Goal: Information Seeking & Learning: Find specific fact

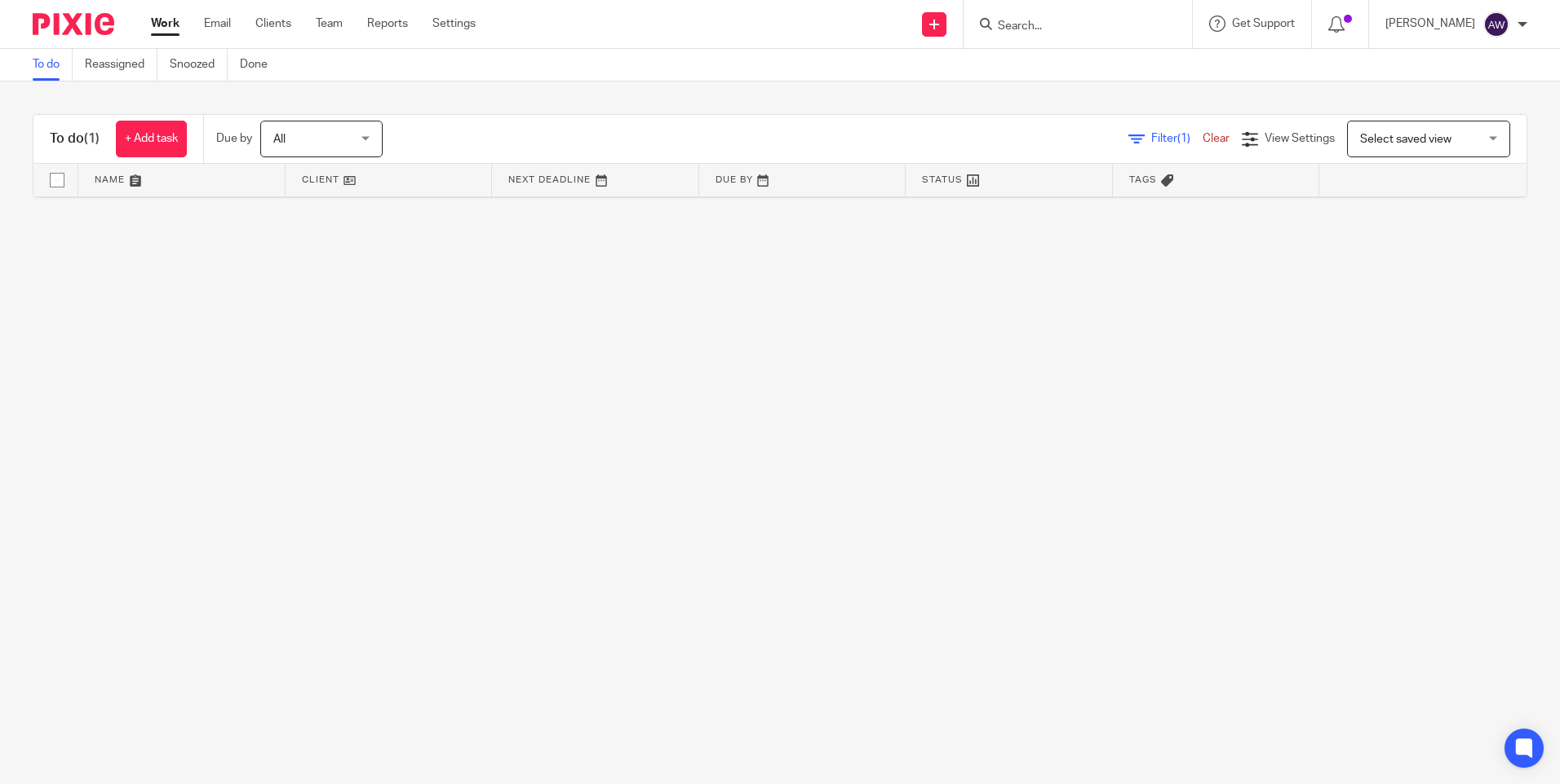
click at [1072, 23] on input "Search" at bounding box center [1070, 26] width 147 height 15
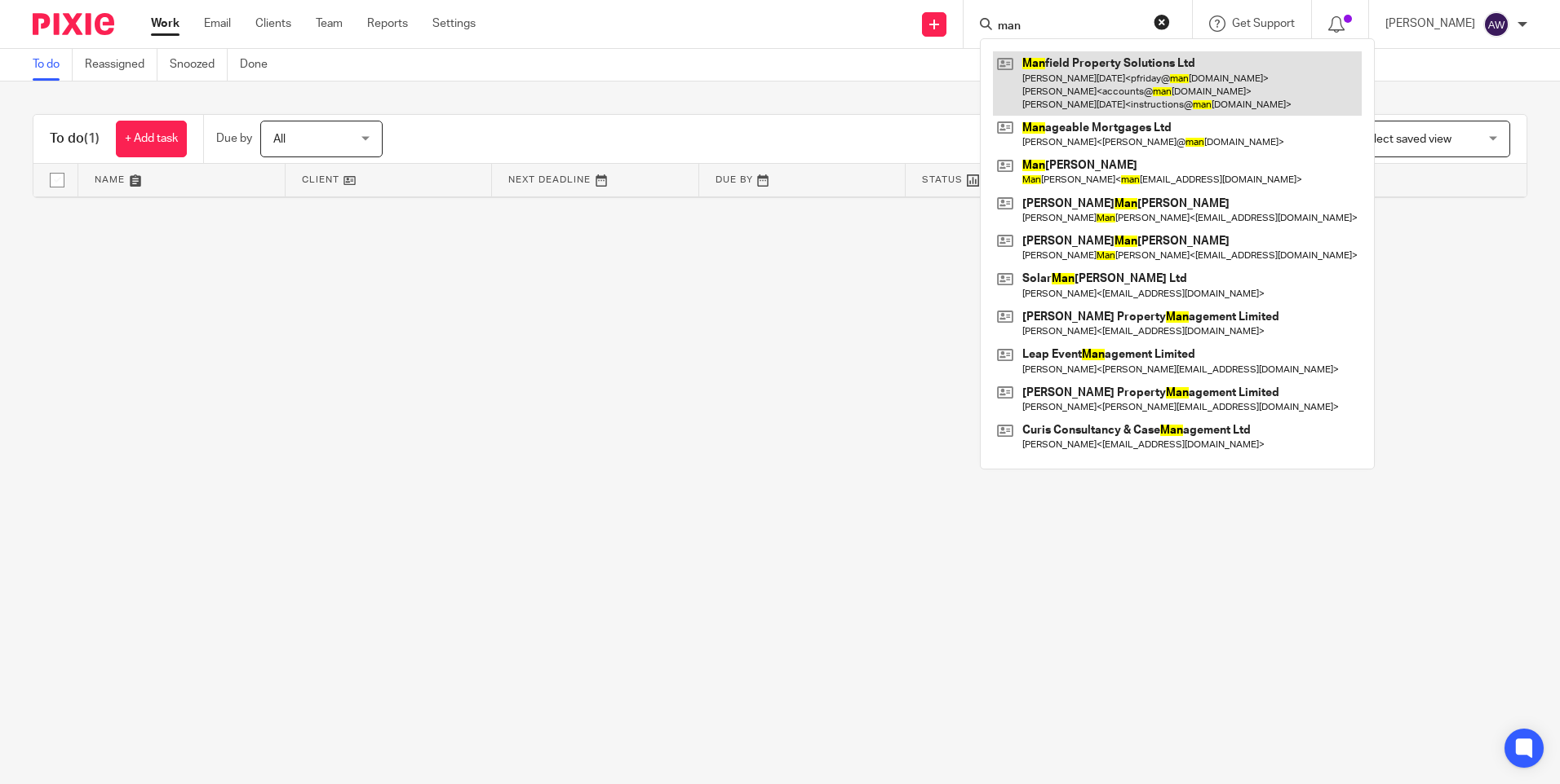
type input "man"
click at [1143, 96] on link at bounding box center [1177, 84] width 369 height 65
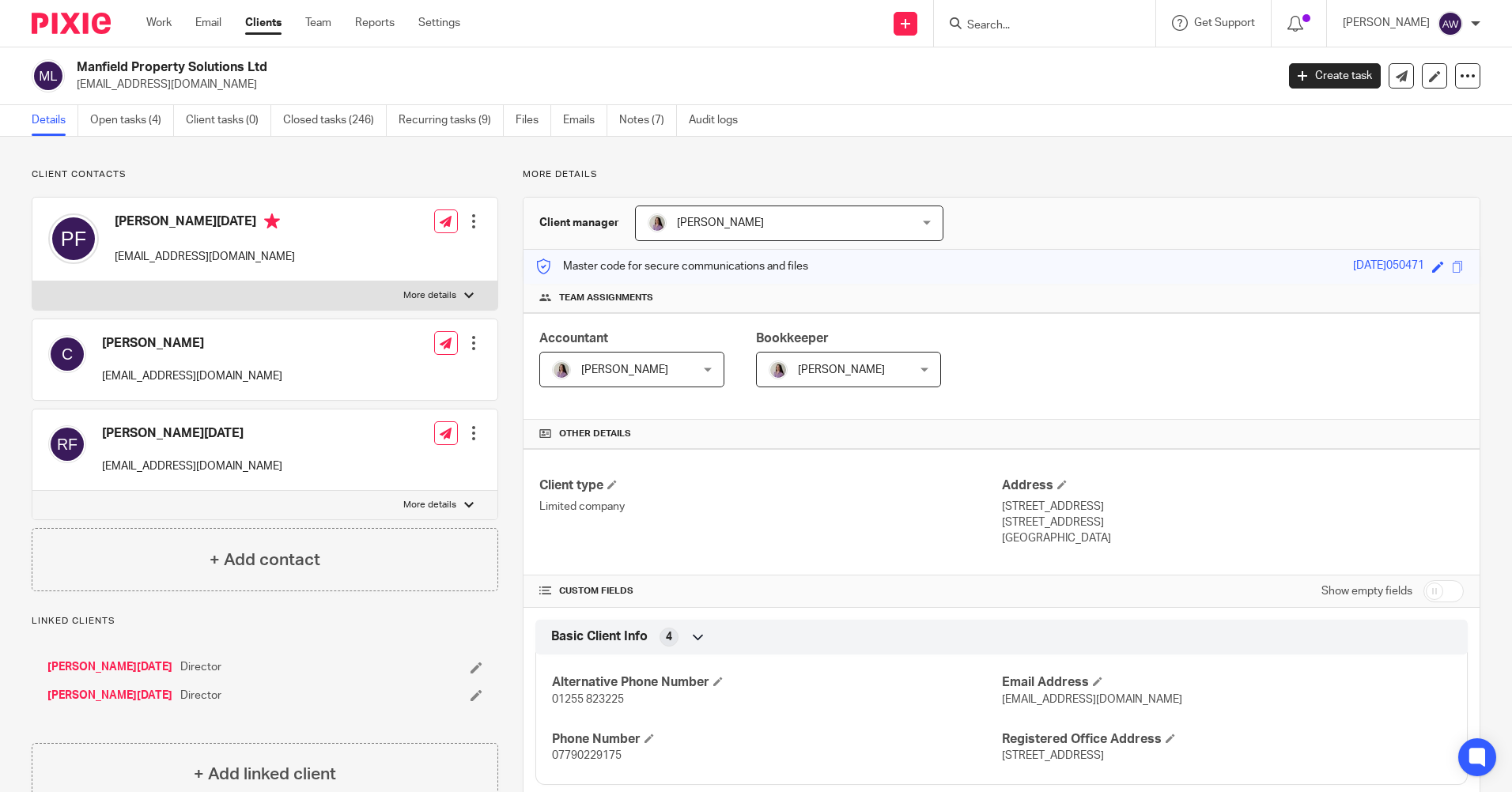
click at [1016, 29] on input "Search" at bounding box center [1037, 25] width 143 height 14
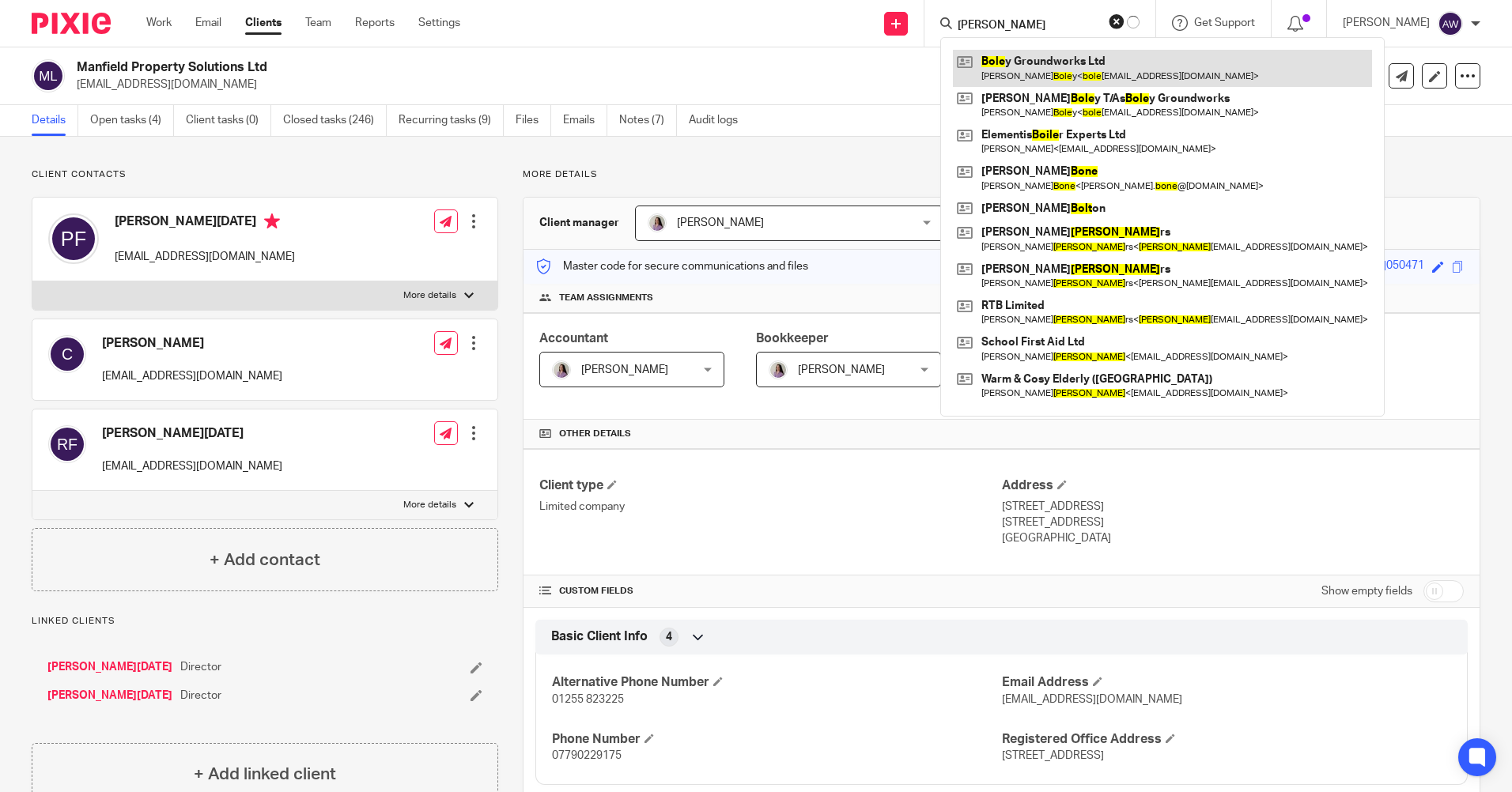
type input "boley"
click at [1050, 68] on link at bounding box center [1162, 68] width 419 height 36
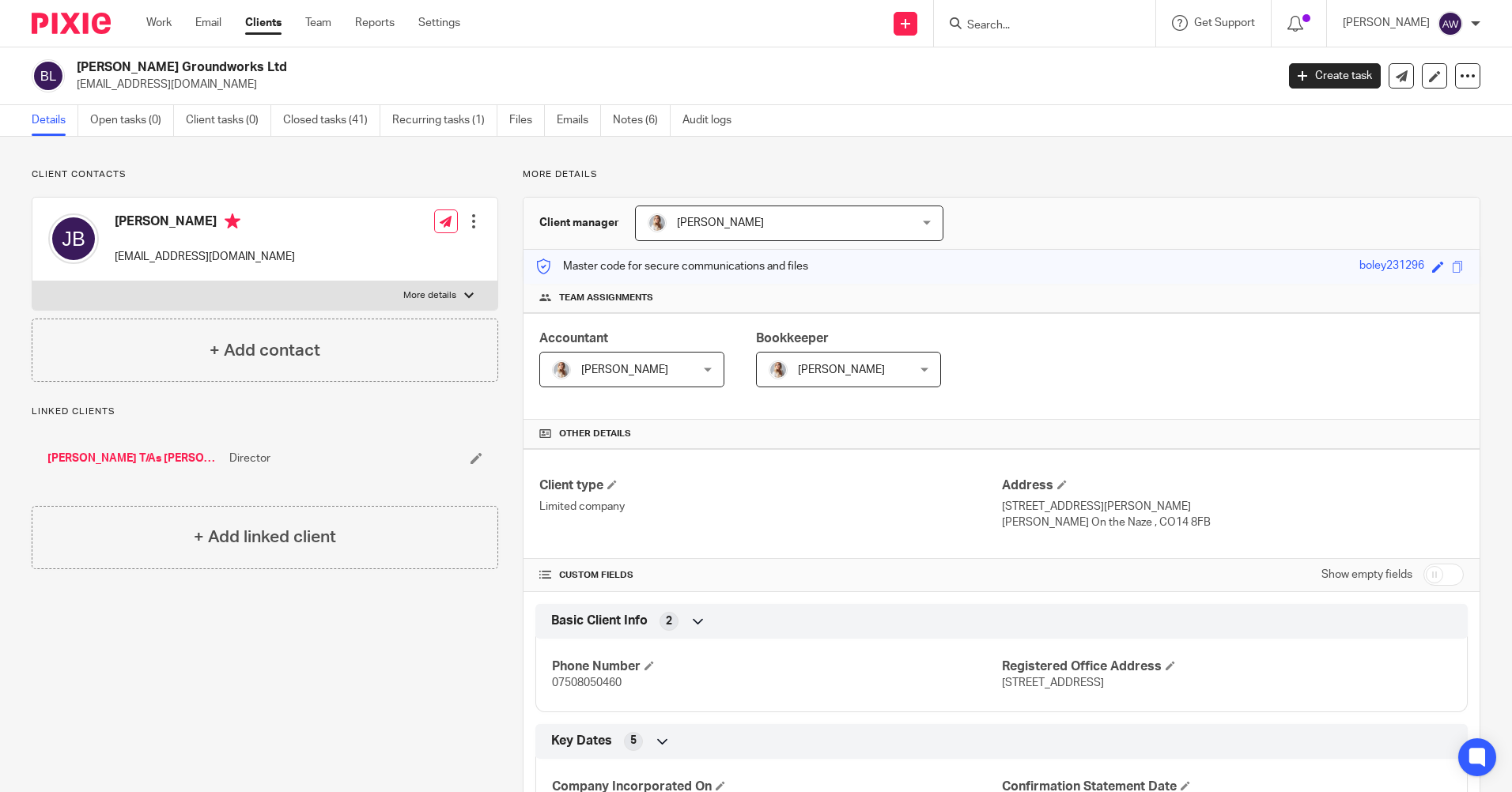
click at [986, 29] on input "Search" at bounding box center [1037, 25] width 143 height 14
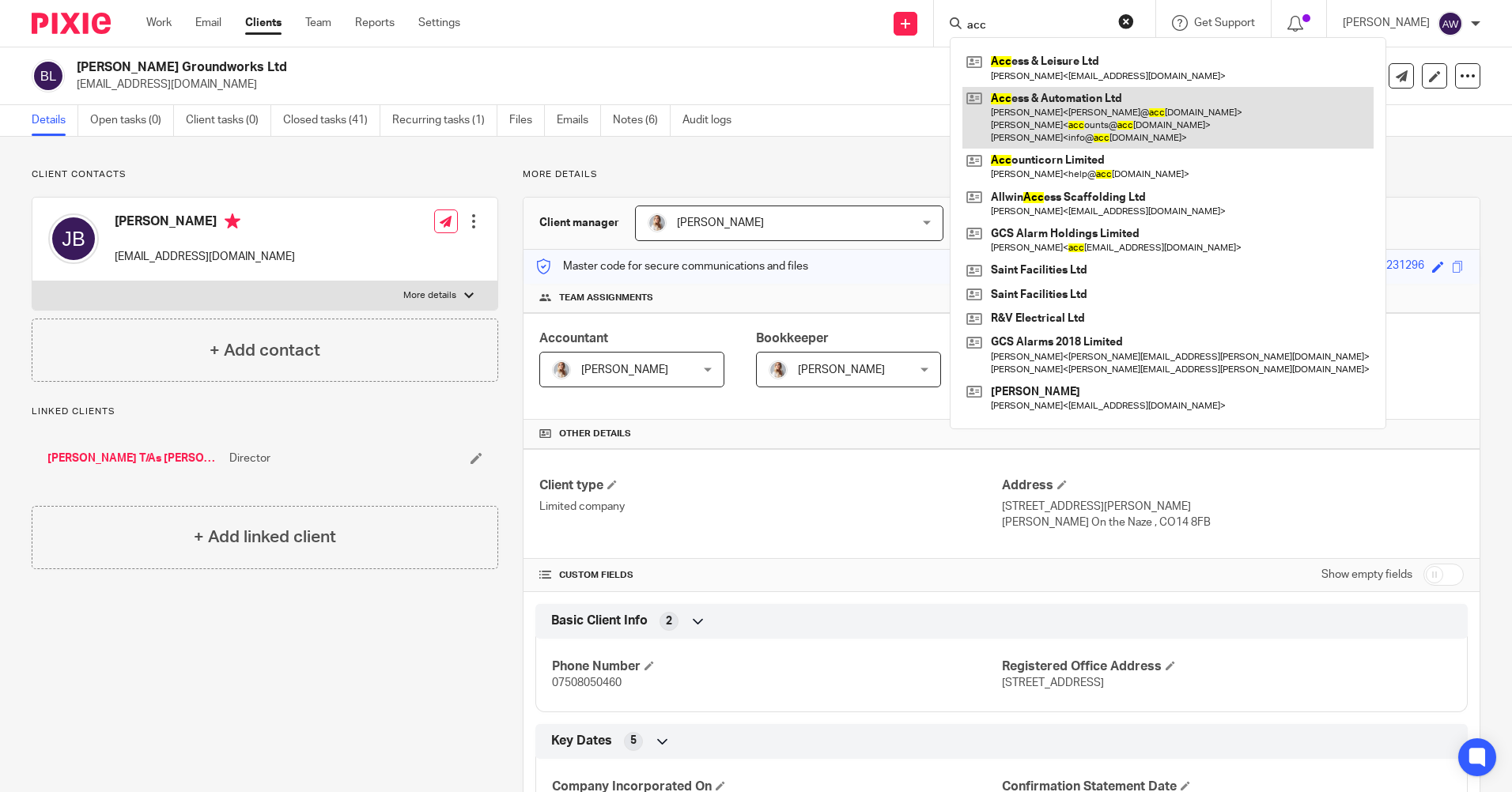
type input "acc"
click at [1031, 109] on link at bounding box center [1168, 118] width 412 height 63
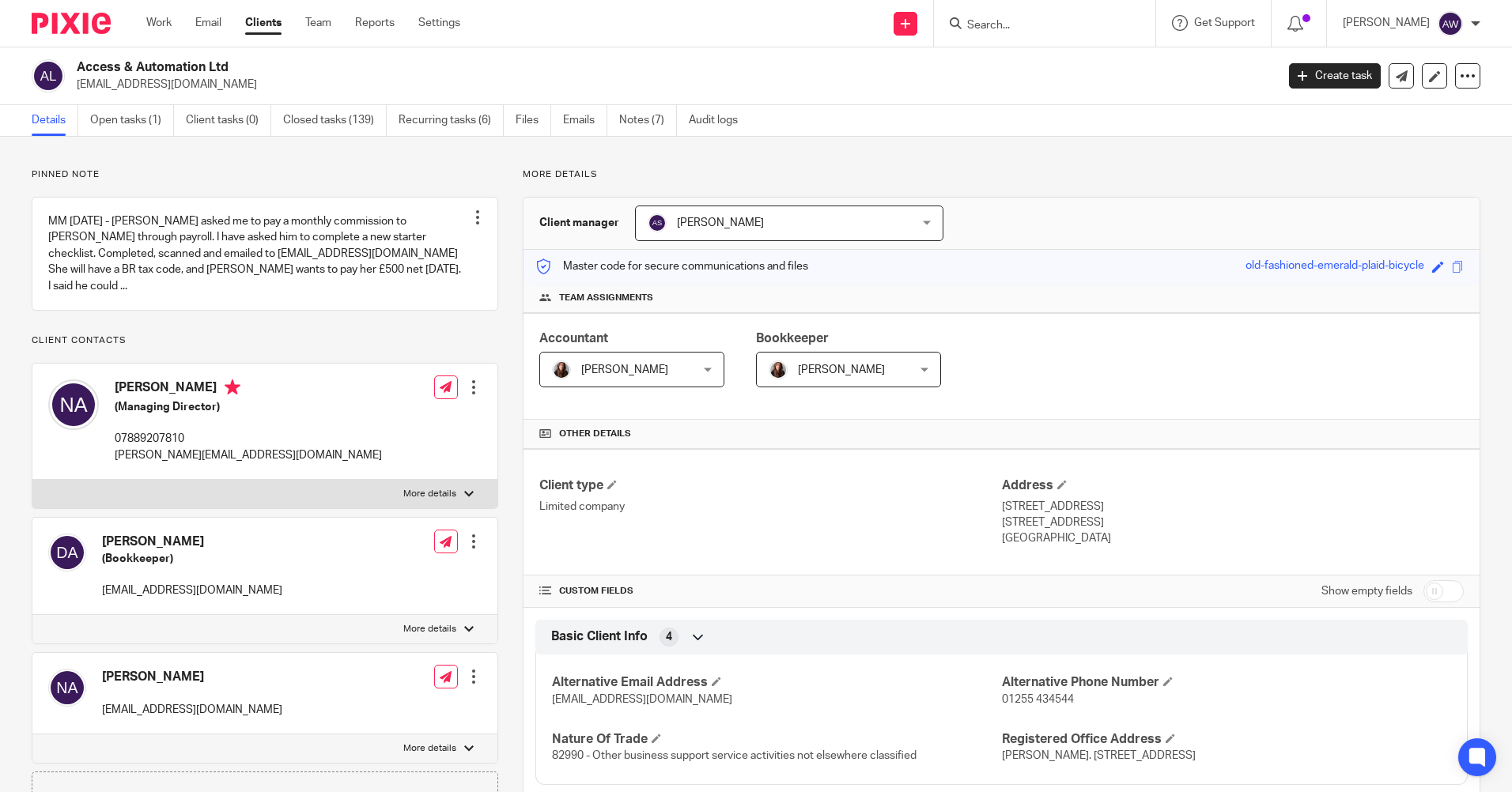
click at [1002, 17] on form at bounding box center [1050, 23] width 168 height 20
click at [998, 28] on input "Search" at bounding box center [1037, 25] width 143 height 14
type input "S"
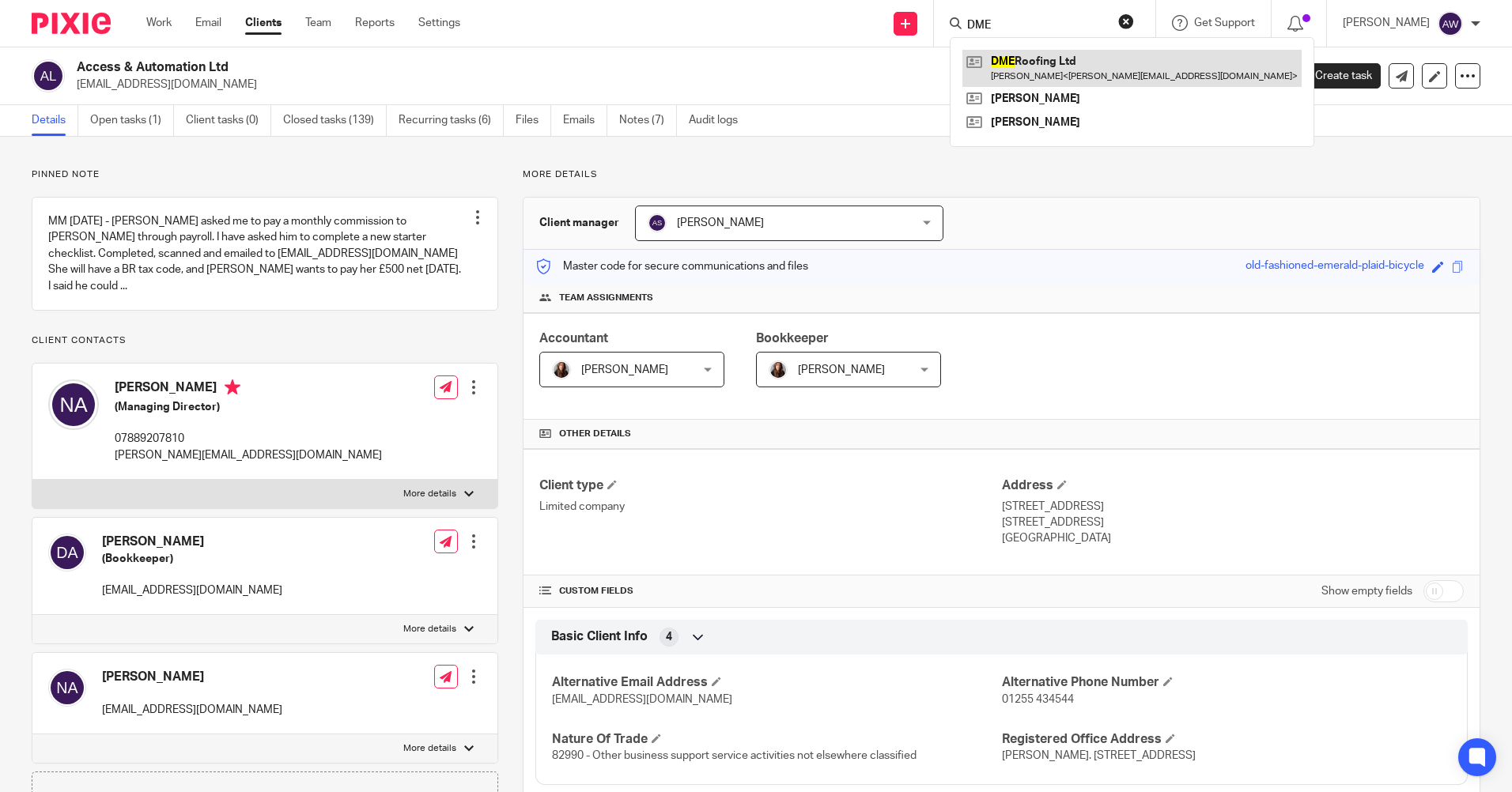
type input "DME"
click at [1020, 59] on link at bounding box center [1132, 68] width 339 height 36
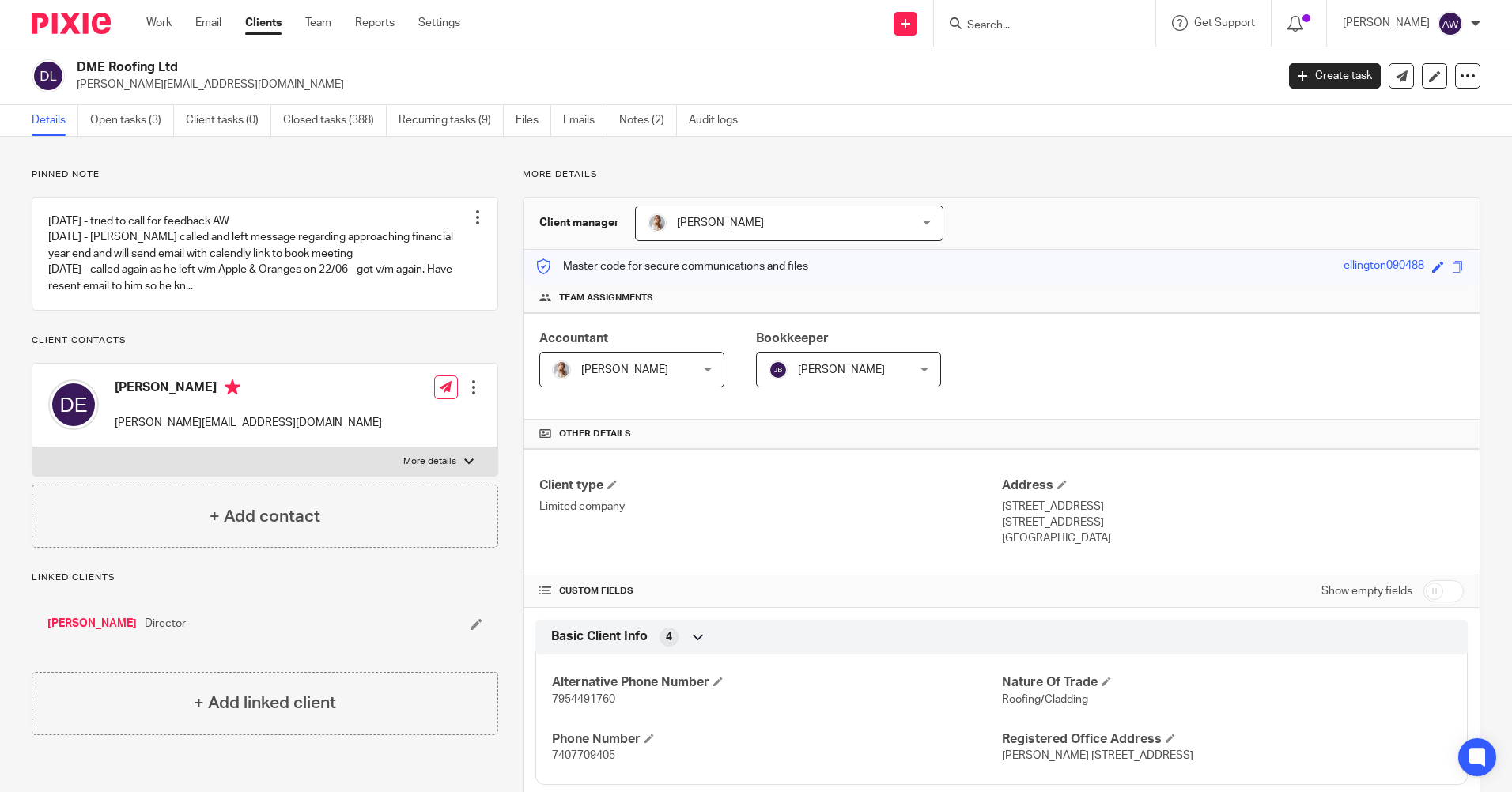
click at [983, 20] on input "Search" at bounding box center [1037, 25] width 143 height 14
type input "AA"
click at [1043, 64] on link at bounding box center [1095, 68] width 267 height 36
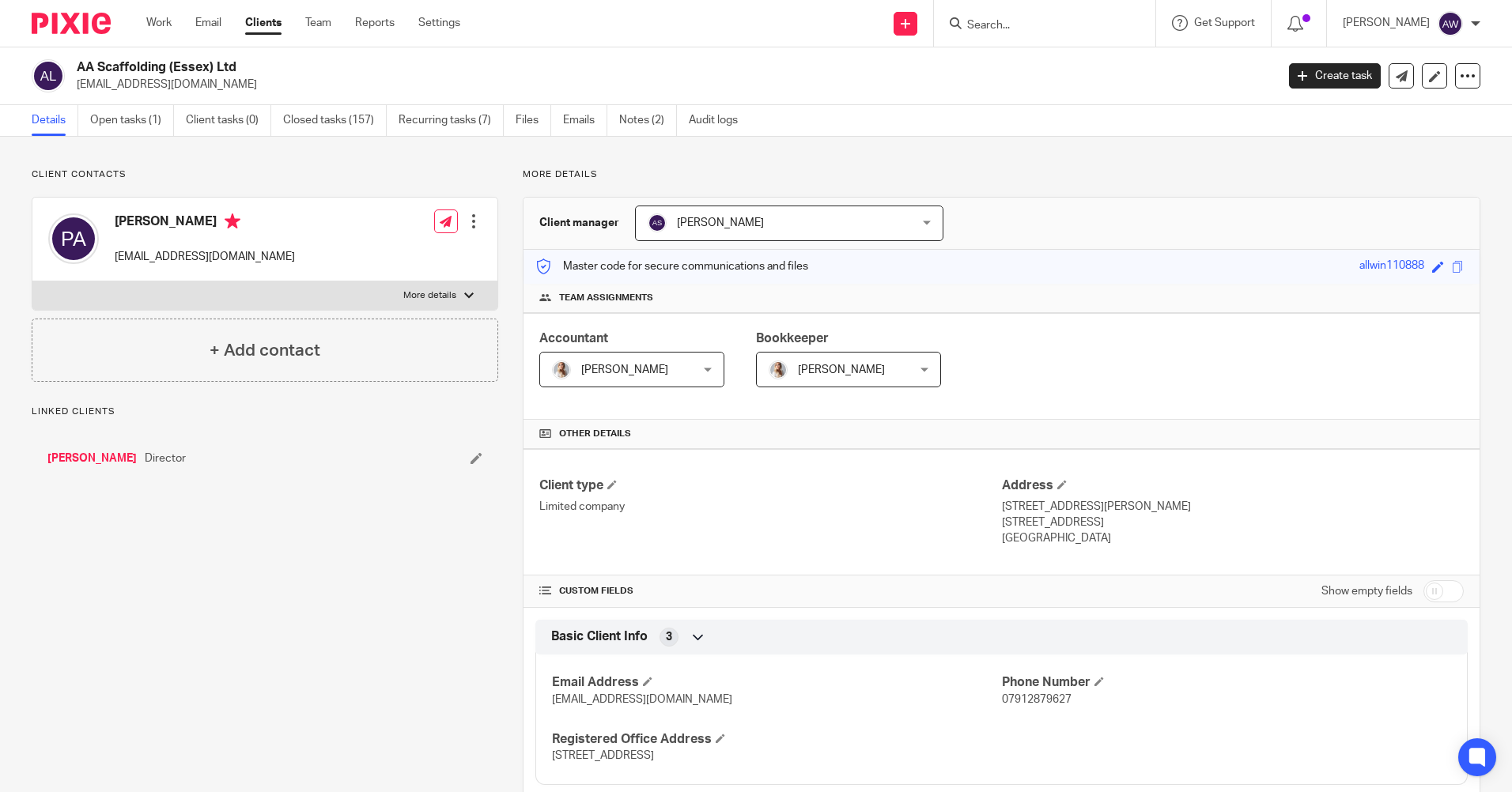
click at [1423, 589] on input "checkbox" at bounding box center [1443, 591] width 41 height 22
checkbox input "true"
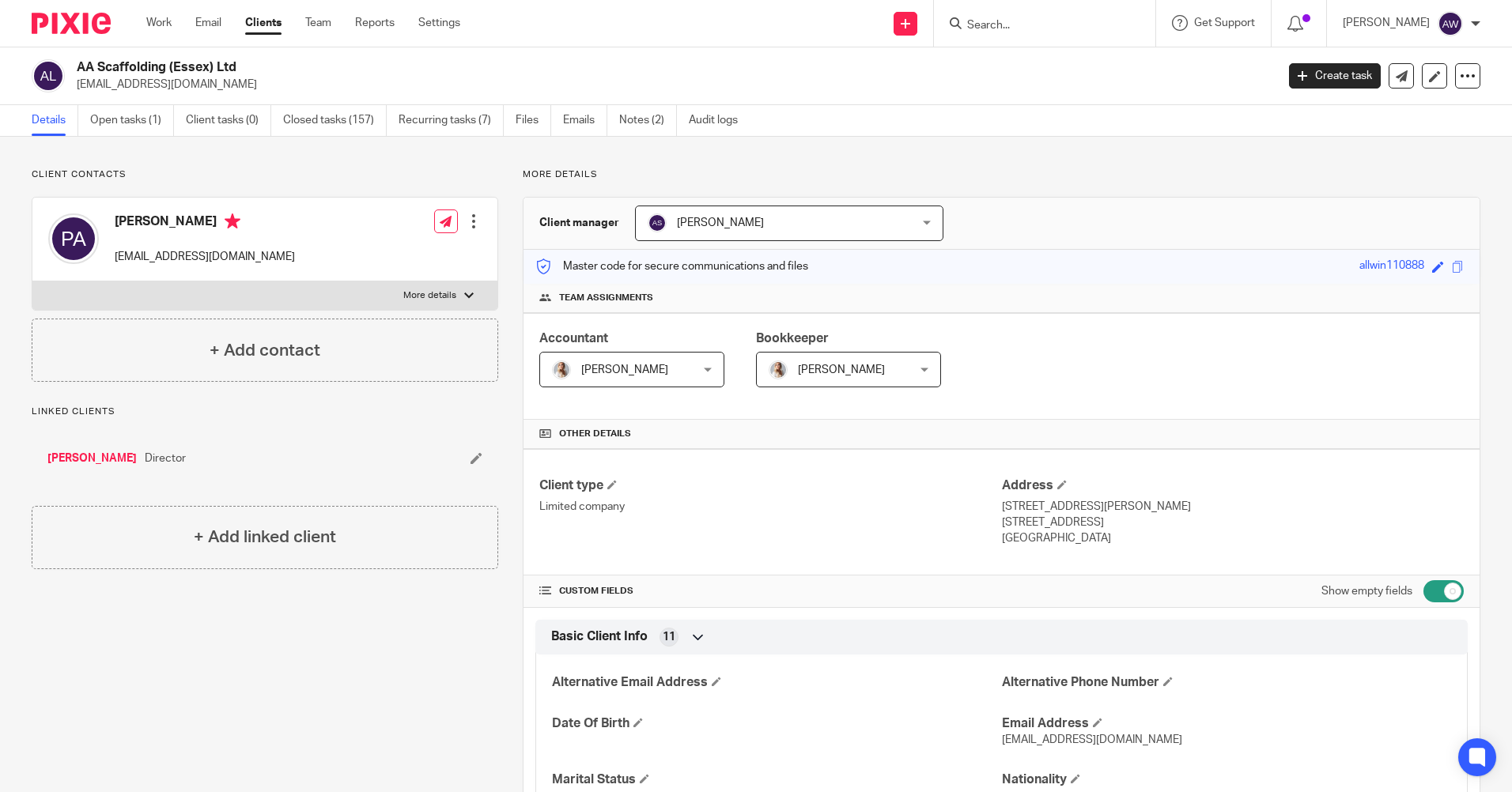
click at [987, 30] on input "Search" at bounding box center [1037, 25] width 143 height 14
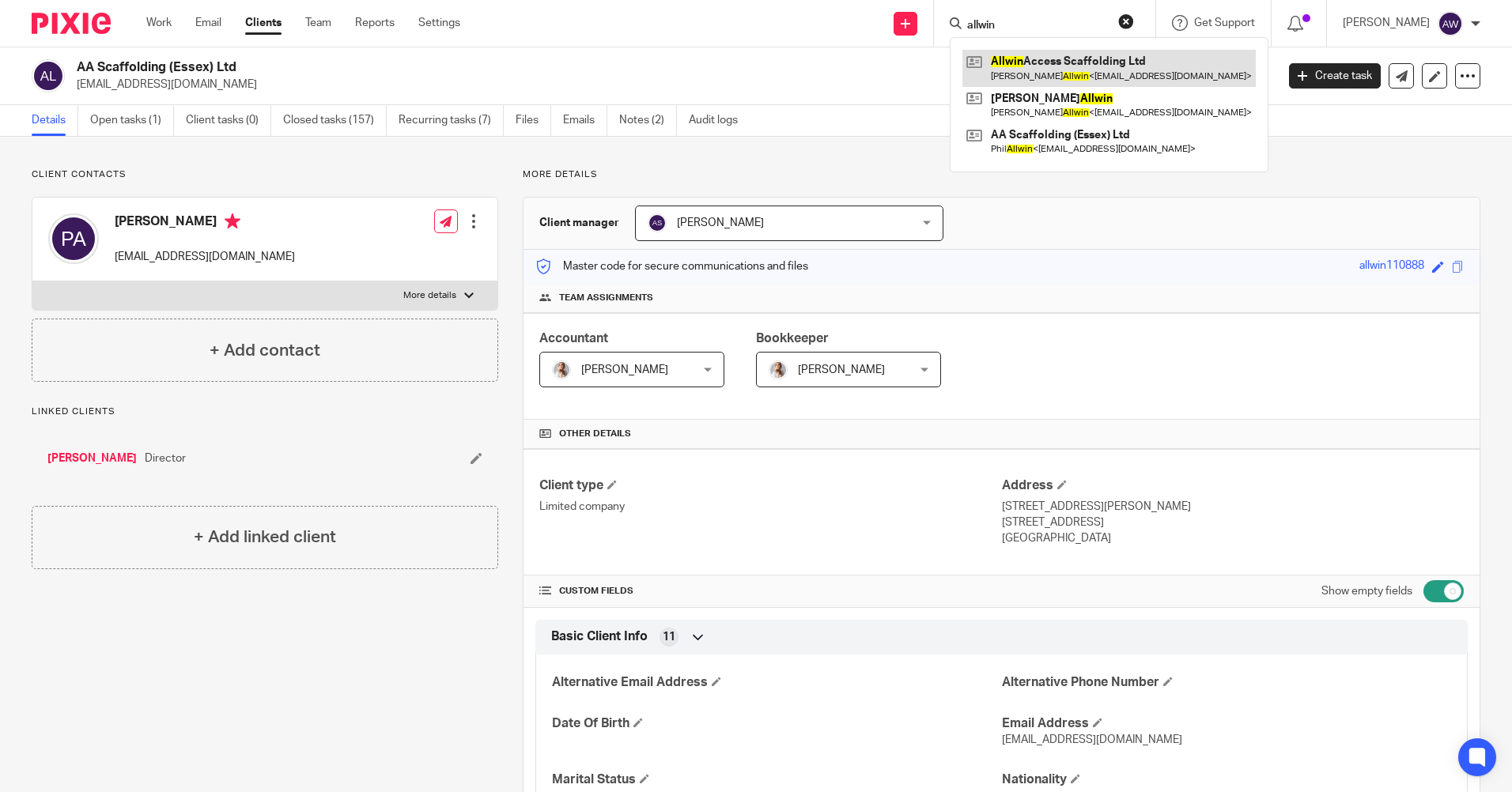
type input "allwin"
click at [1043, 64] on link at bounding box center [1109, 68] width 294 height 36
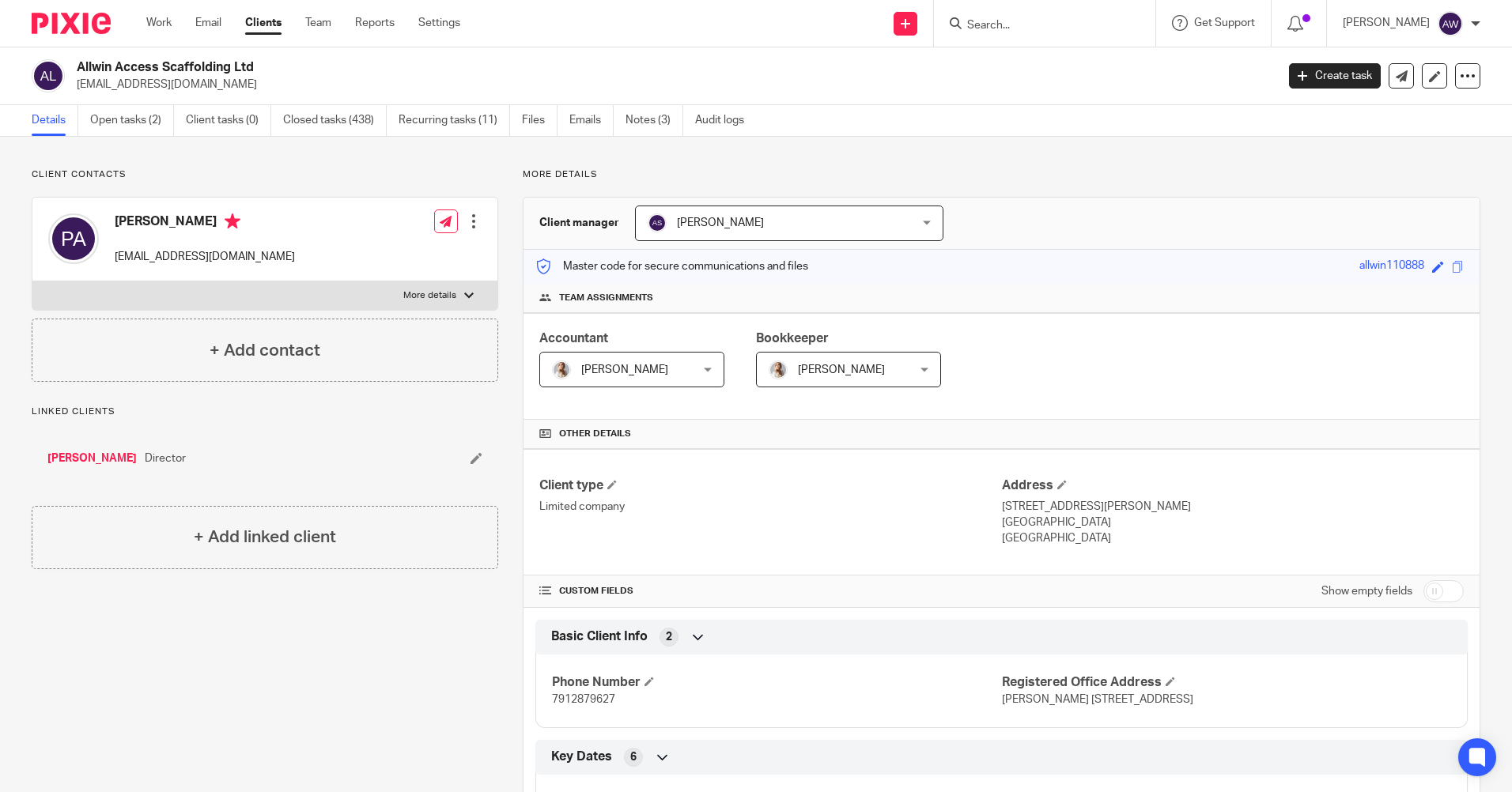
click at [1006, 23] on input "Search" at bounding box center [1037, 25] width 143 height 14
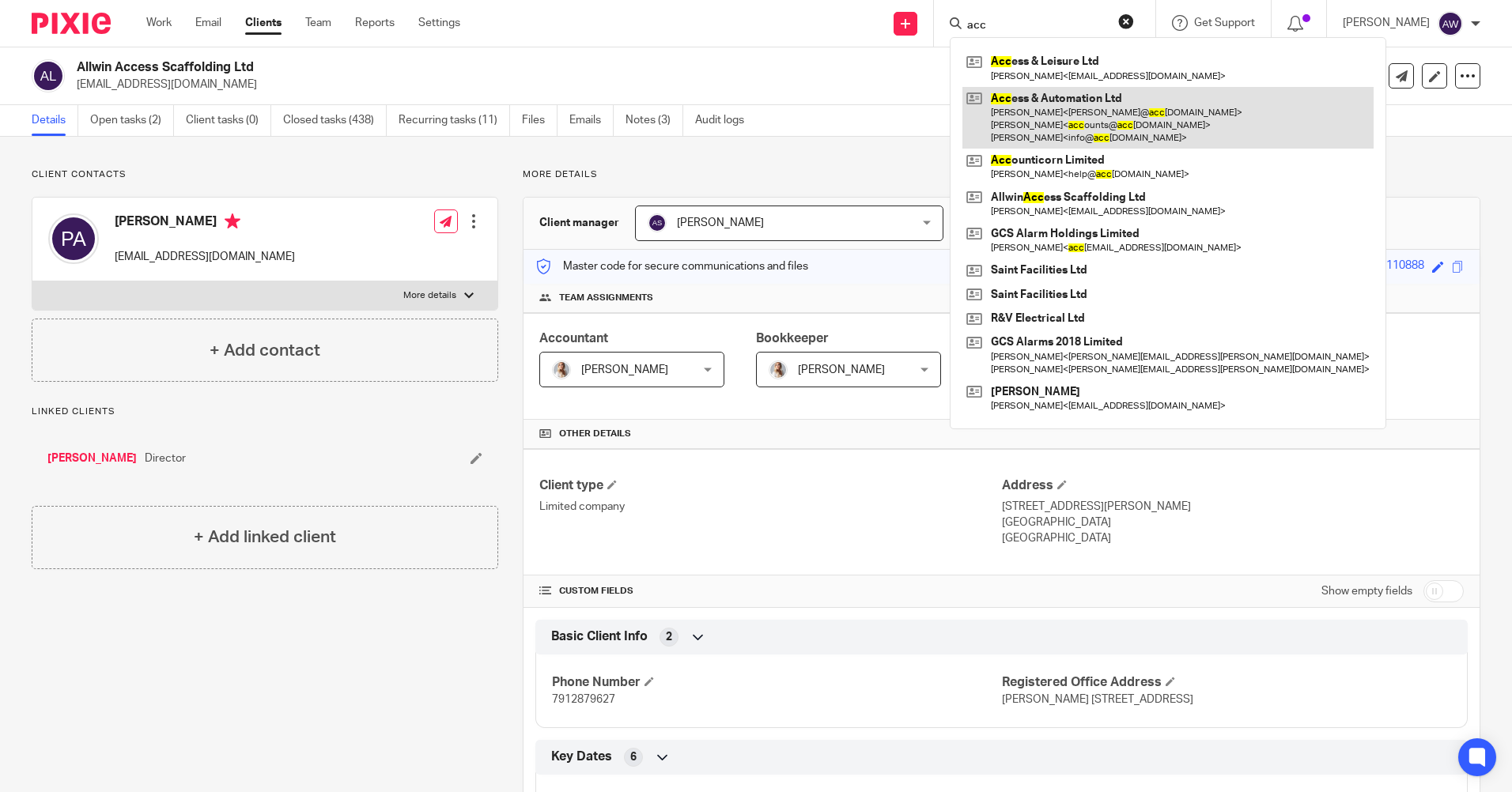
type input "acc"
click at [1032, 110] on link at bounding box center [1168, 118] width 412 height 63
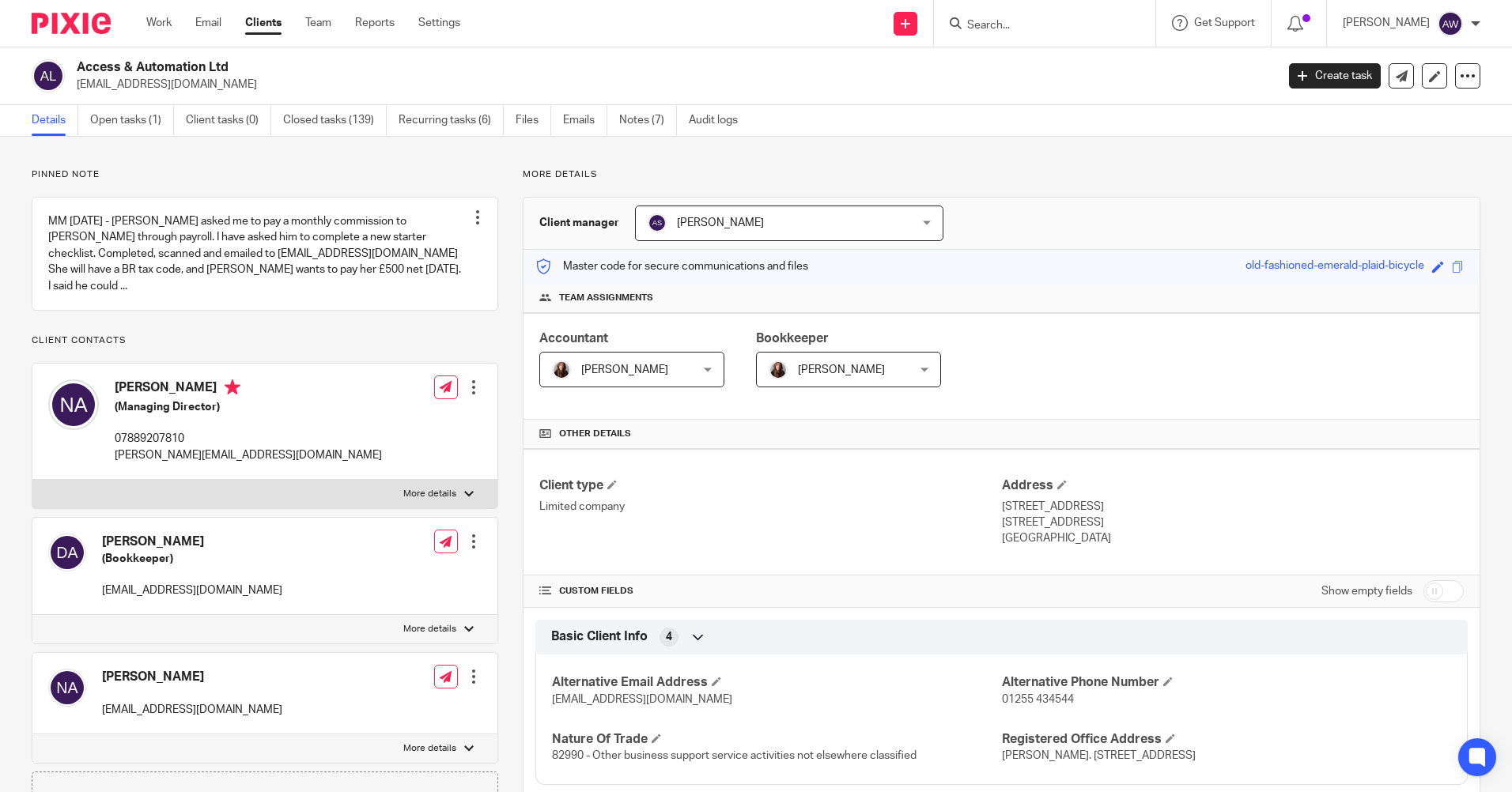
click at [988, 20] on input "Search" at bounding box center [1037, 25] width 143 height 14
type input "a"
type input "aa"
click at [161, 23] on link "Work" at bounding box center [159, 23] width 25 height 16
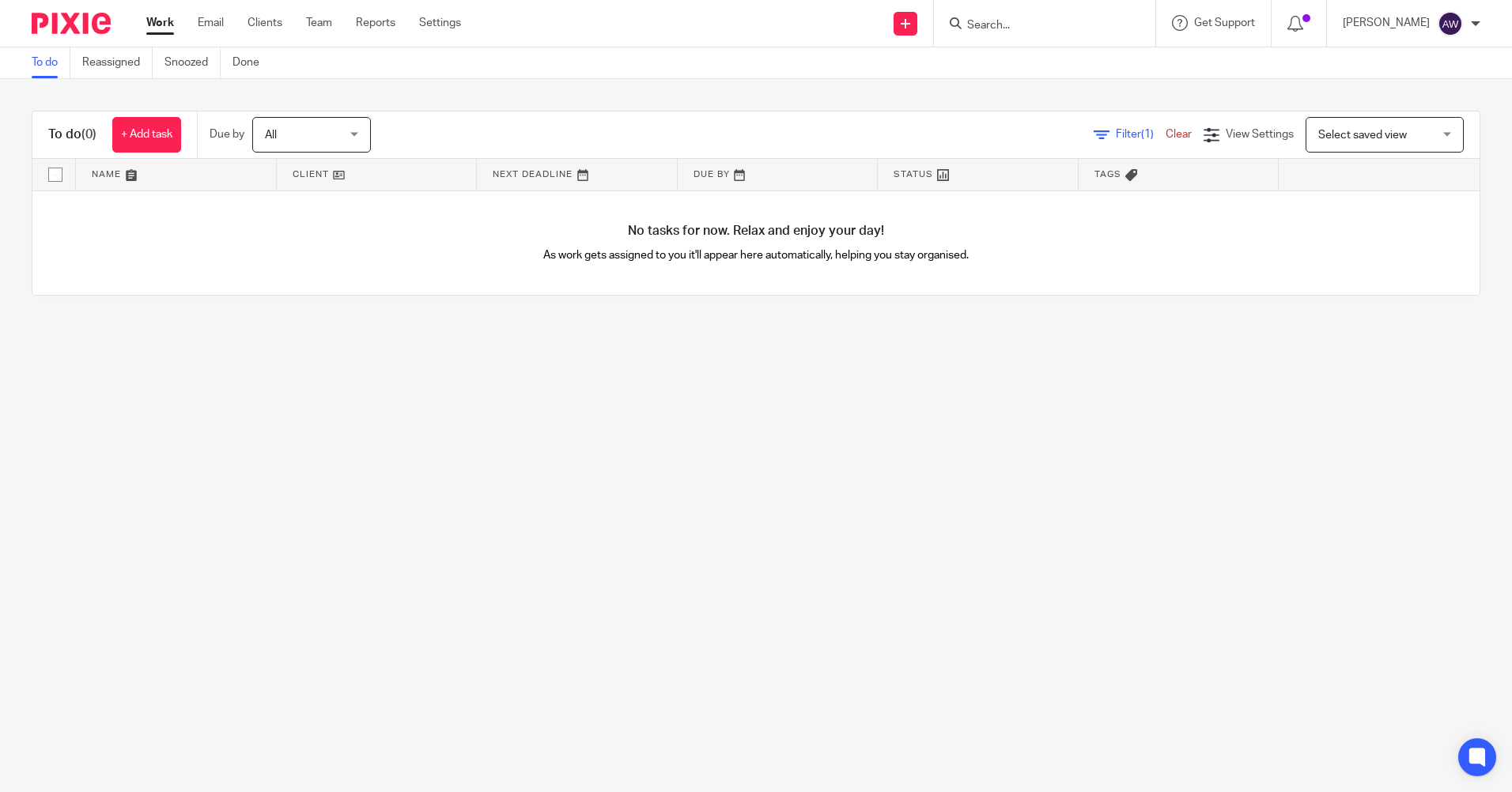
click at [1041, 17] on form at bounding box center [1050, 23] width 168 height 20
click at [988, 17] on form at bounding box center [1050, 23] width 168 height 20
click at [1011, 19] on input "Search" at bounding box center [1037, 25] width 143 height 14
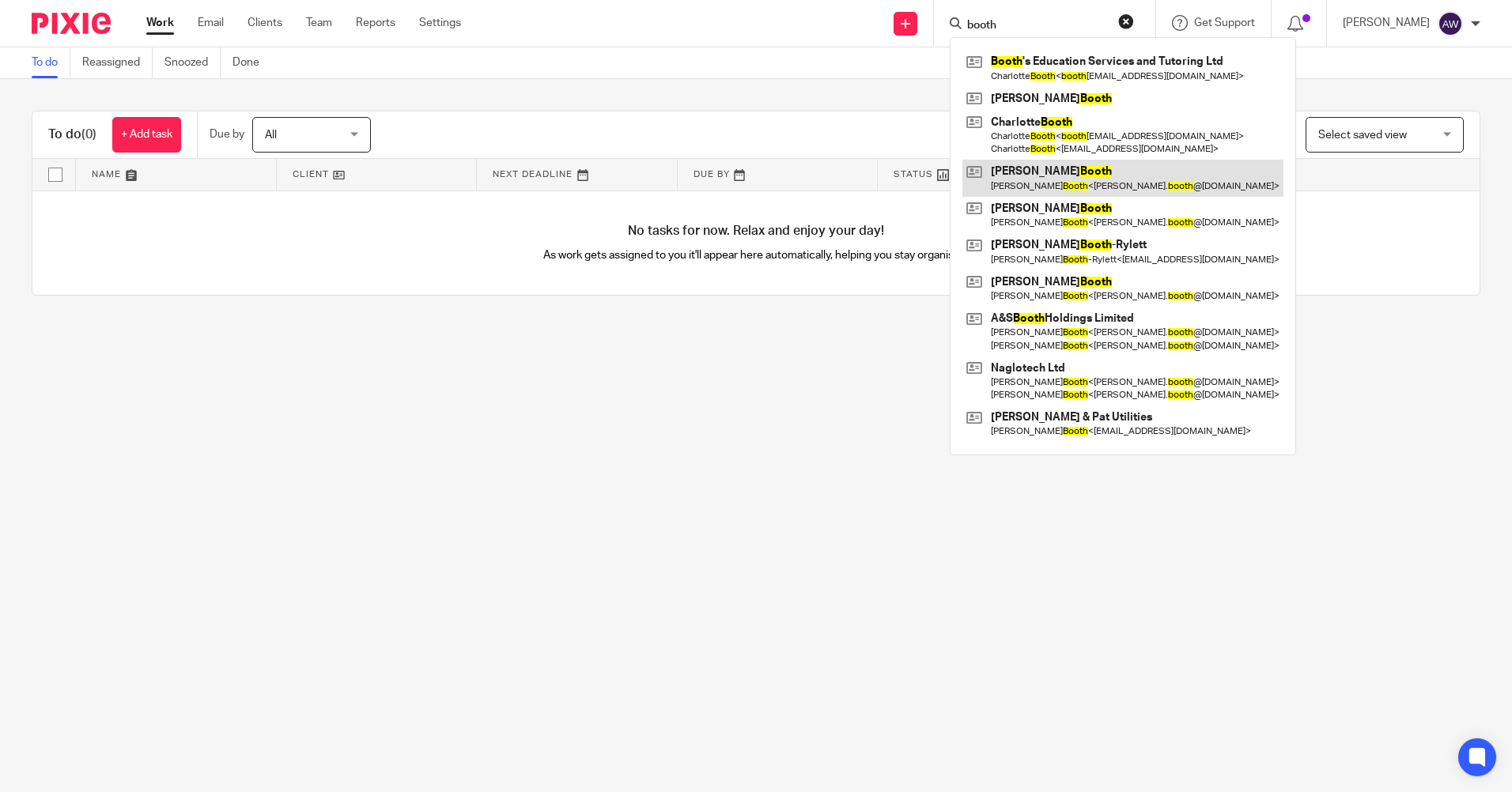
type input "booth"
click at [1053, 191] on link at bounding box center [1123, 177] width 321 height 36
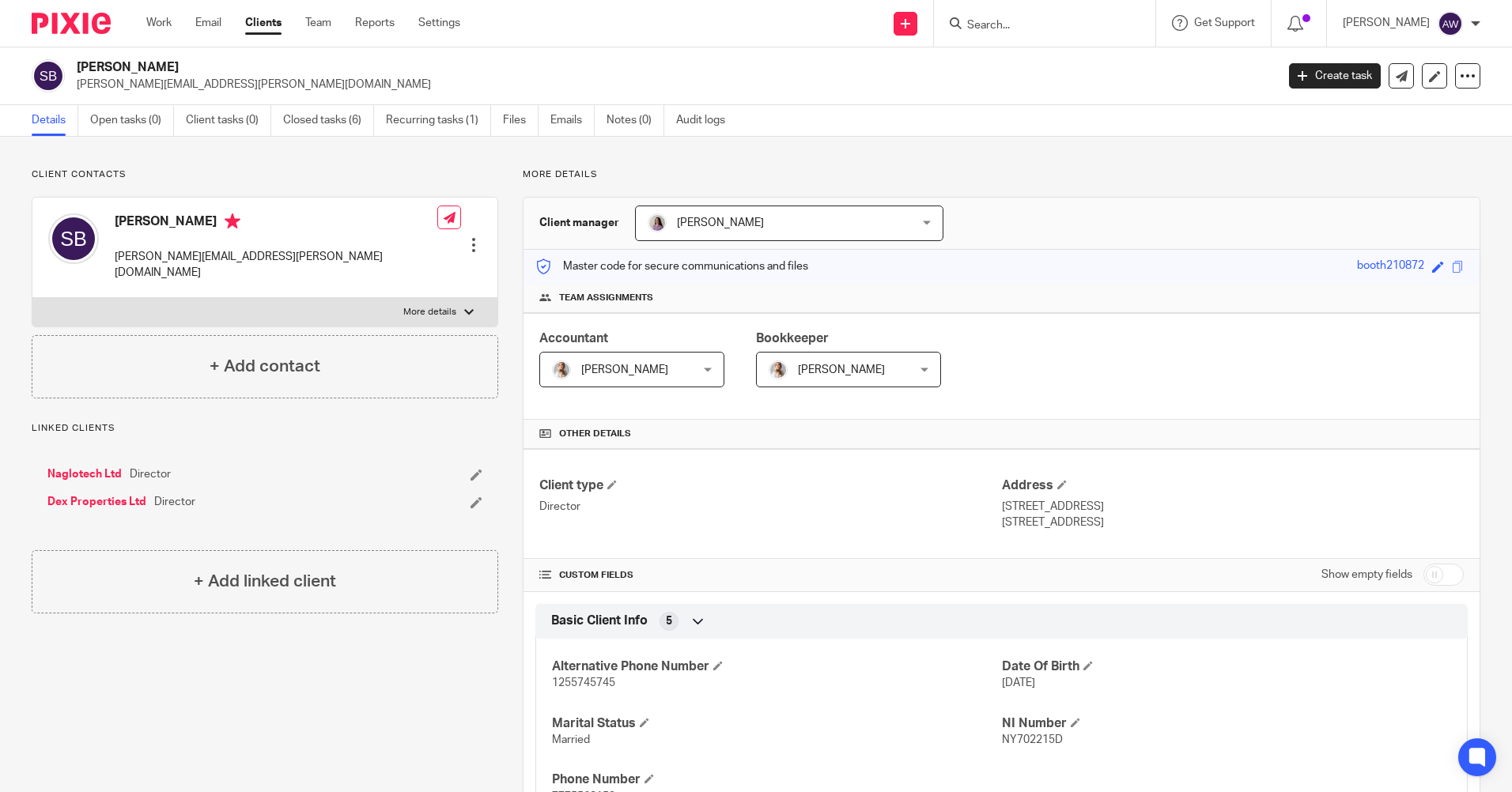
click at [1049, 31] on input "Search" at bounding box center [1037, 25] width 143 height 14
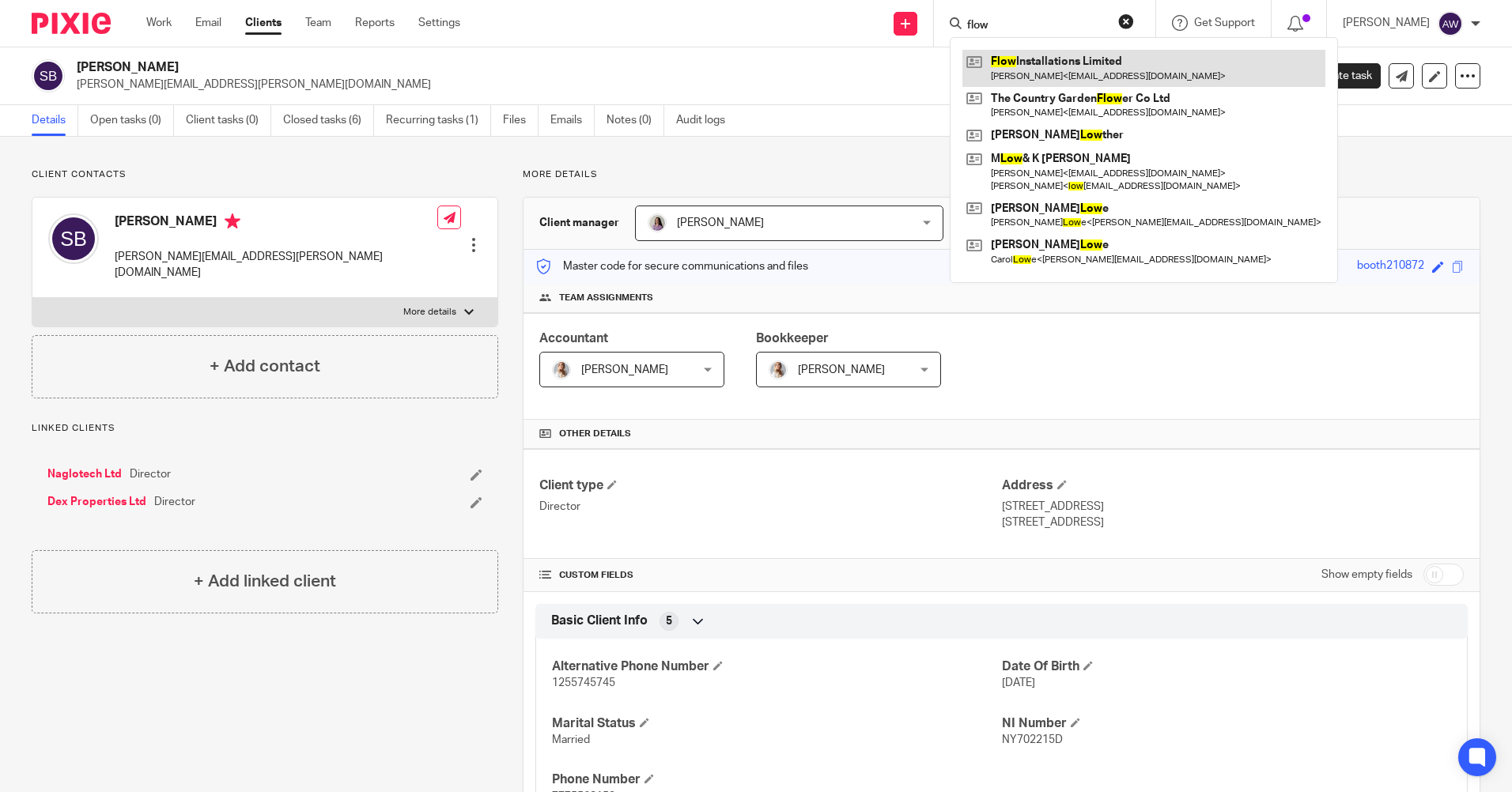
type input "flow"
click at [1067, 62] on link at bounding box center [1144, 68] width 363 height 36
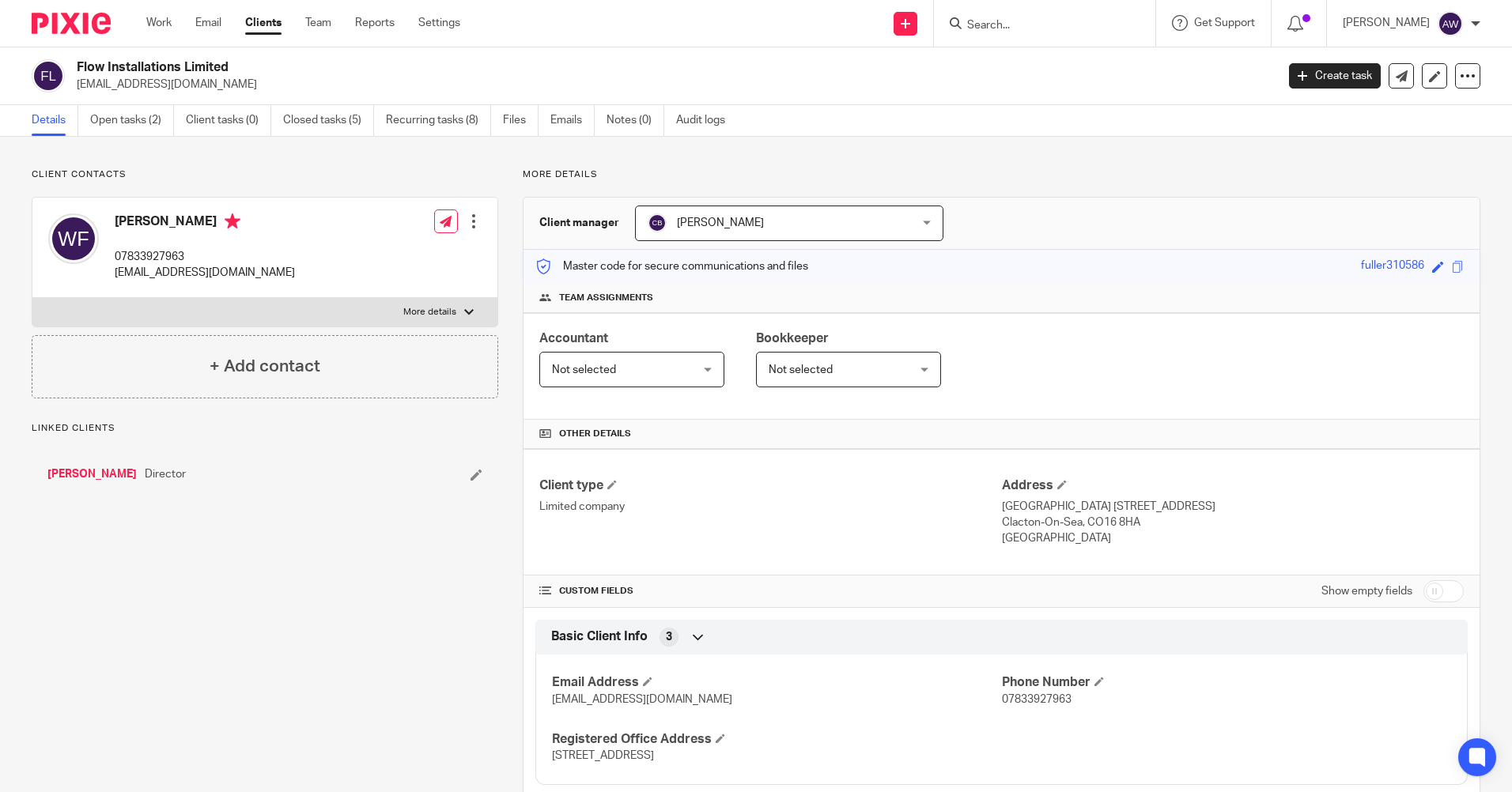
click at [1022, 26] on input "Search" at bounding box center [1037, 25] width 143 height 14
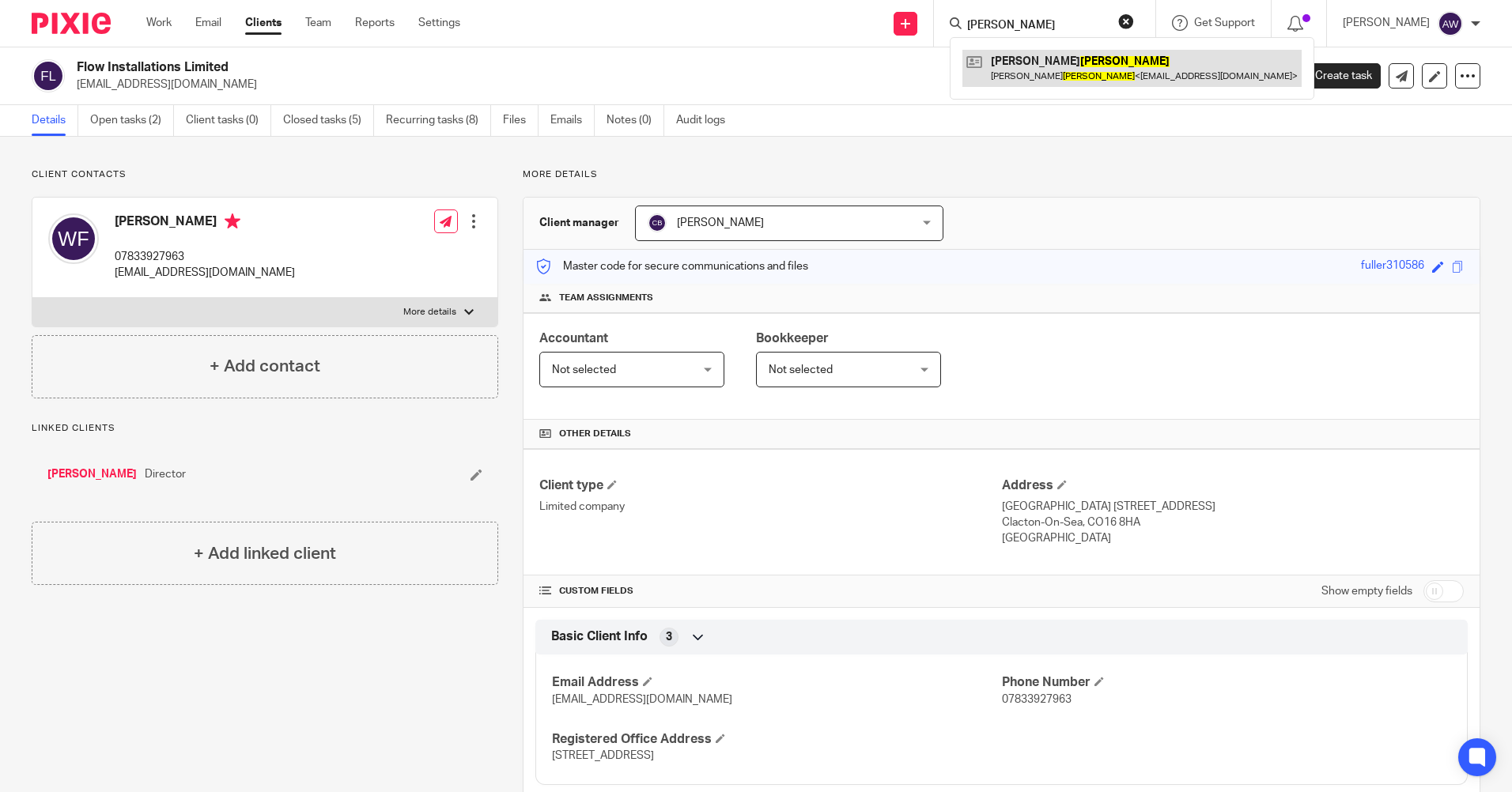
type input "[PERSON_NAME]"
click at [1031, 52] on link at bounding box center [1132, 68] width 339 height 36
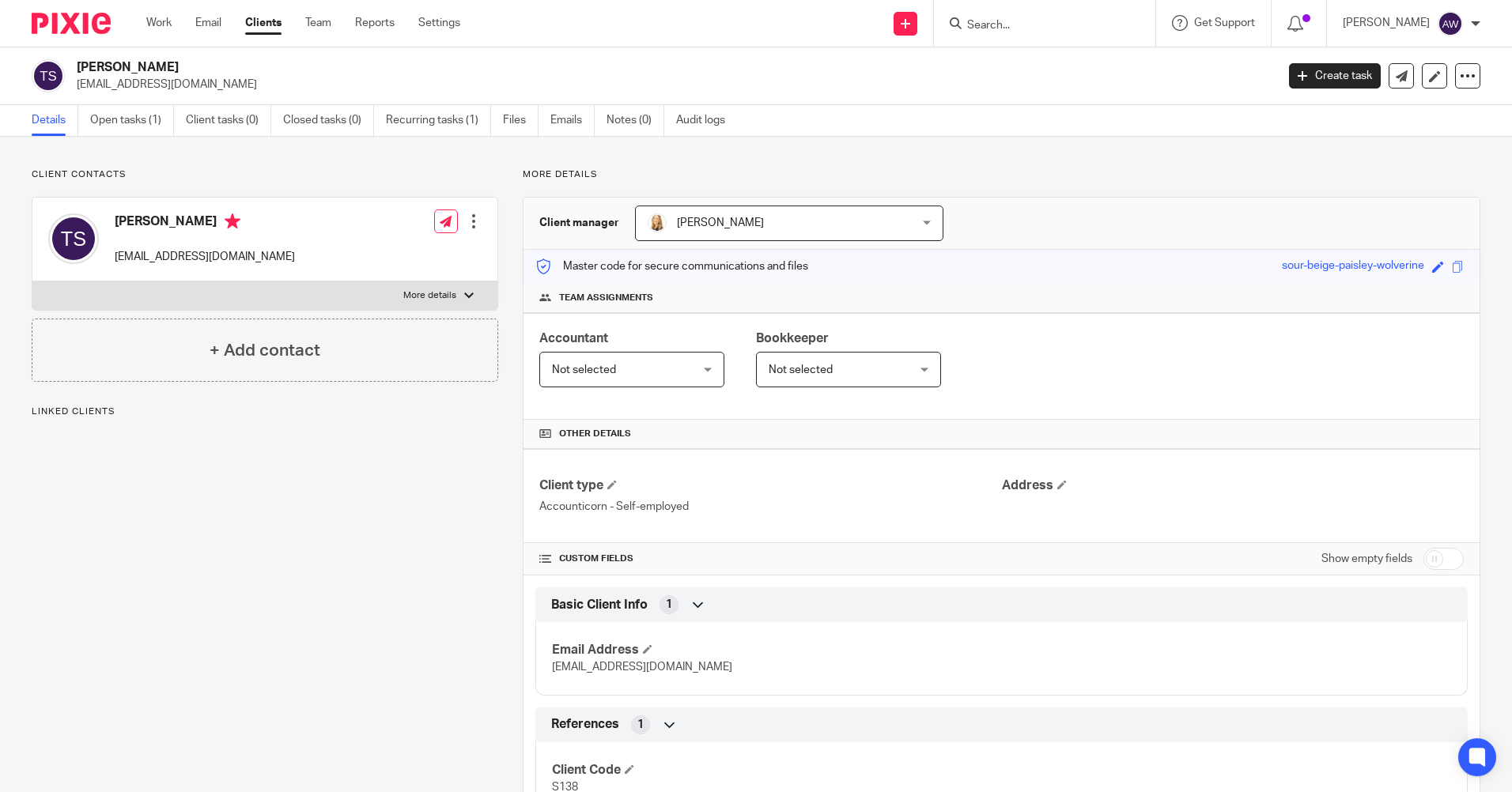
click at [1005, 25] on input "Search" at bounding box center [1037, 25] width 143 height 14
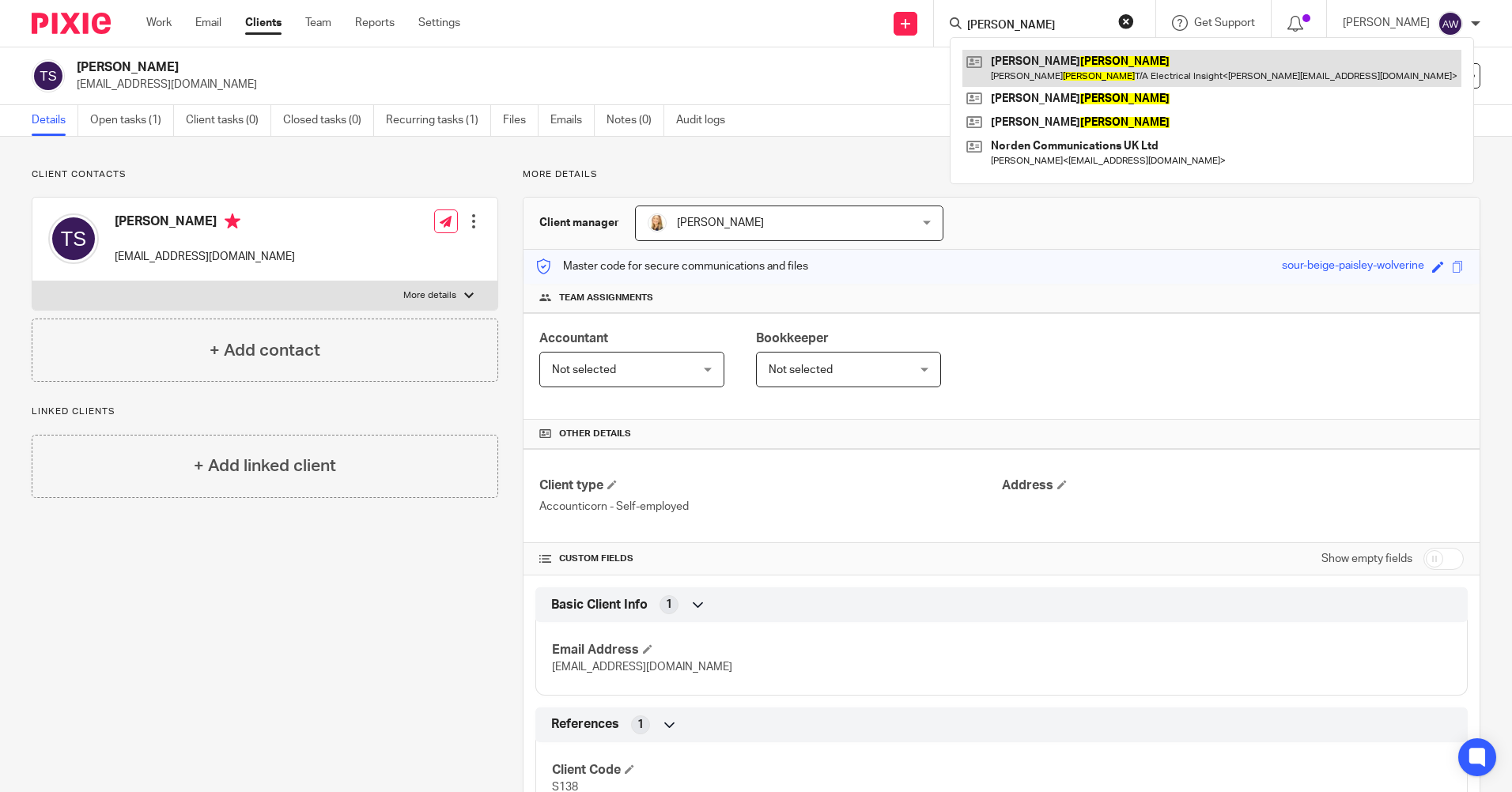
type input "[PERSON_NAME]"
click at [1091, 58] on link at bounding box center [1212, 68] width 499 height 36
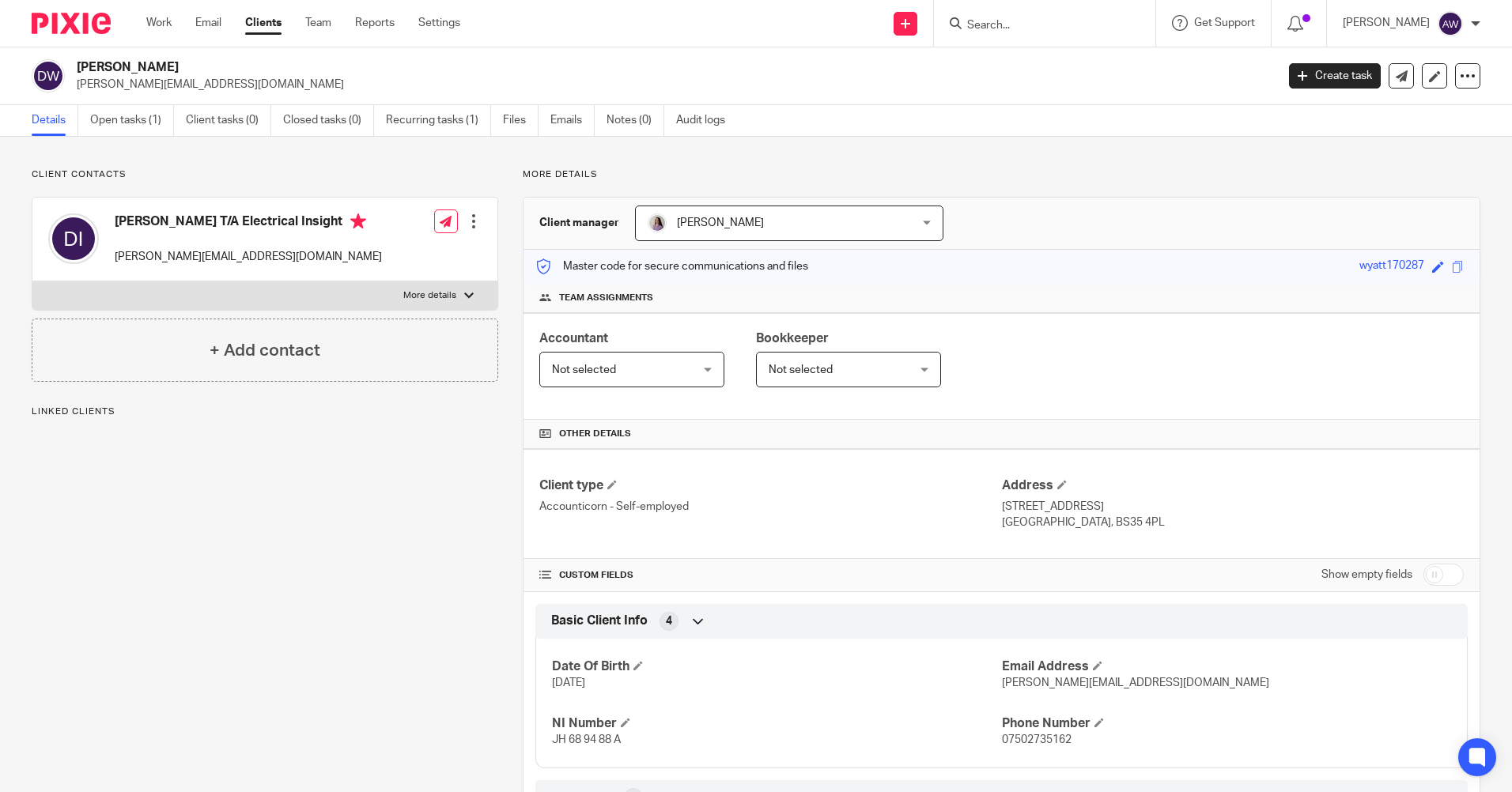
click at [1008, 26] on input "Search" at bounding box center [1037, 25] width 143 height 14
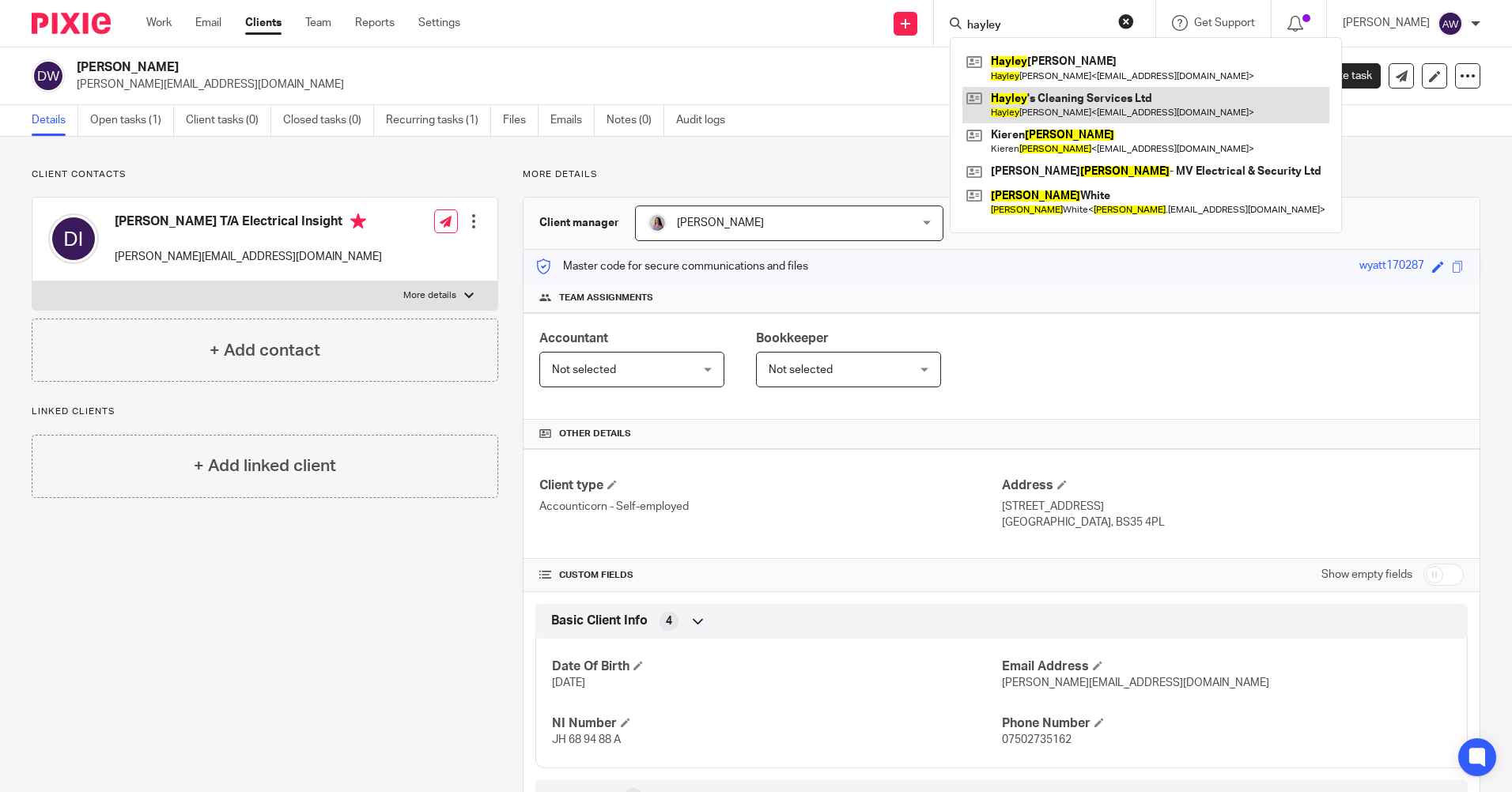
type input "hayley"
click at [1045, 94] on link at bounding box center [1145, 104] width 367 height 36
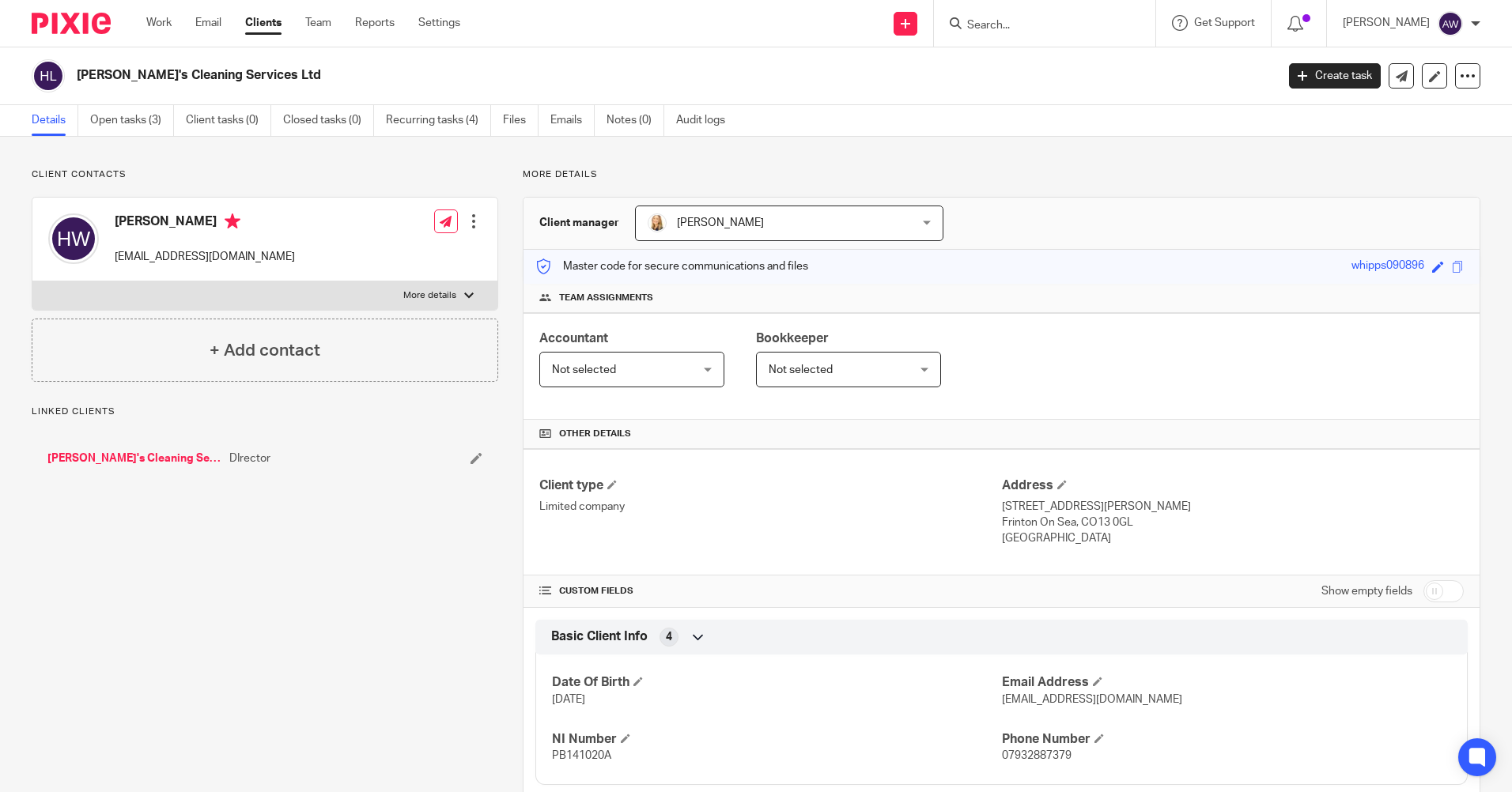
click at [992, 24] on input "Search" at bounding box center [1037, 25] width 143 height 14
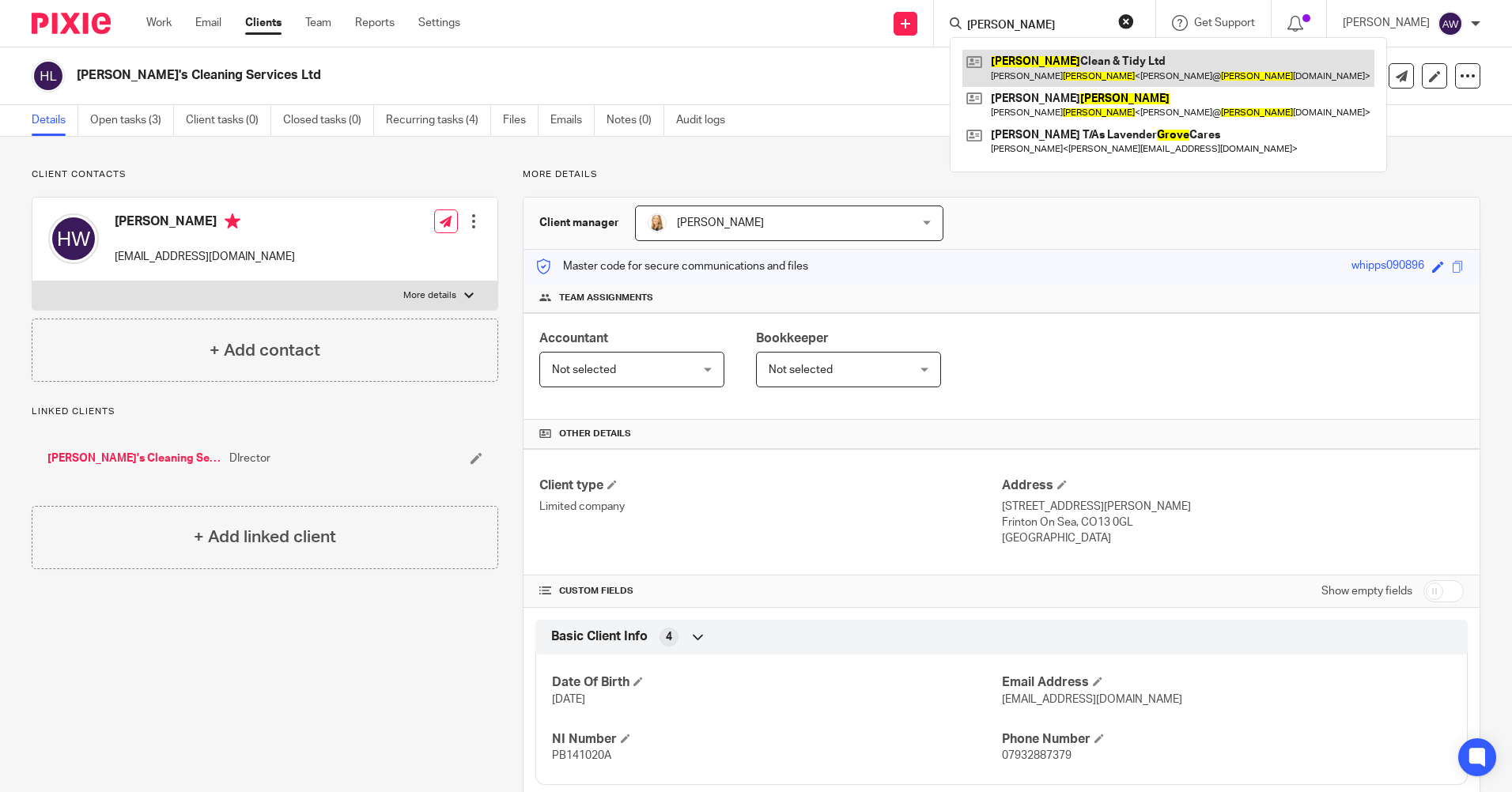
type input "[PERSON_NAME]"
click at [1070, 64] on link at bounding box center [1168, 68] width 412 height 36
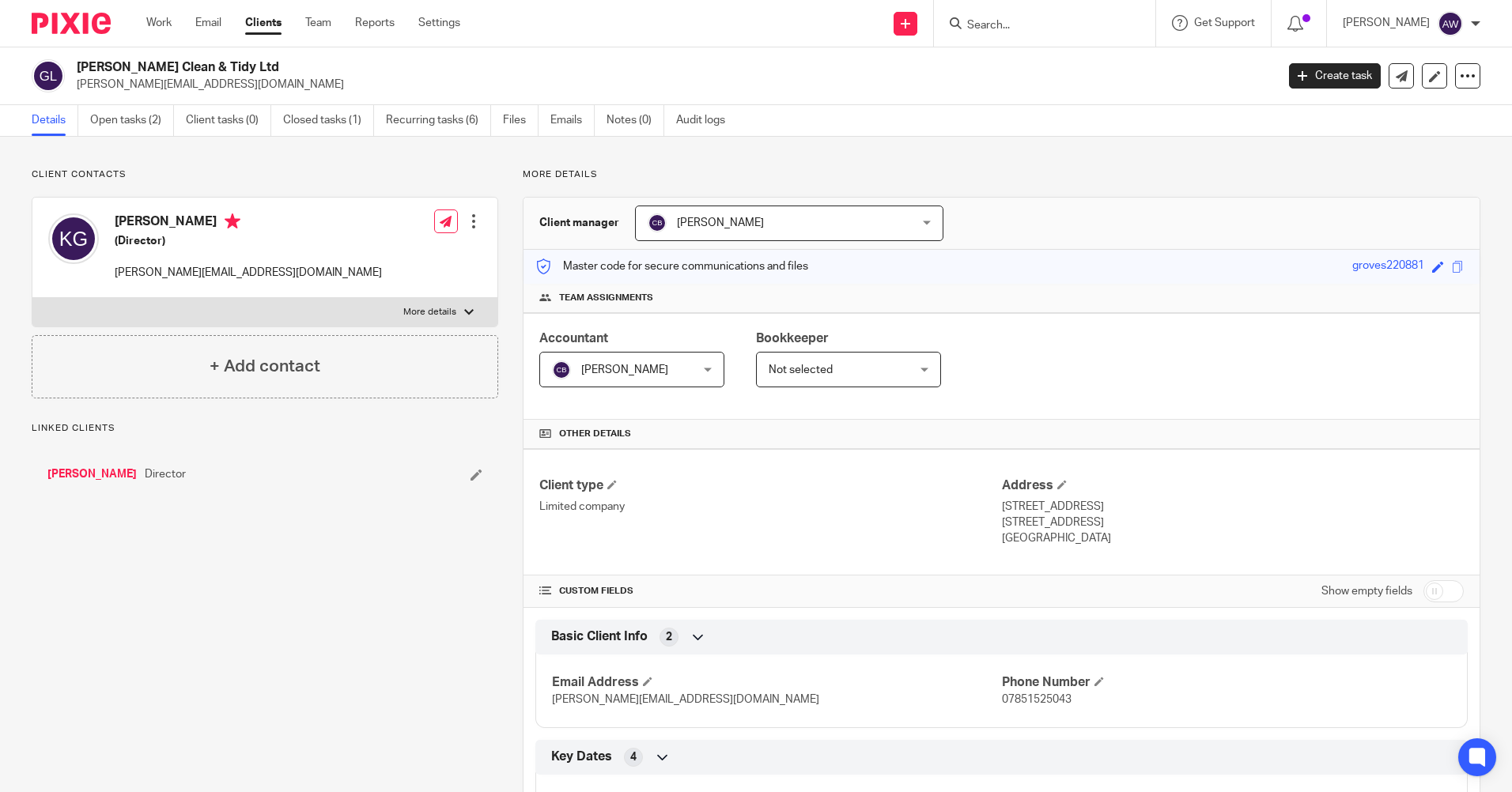
click at [1016, 25] on input "Search" at bounding box center [1037, 25] width 143 height 14
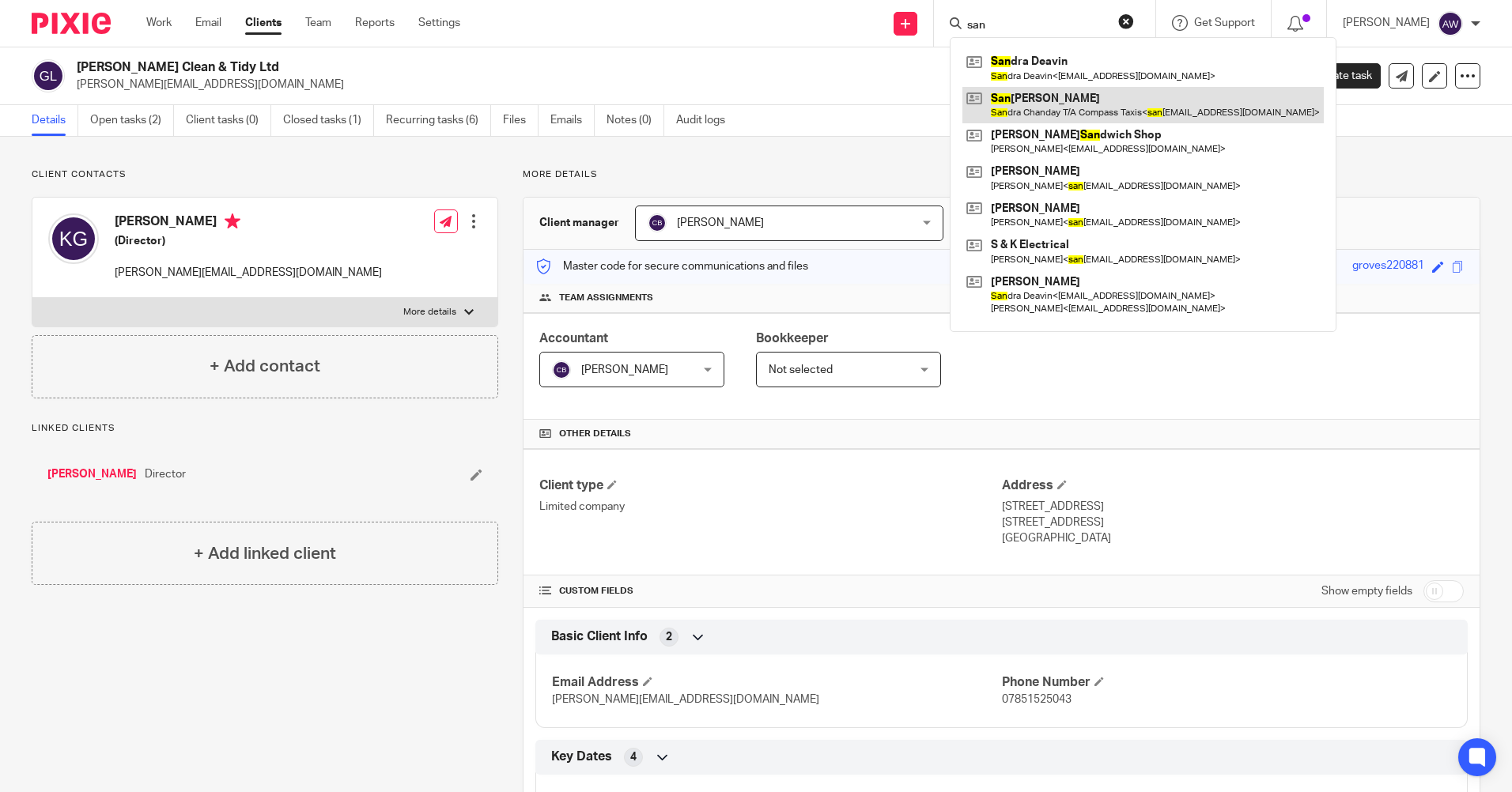
type input "san"
click at [1054, 98] on link at bounding box center [1143, 104] width 361 height 36
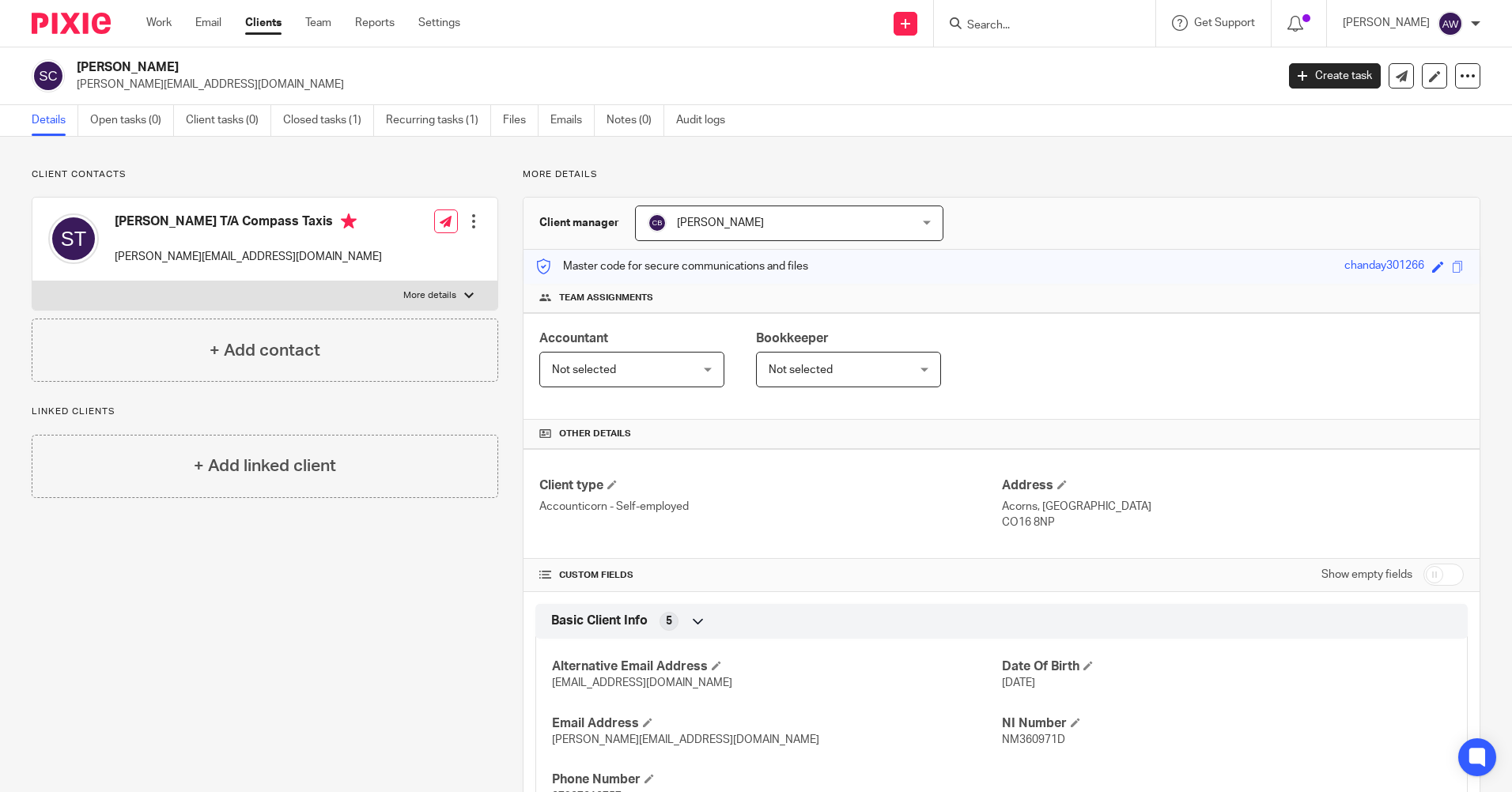
click at [982, 27] on input "Search" at bounding box center [1037, 25] width 143 height 14
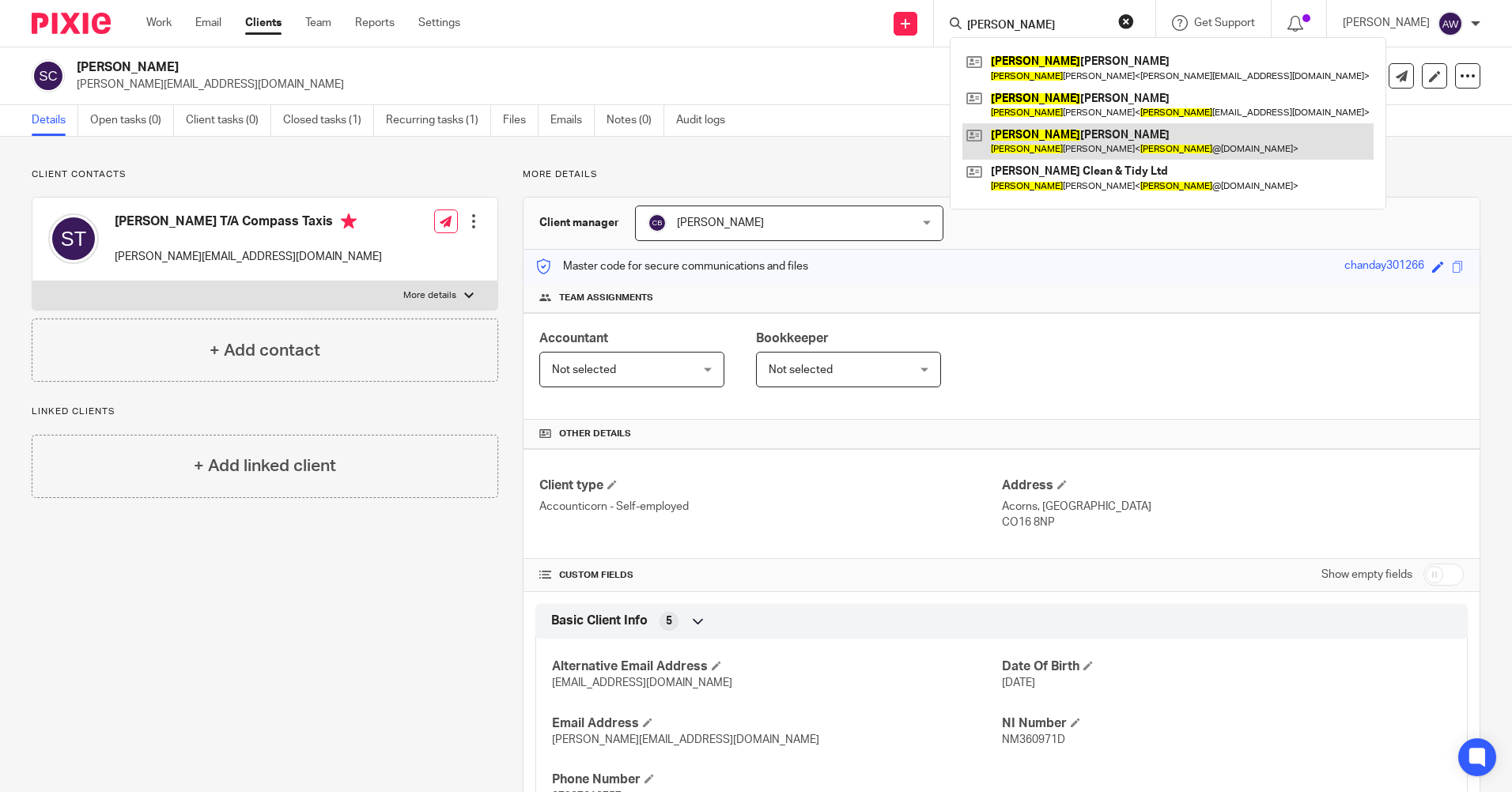
type input "[PERSON_NAME]"
click at [1026, 148] on link at bounding box center [1168, 141] width 412 height 36
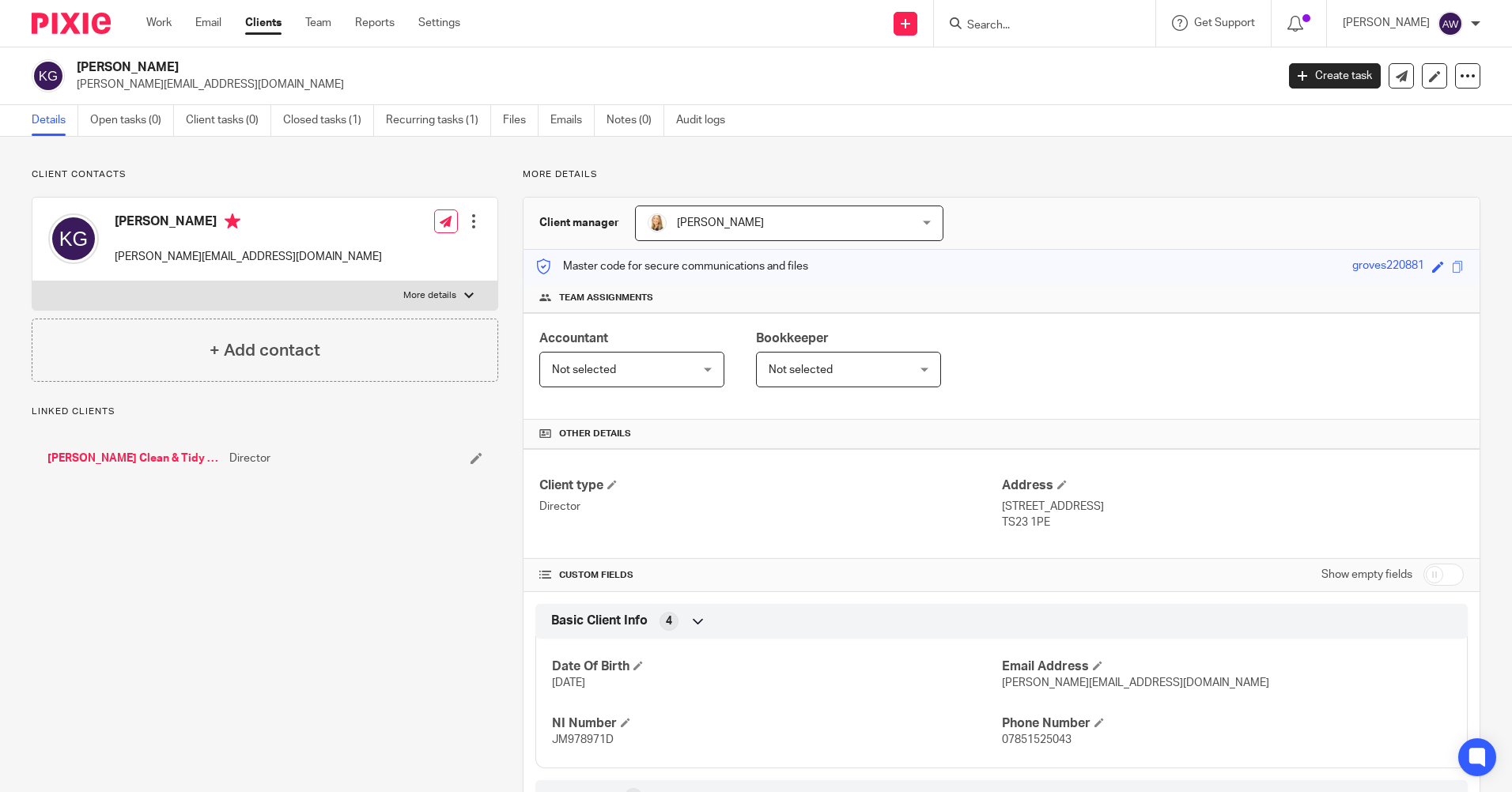
click at [1000, 31] on input "Search" at bounding box center [1037, 25] width 143 height 14
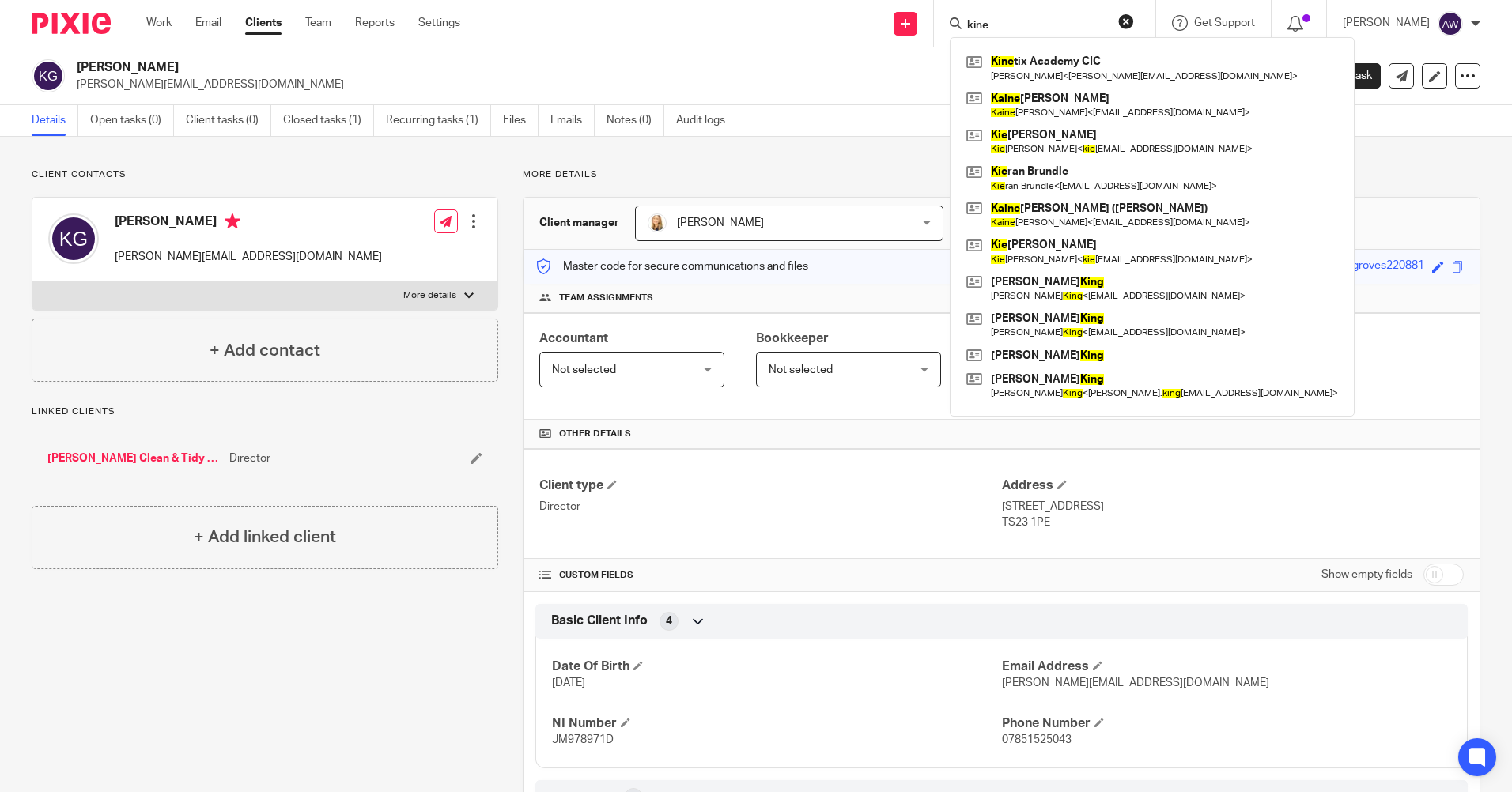
type input "kine"
click button "submit" at bounding box center [0, 0] width 0 height 0
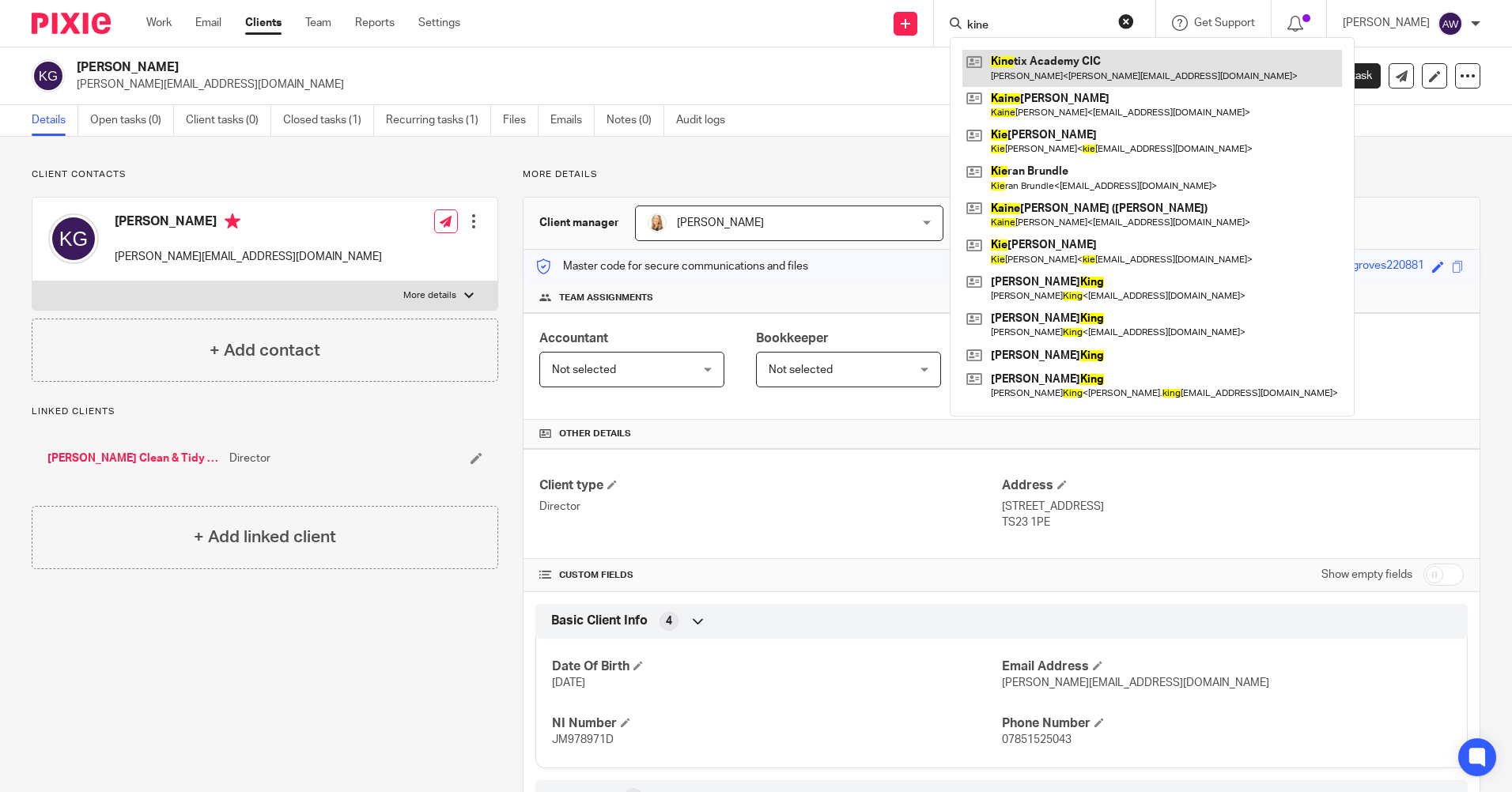
click at [1045, 55] on link at bounding box center [1151, 68] width 379 height 36
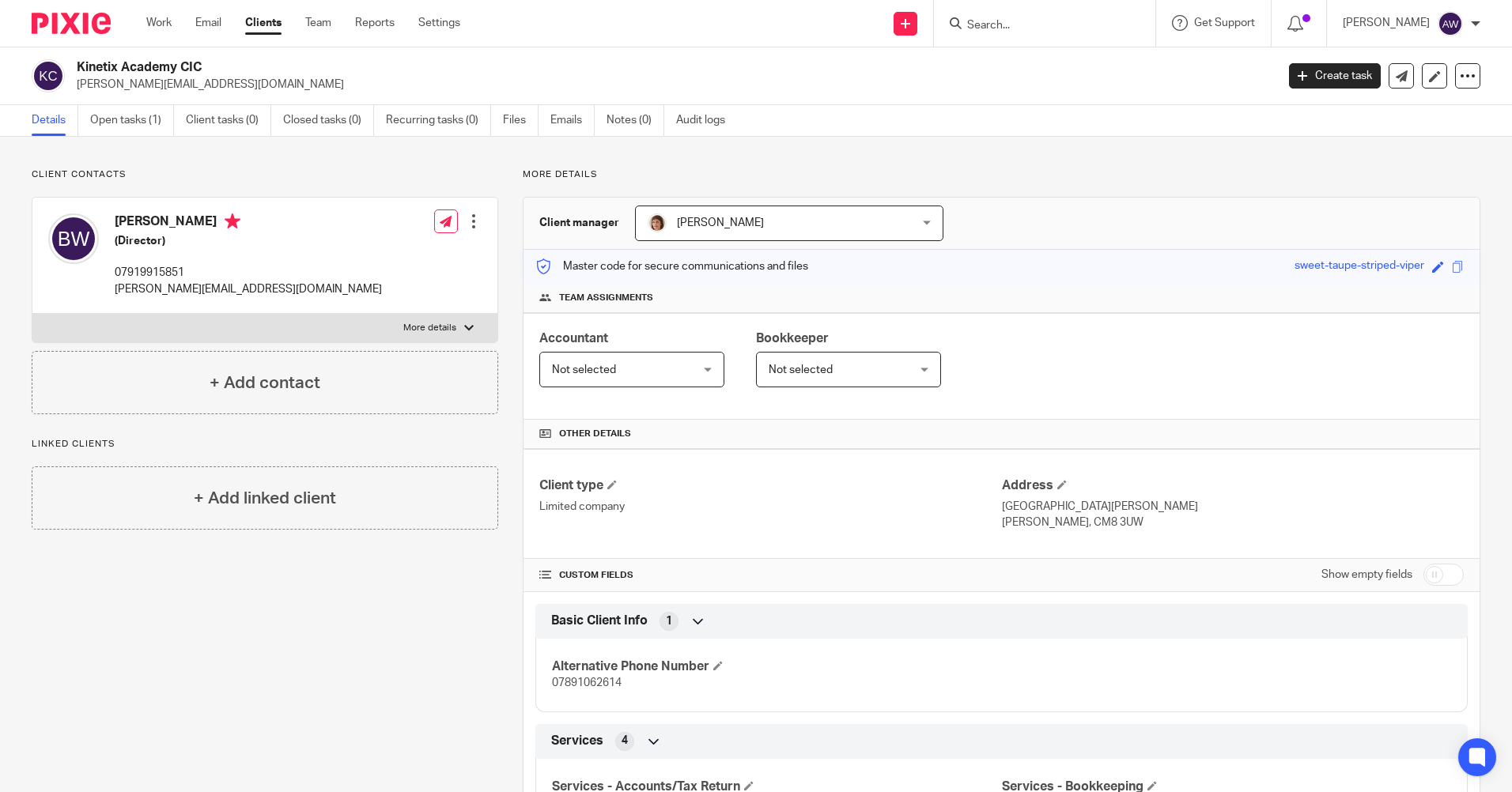
click at [990, 24] on input "Search" at bounding box center [1037, 25] width 143 height 14
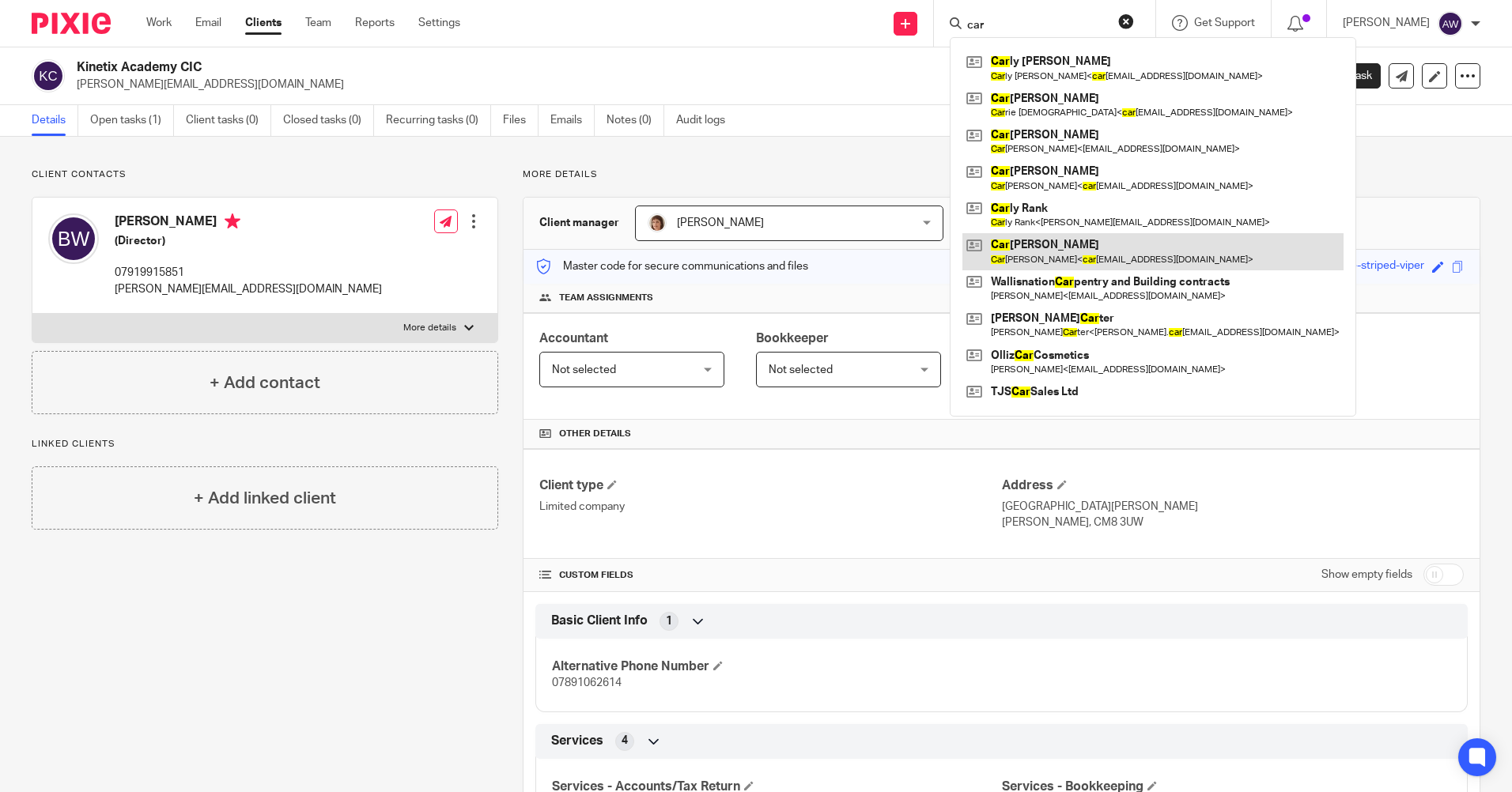
type input "car"
click at [1076, 259] on link at bounding box center [1152, 251] width 381 height 36
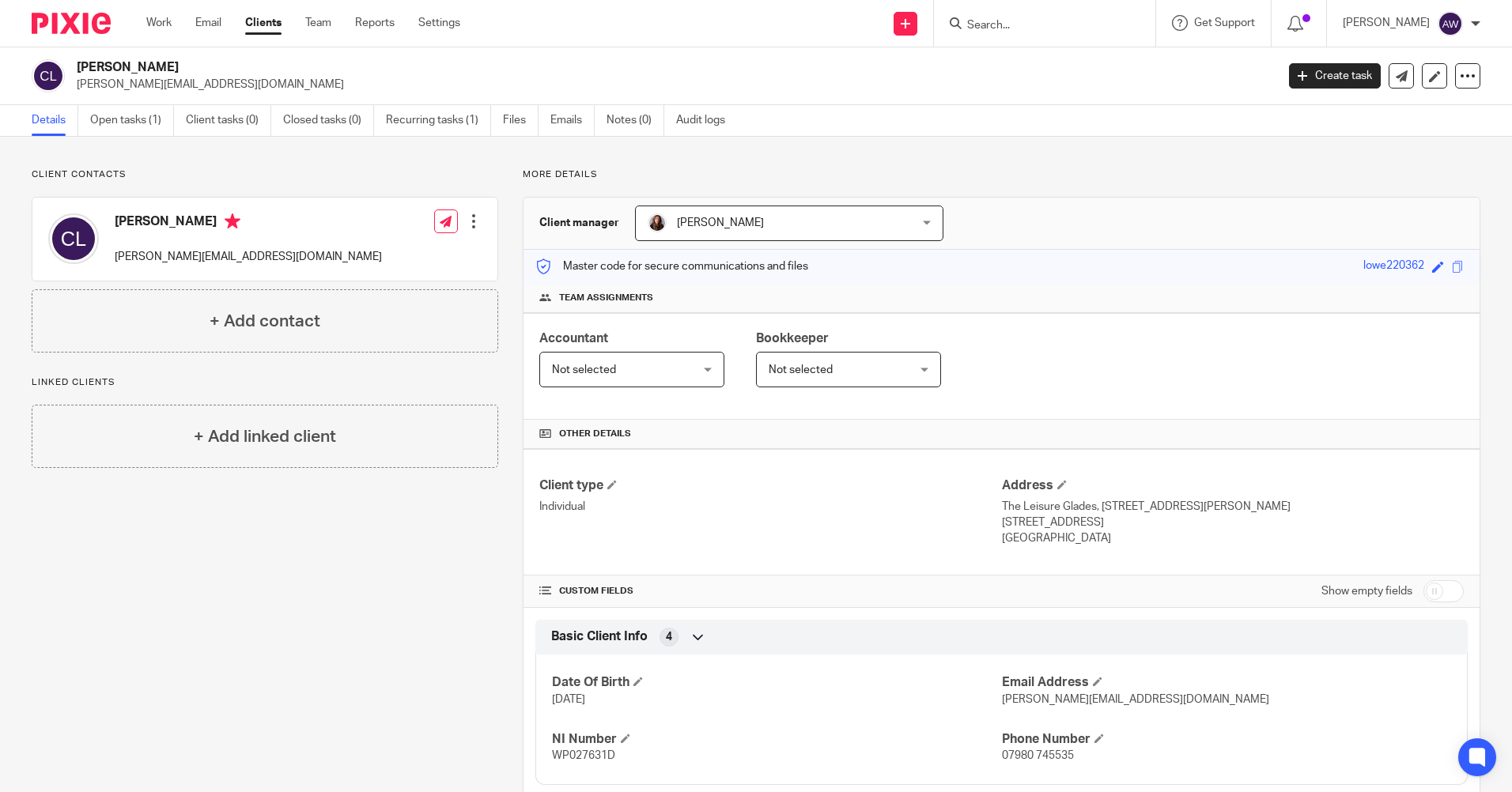
click at [988, 27] on input "Search" at bounding box center [1037, 25] width 143 height 14
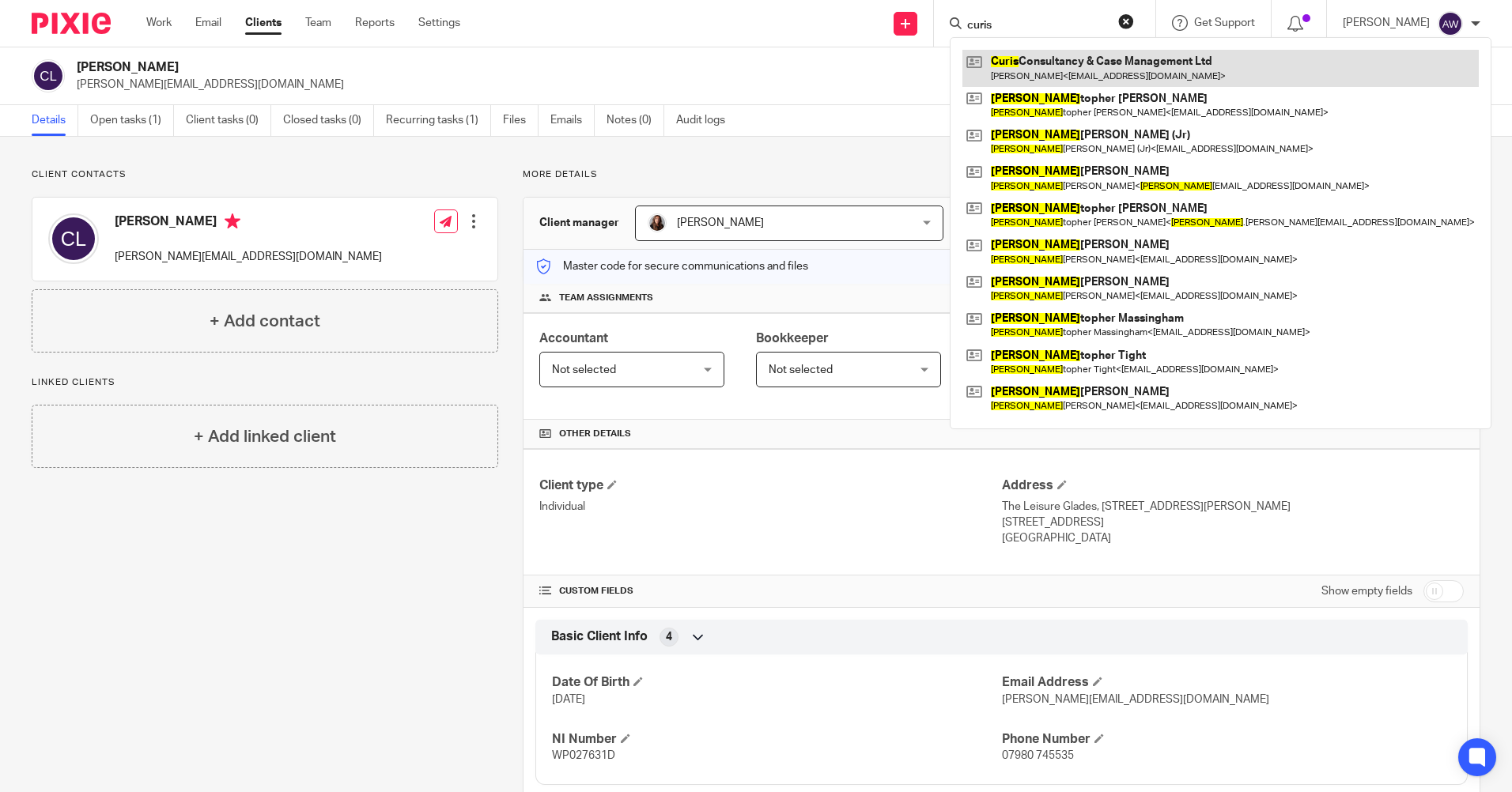
type input "curis"
click at [1074, 69] on link at bounding box center [1220, 68] width 516 height 36
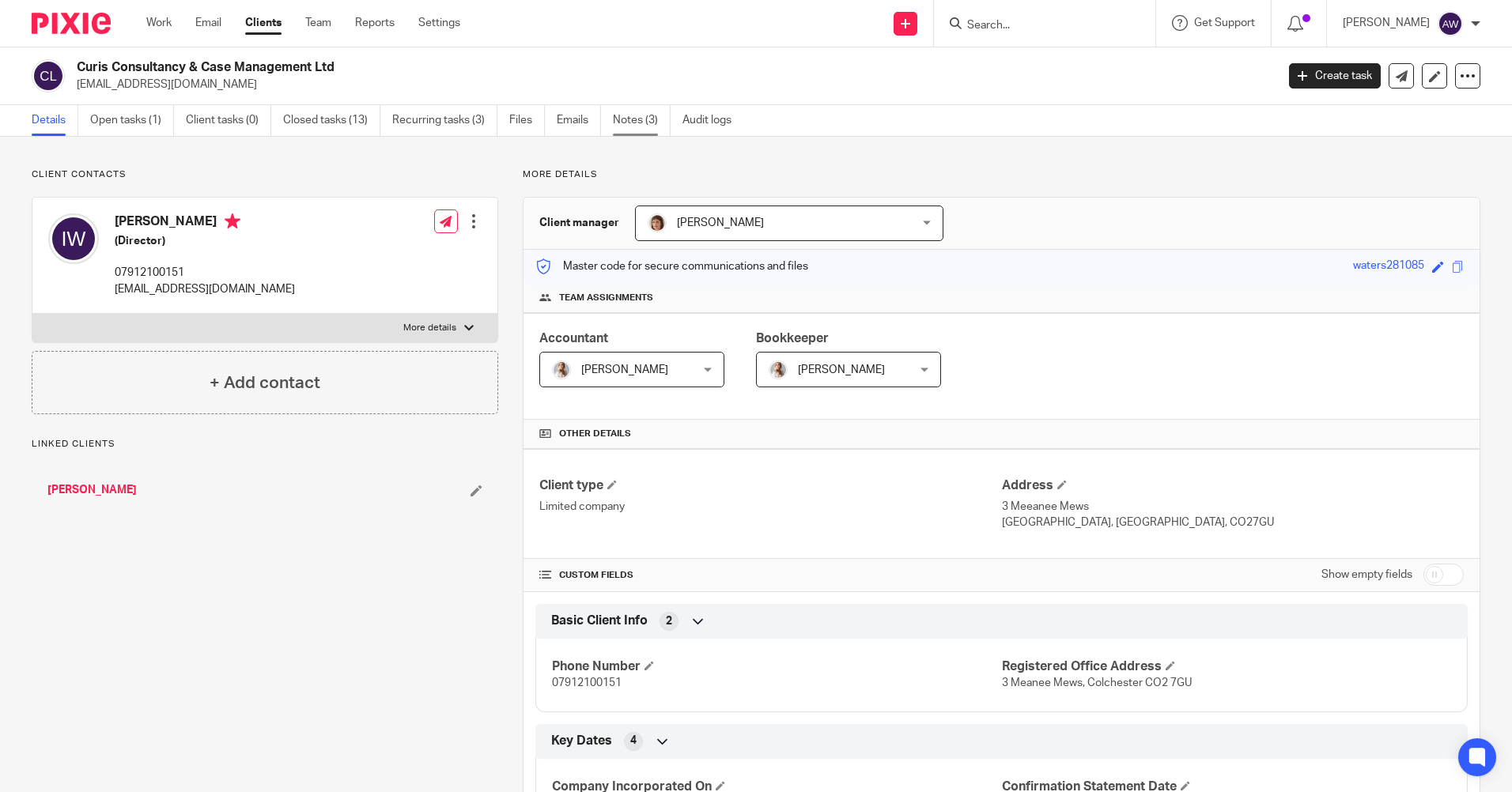
click at [621, 114] on link "Notes (3)" at bounding box center [641, 120] width 58 height 31
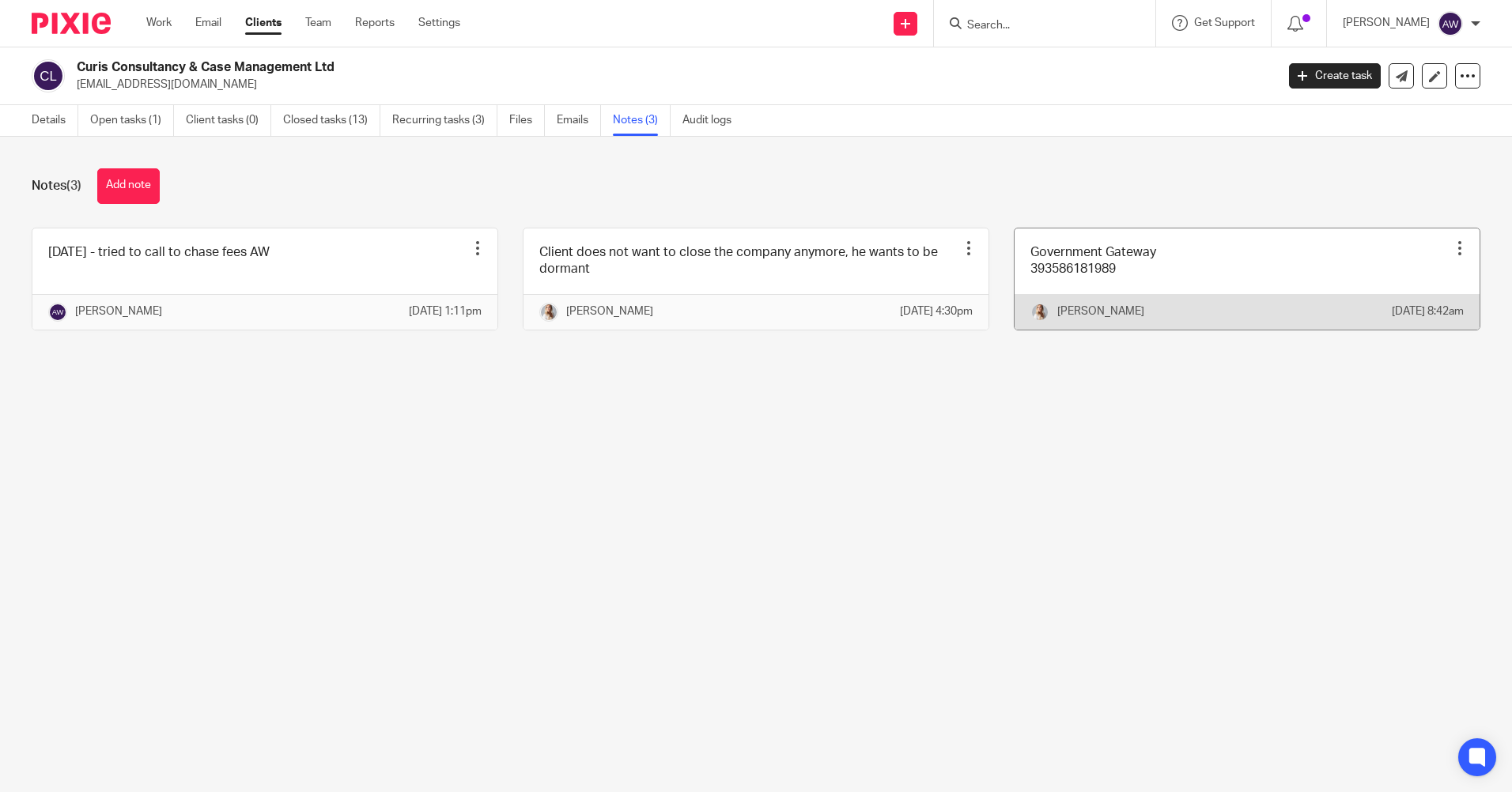
click at [1452, 249] on div at bounding box center [1459, 248] width 16 height 16
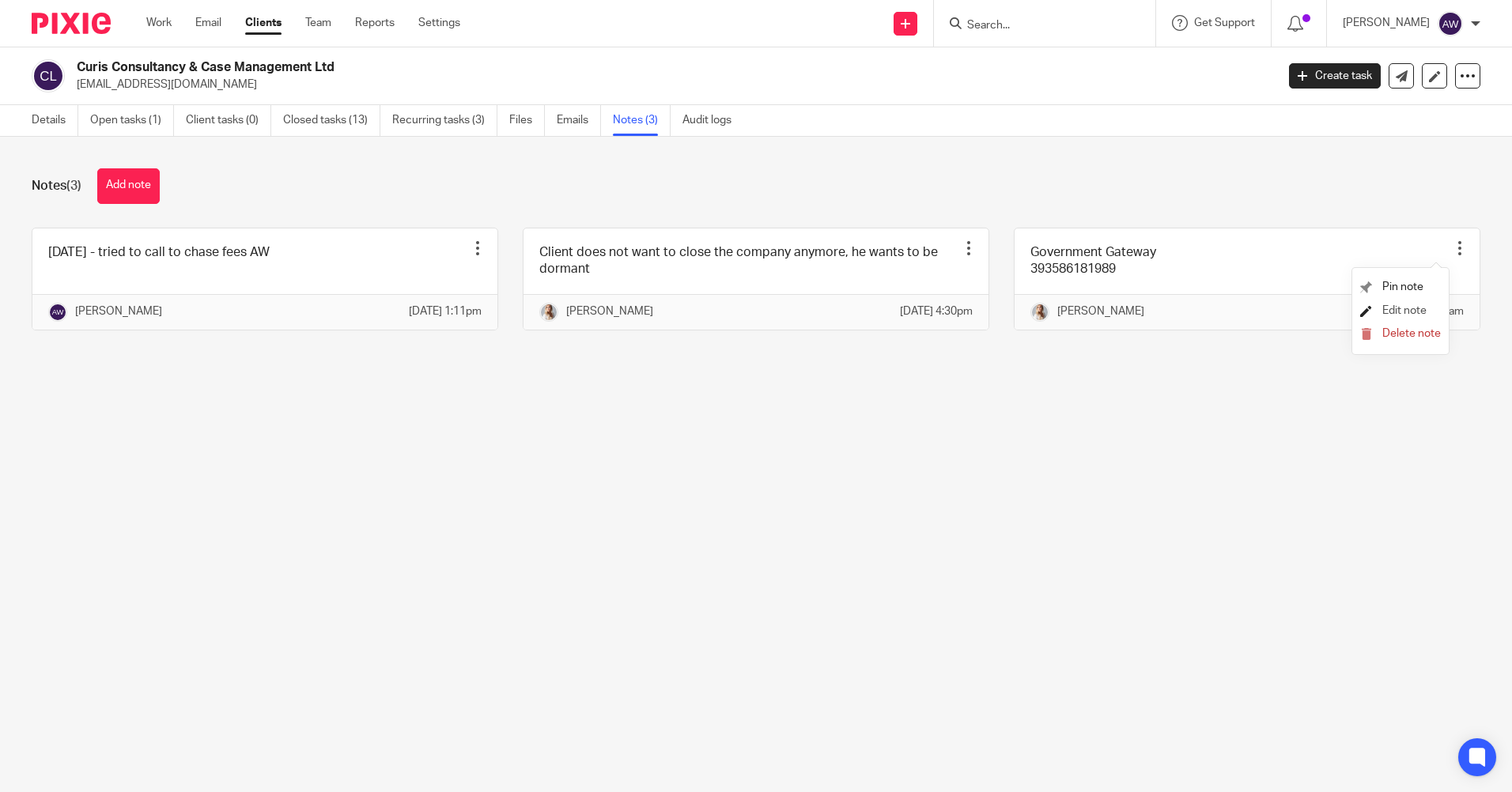
click at [1395, 305] on span "Edit note" at bounding box center [1404, 310] width 44 height 11
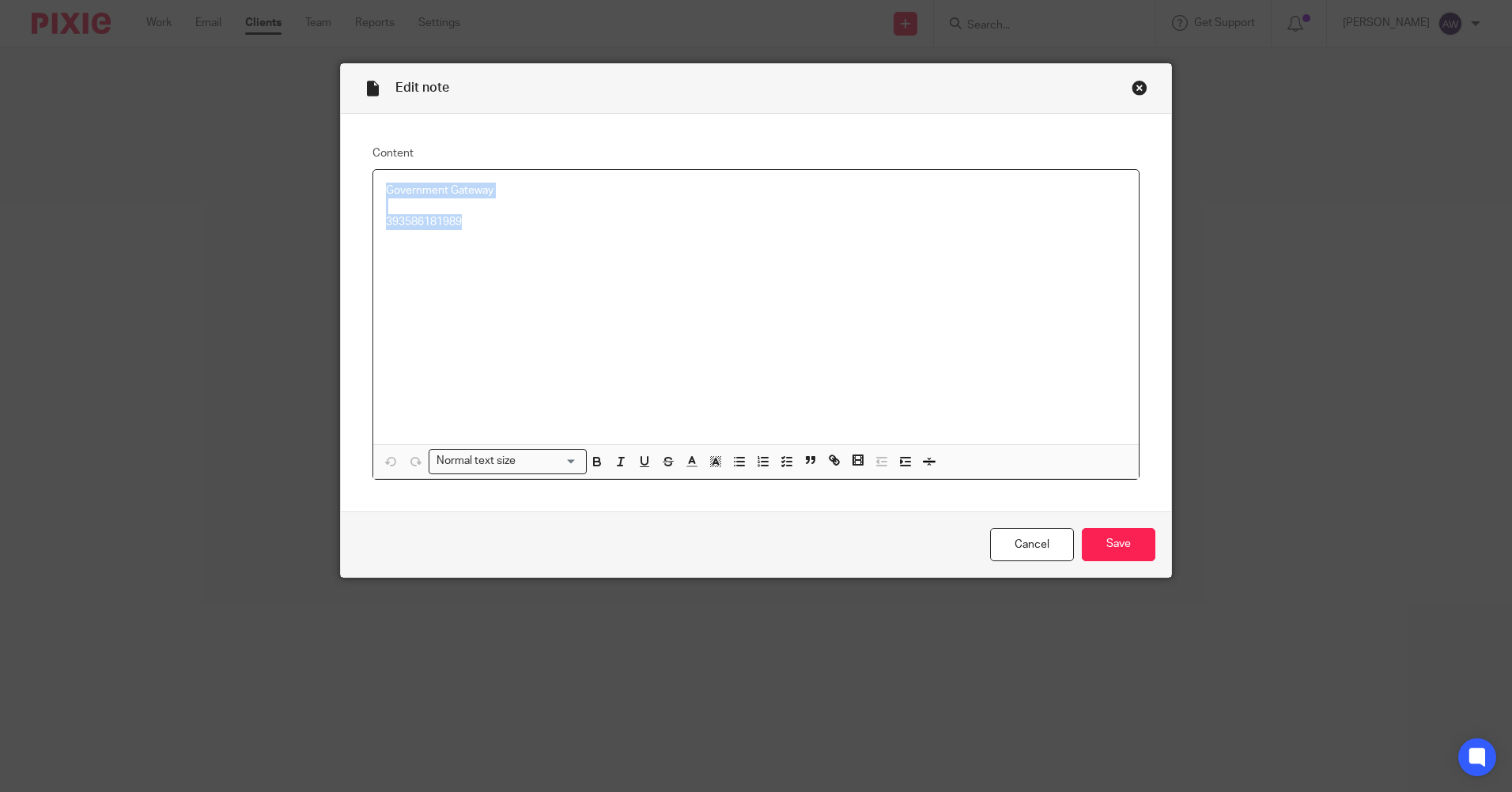
drag, startPoint x: 377, startPoint y: 191, endPoint x: 487, endPoint y: 225, distance: 115.1
click at [487, 225] on div "Government Gateway 393586181989" at bounding box center [756, 306] width 765 height 274
copy div "Government Gateway 393586181989"
click at [1005, 538] on link "Cancel" at bounding box center [1032, 544] width 84 height 34
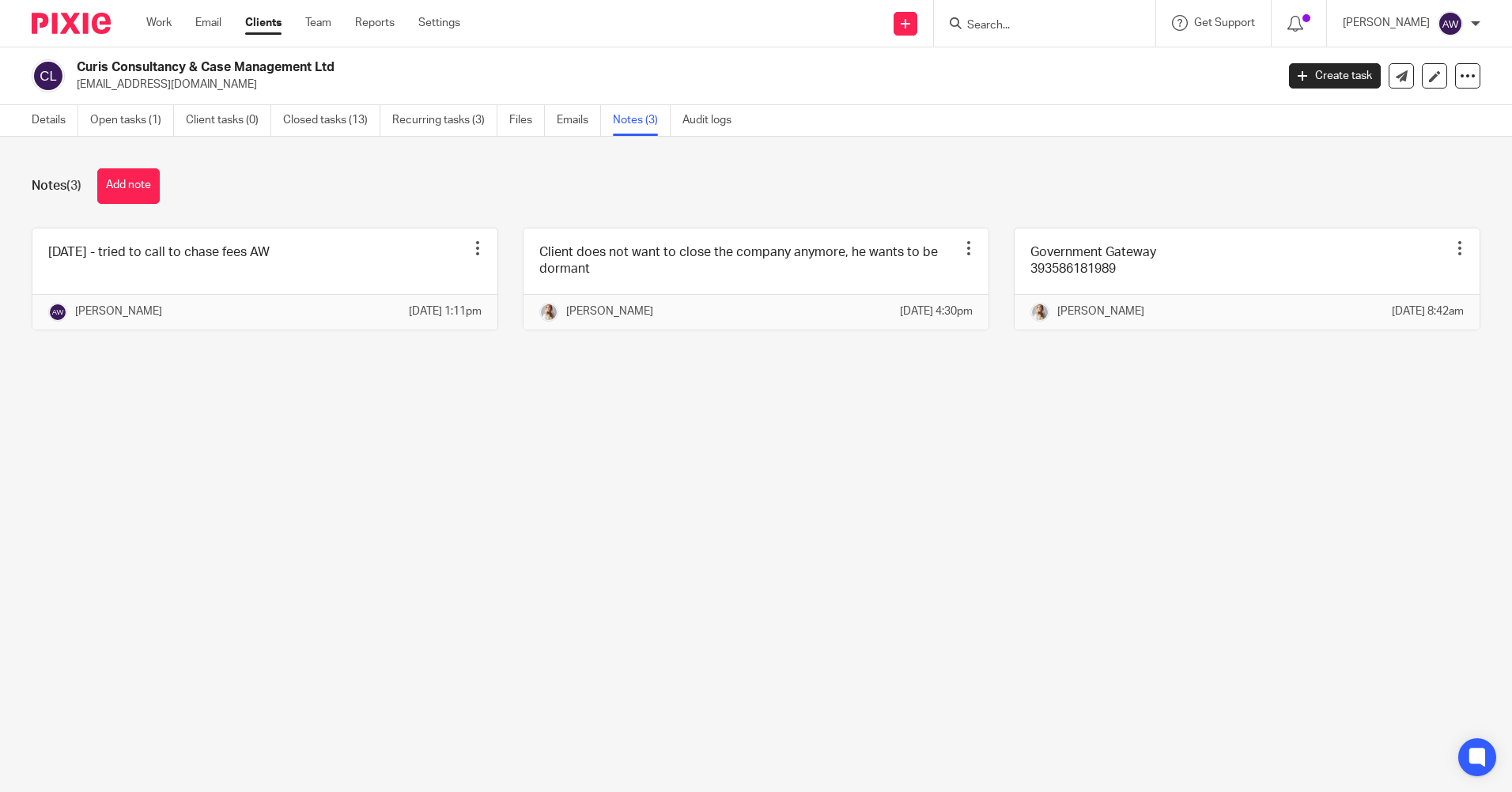
click at [1035, 30] on input "Search" at bounding box center [1037, 25] width 143 height 14
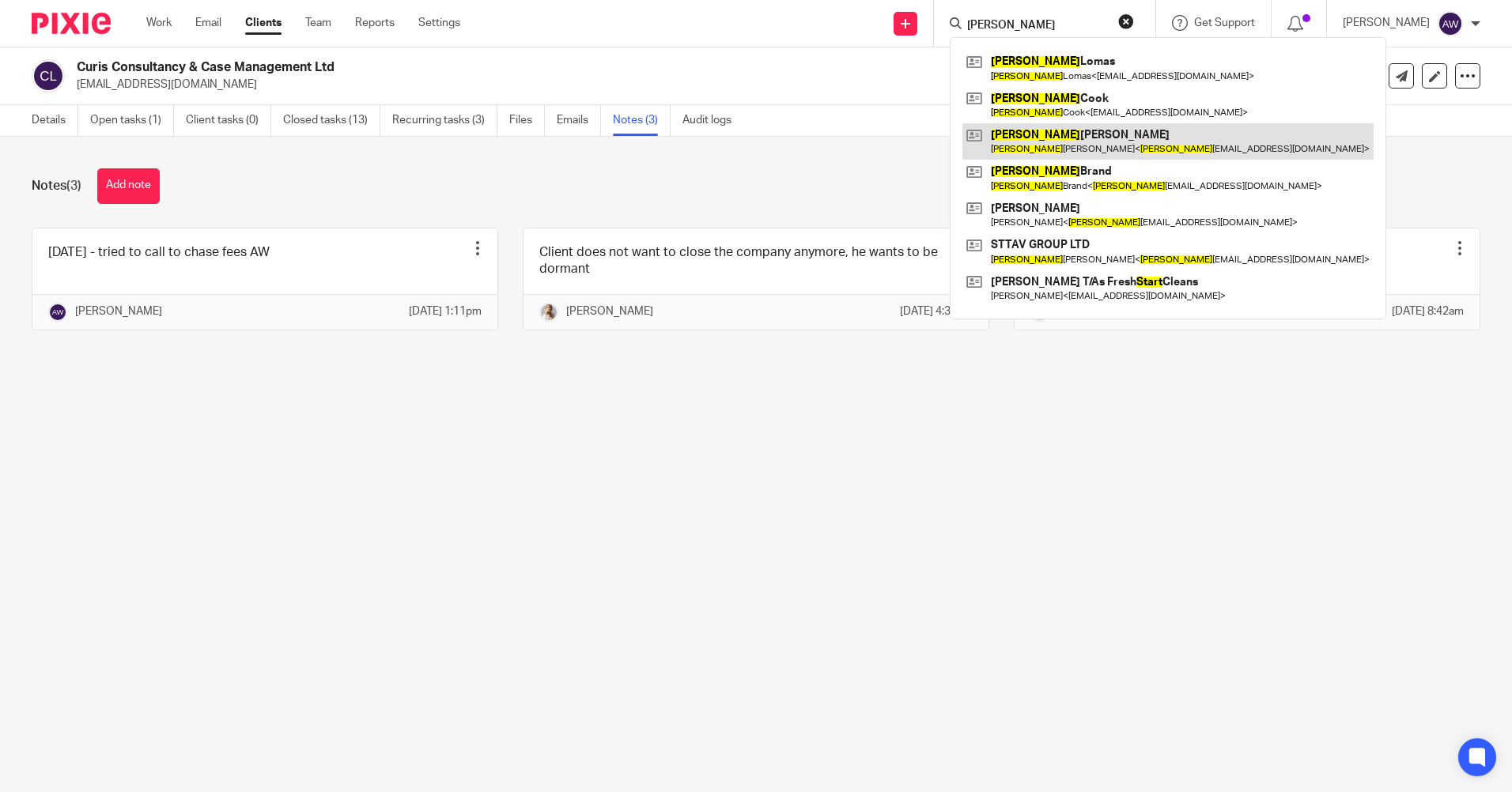
type input "stuart"
click at [1061, 149] on link at bounding box center [1168, 141] width 412 height 36
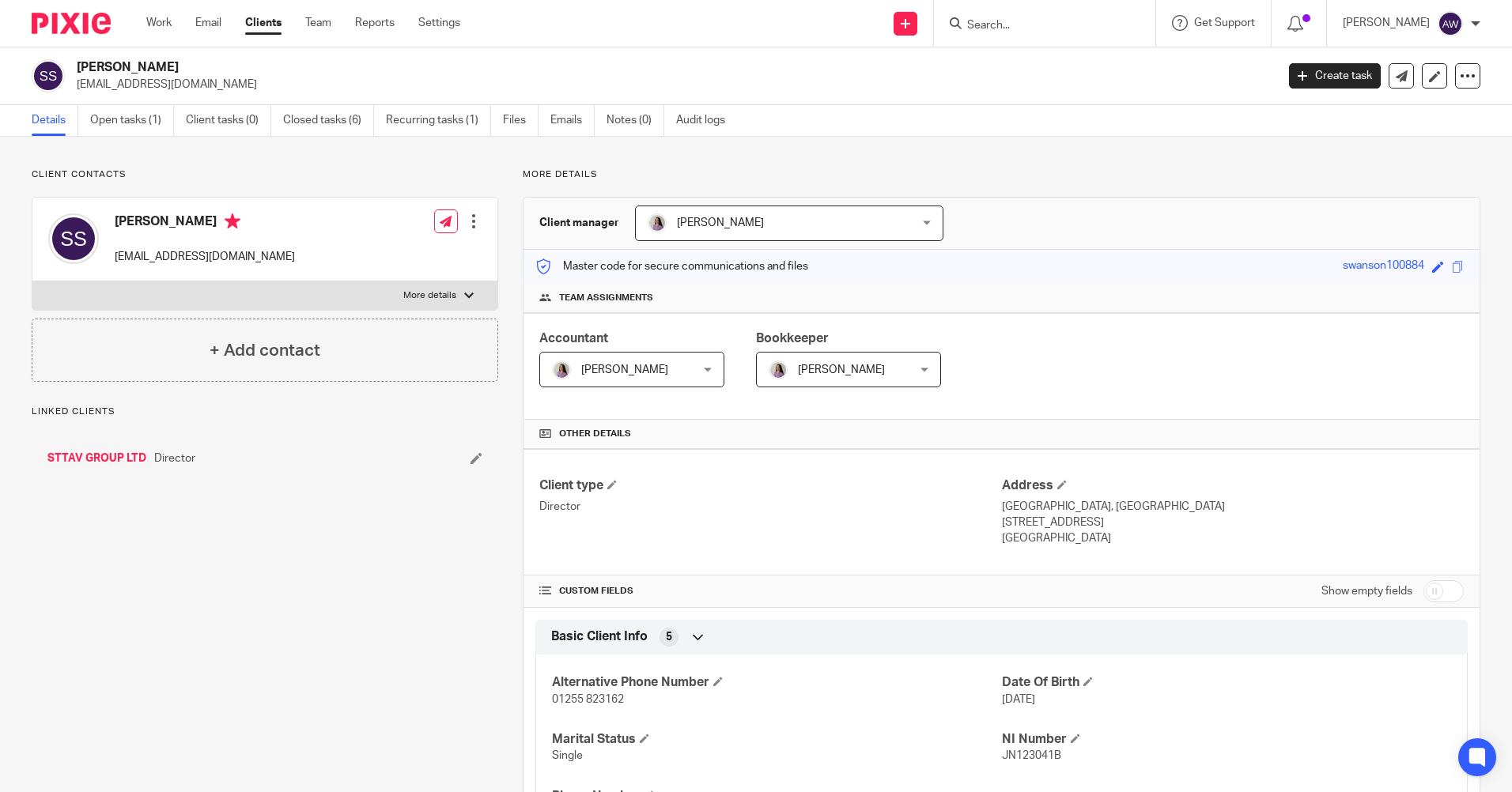
click at [997, 26] on input "Search" at bounding box center [1037, 25] width 143 height 14
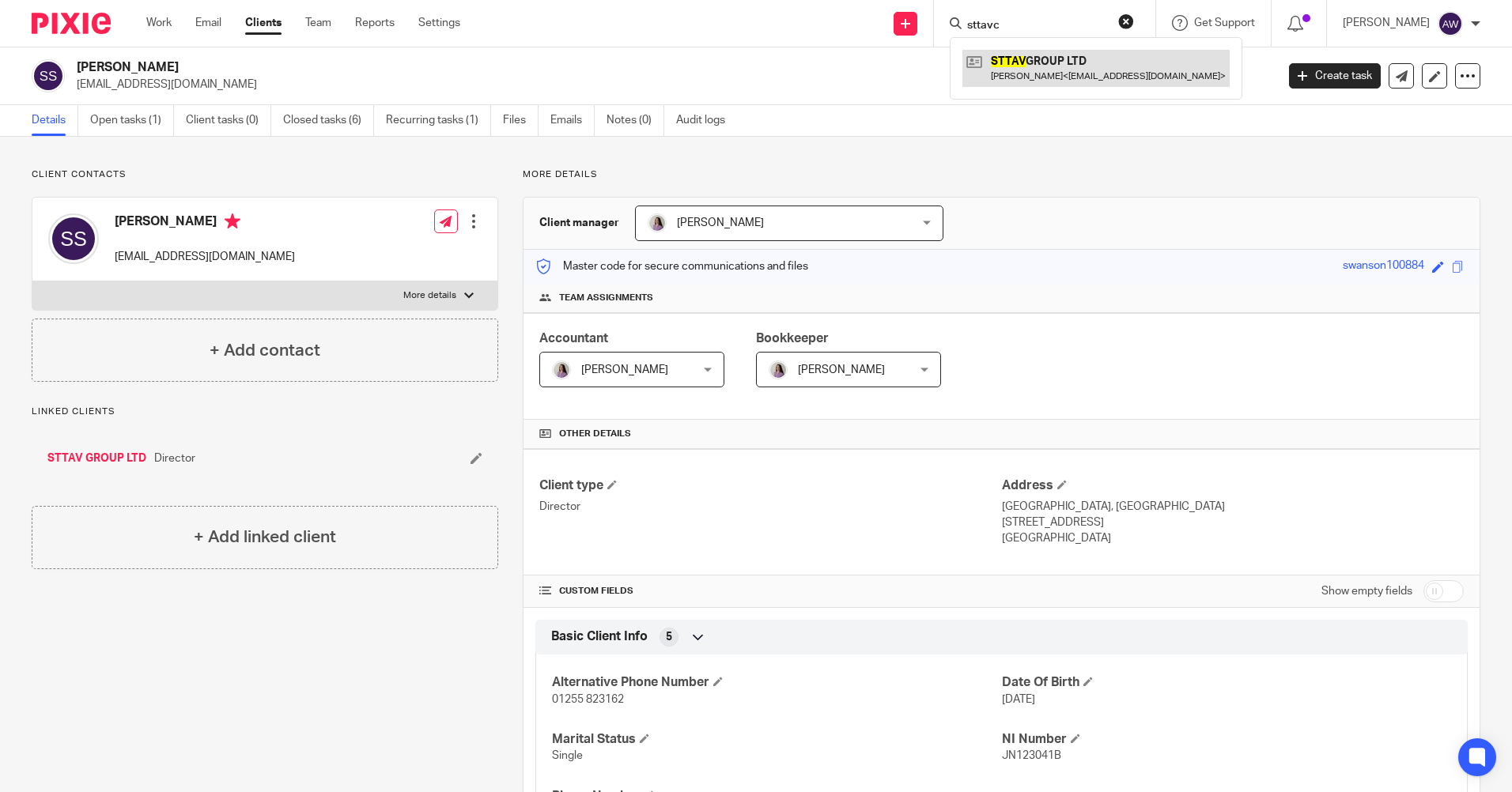
type input "sttavc"
click at [1040, 59] on link at bounding box center [1095, 68] width 267 height 36
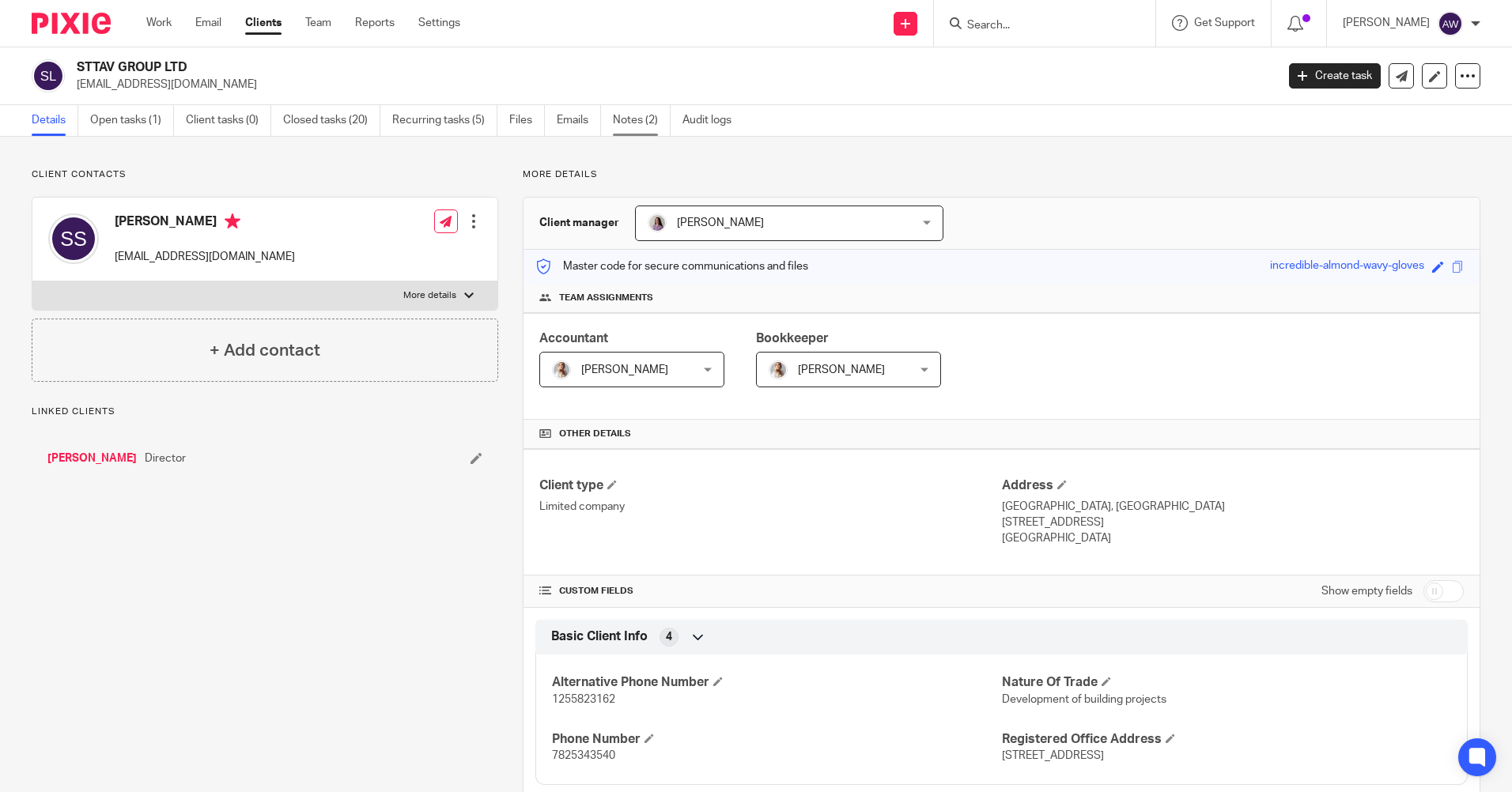
click at [644, 127] on link "Notes (2)" at bounding box center [641, 120] width 58 height 31
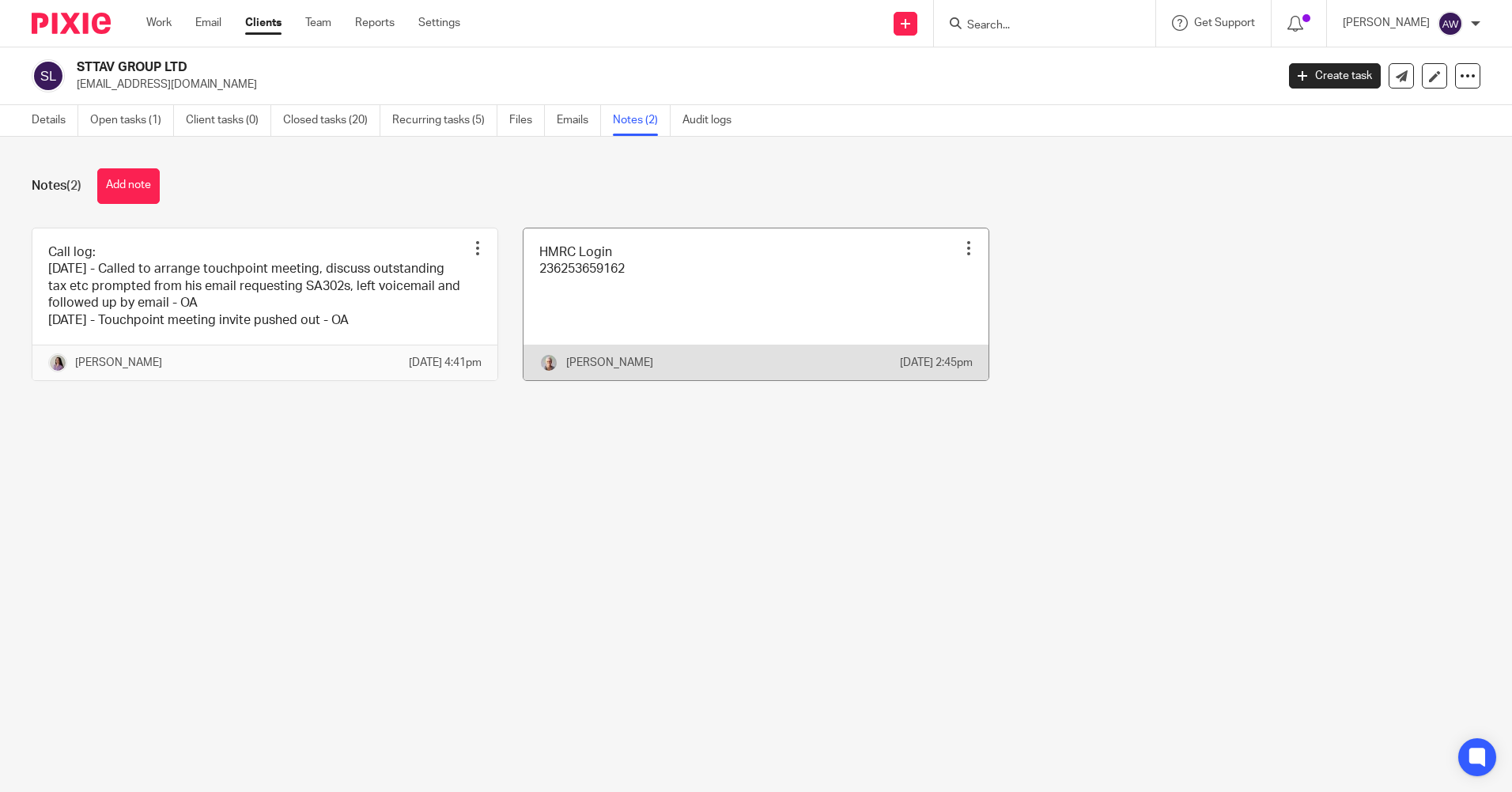
click at [960, 247] on div at bounding box center [968, 248] width 16 height 16
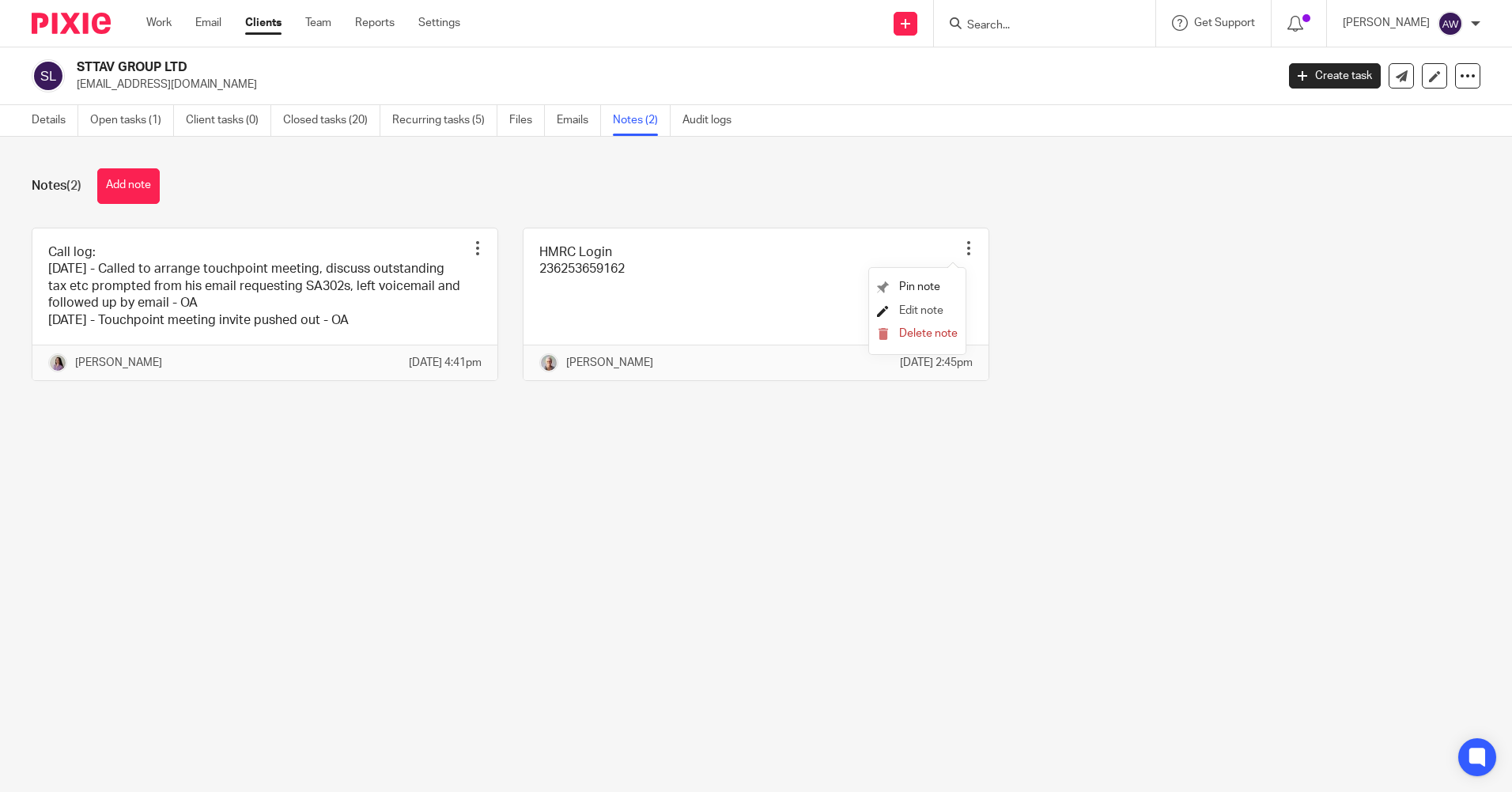
click at [897, 310] on link "Edit note" at bounding box center [910, 310] width 66 height 11
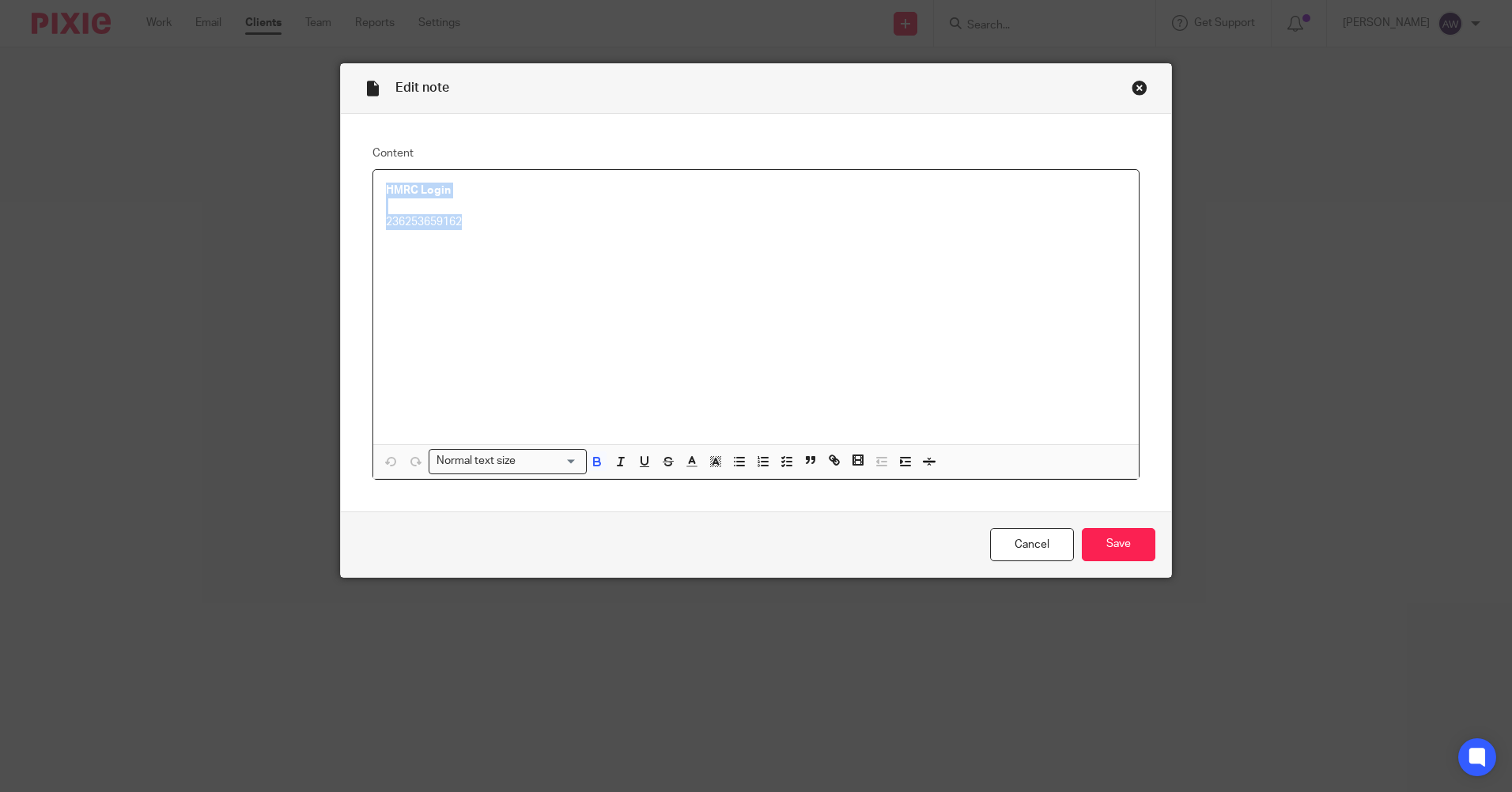
drag, startPoint x: 378, startPoint y: 186, endPoint x: 518, endPoint y: 226, distance: 145.6
click at [518, 226] on div "HMRC Login 236253659162" at bounding box center [756, 306] width 765 height 274
copy div "HMRC Login 236253659162"
click at [1036, 550] on link "Cancel" at bounding box center [1032, 544] width 84 height 34
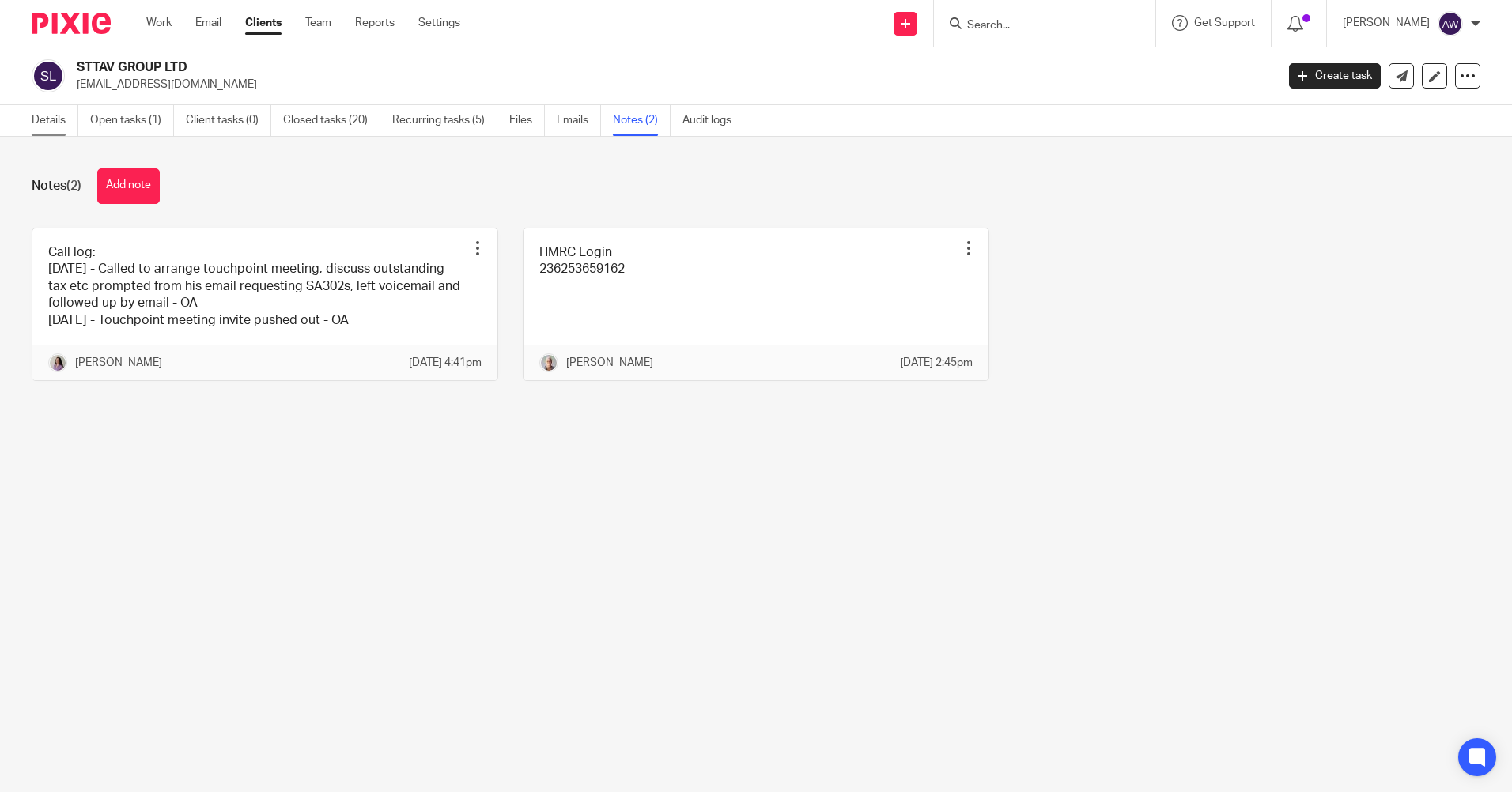
click at [51, 120] on link "Details" at bounding box center [54, 120] width 47 height 31
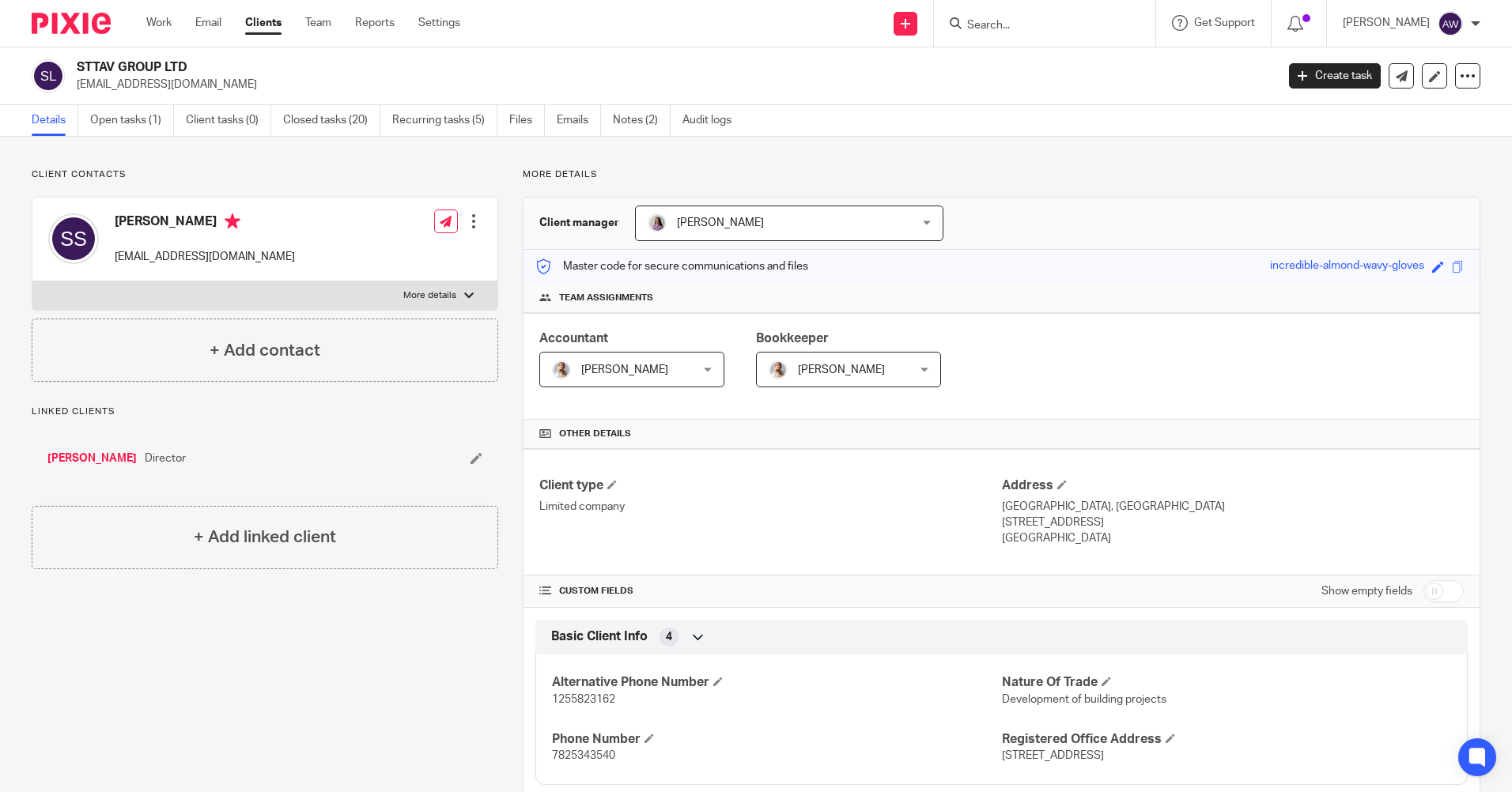
click at [1003, 29] on input "Search" at bounding box center [1037, 25] width 143 height 14
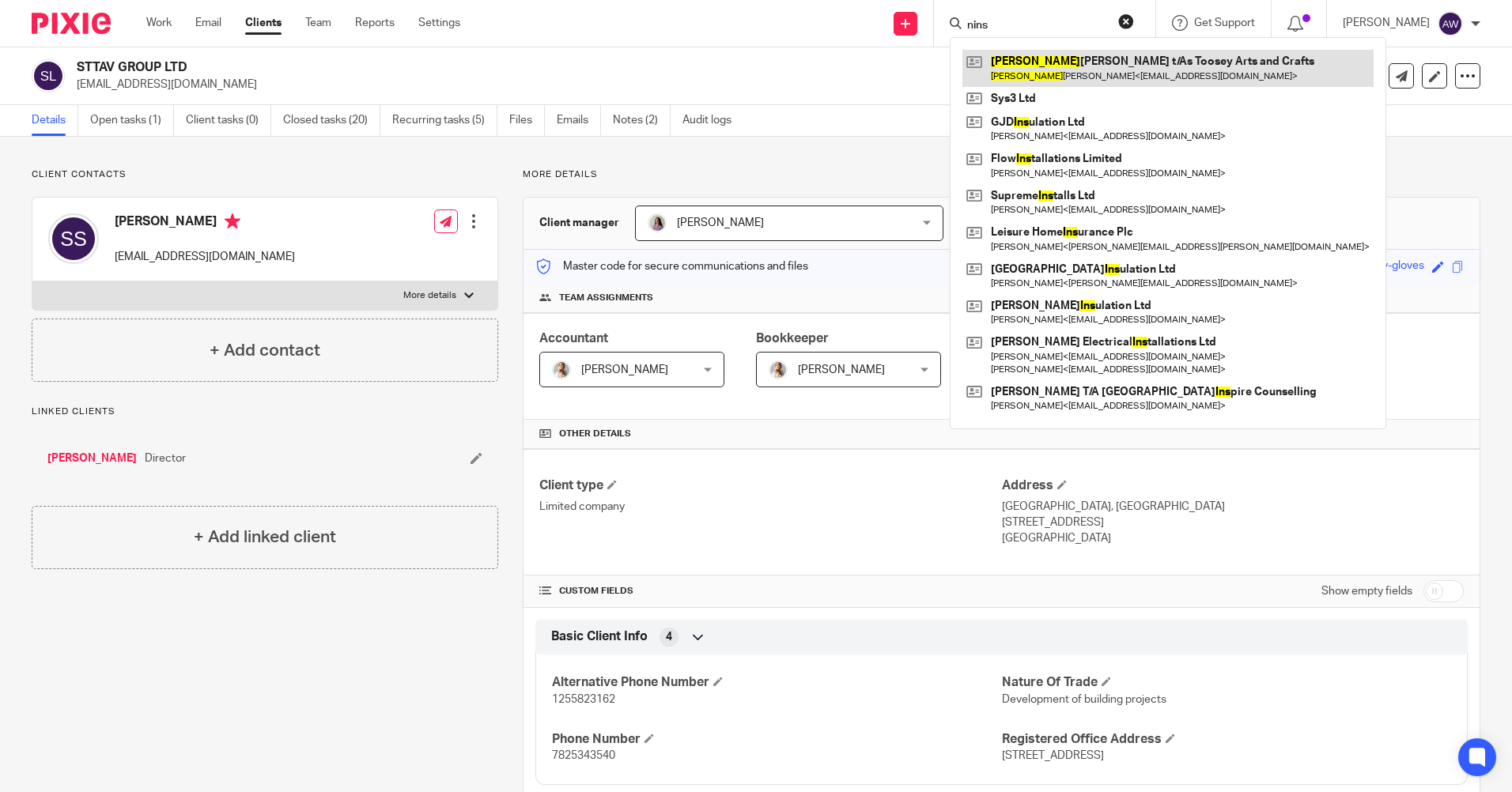
type input "nins"
click at [1021, 64] on link at bounding box center [1168, 68] width 412 height 36
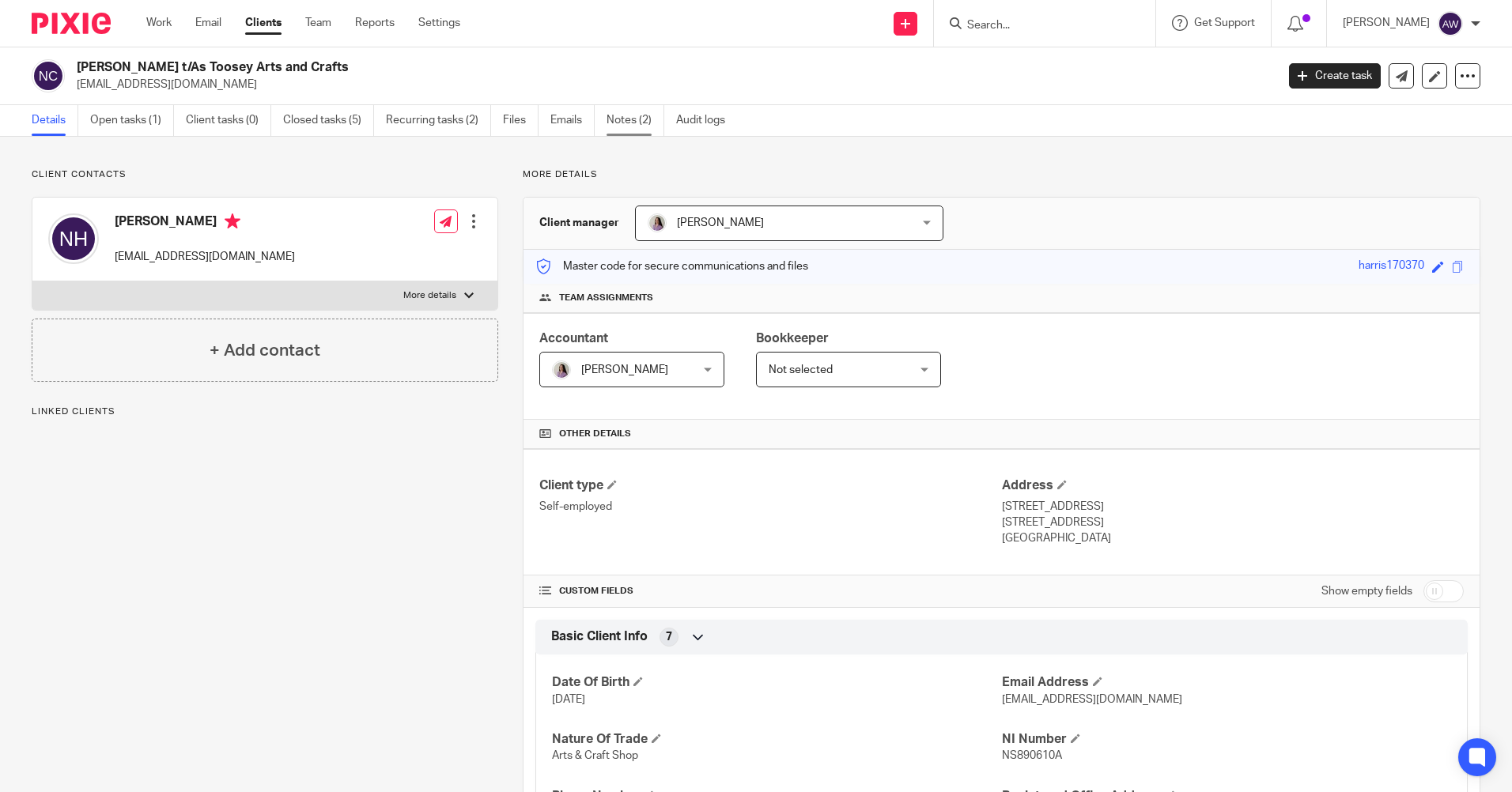
click at [625, 121] on link "Notes (2)" at bounding box center [636, 120] width 58 height 31
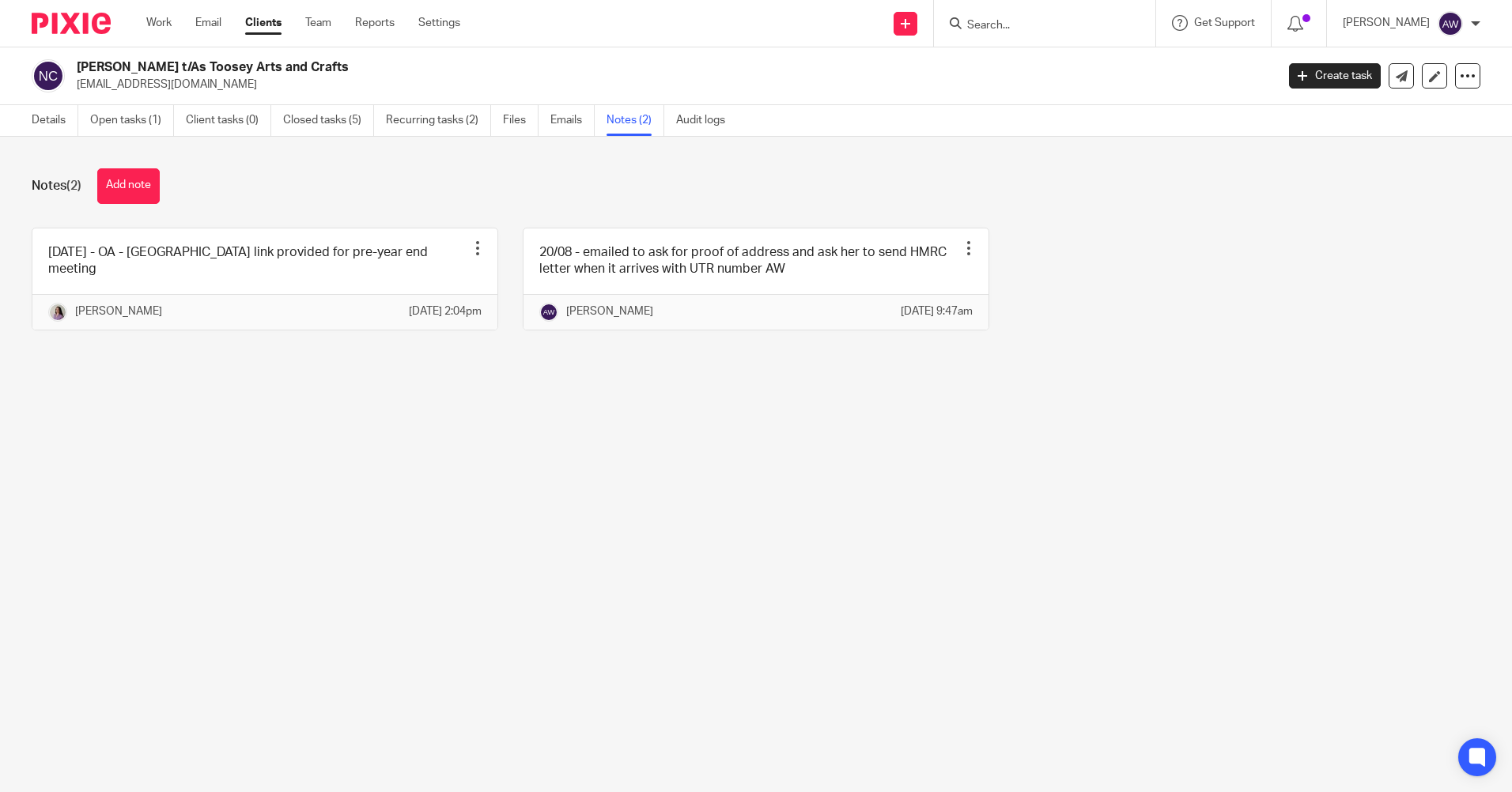
click at [1007, 28] on input "Search" at bounding box center [1037, 25] width 143 height 14
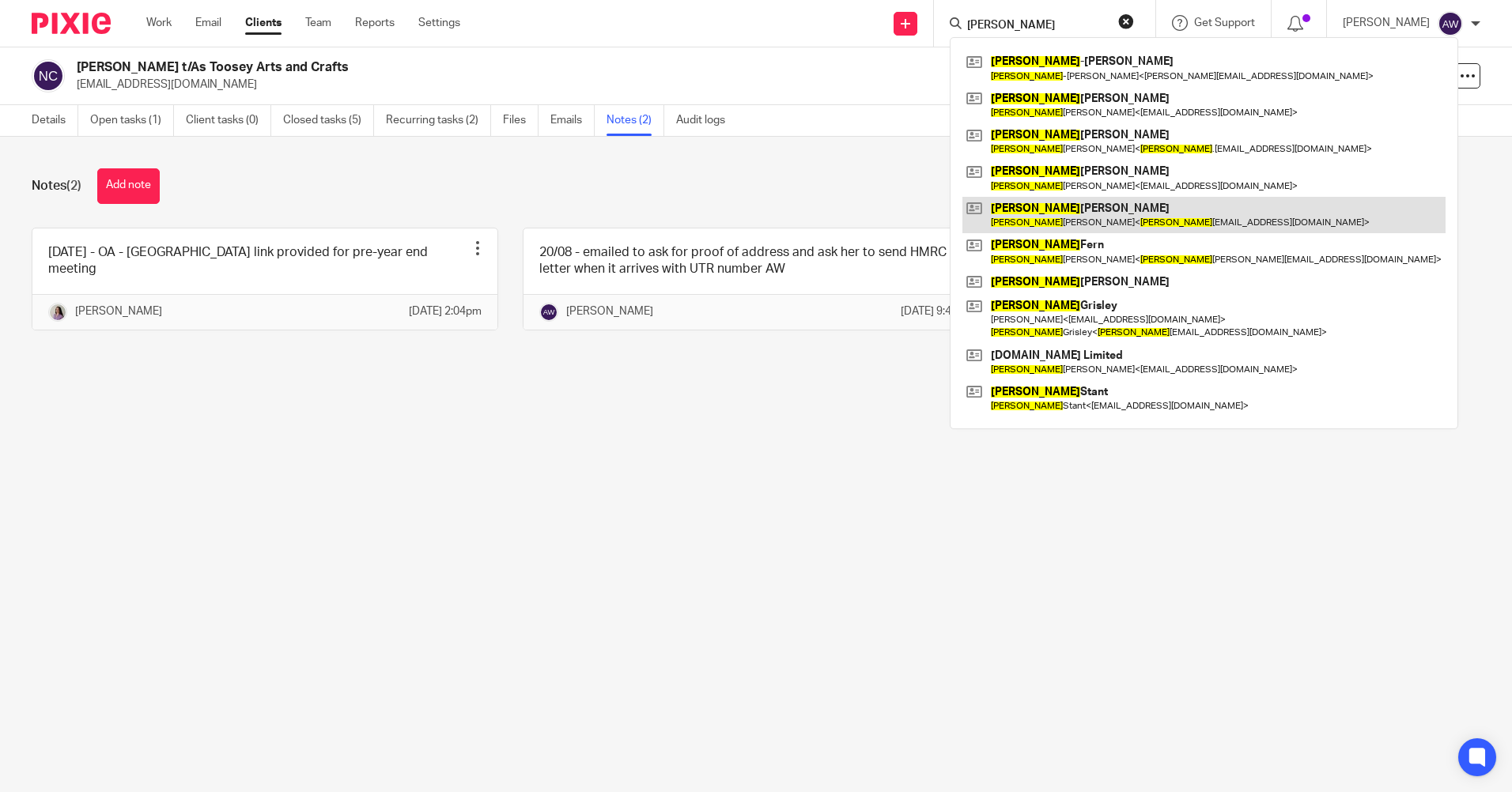
type input "sarah"
click at [1092, 209] on link at bounding box center [1203, 215] width 483 height 36
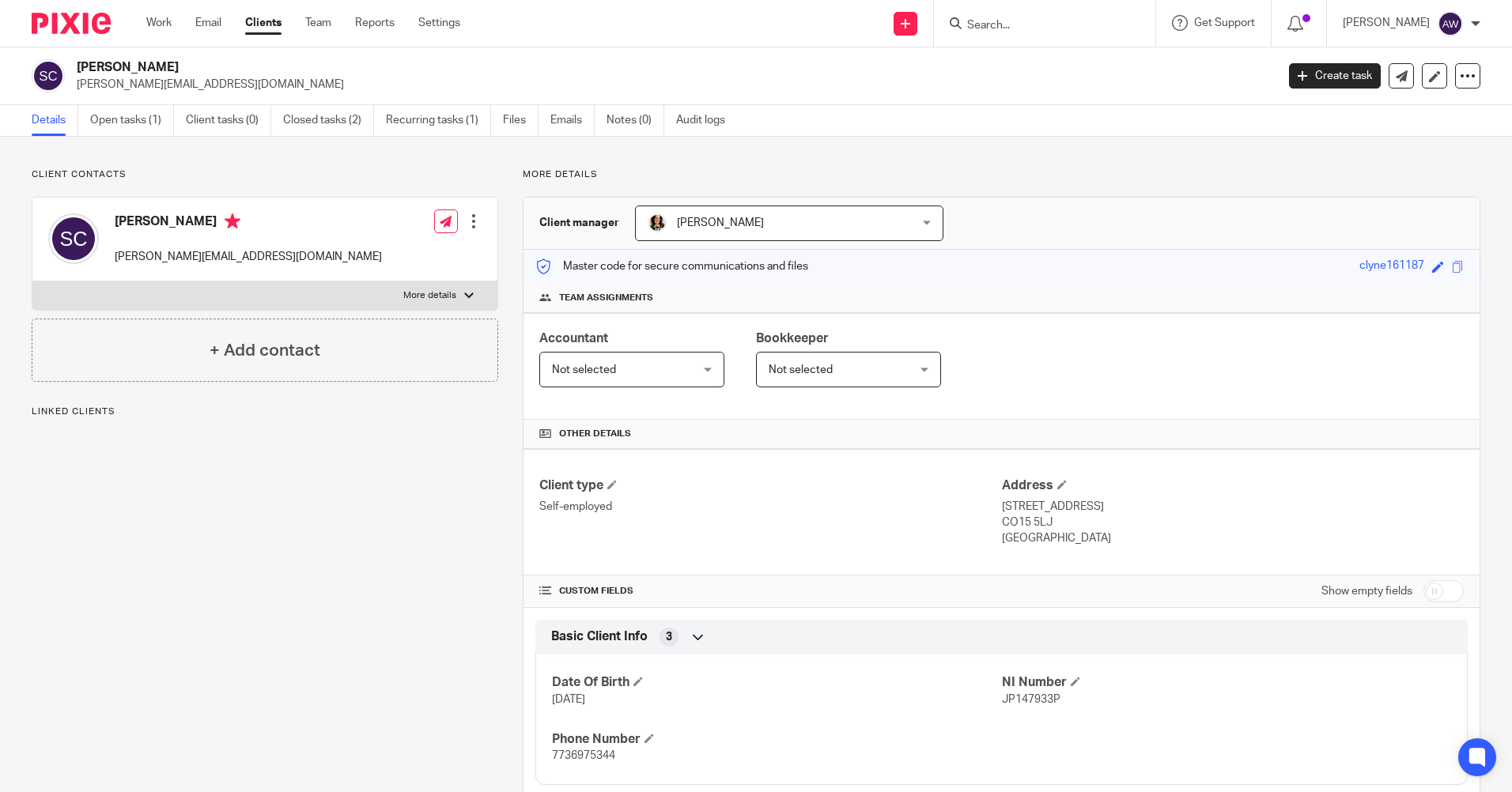
click at [997, 22] on input "Search" at bounding box center [1037, 25] width 143 height 14
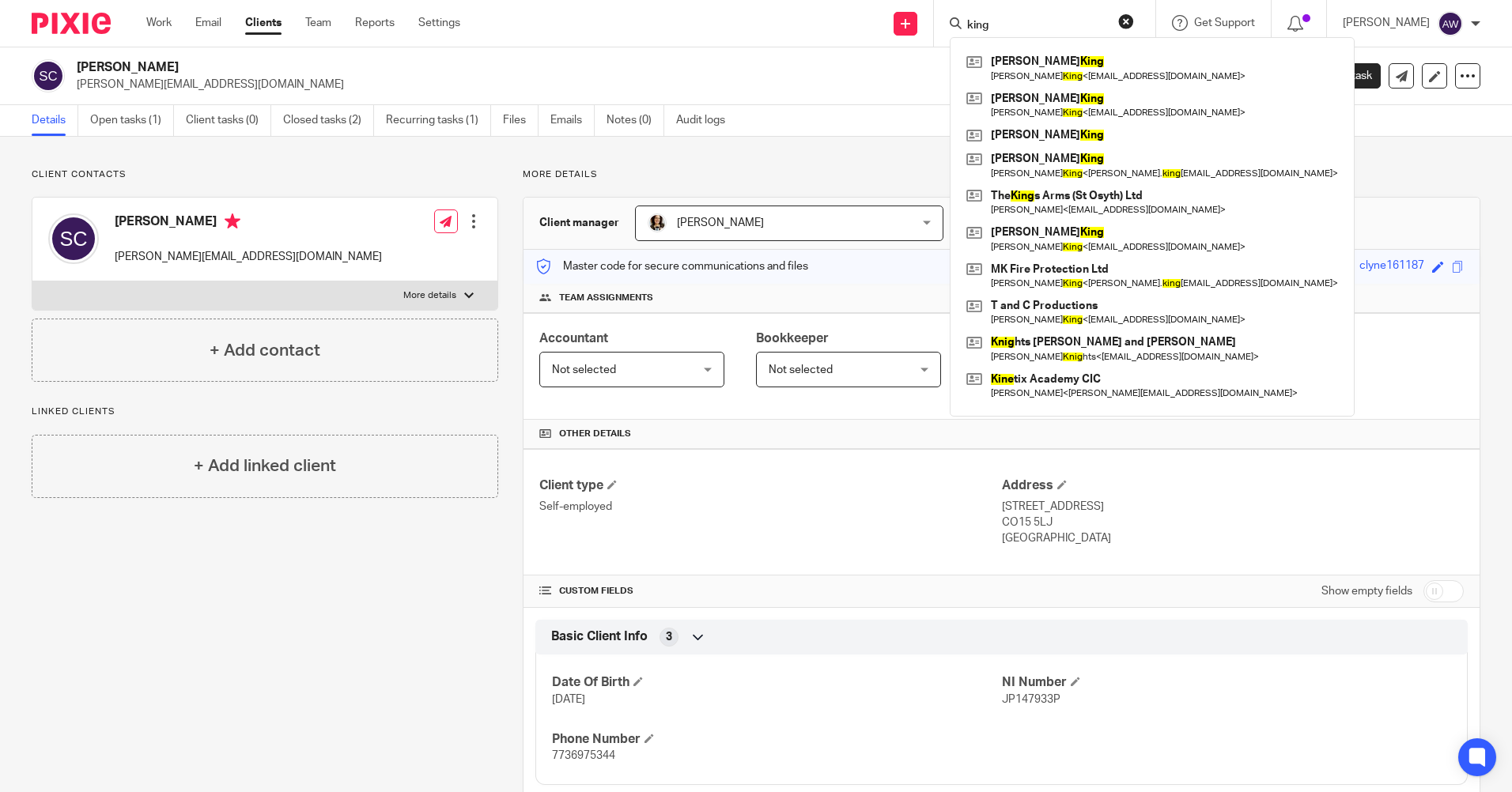
type input "king"
click button "submit" at bounding box center [0, 0] width 0 height 0
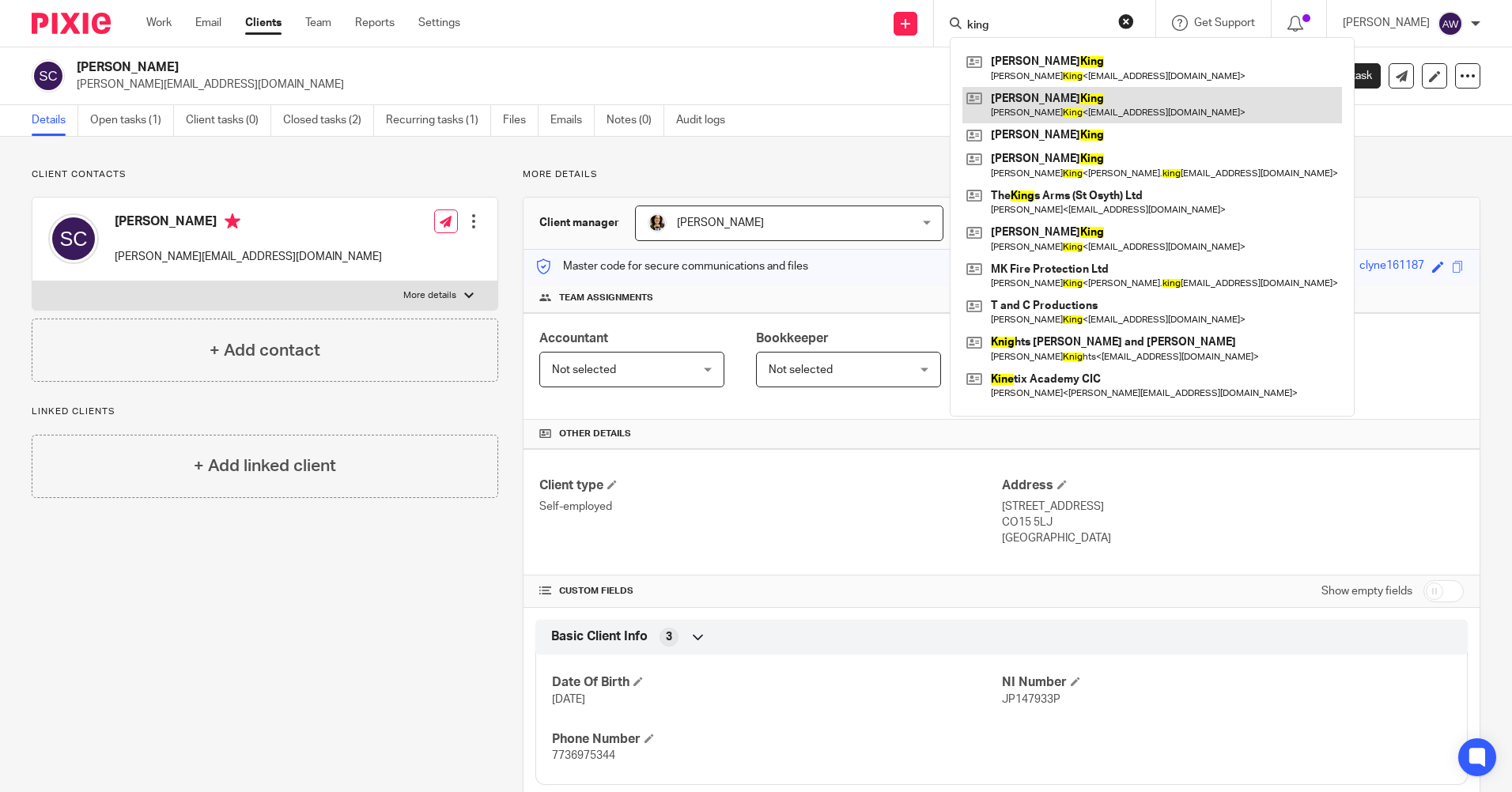
click at [1014, 98] on link at bounding box center [1151, 104] width 379 height 36
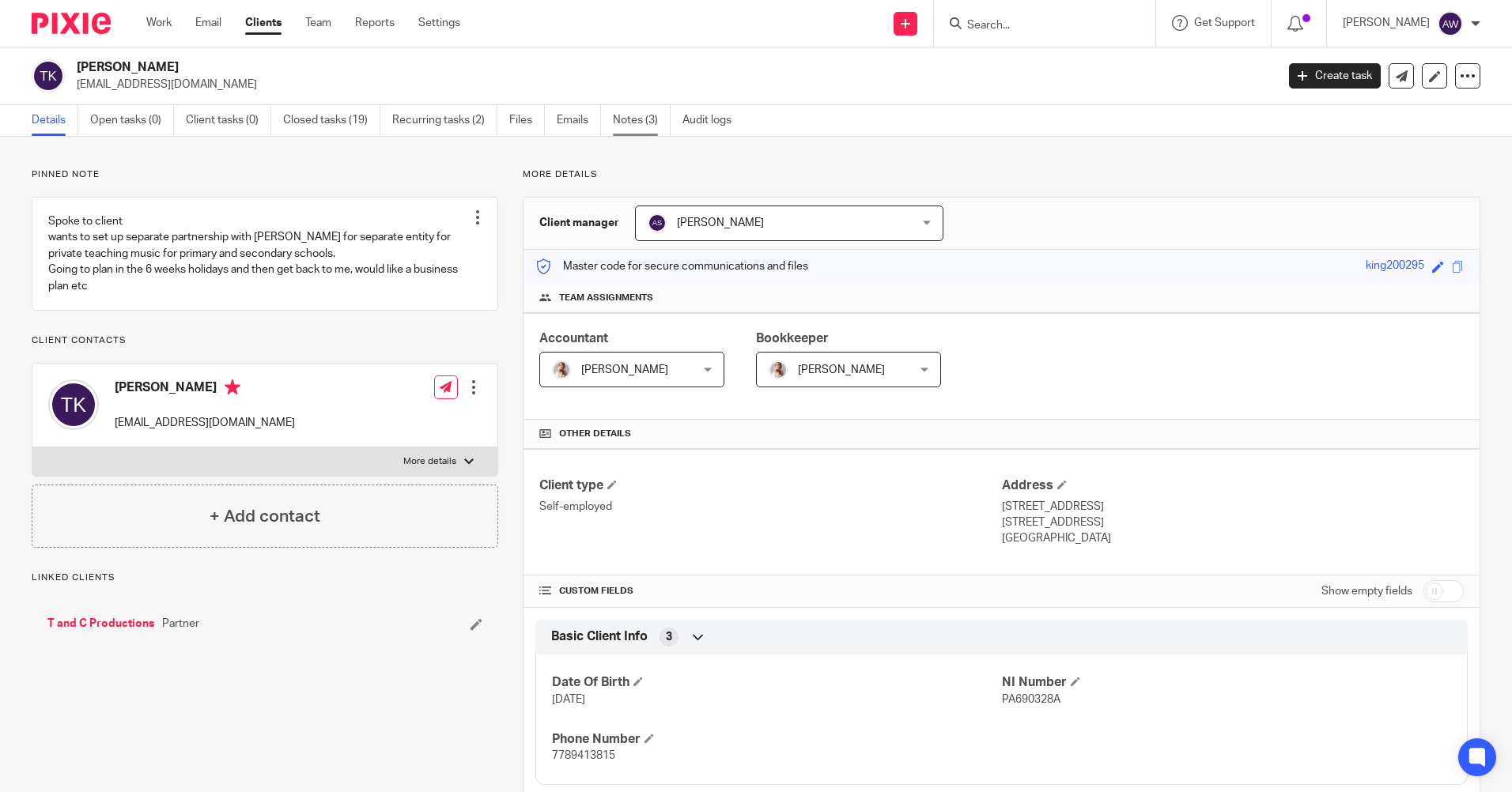
click at [649, 115] on link "Notes (3)" at bounding box center [641, 120] width 58 height 31
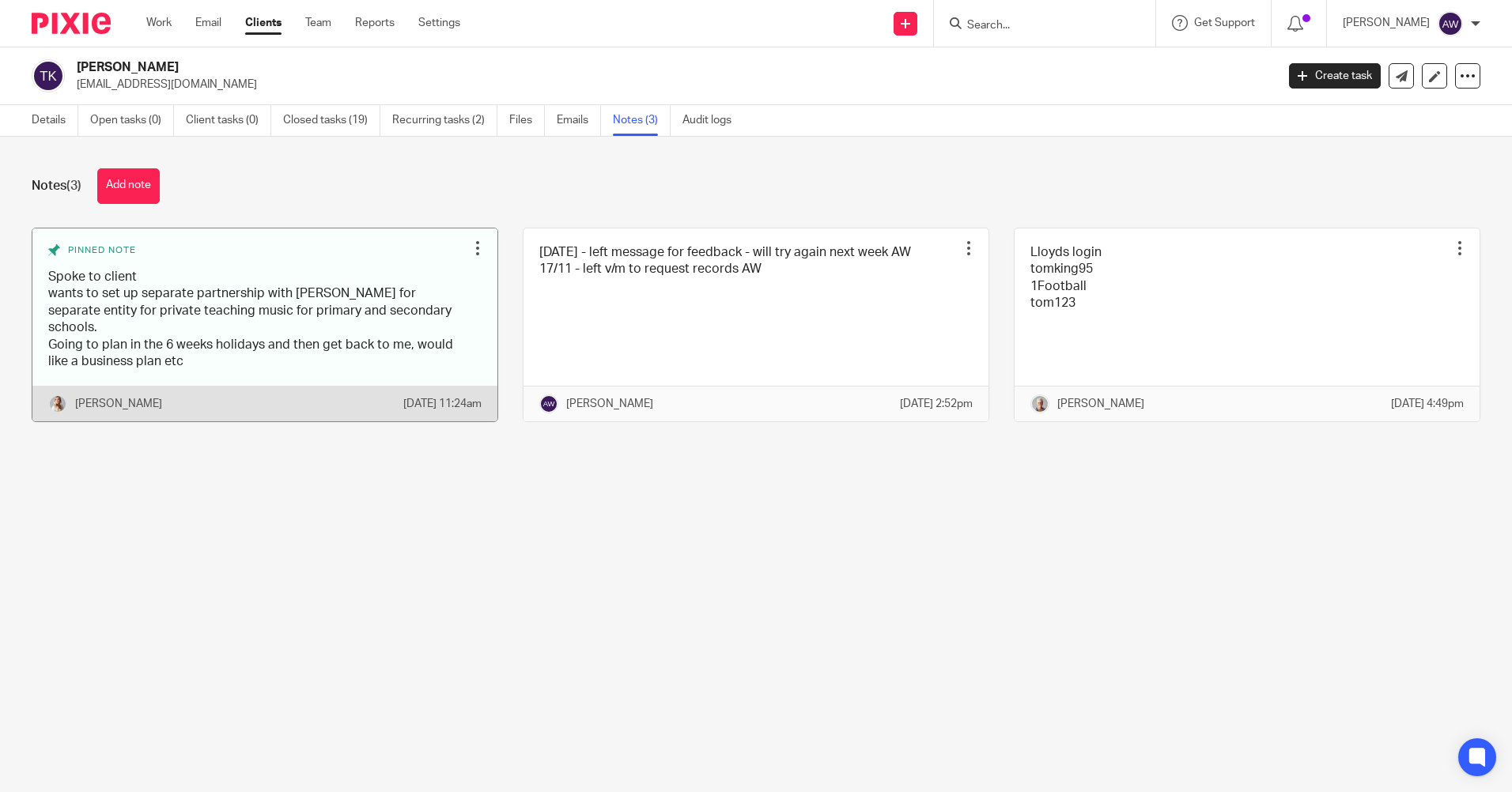
click at [469, 242] on div at bounding box center [477, 248] width 16 height 16
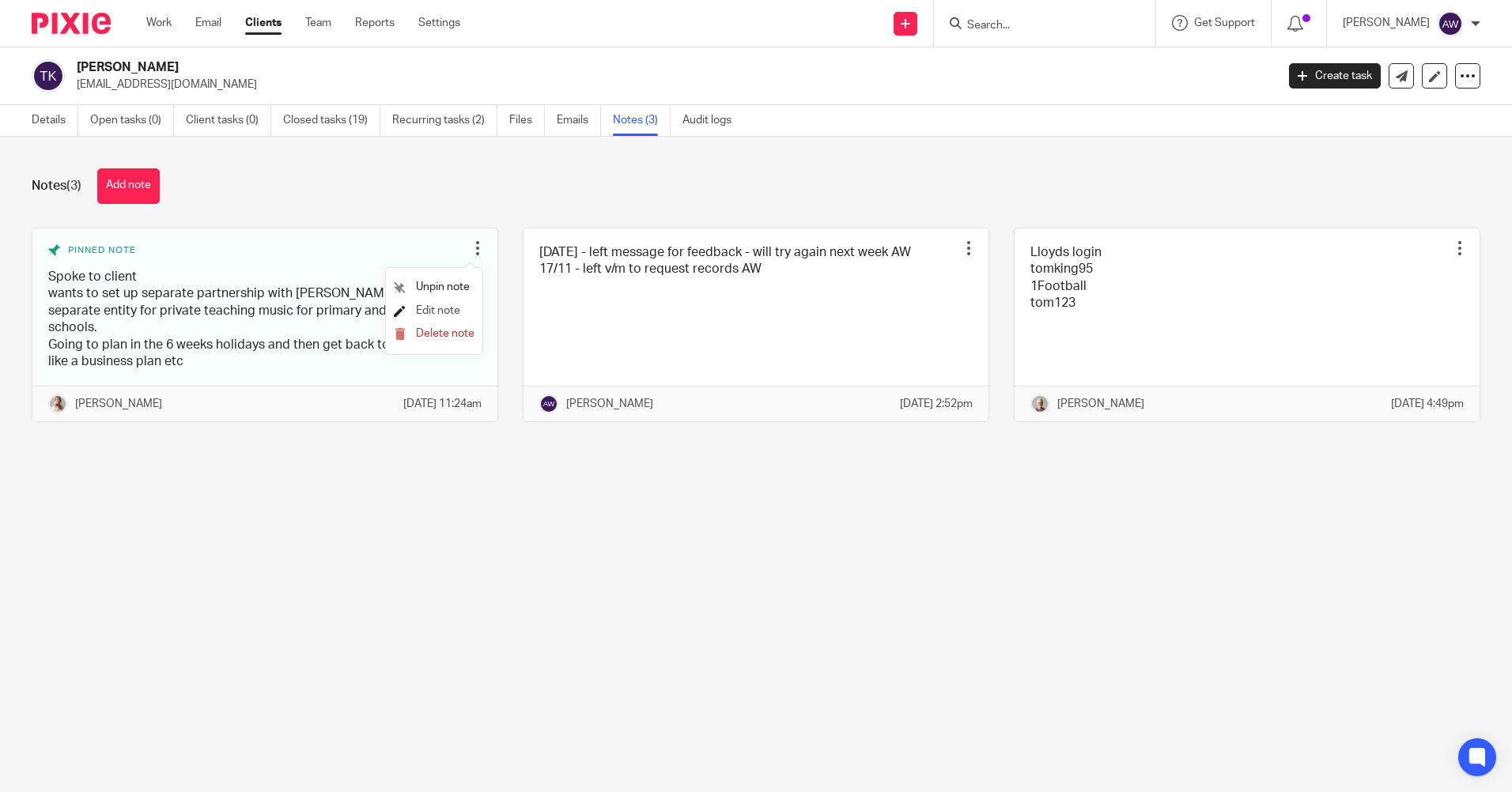
click at [439, 306] on span "Edit note" at bounding box center [438, 310] width 44 height 11
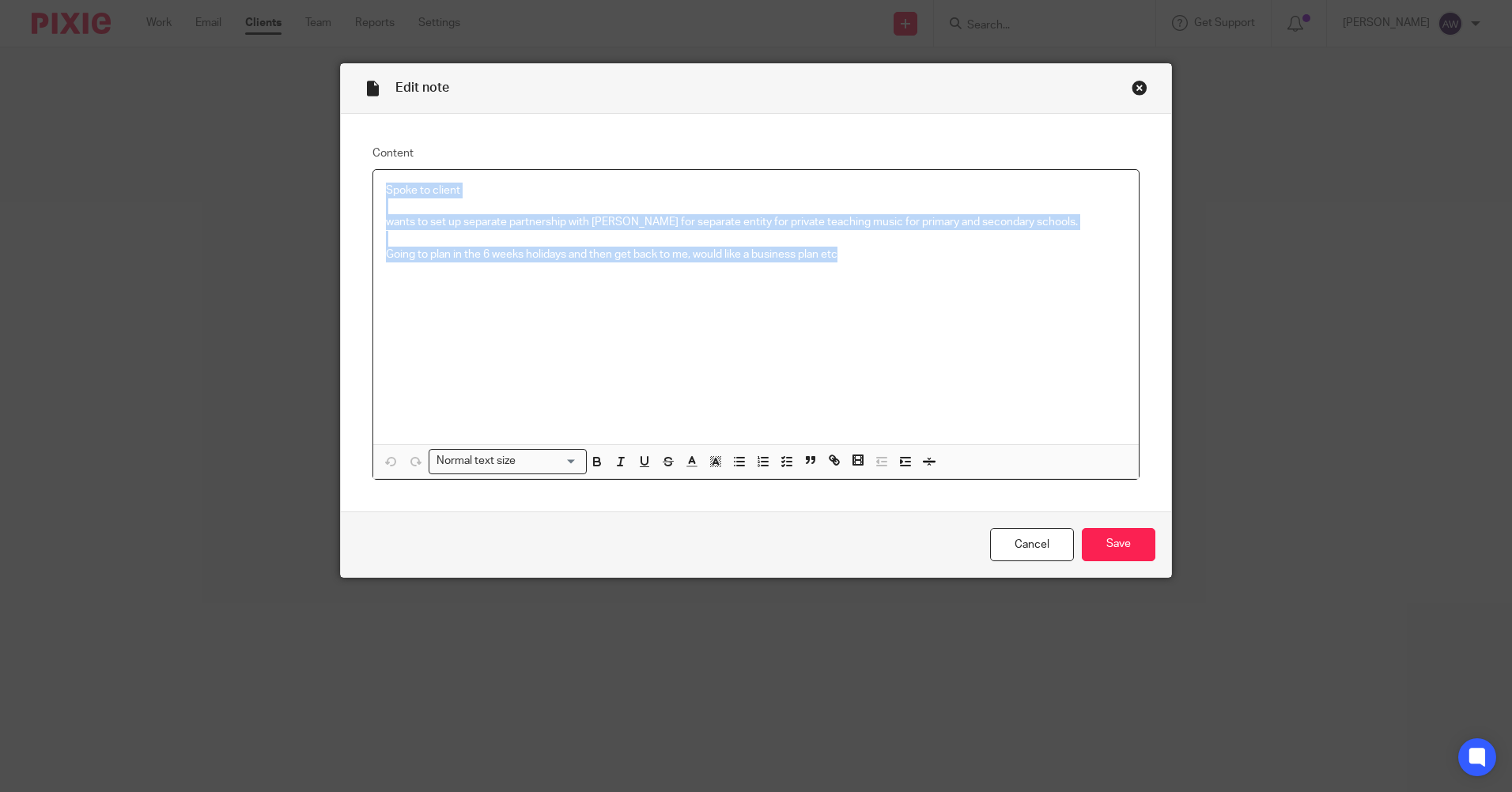
drag, startPoint x: 380, startPoint y: 187, endPoint x: 916, endPoint y: 257, distance: 540.6
click at [916, 257] on div "Spoke to client wants to set up separate partnership with Caitlin for separate …" at bounding box center [756, 306] width 765 height 274
copy div "Spoke to client wants to set up separate partnership with Caitlin for separate …"
click at [1023, 538] on link "Cancel" at bounding box center [1032, 544] width 84 height 34
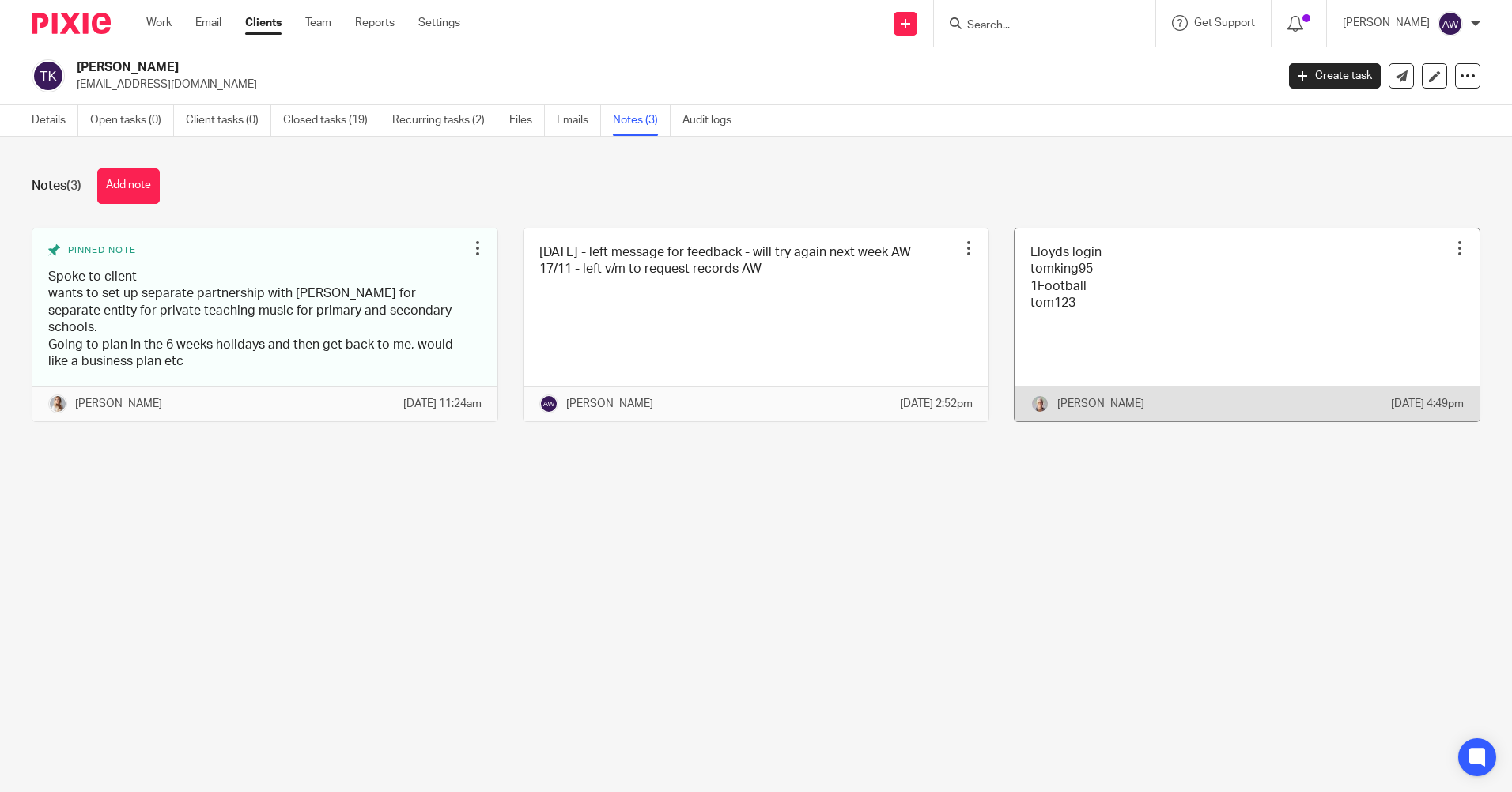
click at [1452, 242] on div at bounding box center [1459, 248] width 16 height 16
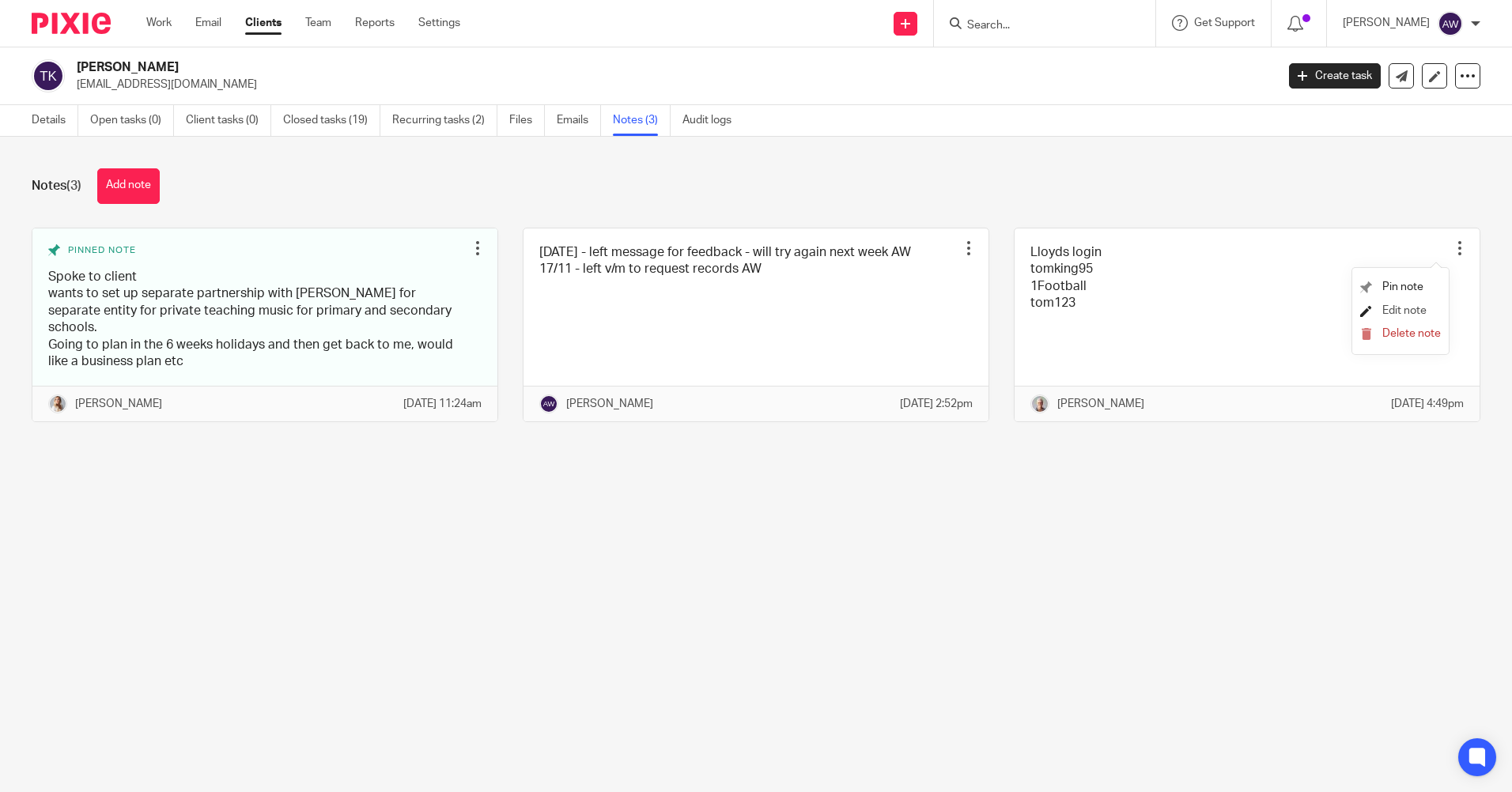
click at [1395, 306] on span "Edit note" at bounding box center [1404, 310] width 44 height 11
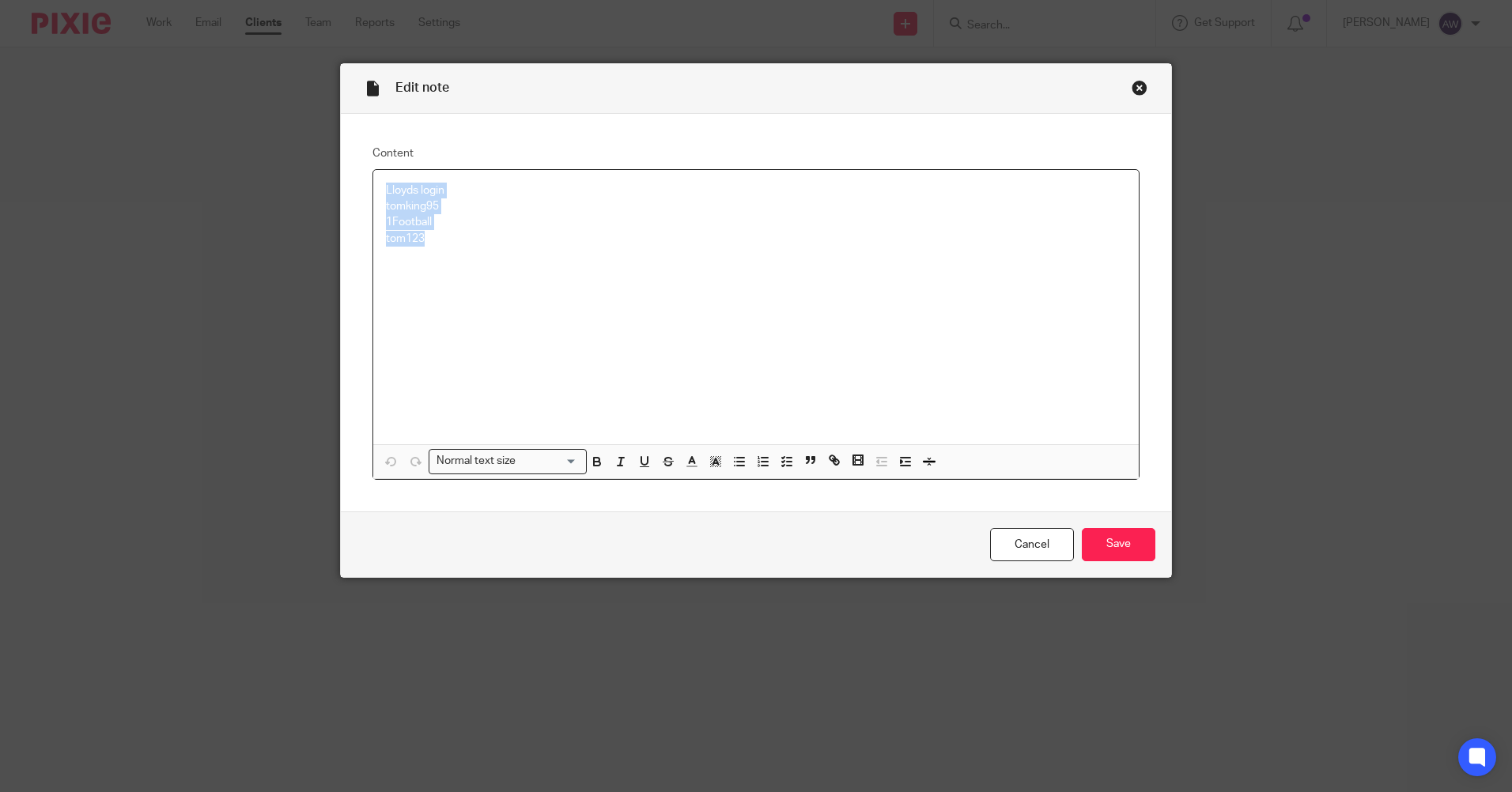
drag, startPoint x: 381, startPoint y: 187, endPoint x: 439, endPoint y: 243, distance: 80.6
click at [439, 243] on div "Lloyds login tomking95 1Football tom123" at bounding box center [756, 306] width 765 height 274
copy div "Lloyds login tomking95 1Football tom123"
click at [1044, 544] on link "Cancel" at bounding box center [1032, 544] width 84 height 34
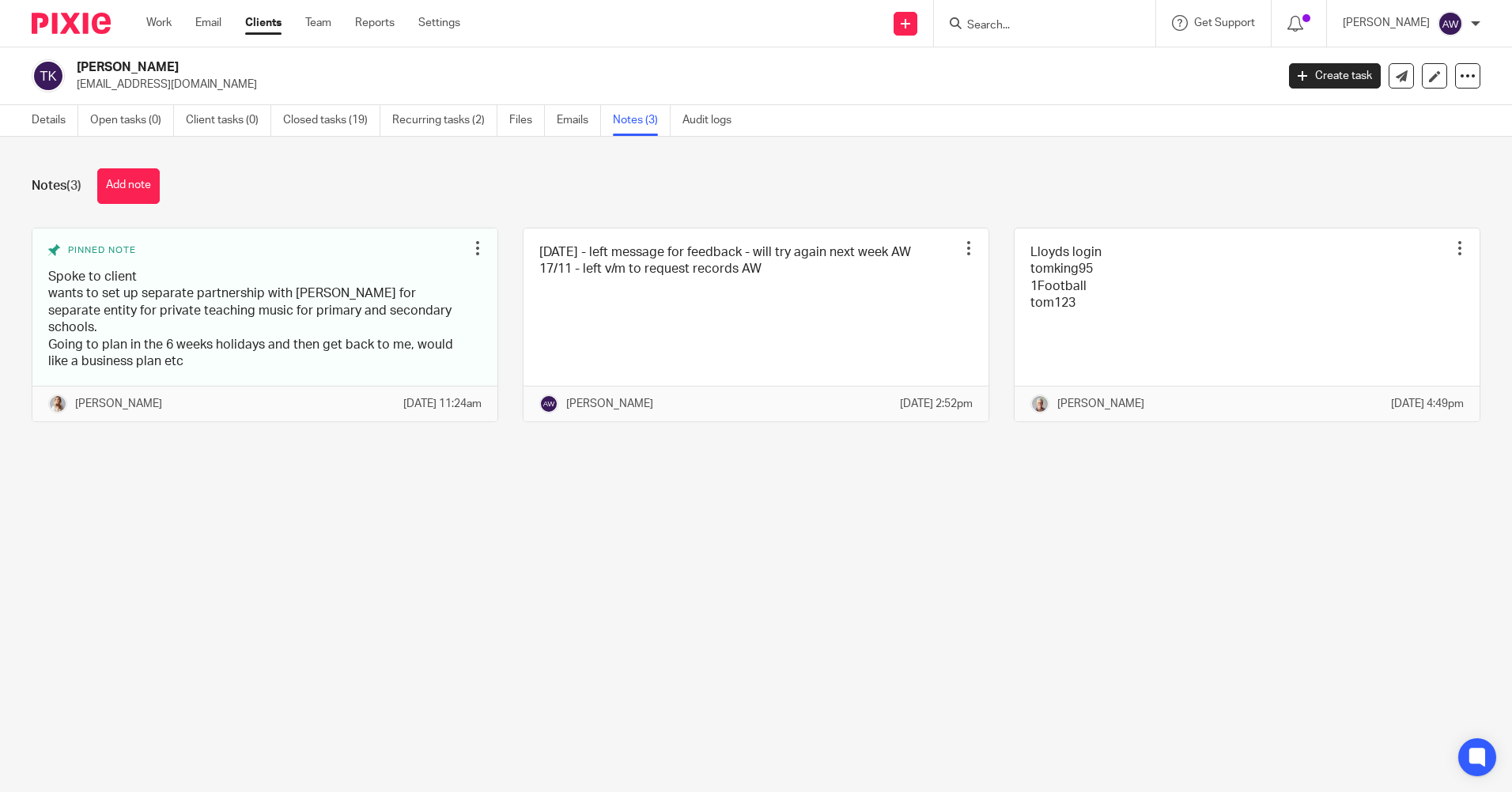
click at [1028, 24] on input "Search" at bounding box center [1037, 25] width 143 height 14
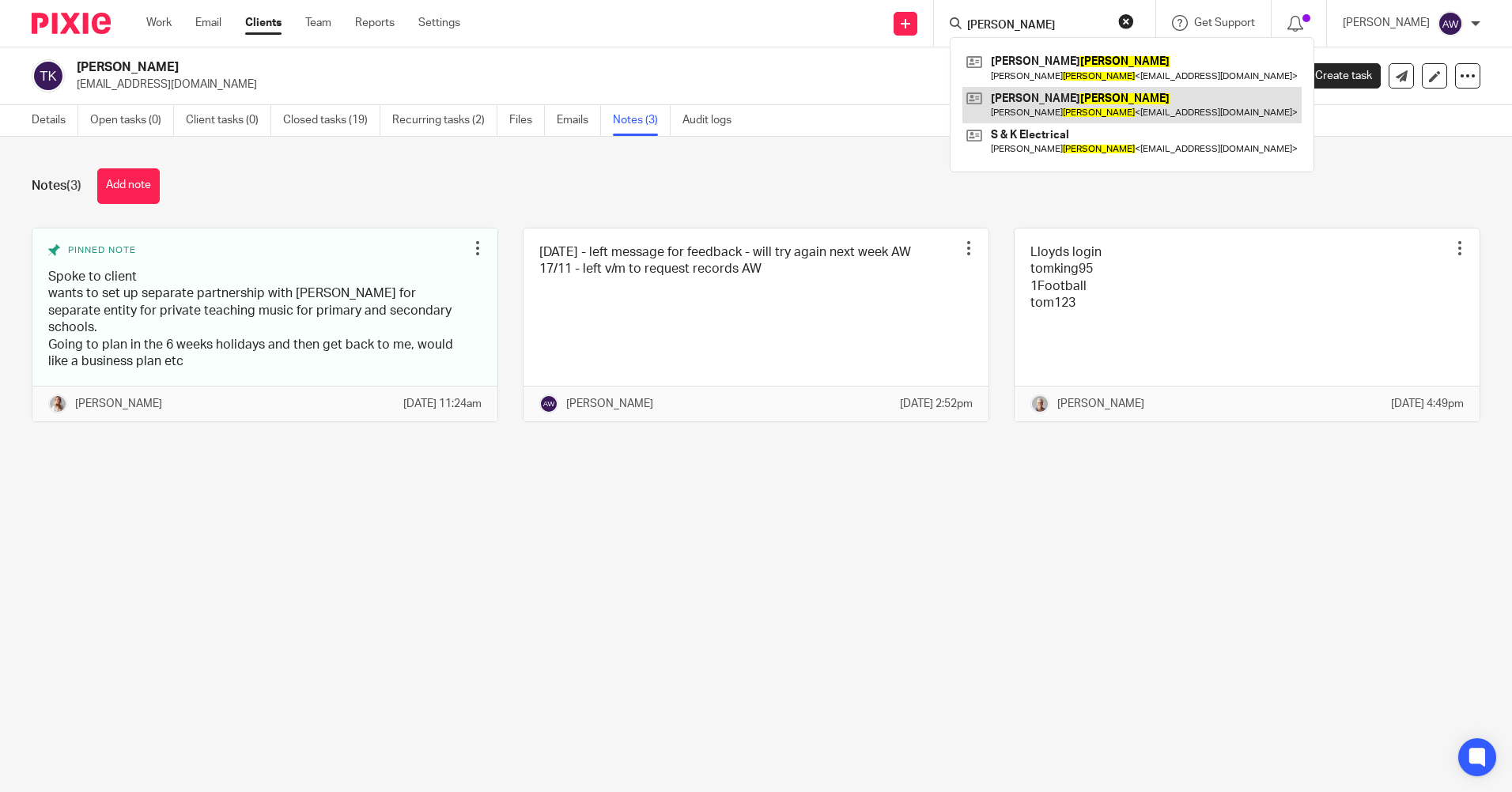
type input "[PERSON_NAME]"
click at [1012, 98] on link at bounding box center [1132, 104] width 339 height 36
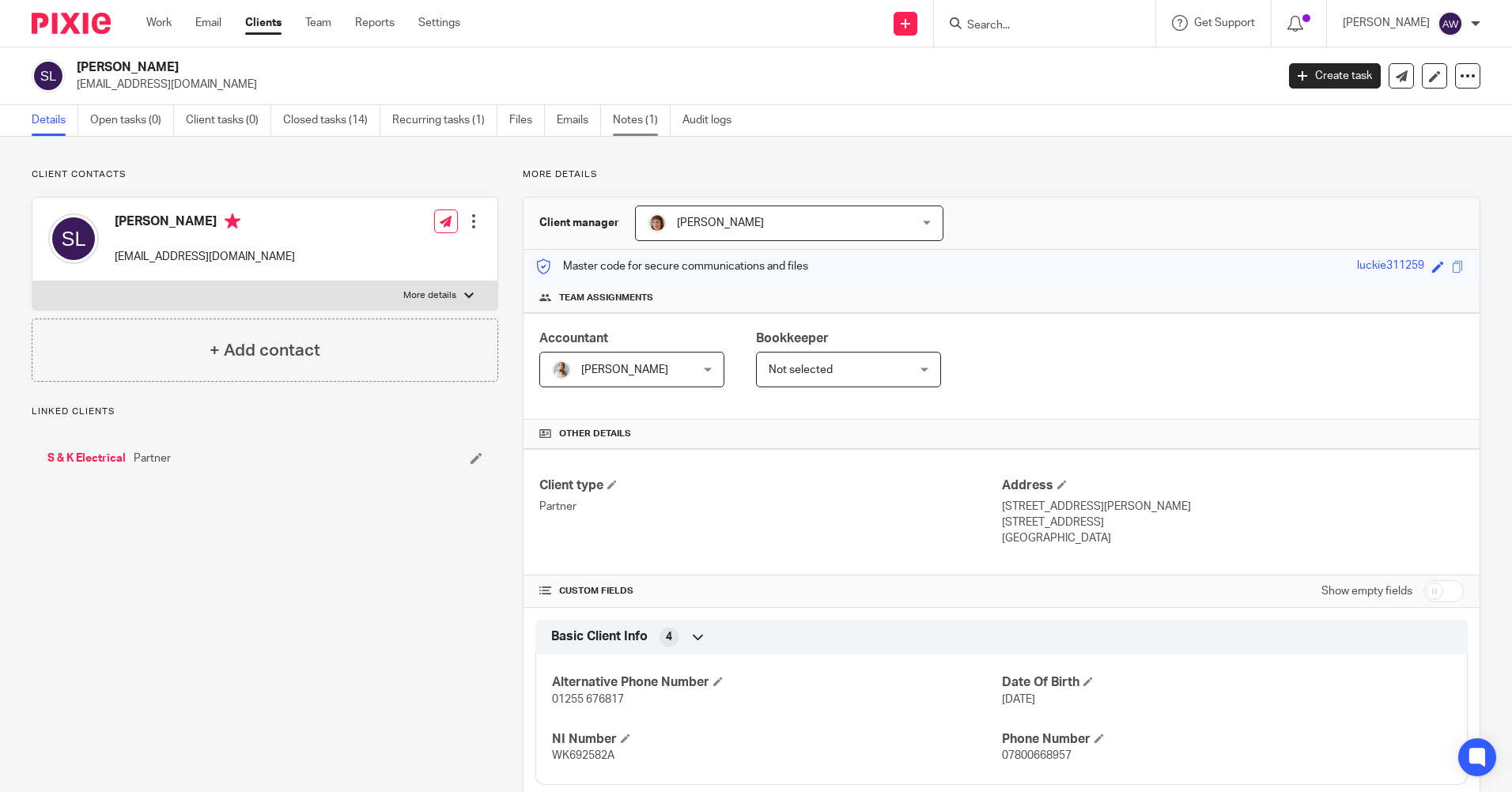
click at [652, 124] on link "Notes (1)" at bounding box center [641, 120] width 58 height 31
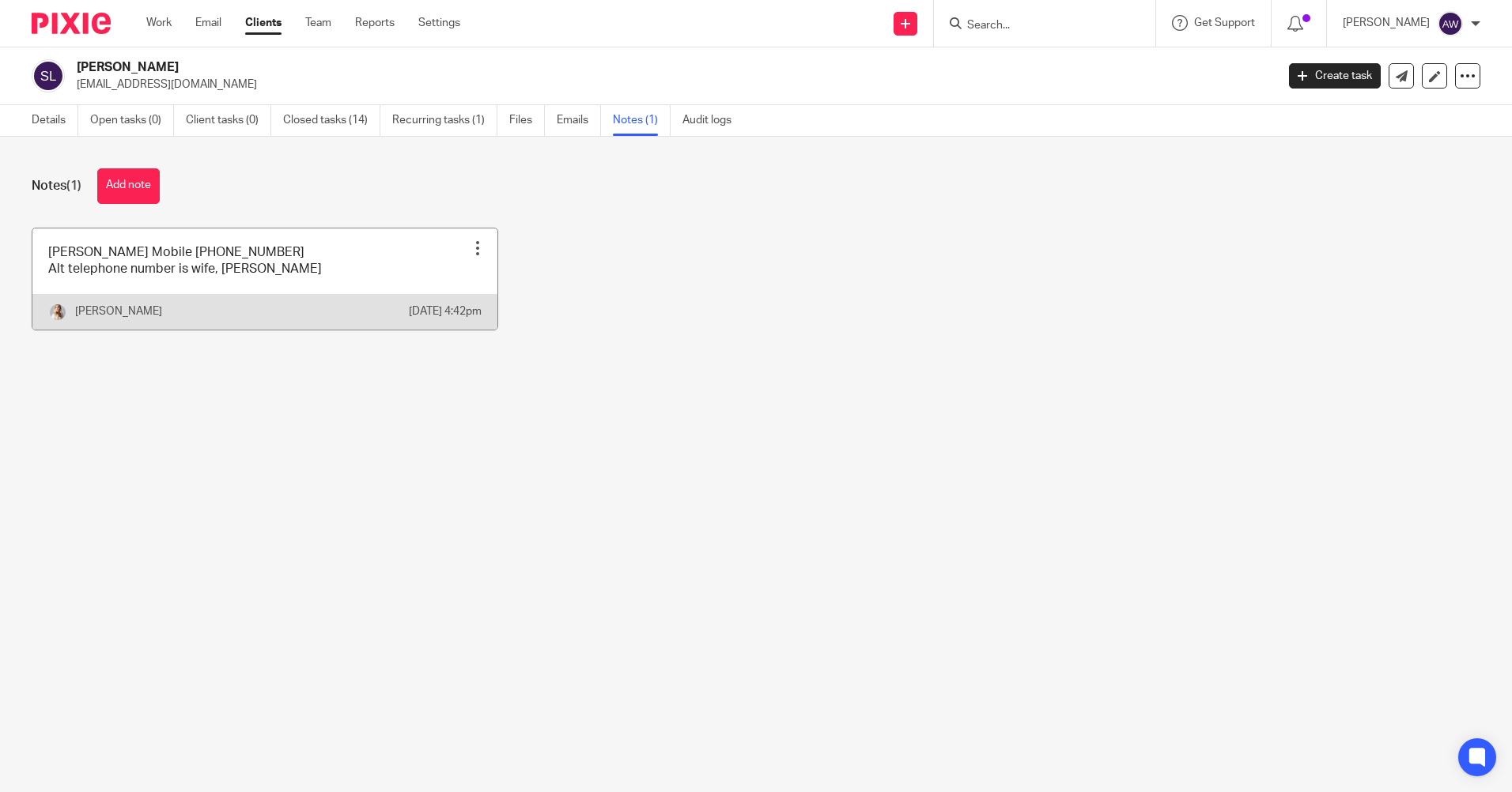
click at [471, 247] on div at bounding box center [477, 248] width 16 height 16
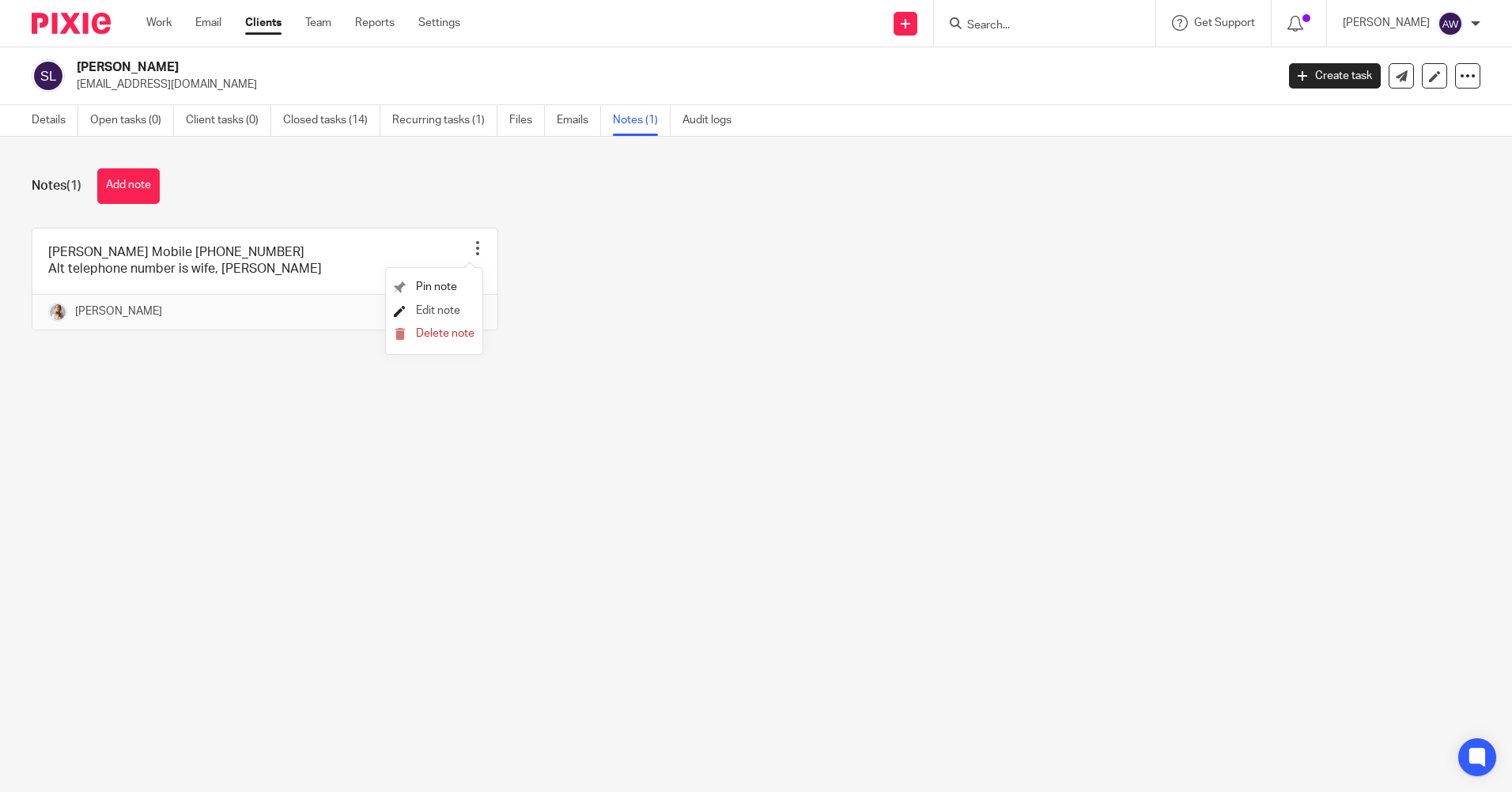
click at [423, 305] on span "Edit note" at bounding box center [438, 310] width 44 height 11
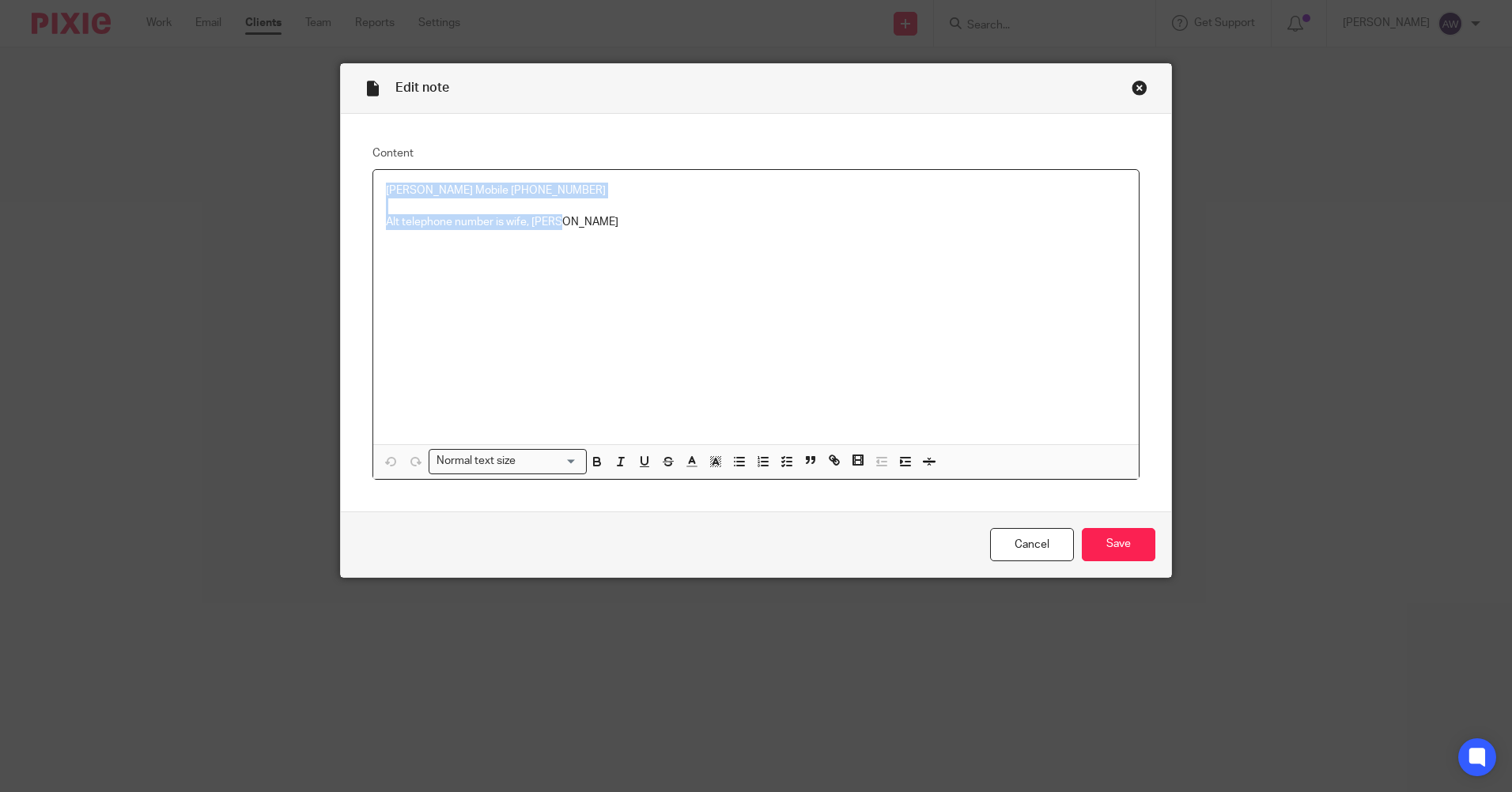
drag, startPoint x: 376, startPoint y: 190, endPoint x: 581, endPoint y: 220, distance: 207.2
click at [581, 220] on div "Stephen Mobile 07800668957 Alt telephone number is wife, Donna" at bounding box center [756, 306] width 765 height 274
copy div "Stephen Mobile 07800668957 Alt telephone number is wife, Donna"
click at [1021, 541] on link "Cancel" at bounding box center [1032, 544] width 84 height 34
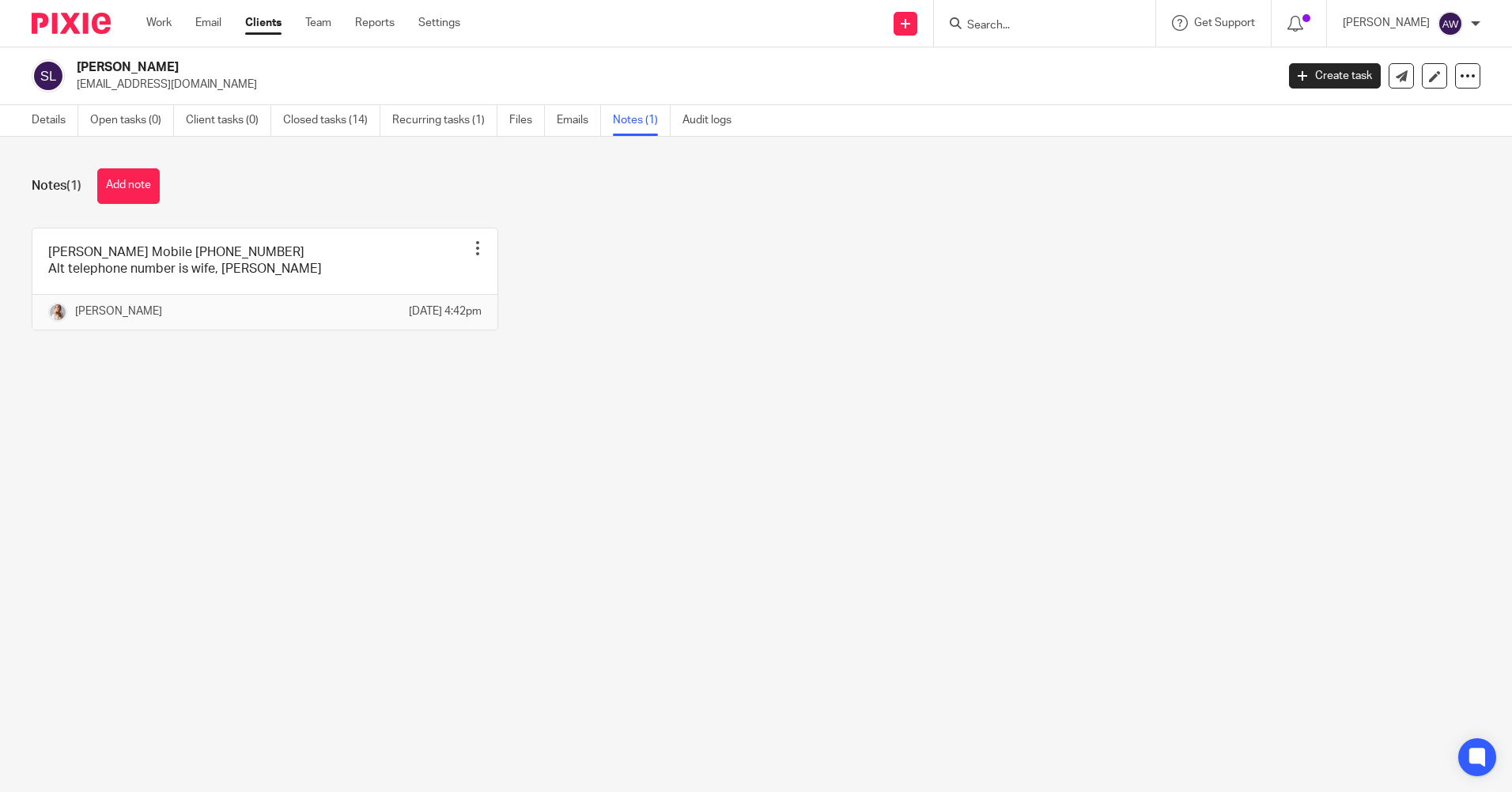
click at [1032, 25] on input "Search" at bounding box center [1037, 25] width 143 height 14
type input "tideshift"
click button "submit" at bounding box center [0, 0] width 0 height 0
click at [1124, 20] on button "reset" at bounding box center [1126, 21] width 16 height 16
click at [1056, 25] on input "Search" at bounding box center [1037, 25] width 143 height 14
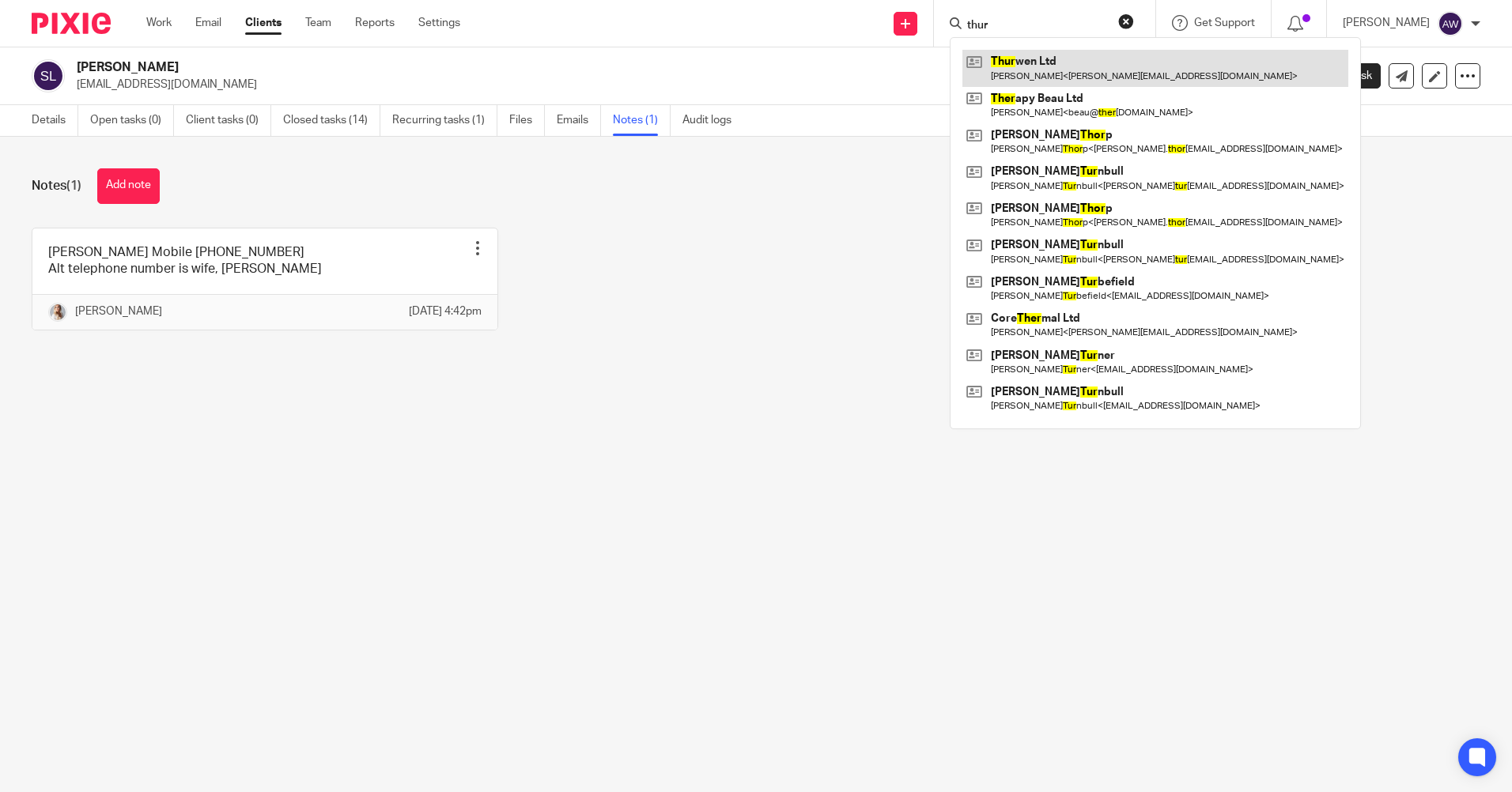
type input "thur"
click at [1057, 58] on link at bounding box center [1155, 68] width 386 height 36
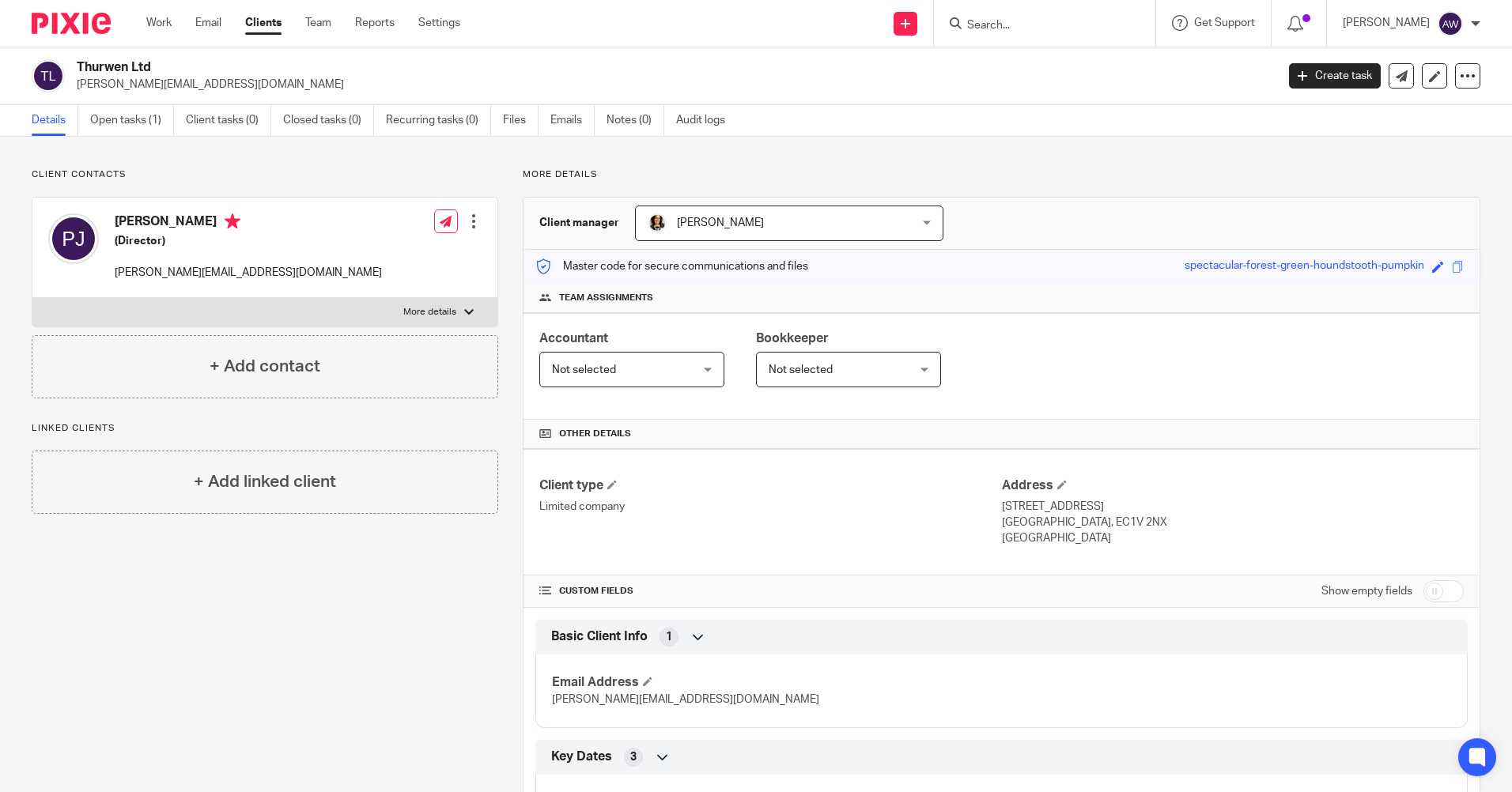
click at [1050, 17] on form at bounding box center [1050, 23] width 168 height 20
click at [1012, 34] on div at bounding box center [1044, 23] width 221 height 47
click at [988, 25] on input "Search" at bounding box center [1037, 25] width 143 height 14
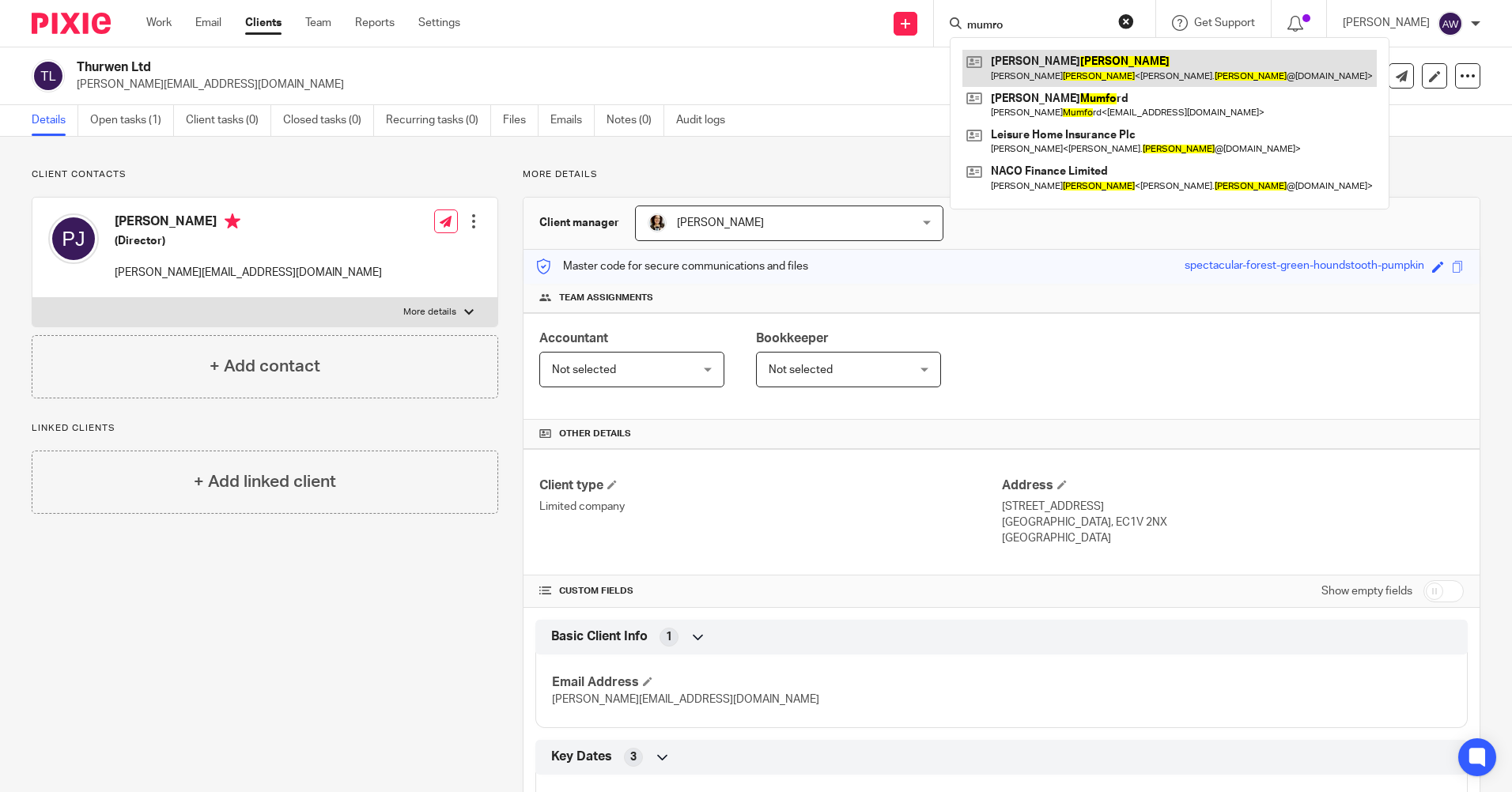
type input "mumro"
click at [1044, 74] on link at bounding box center [1169, 68] width 414 height 36
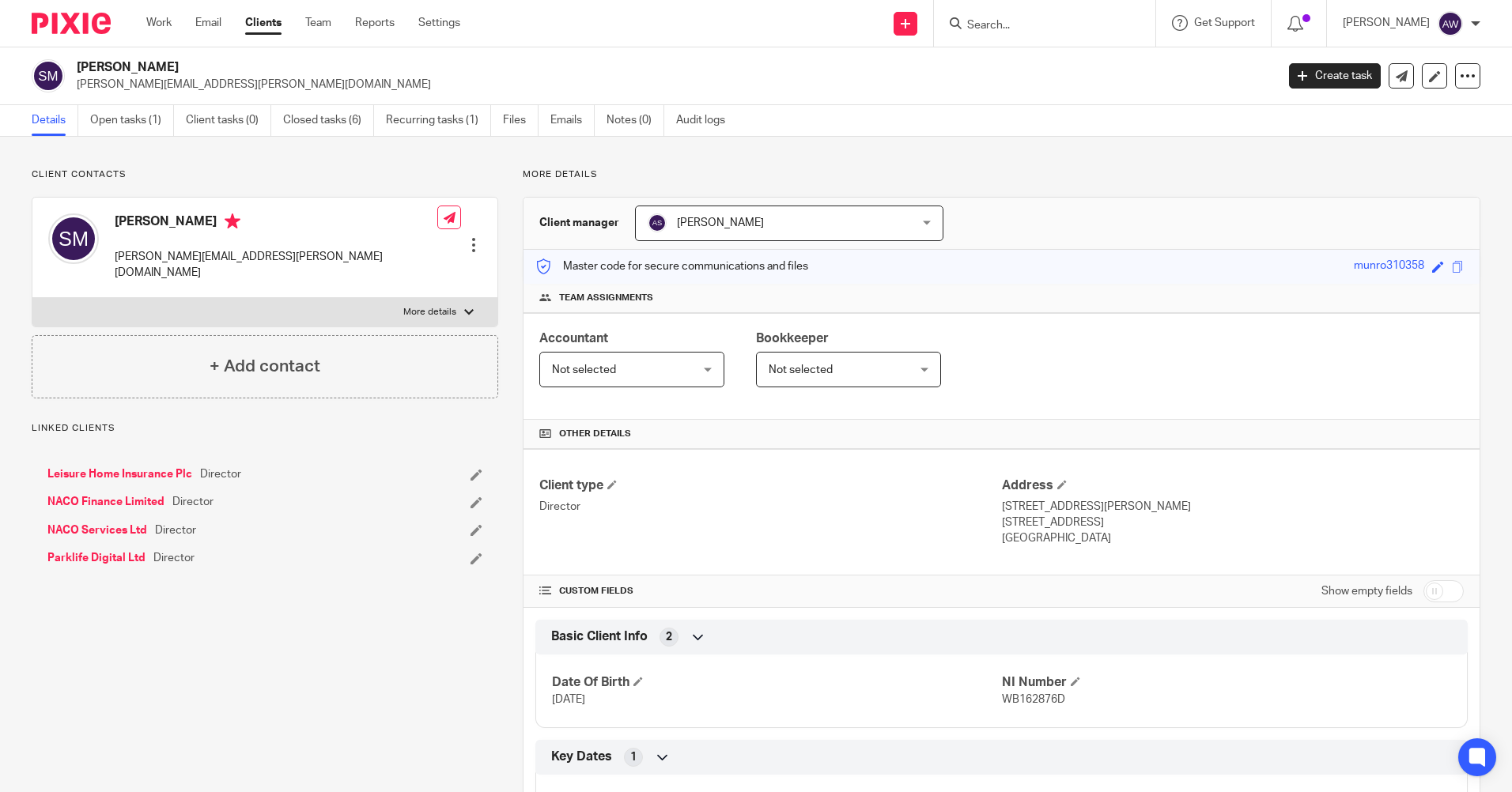
click at [1009, 36] on div at bounding box center [1044, 23] width 221 height 47
click at [999, 26] on input "Search" at bounding box center [1037, 25] width 143 height 14
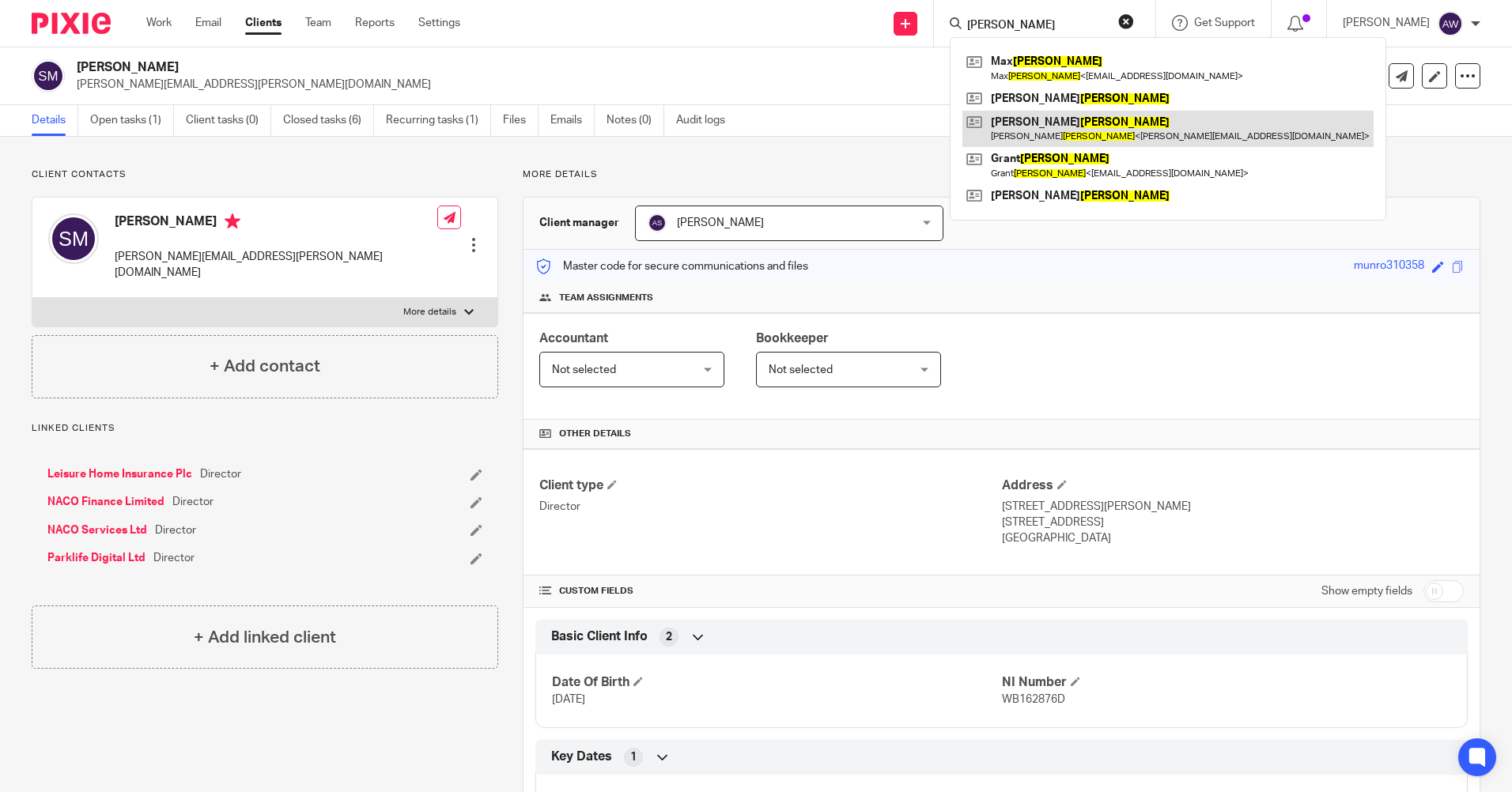
type input "[PERSON_NAME]"
click at [1043, 133] on link at bounding box center [1168, 128] width 412 height 36
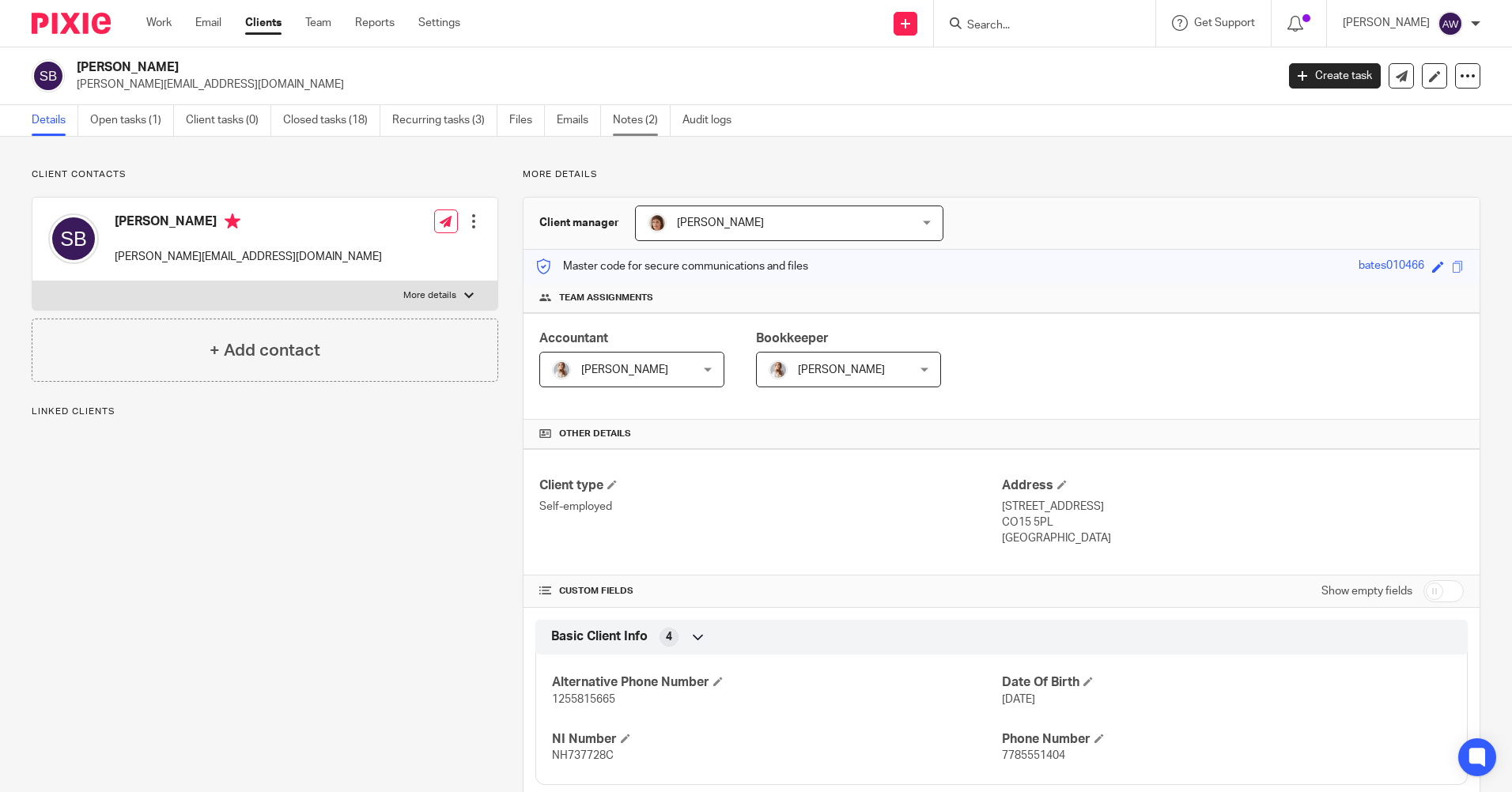
click at [641, 125] on link "Notes (2)" at bounding box center [641, 120] width 58 height 31
click at [1021, 22] on input "Search" at bounding box center [1037, 25] width 143 height 14
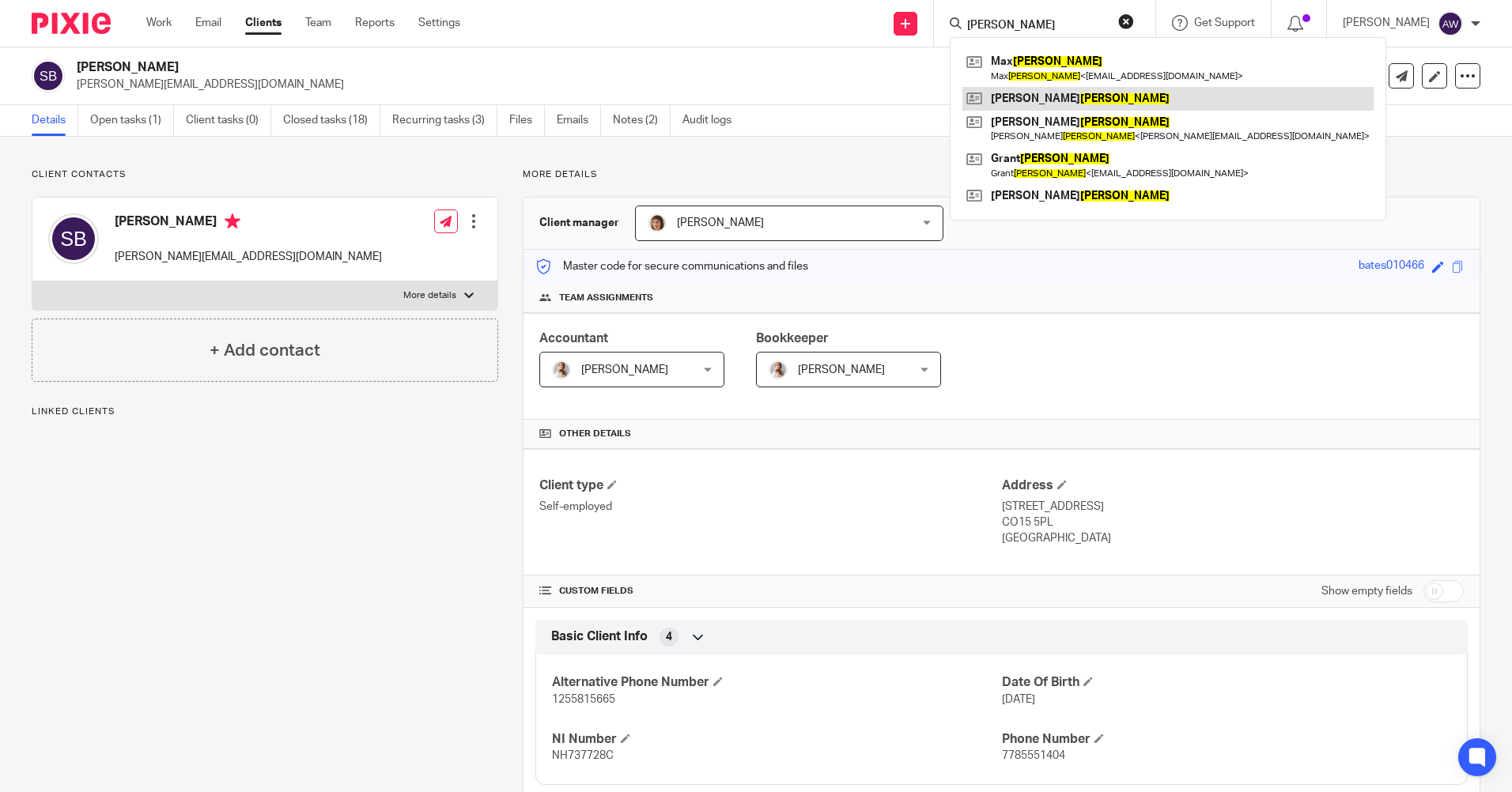
type input "[PERSON_NAME]"
click at [1051, 95] on link at bounding box center [1168, 98] width 412 height 24
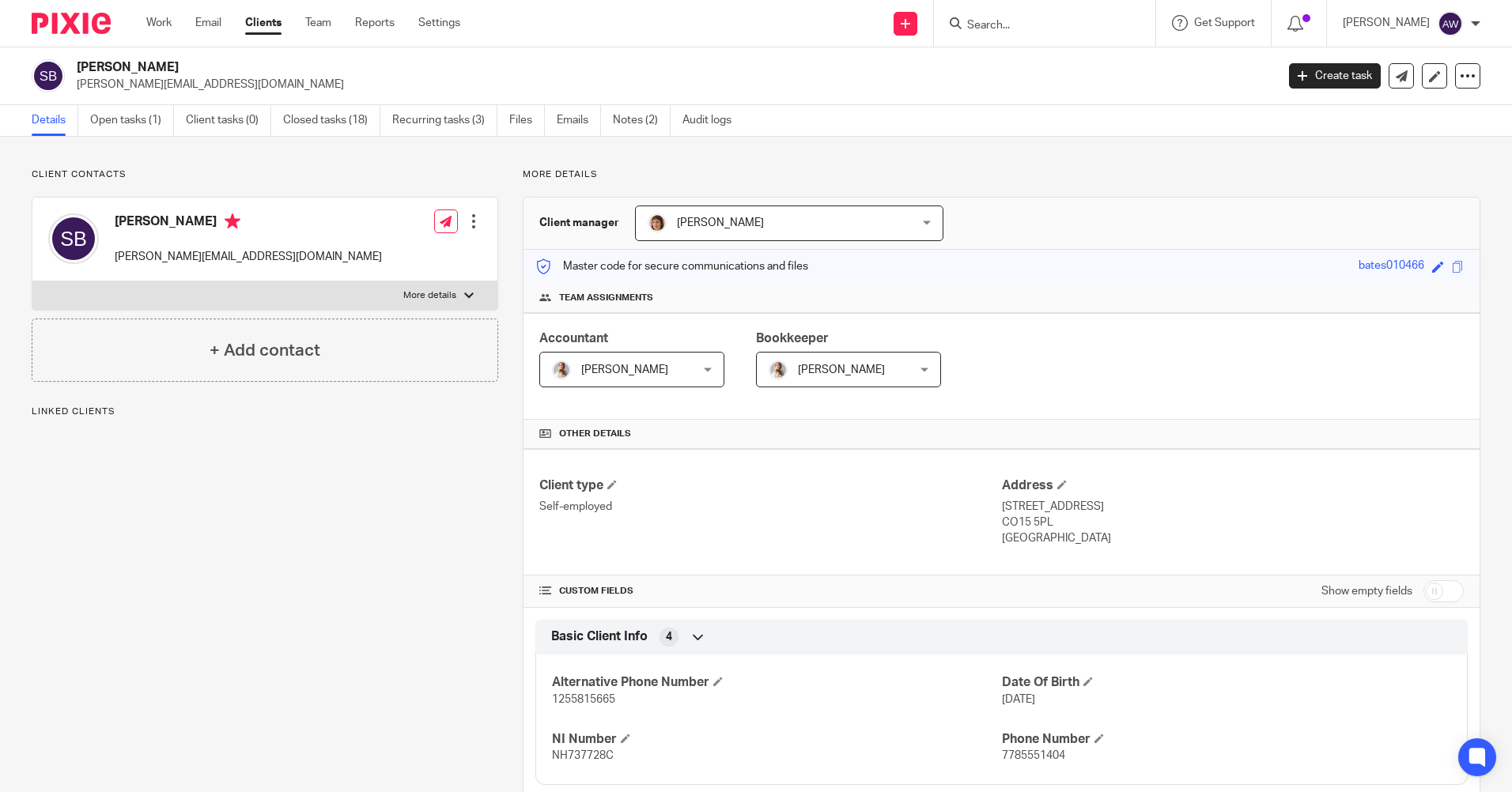
click at [1002, 29] on input "Search" at bounding box center [1037, 25] width 143 height 14
click at [997, 28] on input "Search" at bounding box center [1037, 25] width 143 height 14
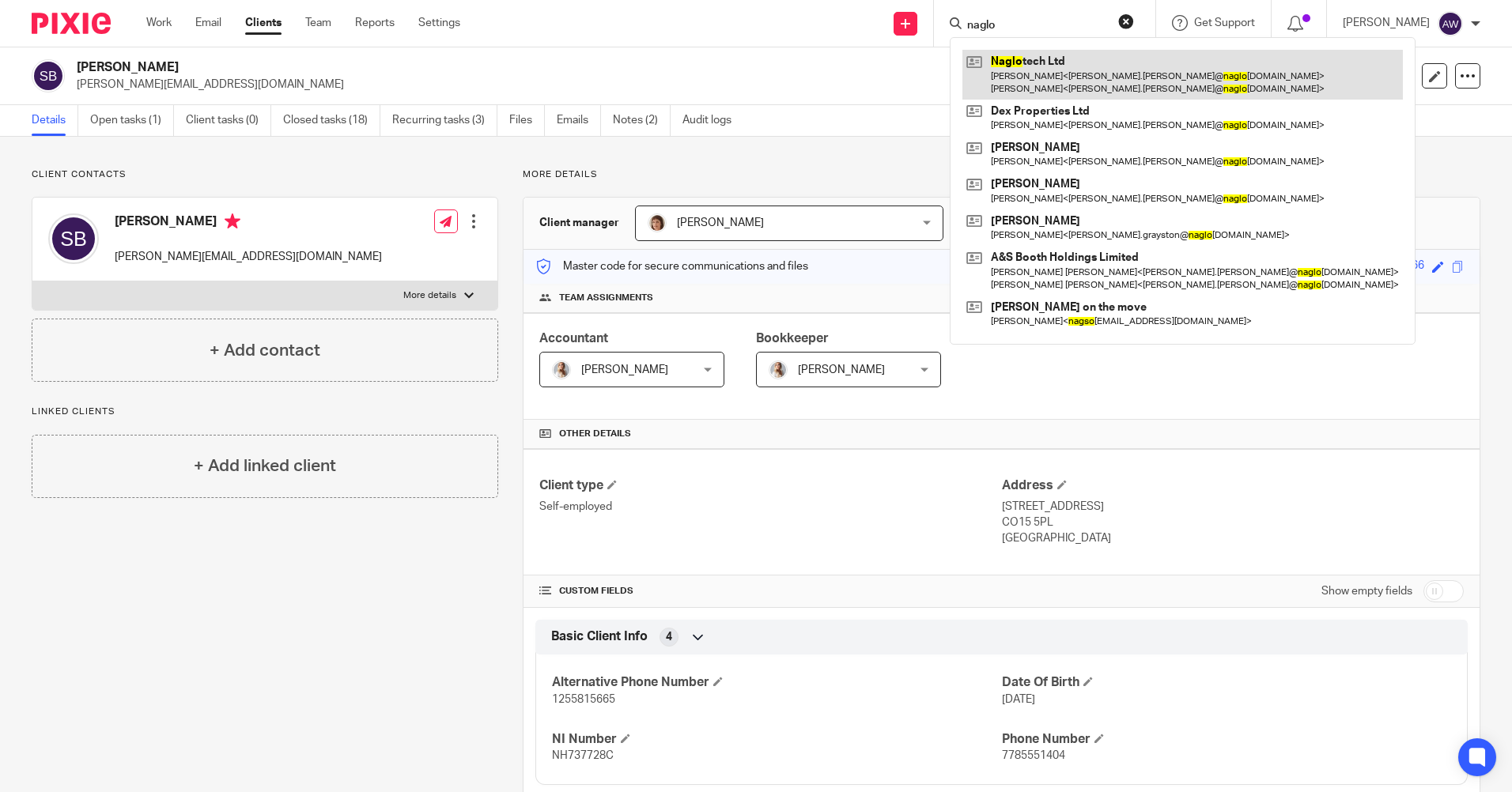
type input "naglo"
click at [1030, 68] on link at bounding box center [1182, 75] width 440 height 49
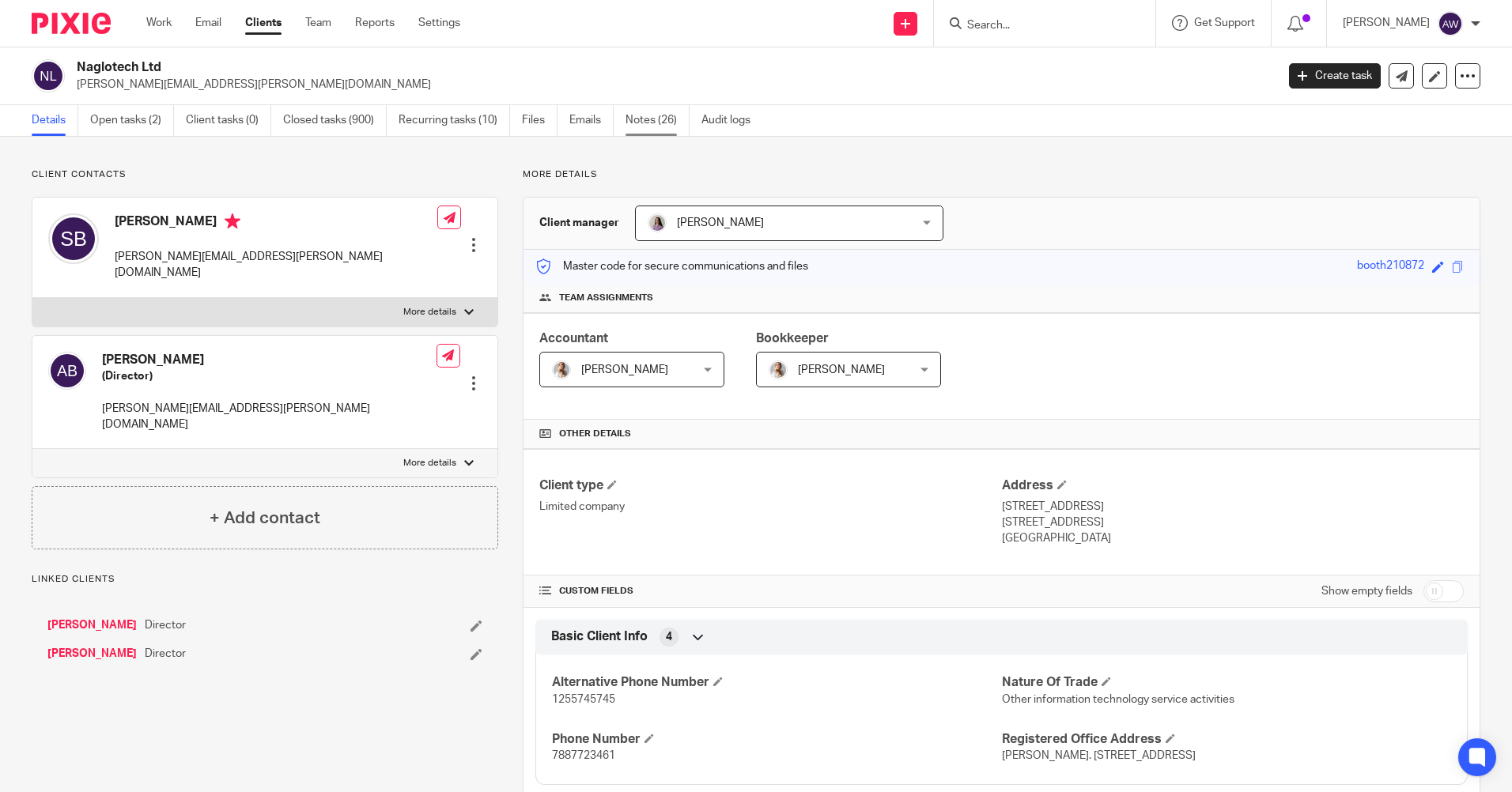
click at [668, 114] on link "Notes (26)" at bounding box center [657, 120] width 64 height 31
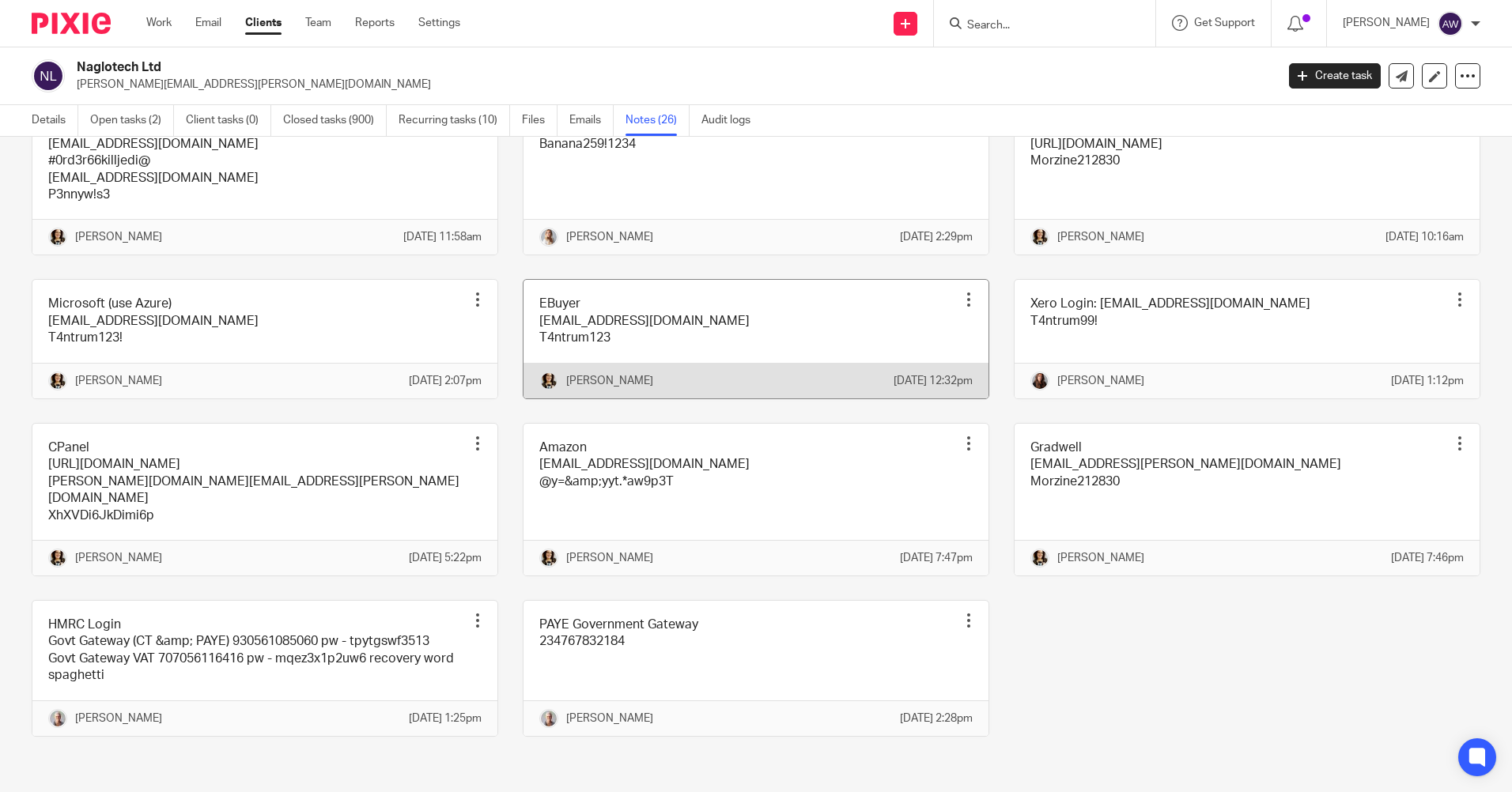
scroll to position [1113, 0]
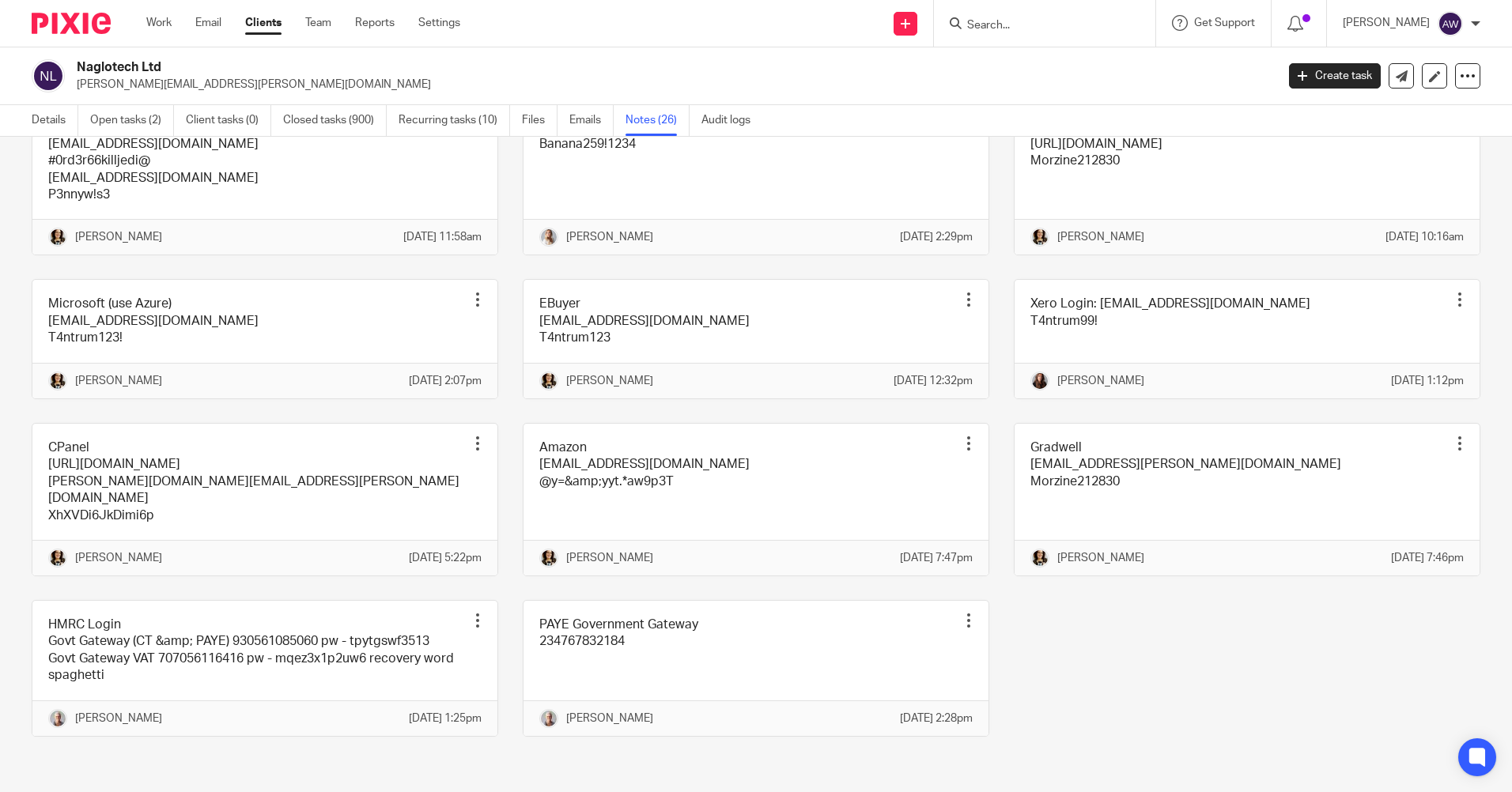
click at [1000, 17] on form at bounding box center [1050, 23] width 168 height 20
click at [992, 19] on input "Search" at bounding box center [1037, 25] width 143 height 14
type input "[PERSON_NAME]"
click at [1049, 75] on link at bounding box center [1110, 68] width 295 height 36
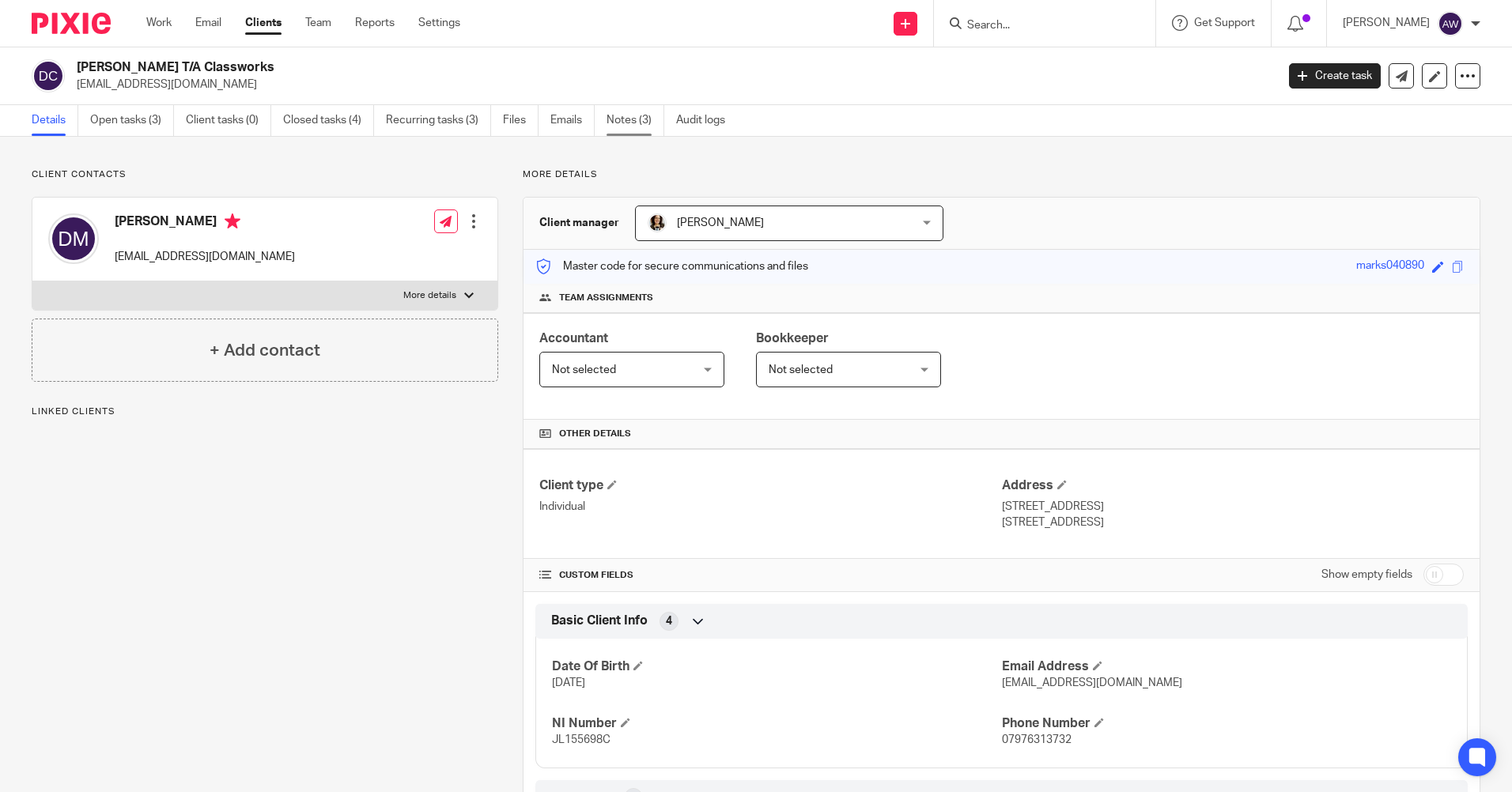
click at [631, 116] on link "Notes (3)" at bounding box center [636, 120] width 58 height 31
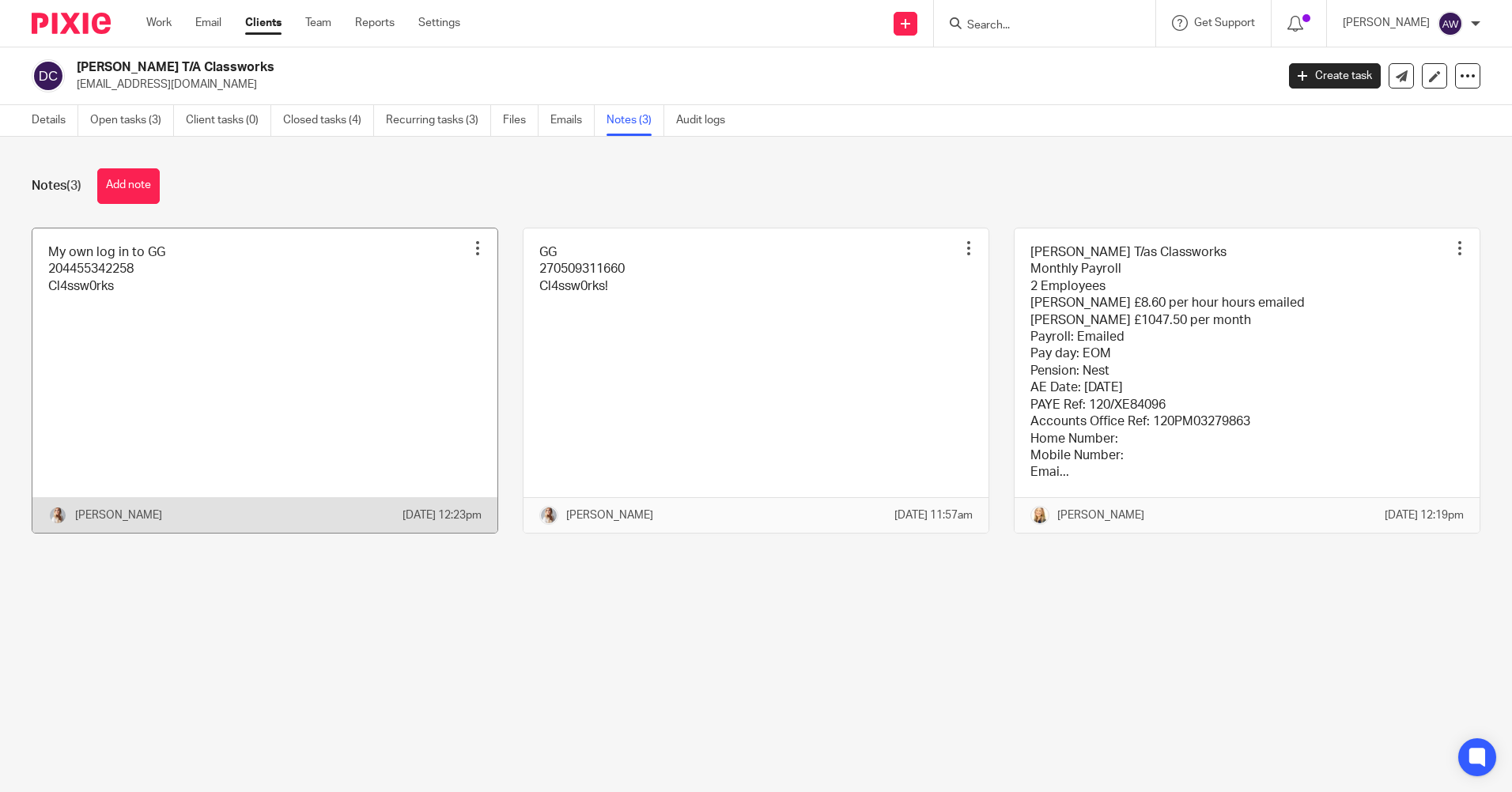
click at [471, 249] on div at bounding box center [477, 248] width 16 height 16
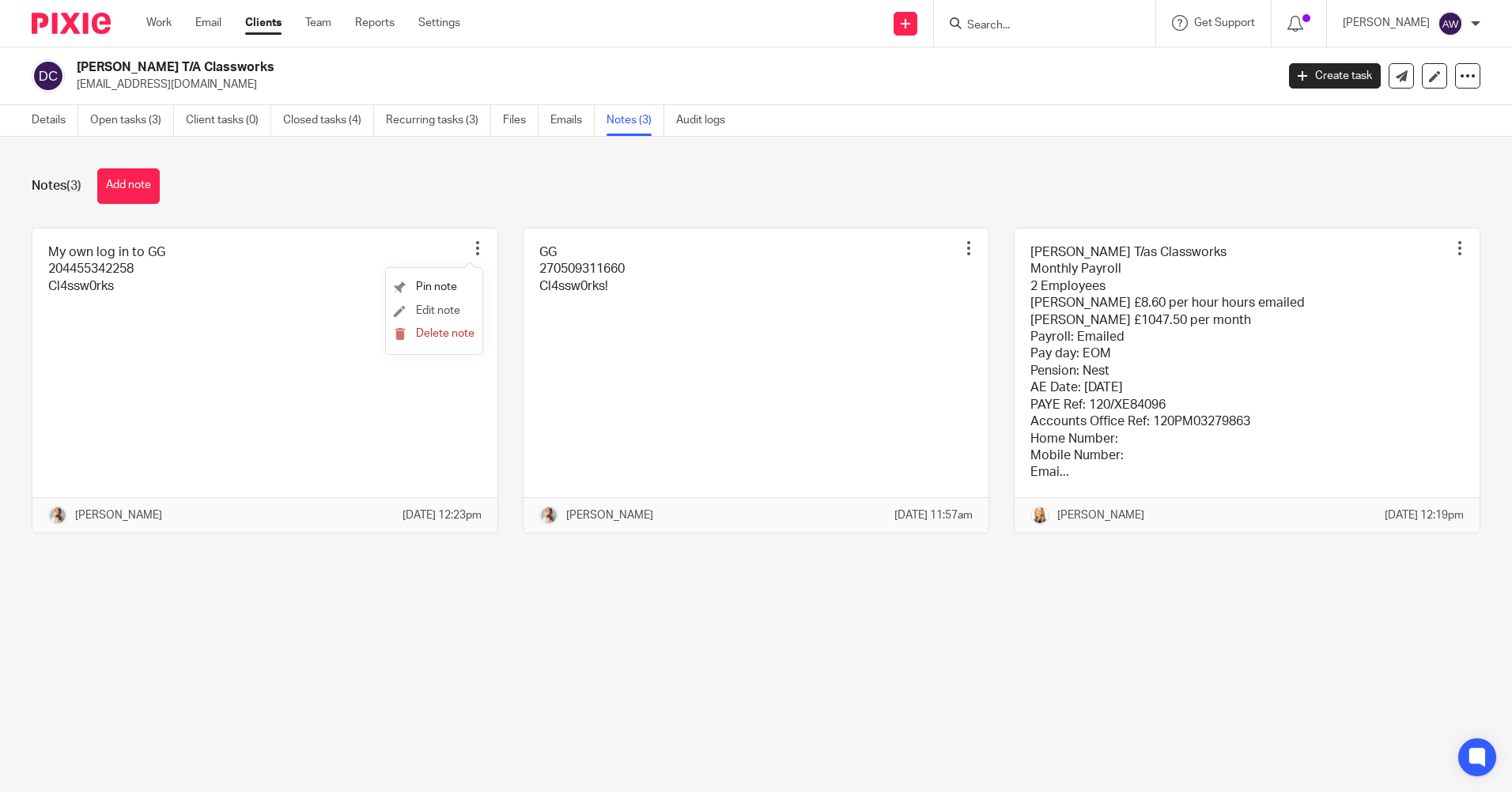
click at [441, 304] on li "Edit note" at bounding box center [434, 311] width 81 height 24
click at [428, 305] on span "Edit note" at bounding box center [438, 310] width 44 height 11
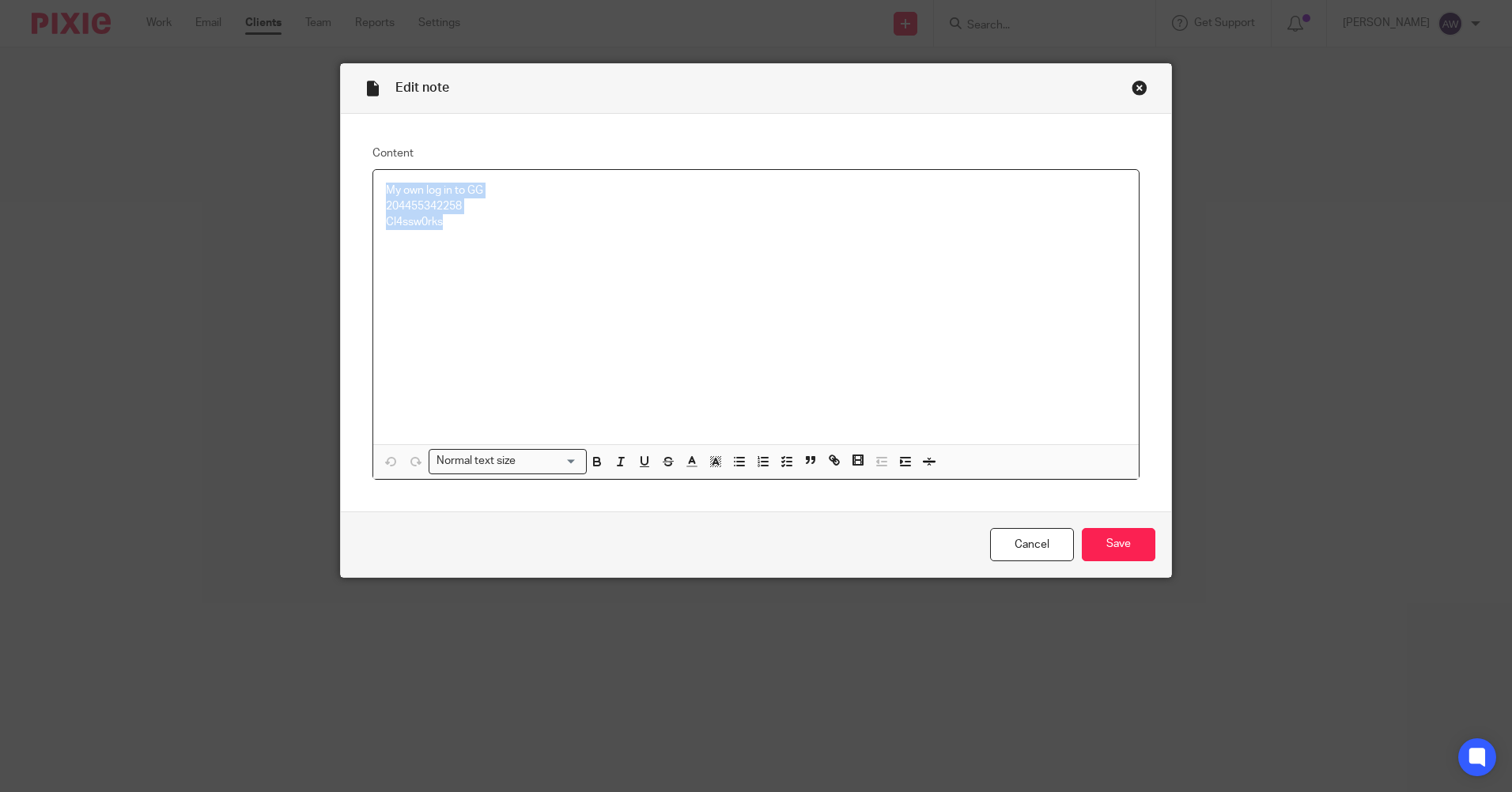
drag, startPoint x: 376, startPoint y: 188, endPoint x: 505, endPoint y: 226, distance: 134.5
click at [505, 226] on div "My own log in to GG 204455342258 Cl4ssw0rks" at bounding box center [756, 306] width 765 height 274
copy div "My own log in to GG 204455342258 Cl4ssw0rks"
click at [1014, 521] on div "Cancel Save" at bounding box center [756, 544] width 830 height 66
click at [1022, 550] on link "Cancel" at bounding box center [1032, 544] width 84 height 34
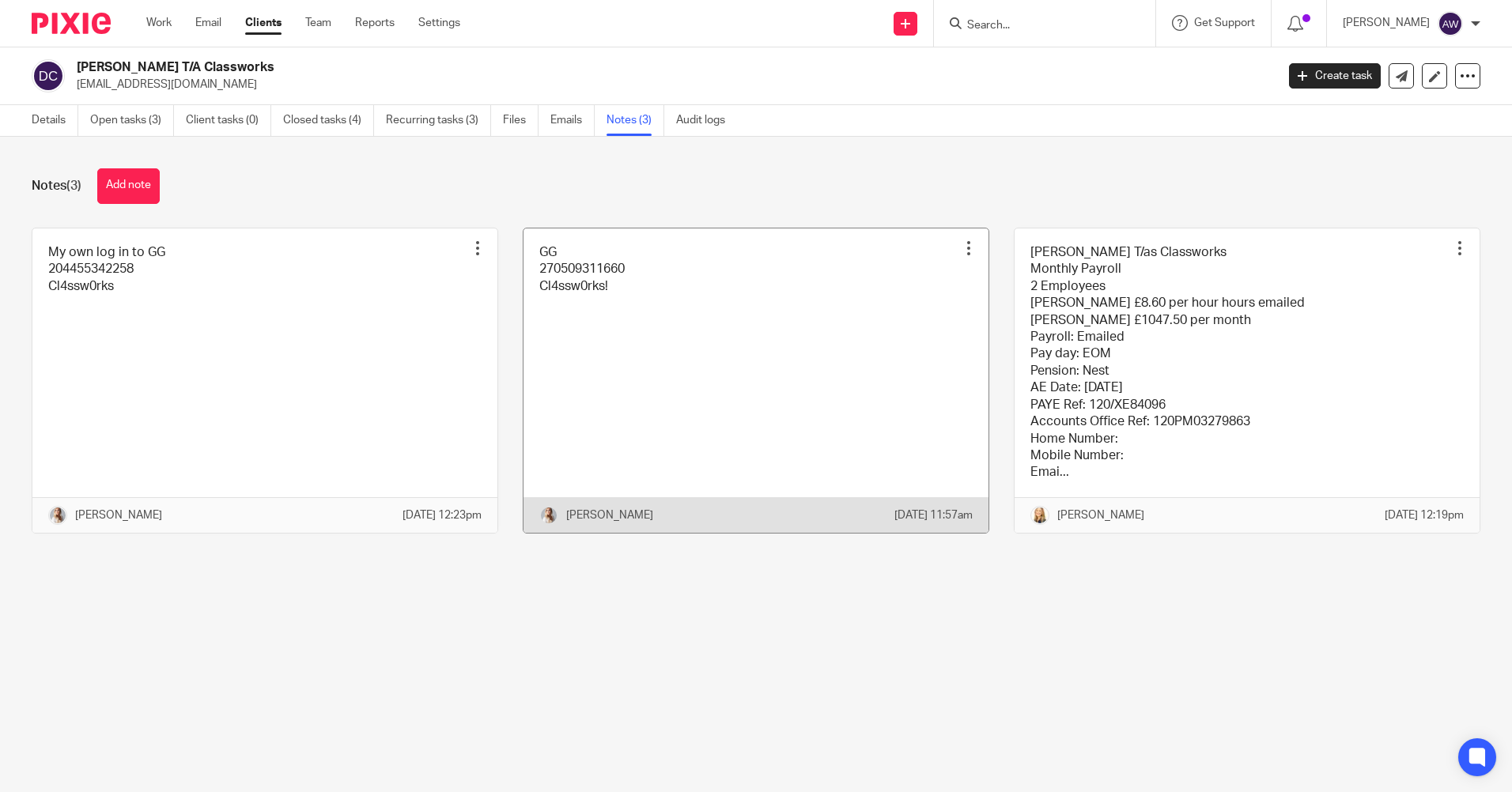
click at [960, 249] on div at bounding box center [968, 248] width 16 height 16
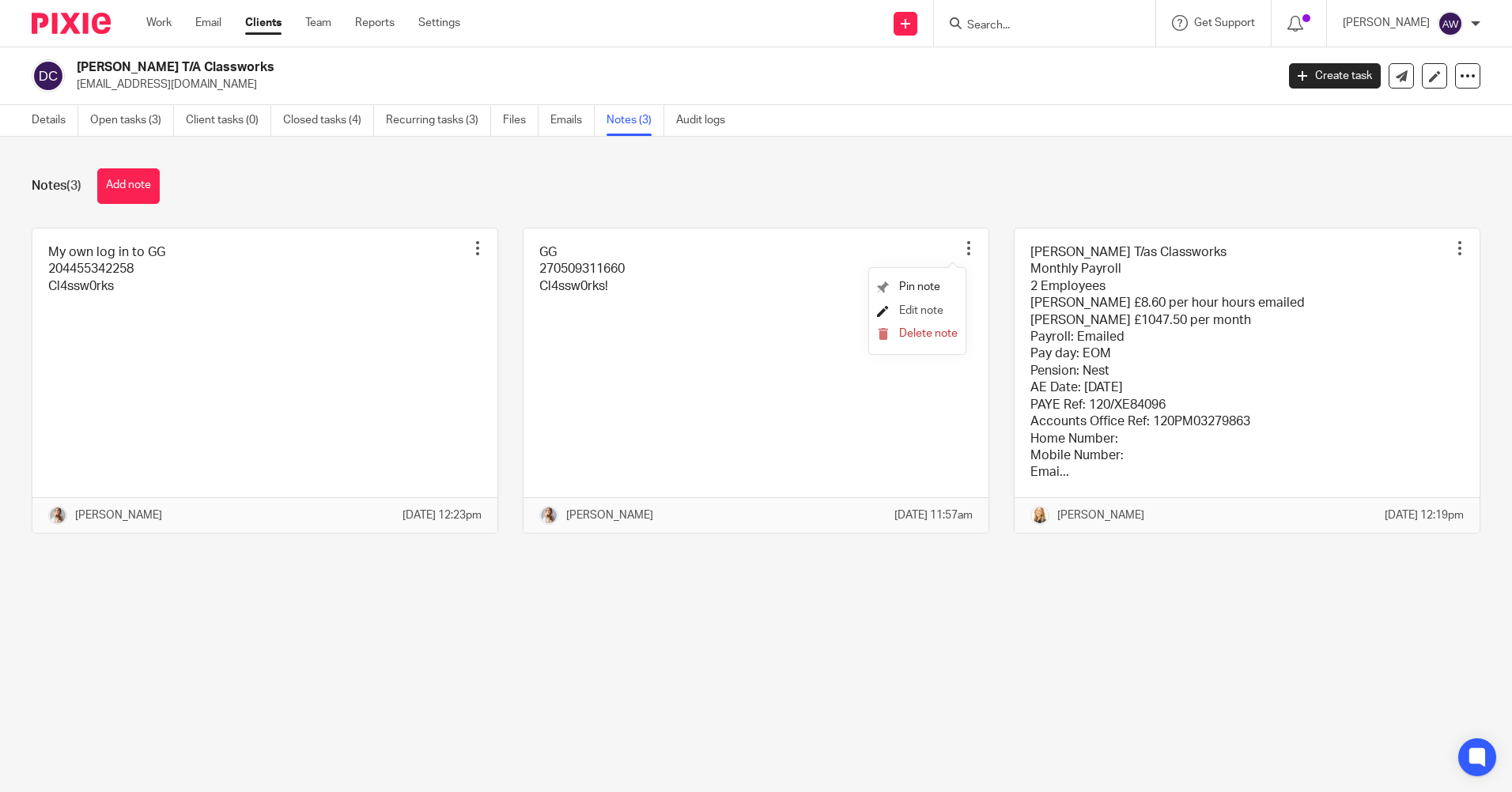
click at [926, 309] on span "Edit note" at bounding box center [921, 310] width 44 height 11
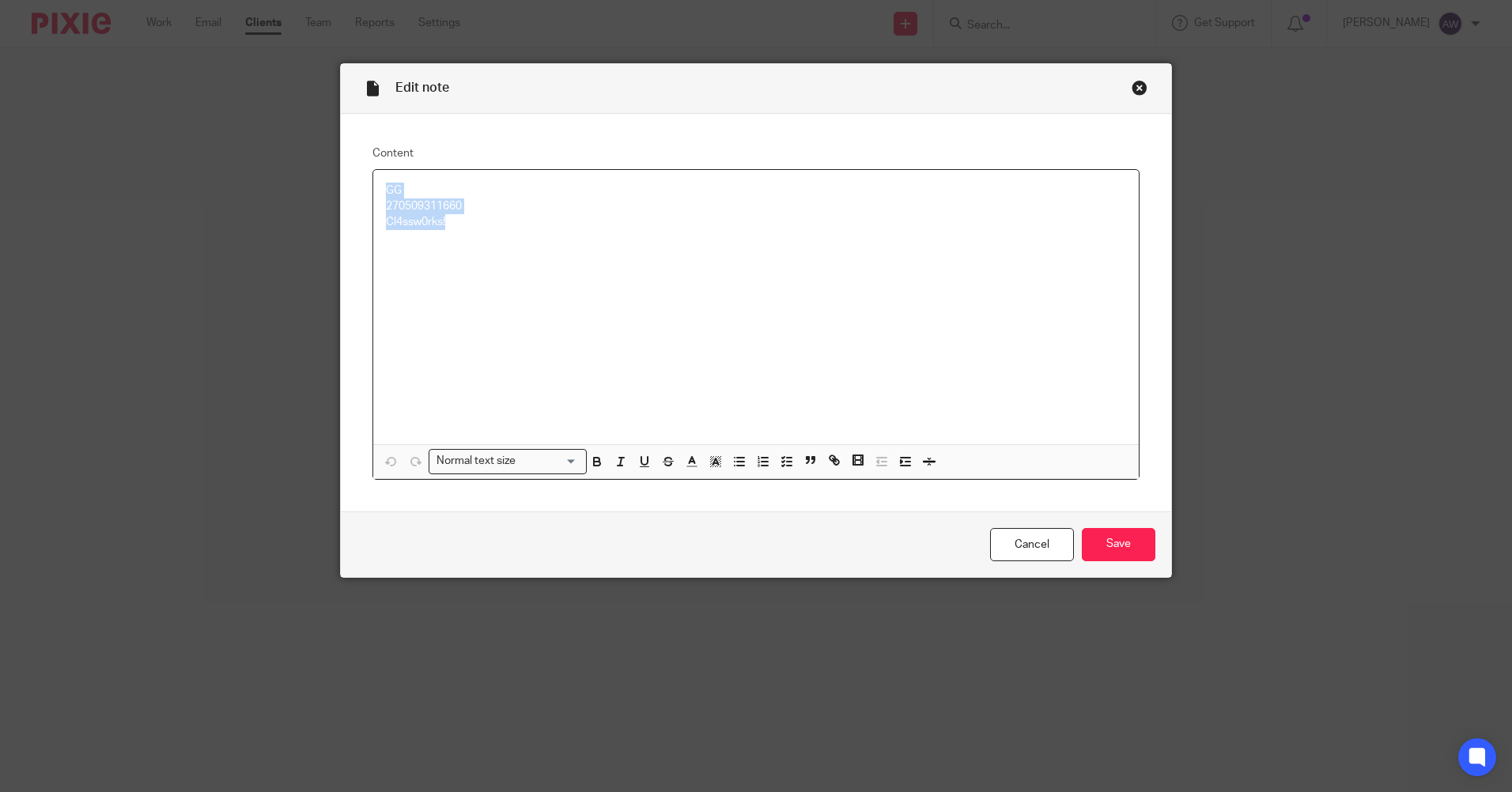
drag, startPoint x: 380, startPoint y: 187, endPoint x: 473, endPoint y: 220, distance: 98.7
click at [473, 220] on div "GG 270509311660 Cl4ssw0rks!" at bounding box center [756, 306] width 765 height 274
copy div "GG 270509311660 Cl4ssw0rks!"
click at [1004, 528] on link "Cancel" at bounding box center [1032, 544] width 84 height 34
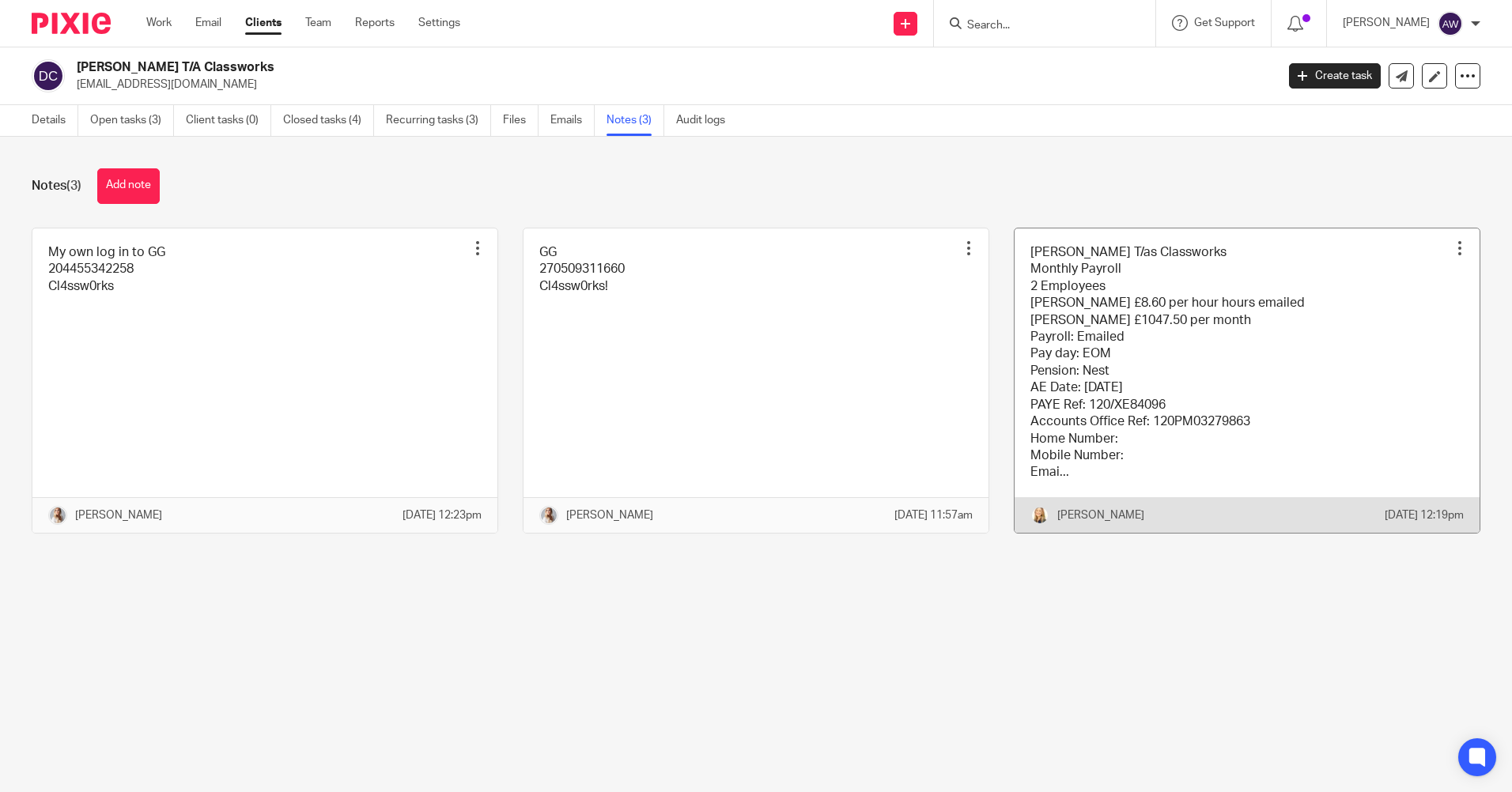
click at [1452, 245] on div at bounding box center [1459, 248] width 16 height 16
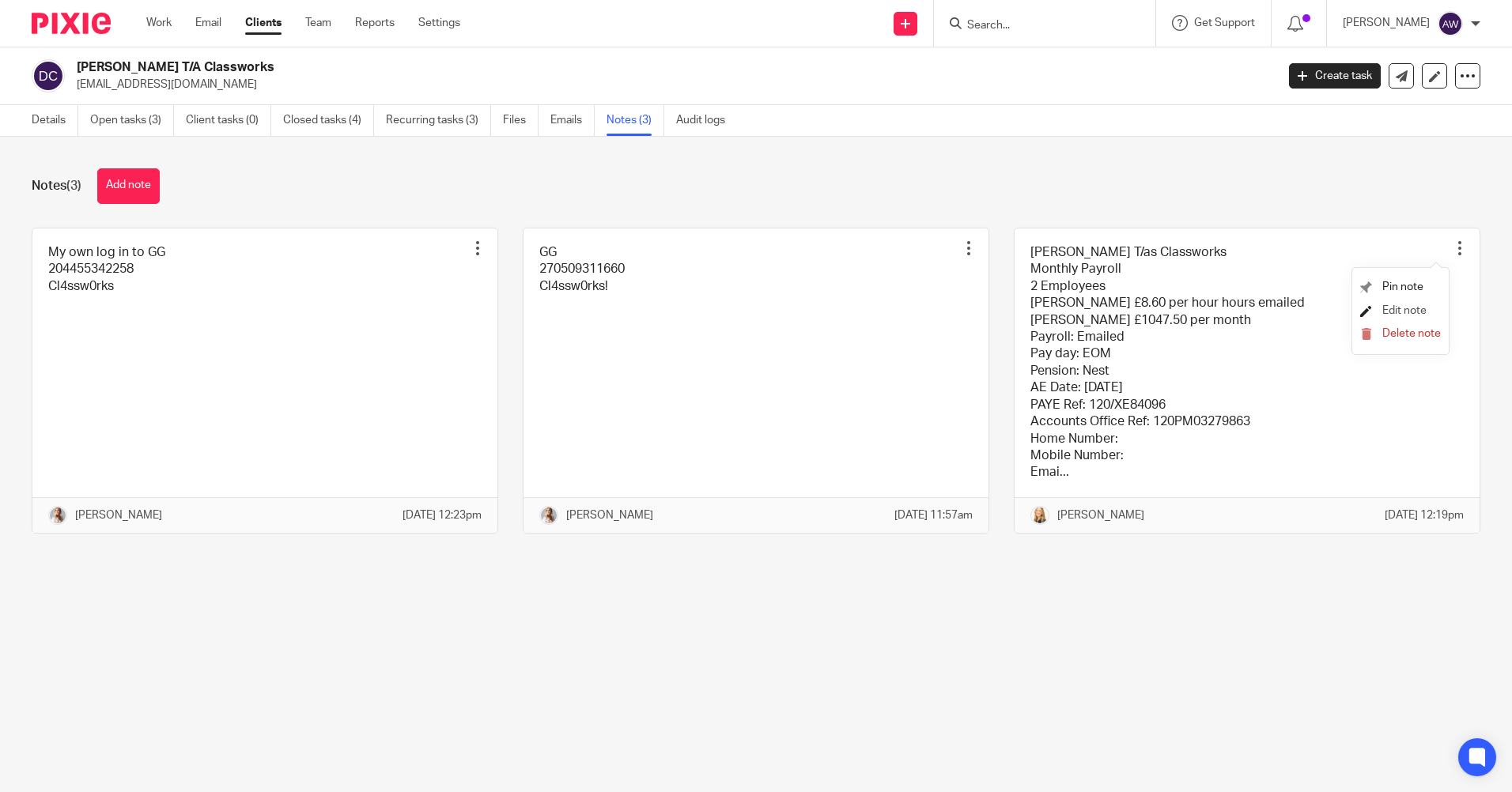
click at [1391, 307] on span "Edit note" at bounding box center [1404, 310] width 44 height 11
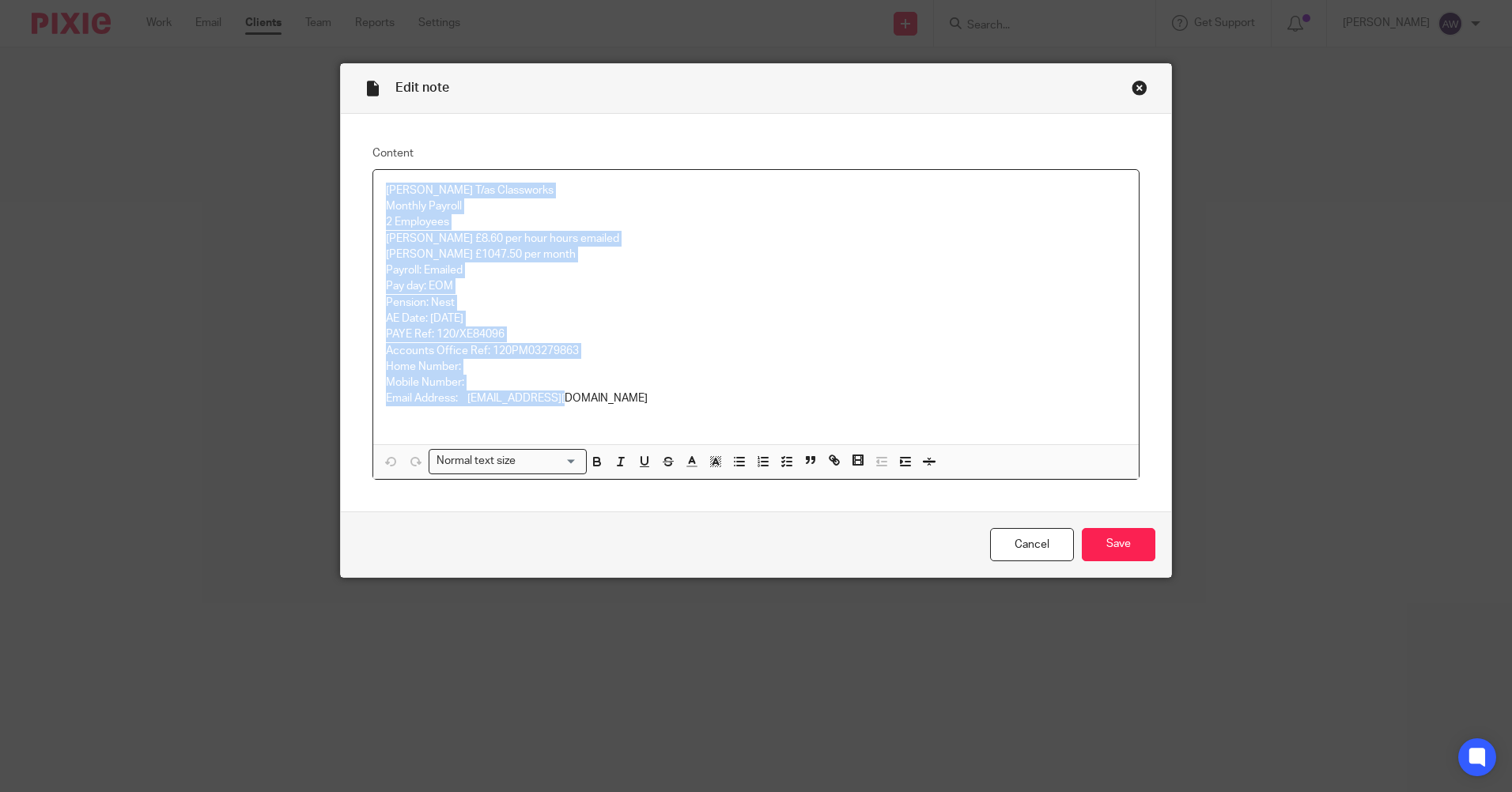
drag, startPoint x: 378, startPoint y: 191, endPoint x: 626, endPoint y: 402, distance: 325.6
click at [626, 402] on div "Daniel J Marks T/as Classworks Monthly Payroll 2 Employees Tyresse Hamilton £8.…" at bounding box center [756, 306] width 765 height 274
copy div "Daniel J Marks T/as Classworks Monthly Payroll 2 Employees Tyresse Hamilton £8.…"
click at [1016, 530] on link "Cancel" at bounding box center [1032, 544] width 84 height 34
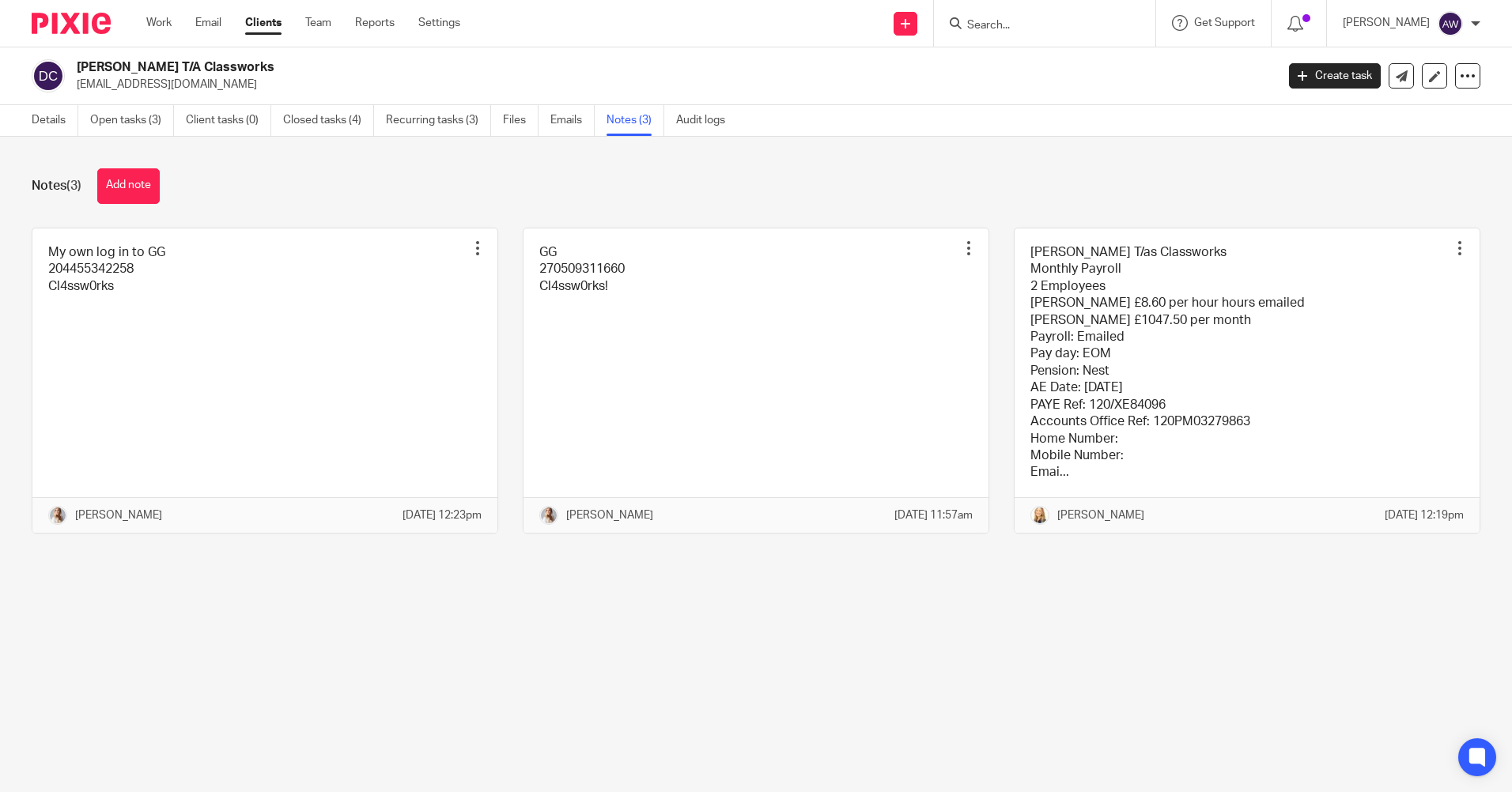
click at [1003, 25] on input "Search" at bounding box center [1037, 25] width 143 height 14
type input "d"
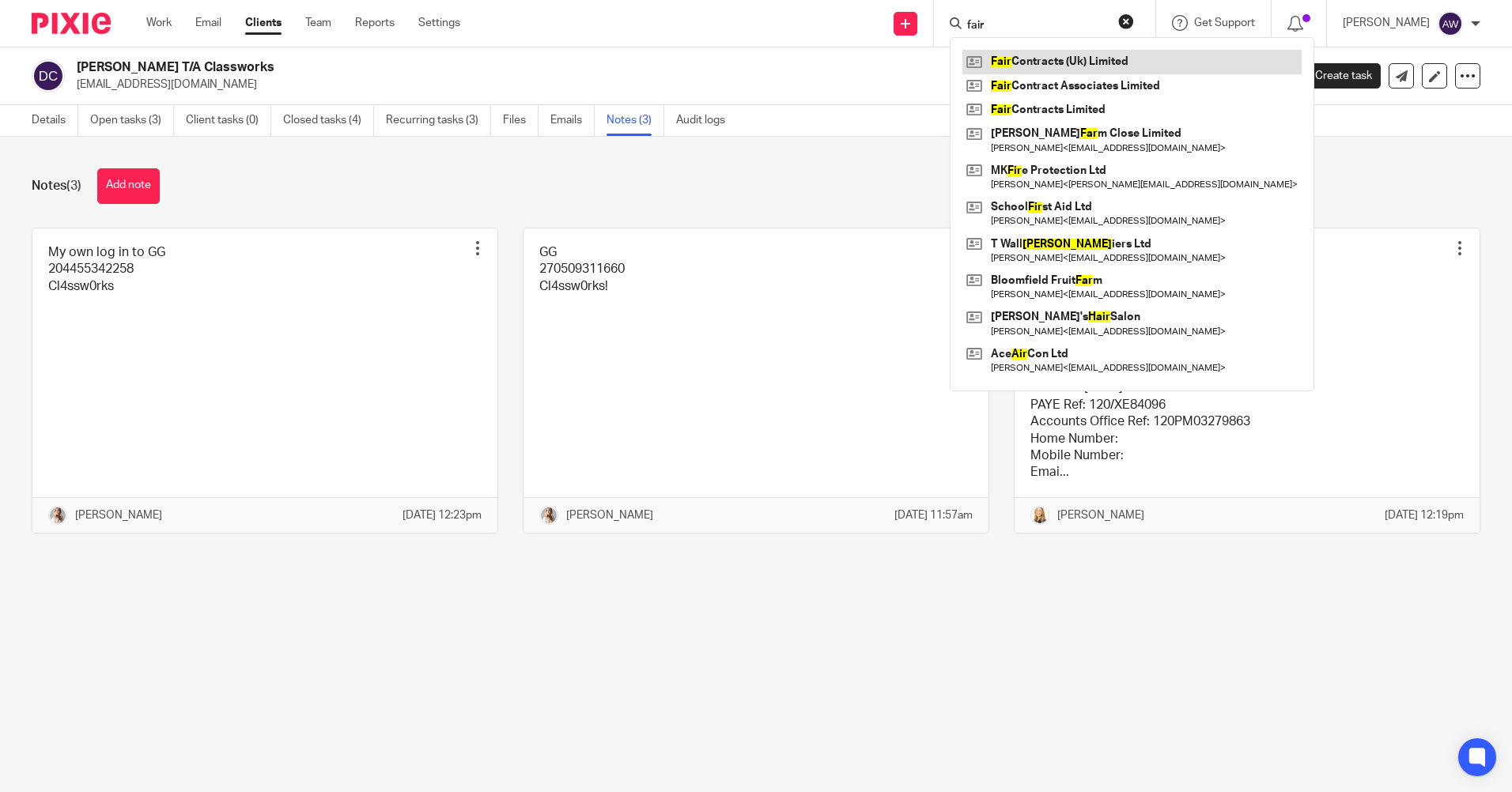
type input "fair"
click at [1094, 62] on link at bounding box center [1132, 62] width 339 height 24
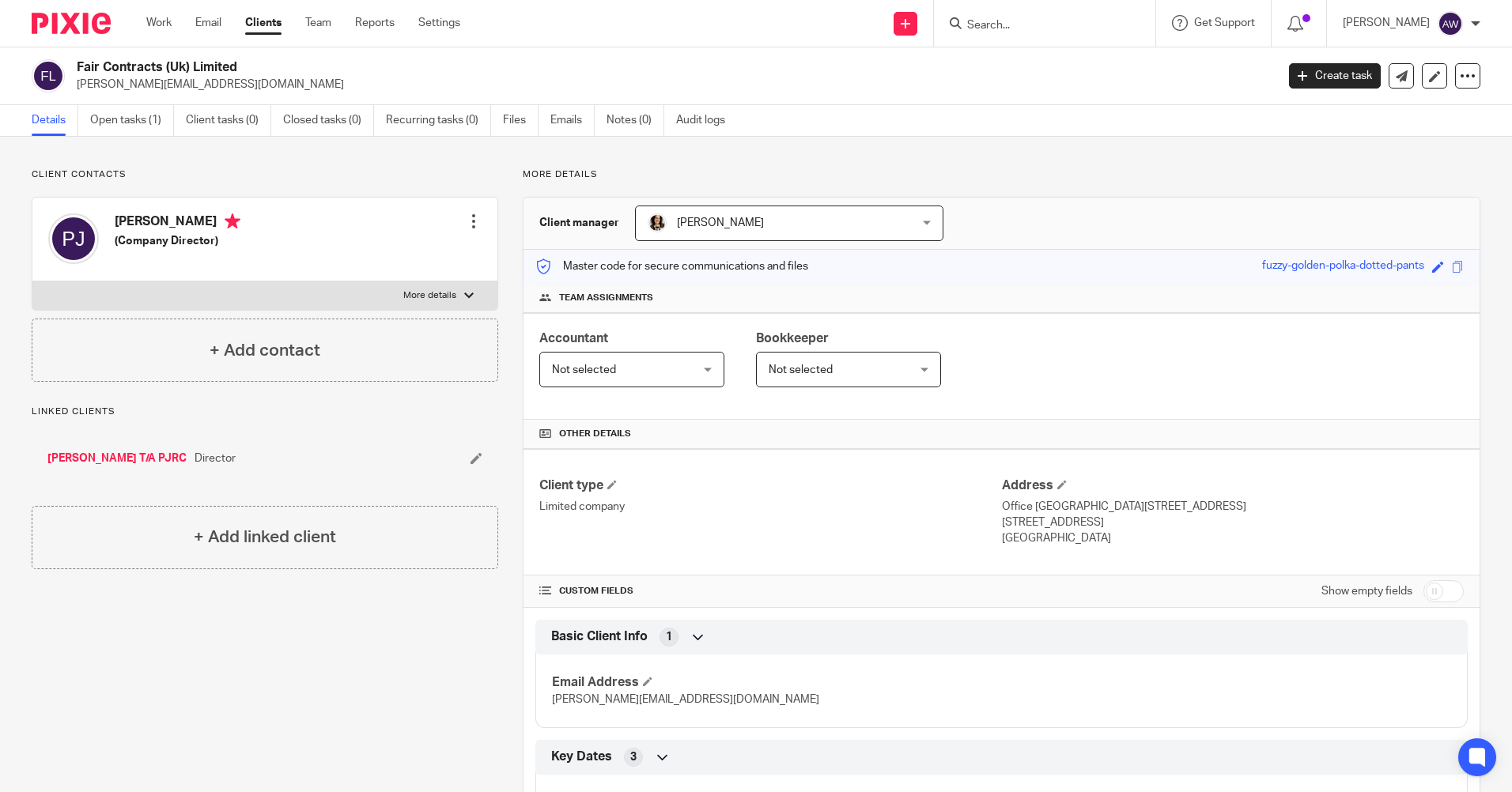
click at [1002, 17] on form at bounding box center [1050, 23] width 168 height 20
click at [993, 29] on input "Search" at bounding box center [1037, 25] width 143 height 14
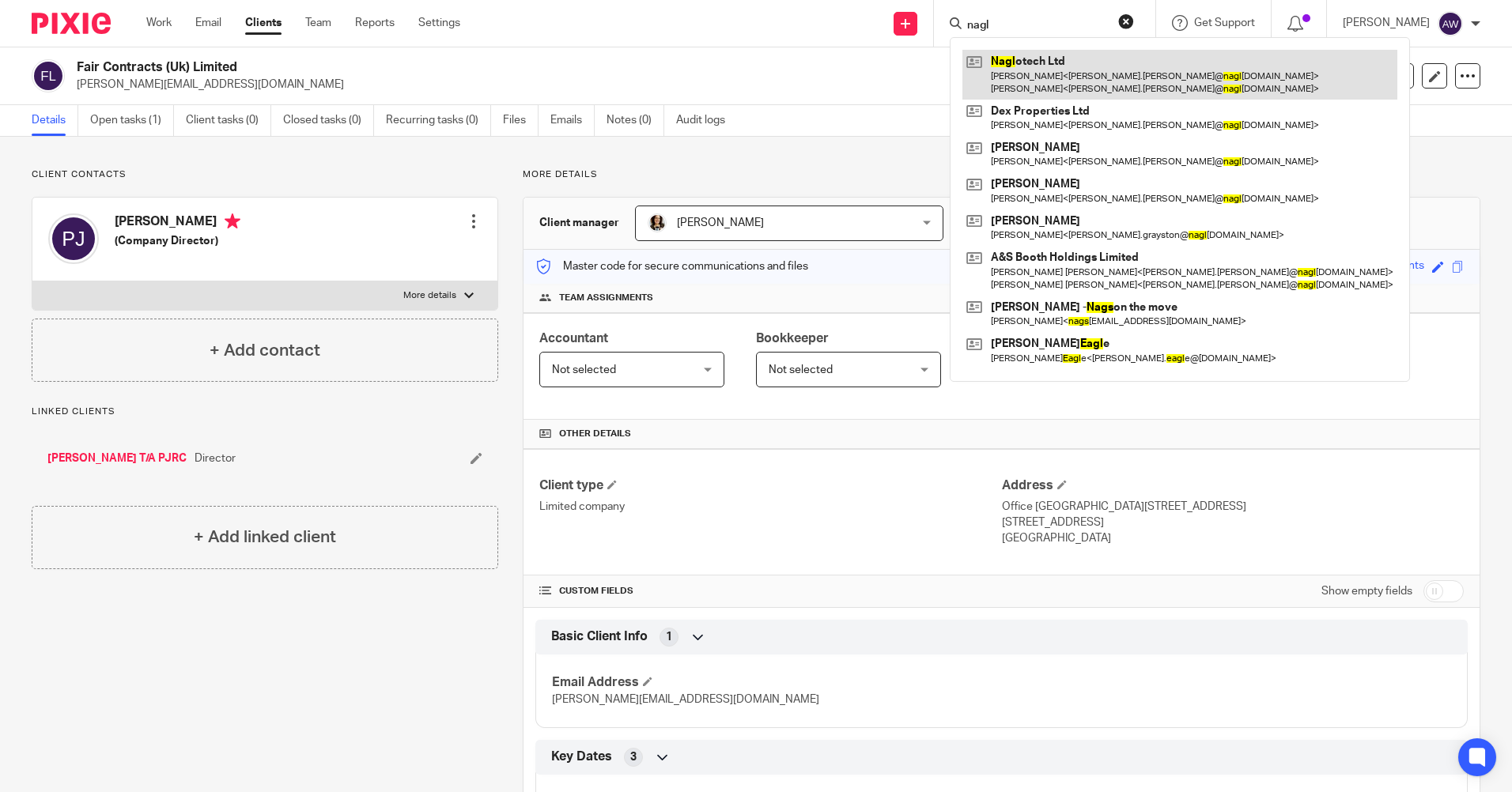
type input "nagl"
click at [1044, 78] on link at bounding box center [1179, 75] width 434 height 49
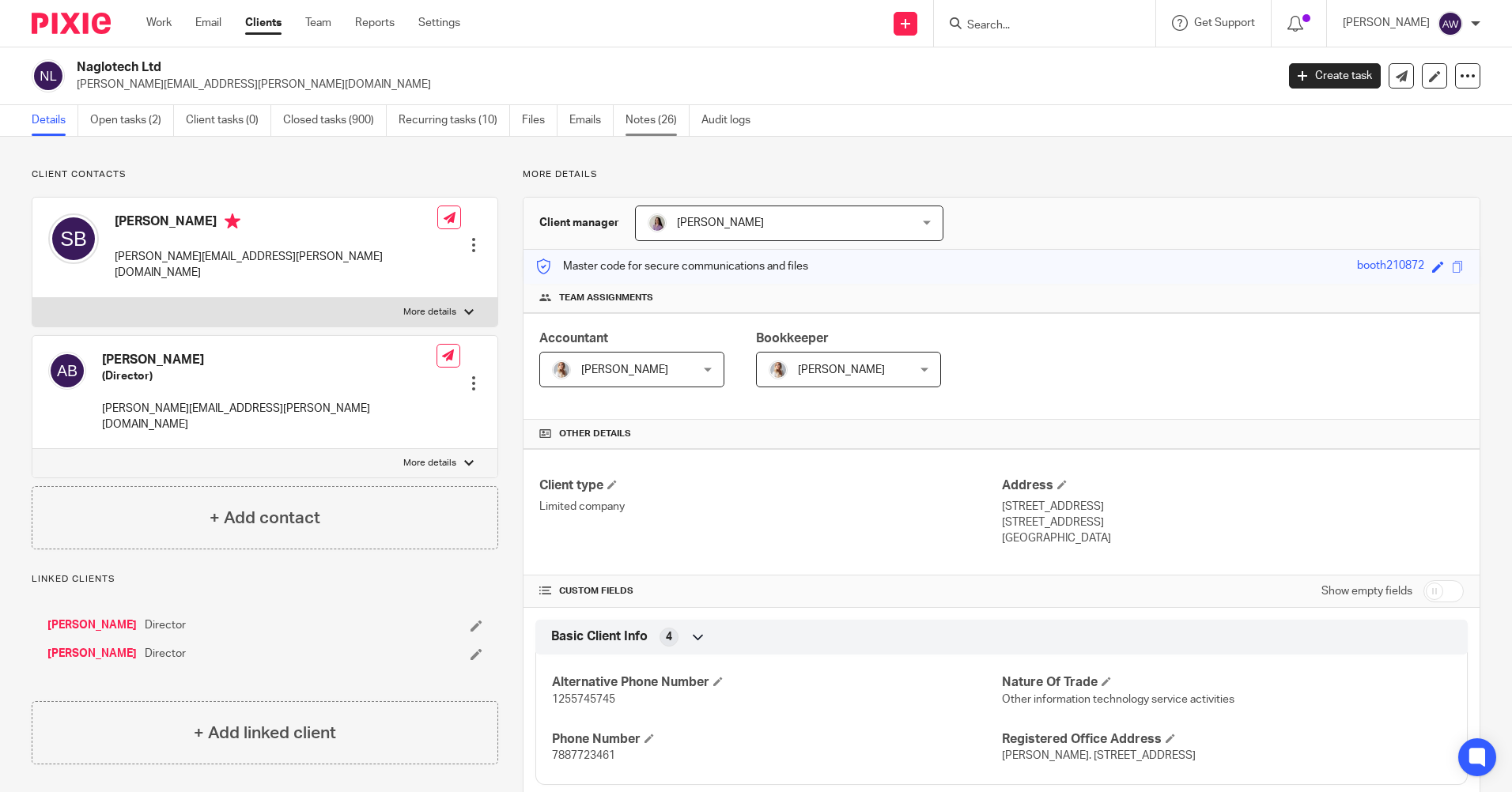
click at [639, 123] on link "Notes (26)" at bounding box center [657, 120] width 64 height 31
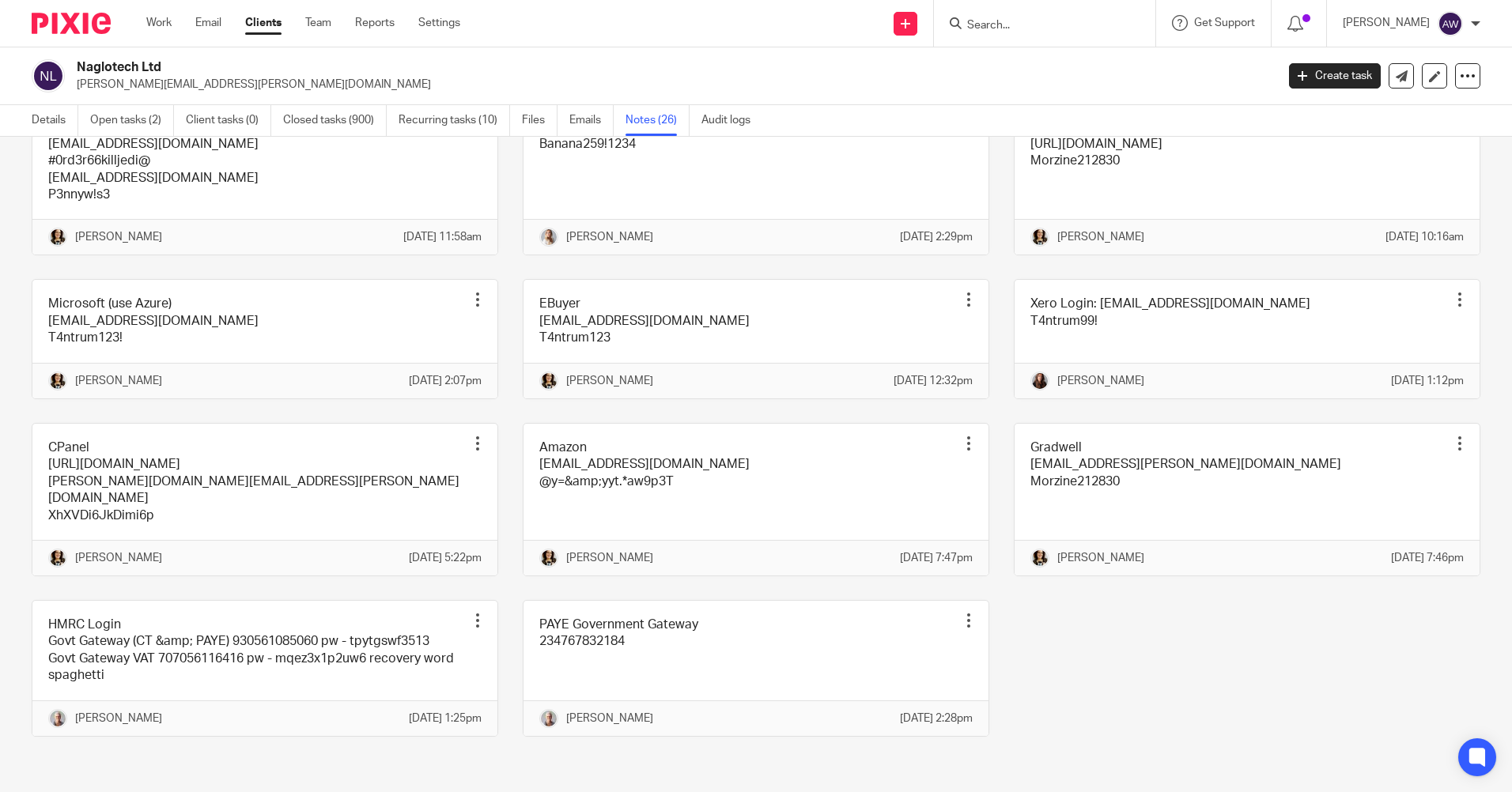
scroll to position [1113, 0]
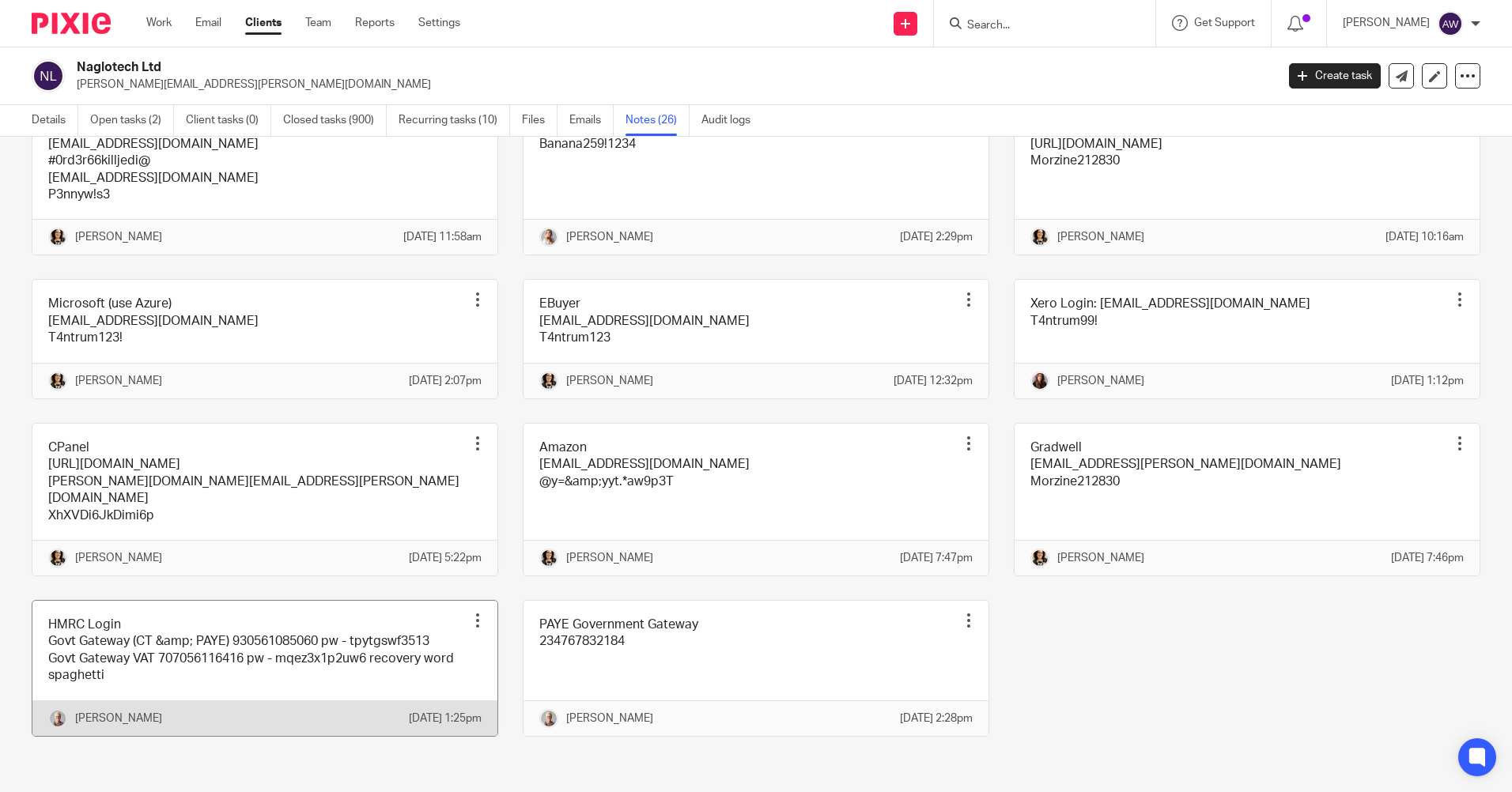
click at [470, 612] on div at bounding box center [477, 620] width 16 height 16
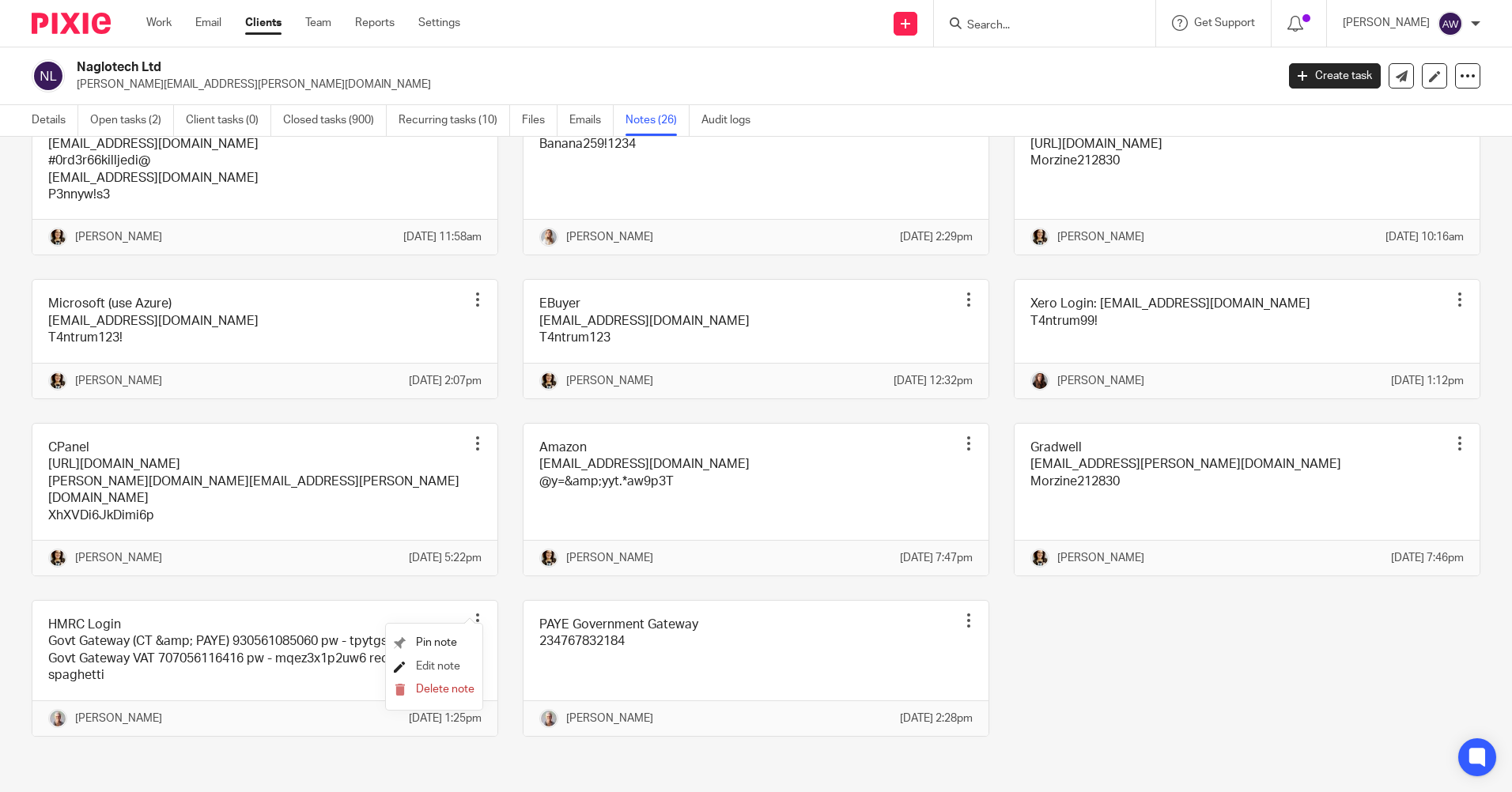
click at [442, 663] on span "Edit note" at bounding box center [438, 666] width 44 height 11
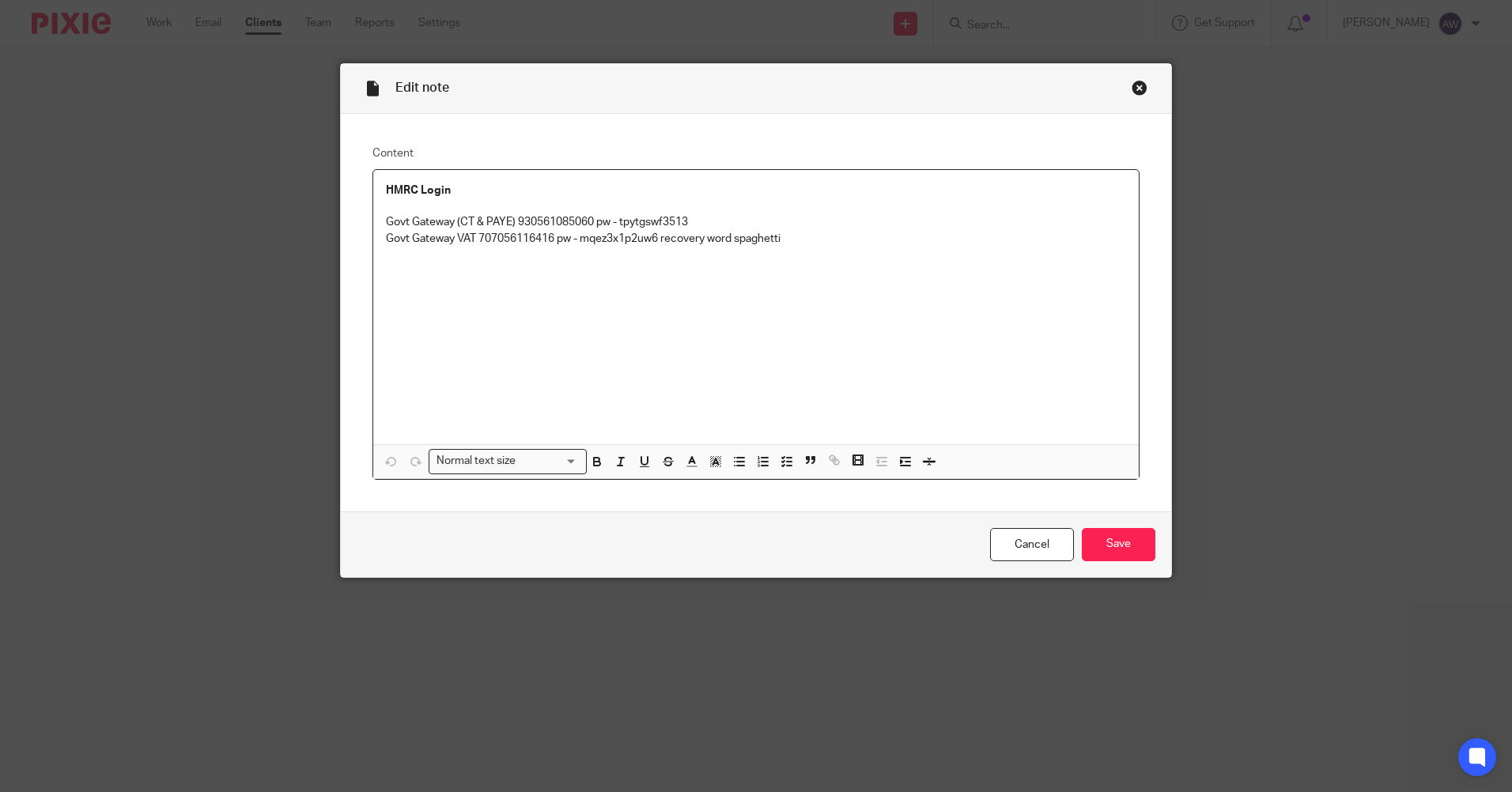
click at [386, 215] on p "Govt Gateway (CT & PAYE) 930561085060 pw - tpytgswf3513" at bounding box center [756, 222] width 740 height 16
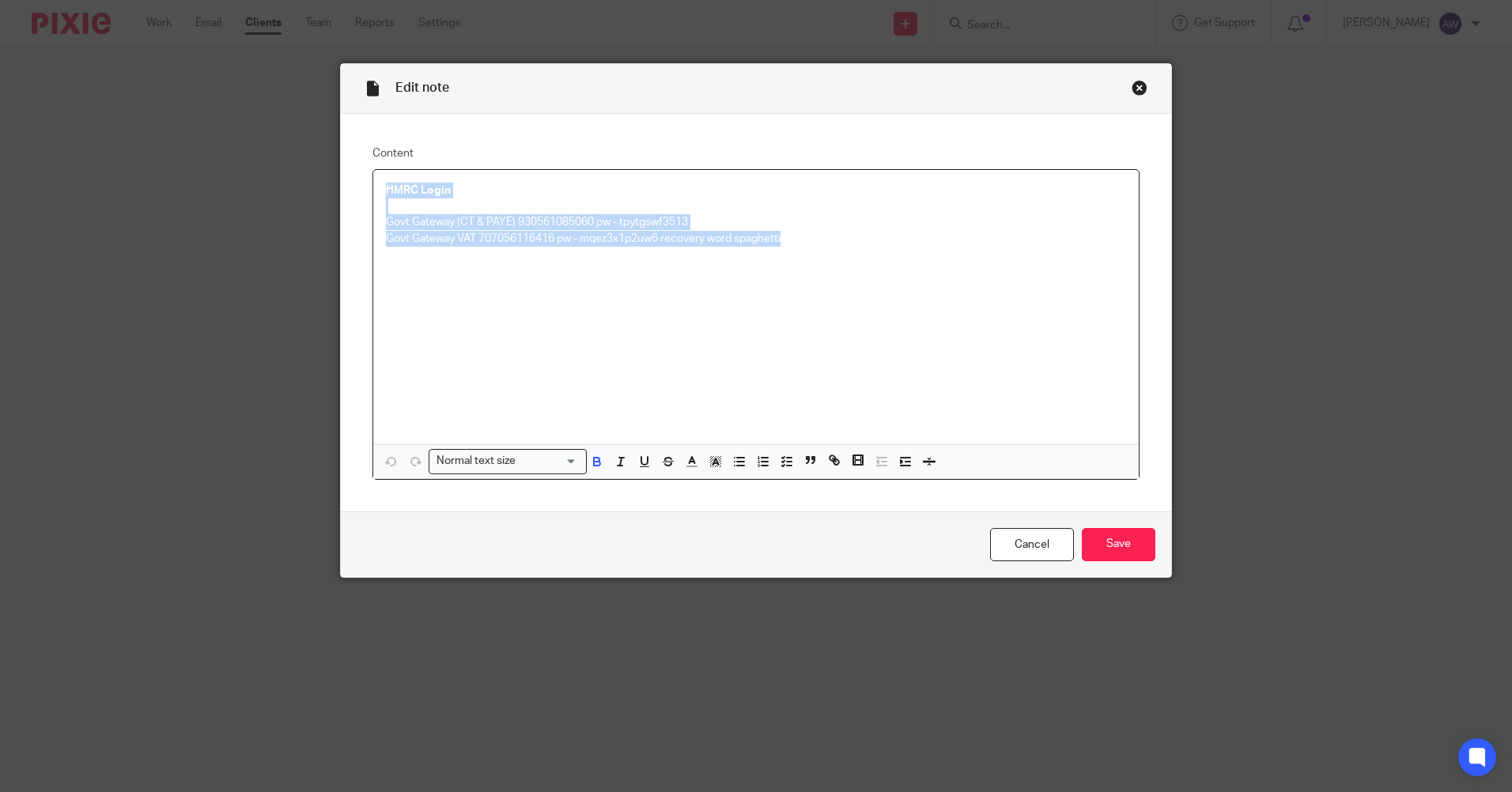
drag, startPoint x: 378, startPoint y: 188, endPoint x: 809, endPoint y: 249, distance: 435.3
click at [809, 249] on div "HMRC Login Govt Gateway (CT & PAYE) 930561085060 pw - tpytgswf3513 Govt Gateway…" at bounding box center [756, 306] width 765 height 274
copy div "HMRC Login Govt Gateway (CT & PAYE) 930561085060 pw - tpytgswf3513 Govt Gateway…"
click at [1018, 539] on link "Cancel" at bounding box center [1032, 544] width 84 height 34
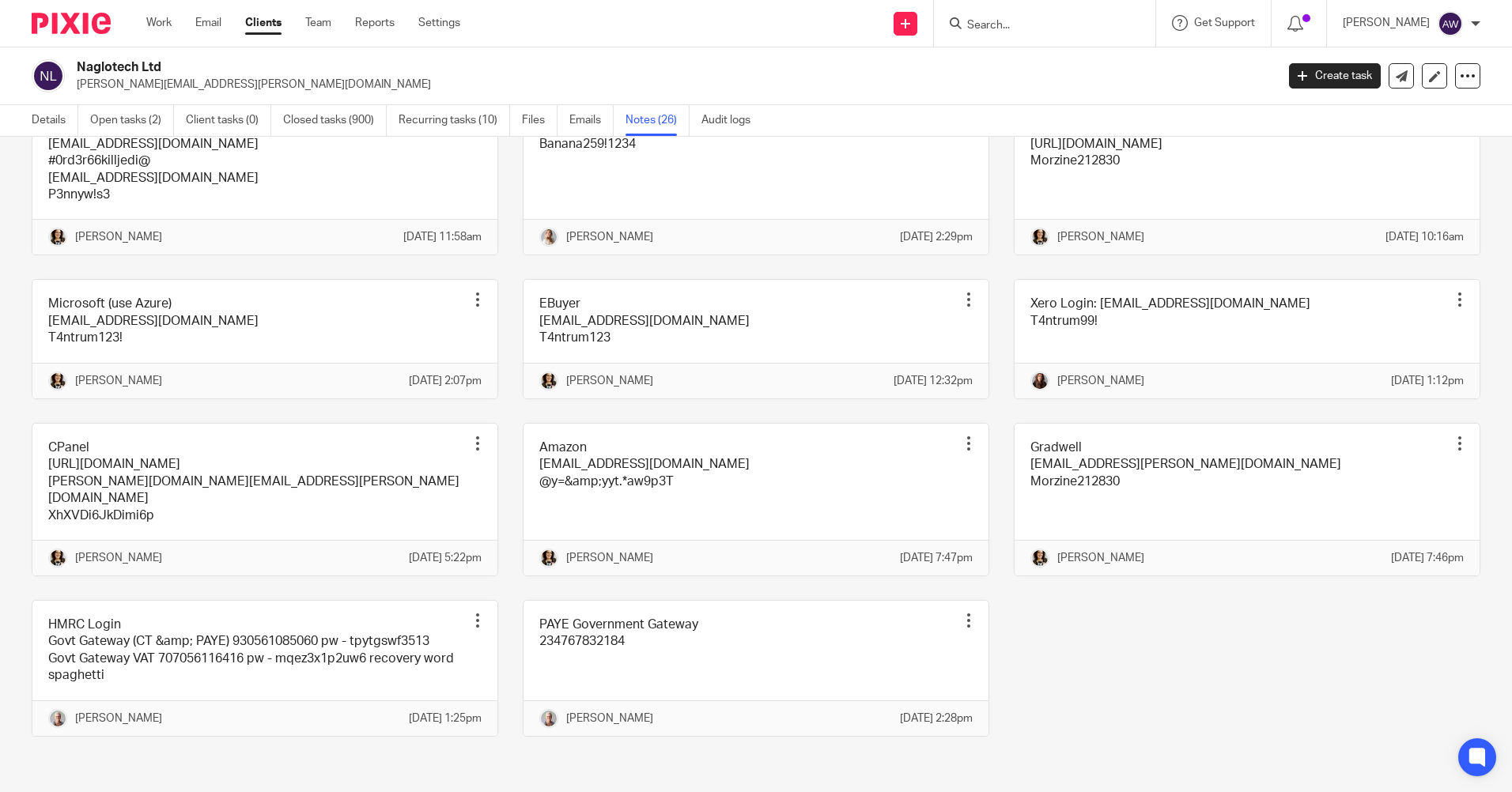
scroll to position [1113, 0]
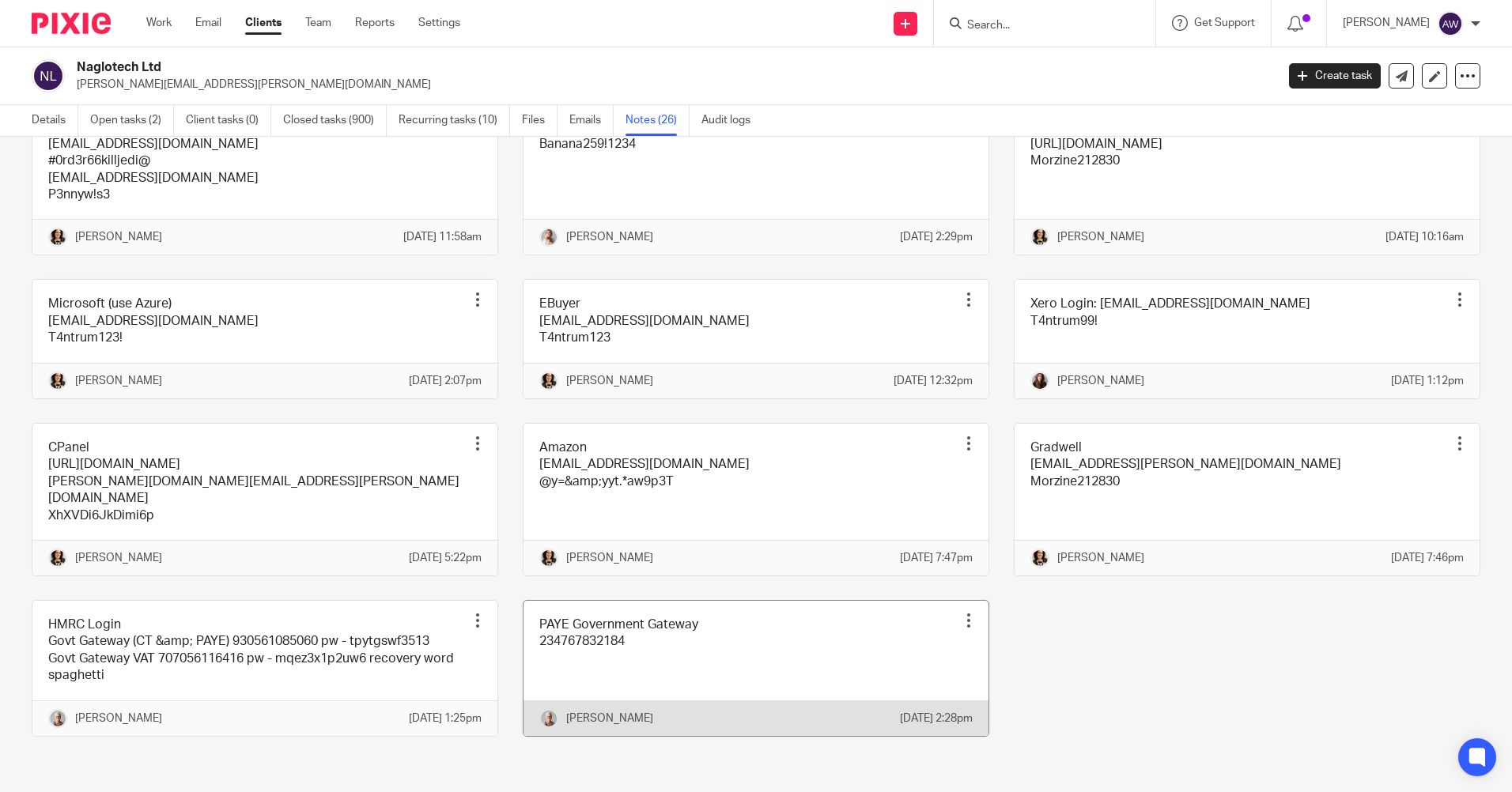
click at [960, 612] on div at bounding box center [968, 620] width 16 height 16
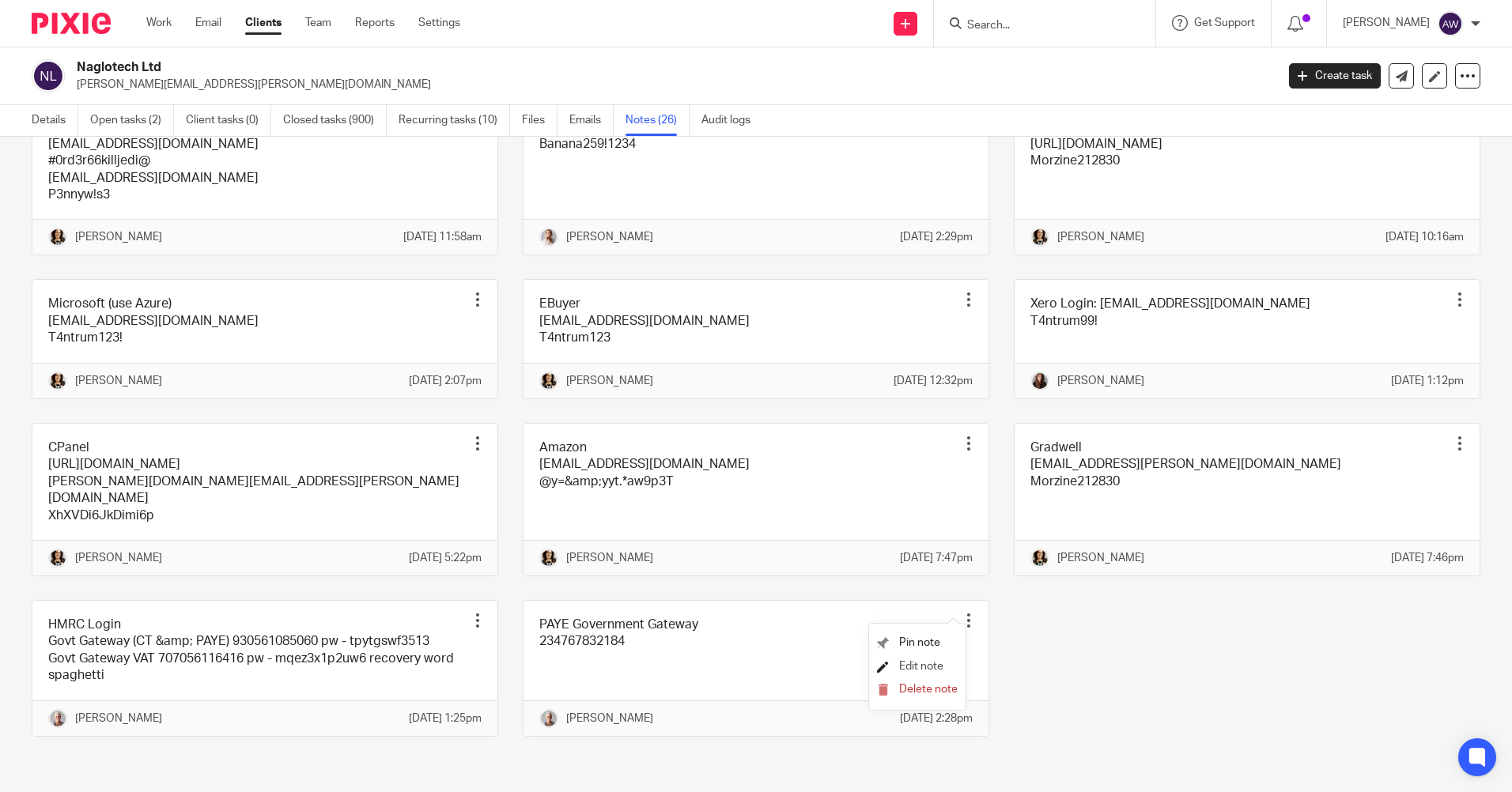
click at [921, 661] on span "Edit note" at bounding box center [921, 666] width 44 height 11
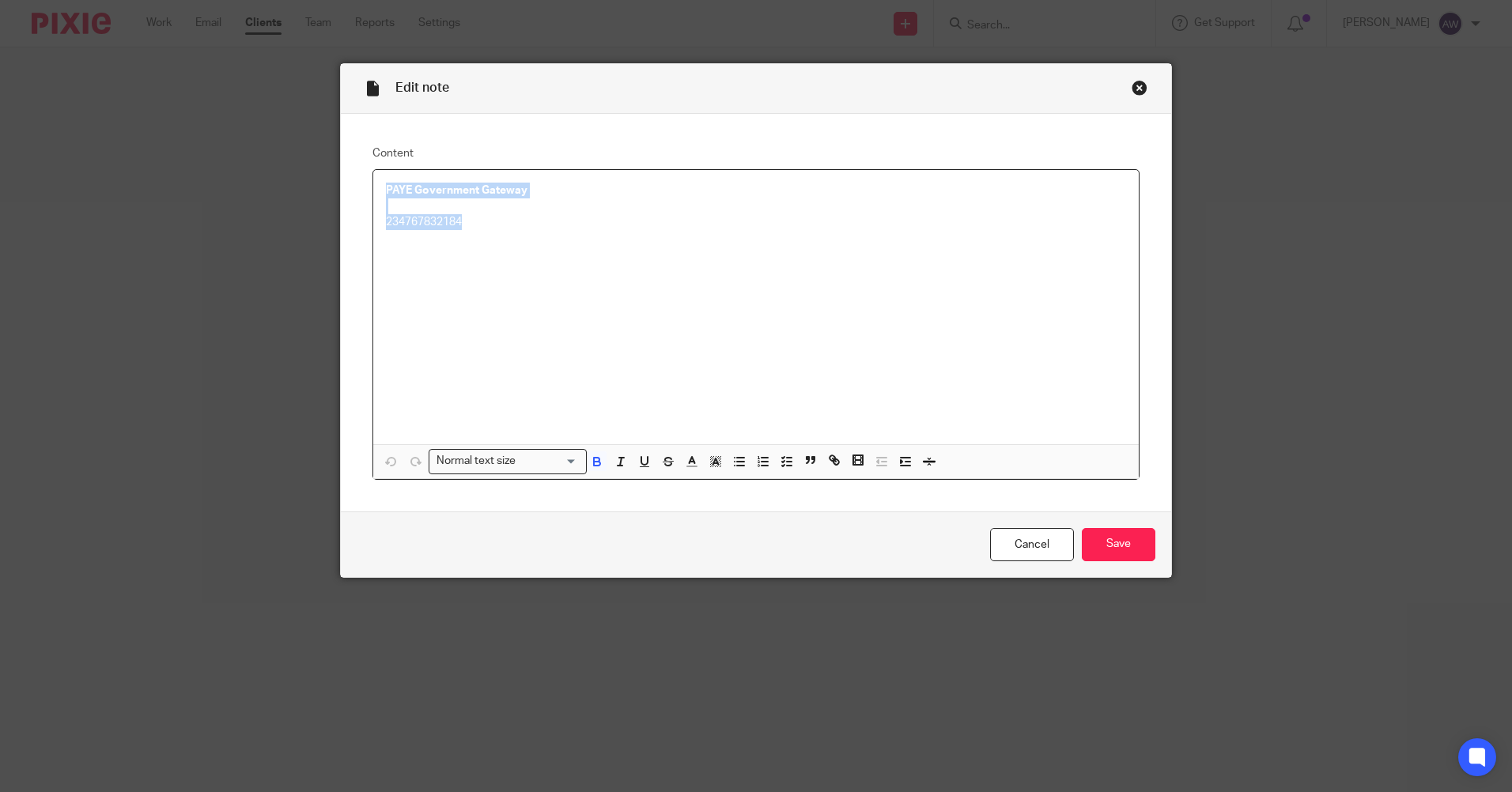
drag, startPoint x: 379, startPoint y: 185, endPoint x: 516, endPoint y: 230, distance: 144.2
click at [516, 230] on div "PAYE Government Gateway 234767832184" at bounding box center [756, 306] width 765 height 274
copy div "PAYE Government Gateway 234767832184"
click at [1035, 544] on link "Cancel" at bounding box center [1032, 544] width 84 height 34
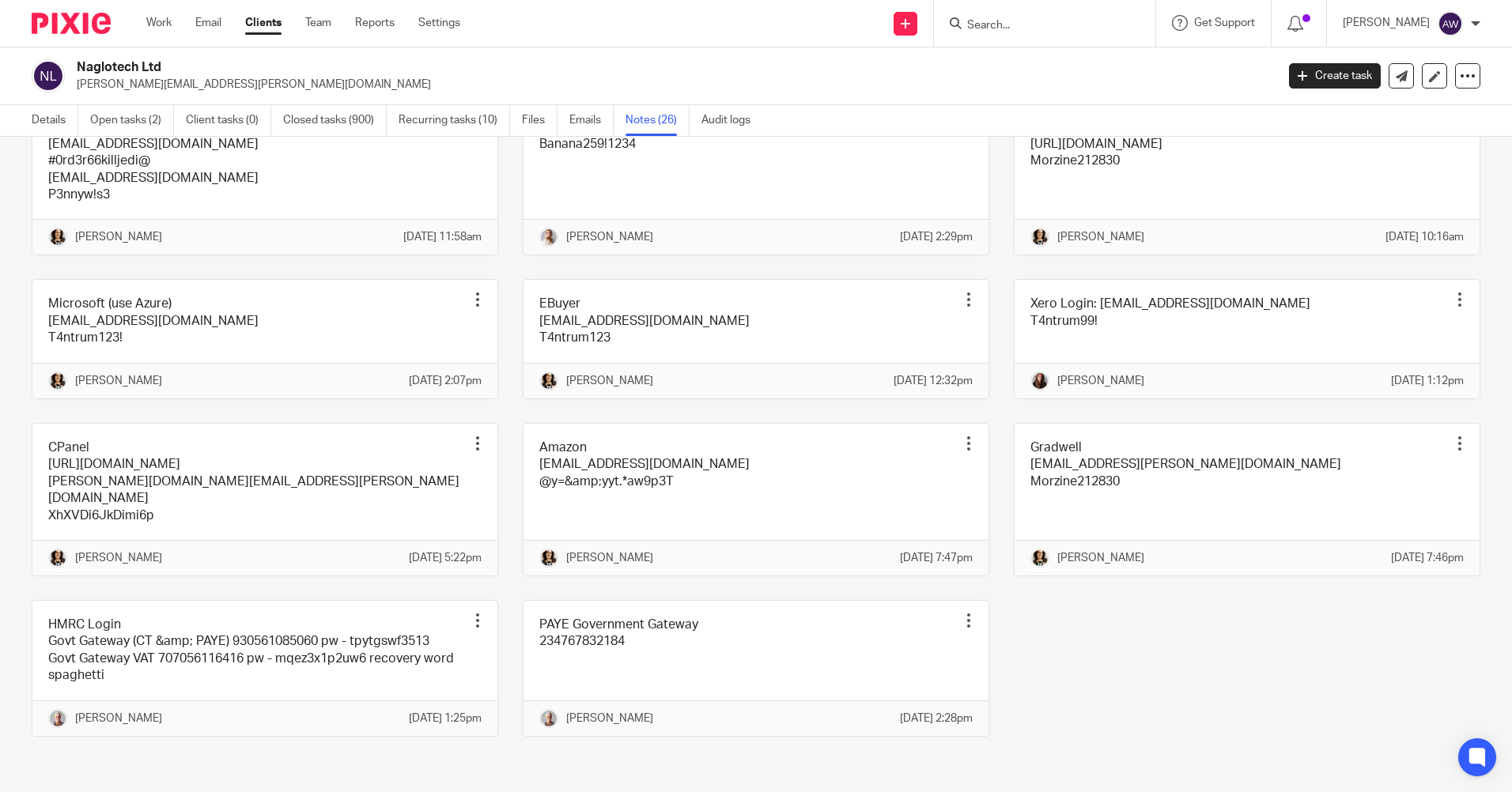
scroll to position [1113, 0]
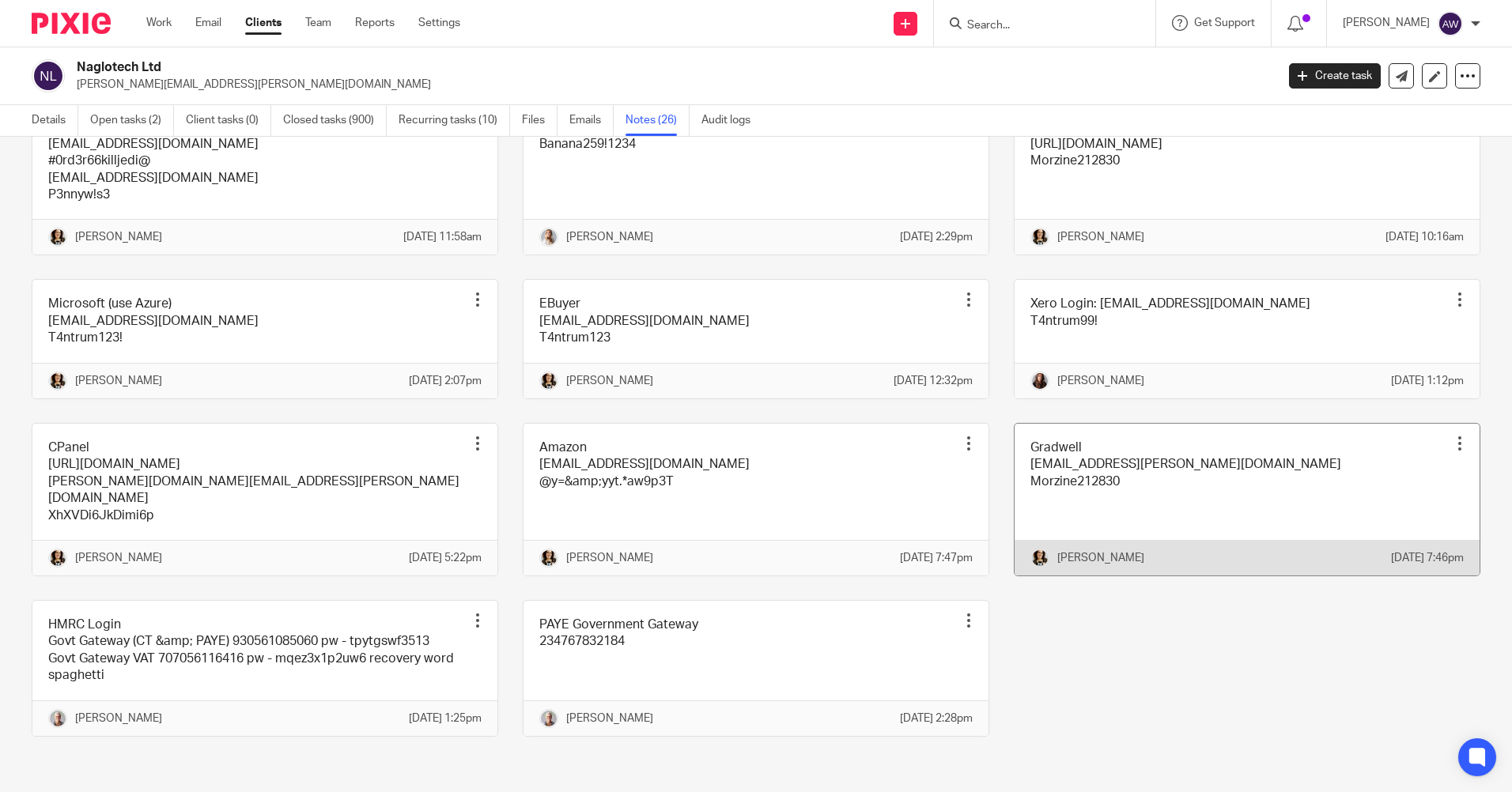
click at [1452, 435] on div at bounding box center [1459, 443] width 16 height 16
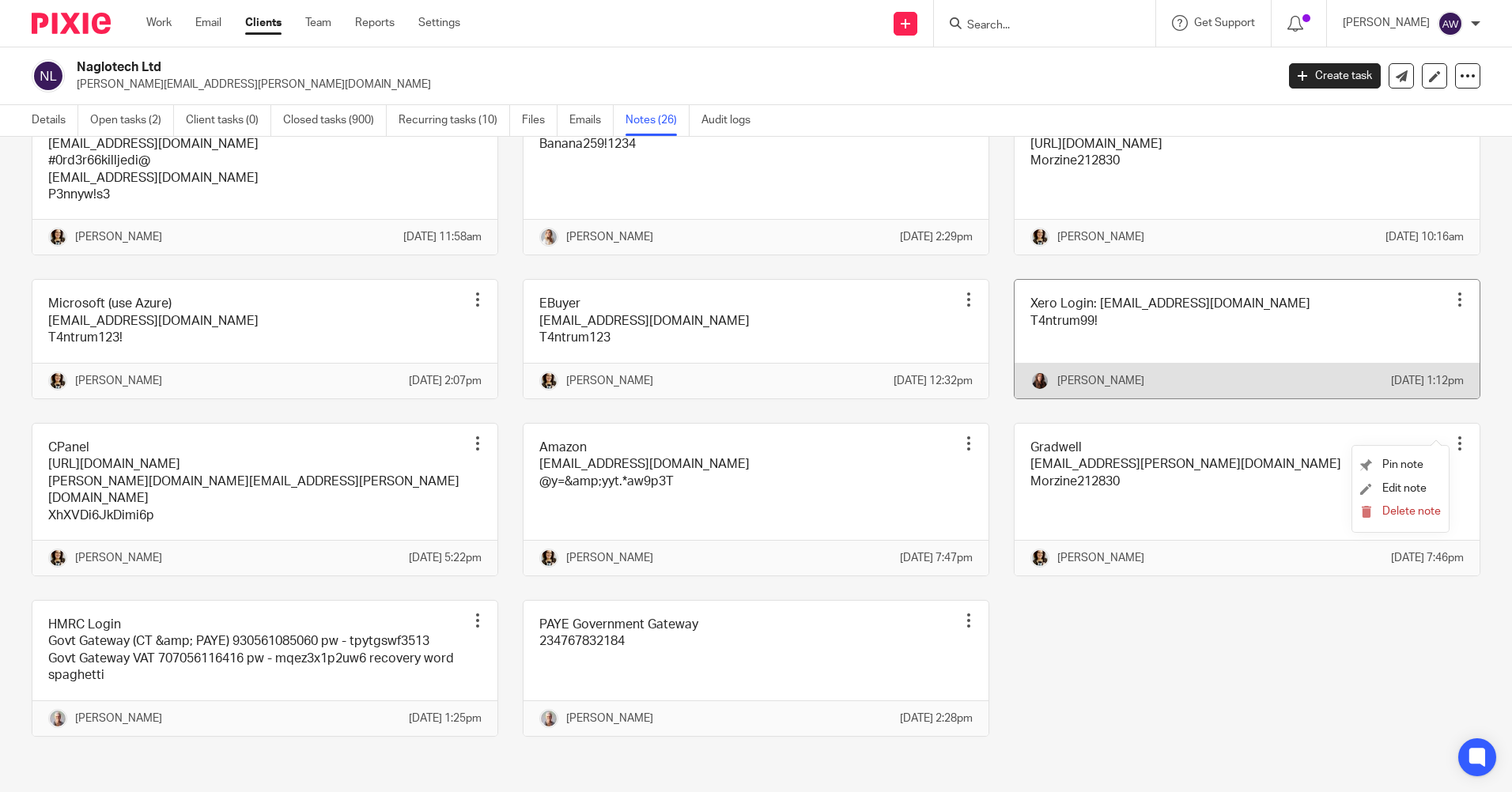
click at [1452, 292] on div at bounding box center [1459, 299] width 16 height 16
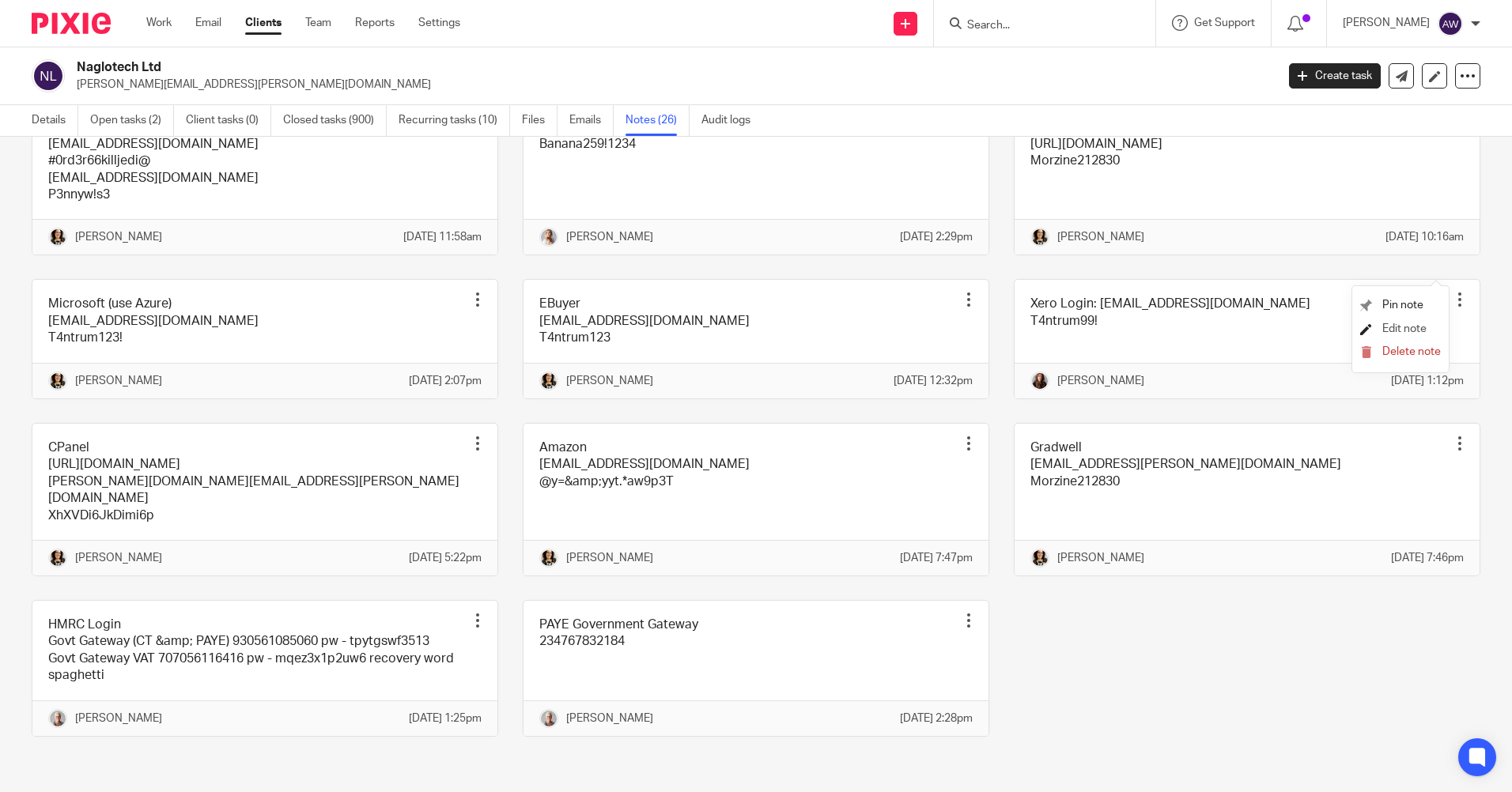
click at [1408, 326] on span "Edit note" at bounding box center [1404, 328] width 44 height 11
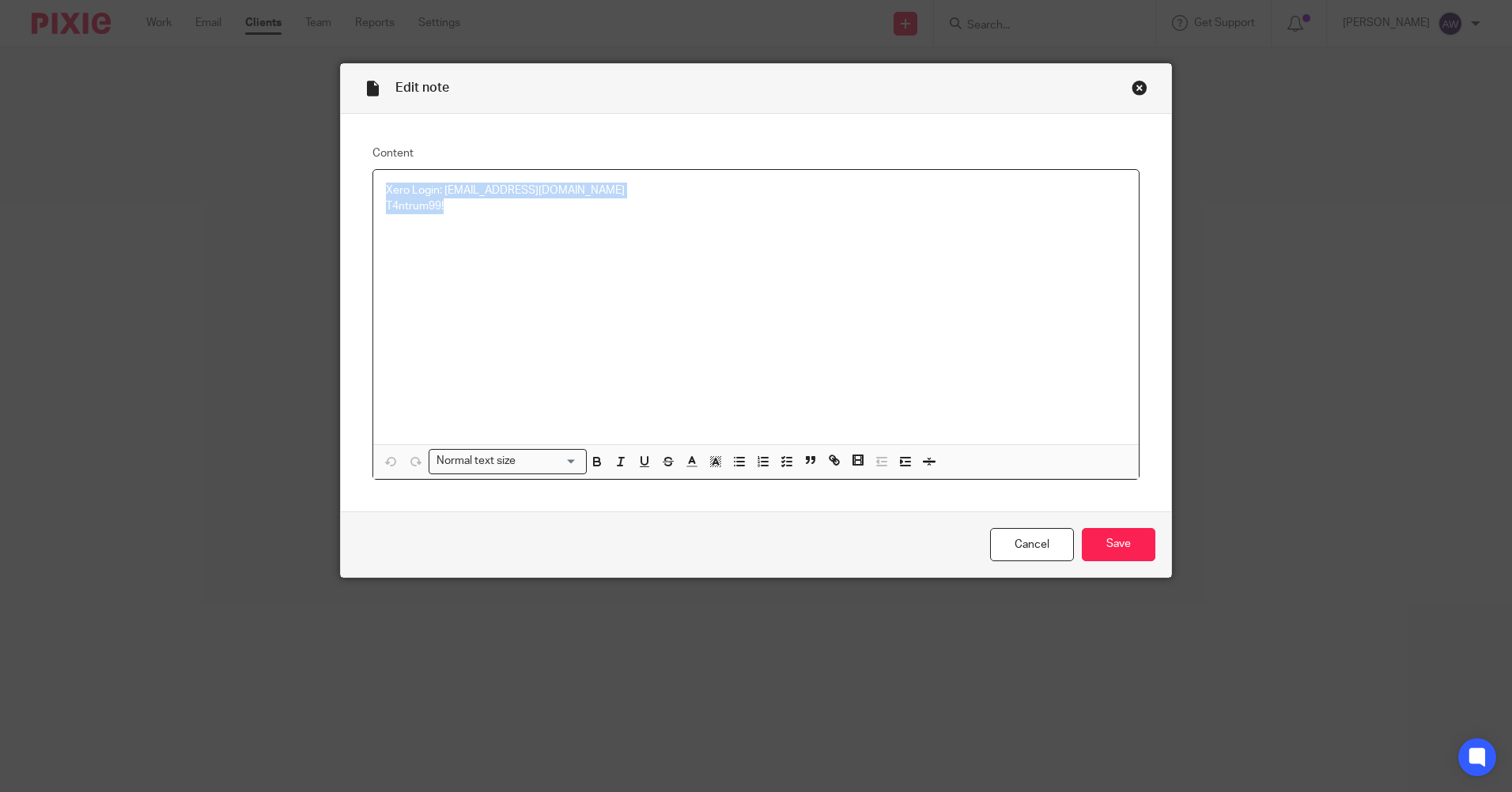
drag, startPoint x: 378, startPoint y: 191, endPoint x: 518, endPoint y: 214, distance: 141.9
click at [518, 214] on div "Xero Login: accounts@naglotech.com T4ntrum99!" at bounding box center [756, 306] width 765 height 274
copy div "Xero Login: accounts@naglotech.com T4ntrum99!"
click at [1022, 545] on link "Cancel" at bounding box center [1032, 544] width 84 height 34
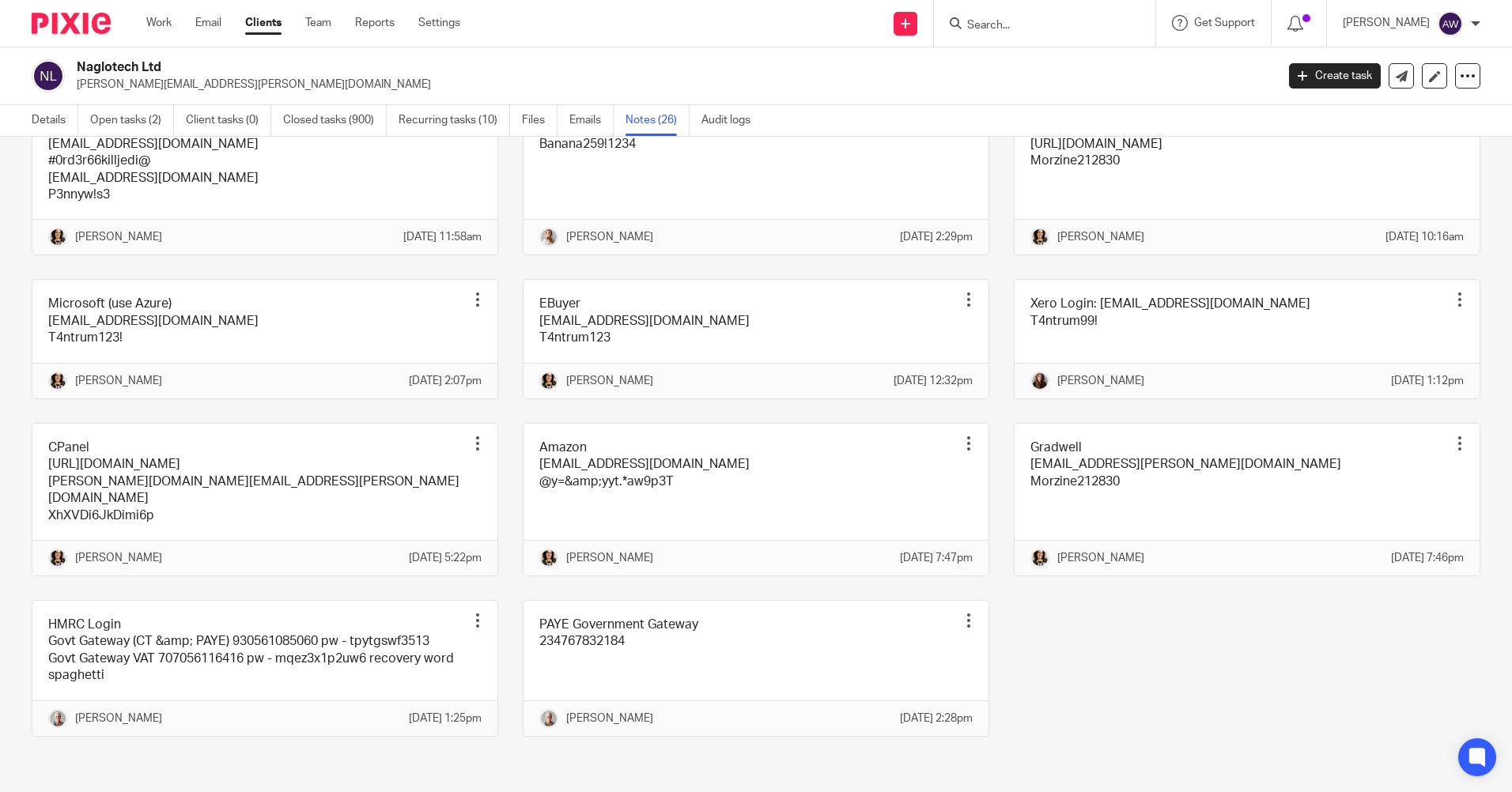
scroll to position [1113, 0]
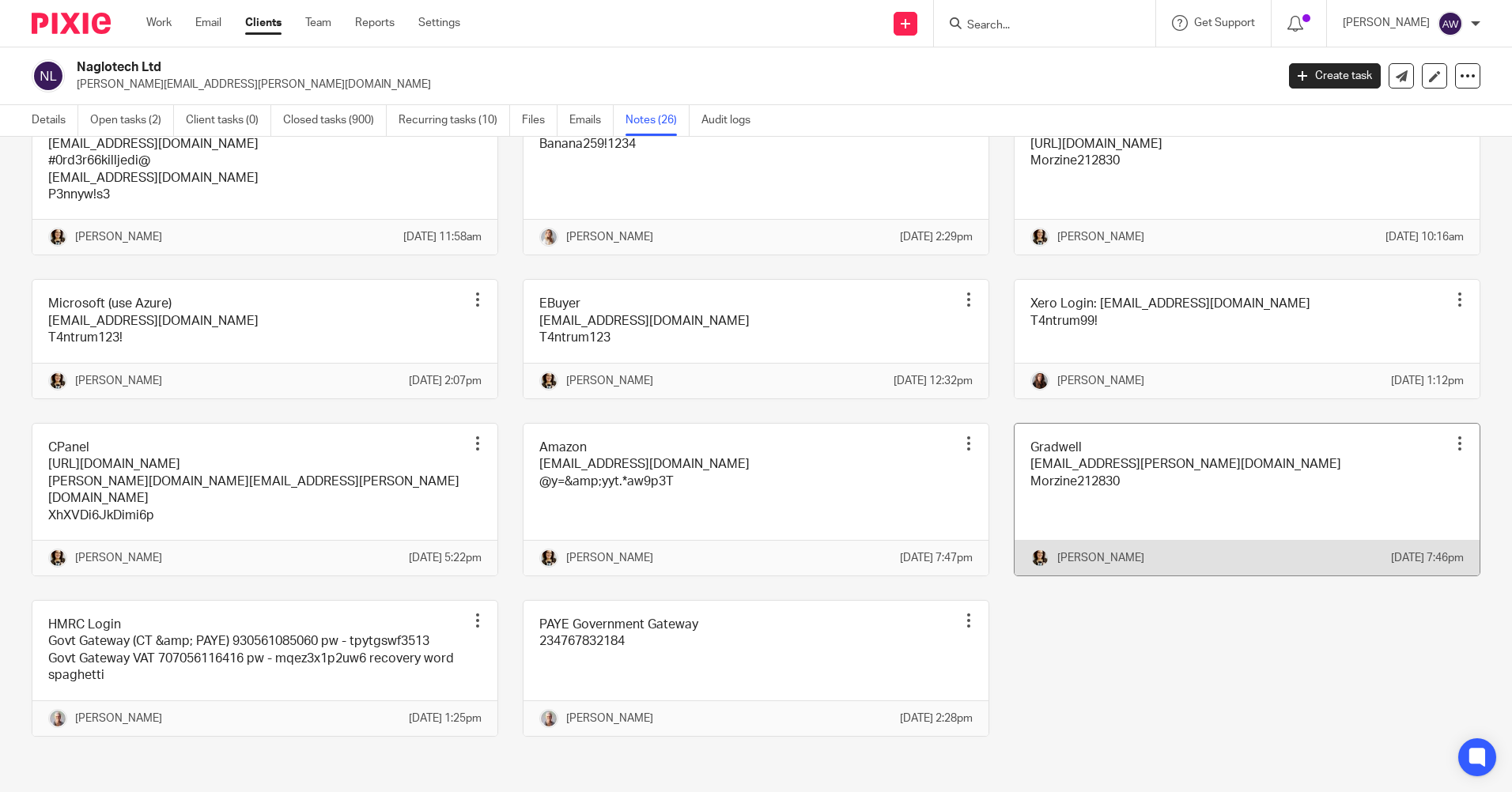
click at [1452, 435] on div at bounding box center [1459, 443] width 16 height 16
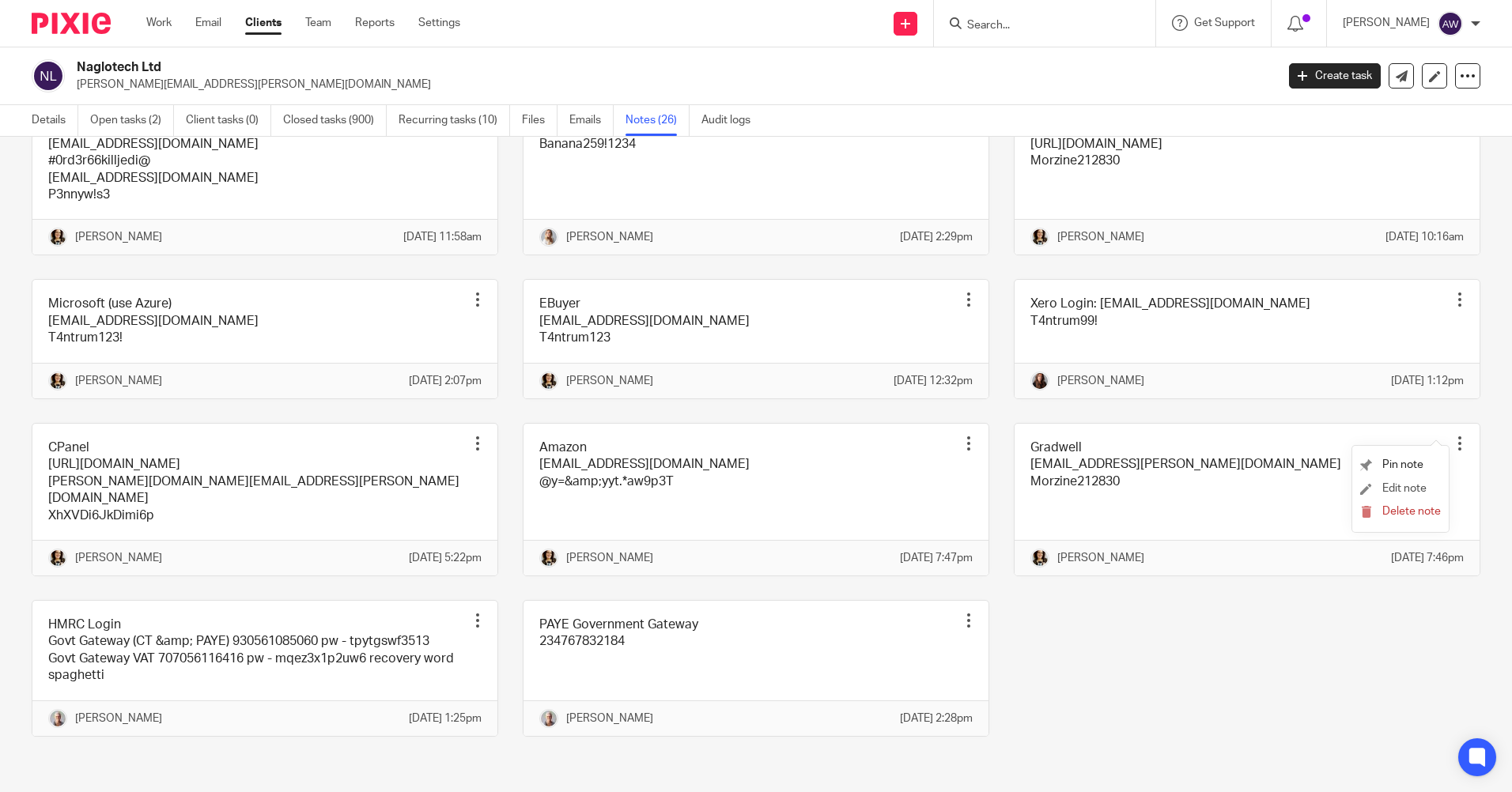
click at [1404, 480] on li "Edit note" at bounding box center [1400, 489] width 81 height 24
click at [1386, 486] on span "Edit note" at bounding box center [1404, 488] width 44 height 11
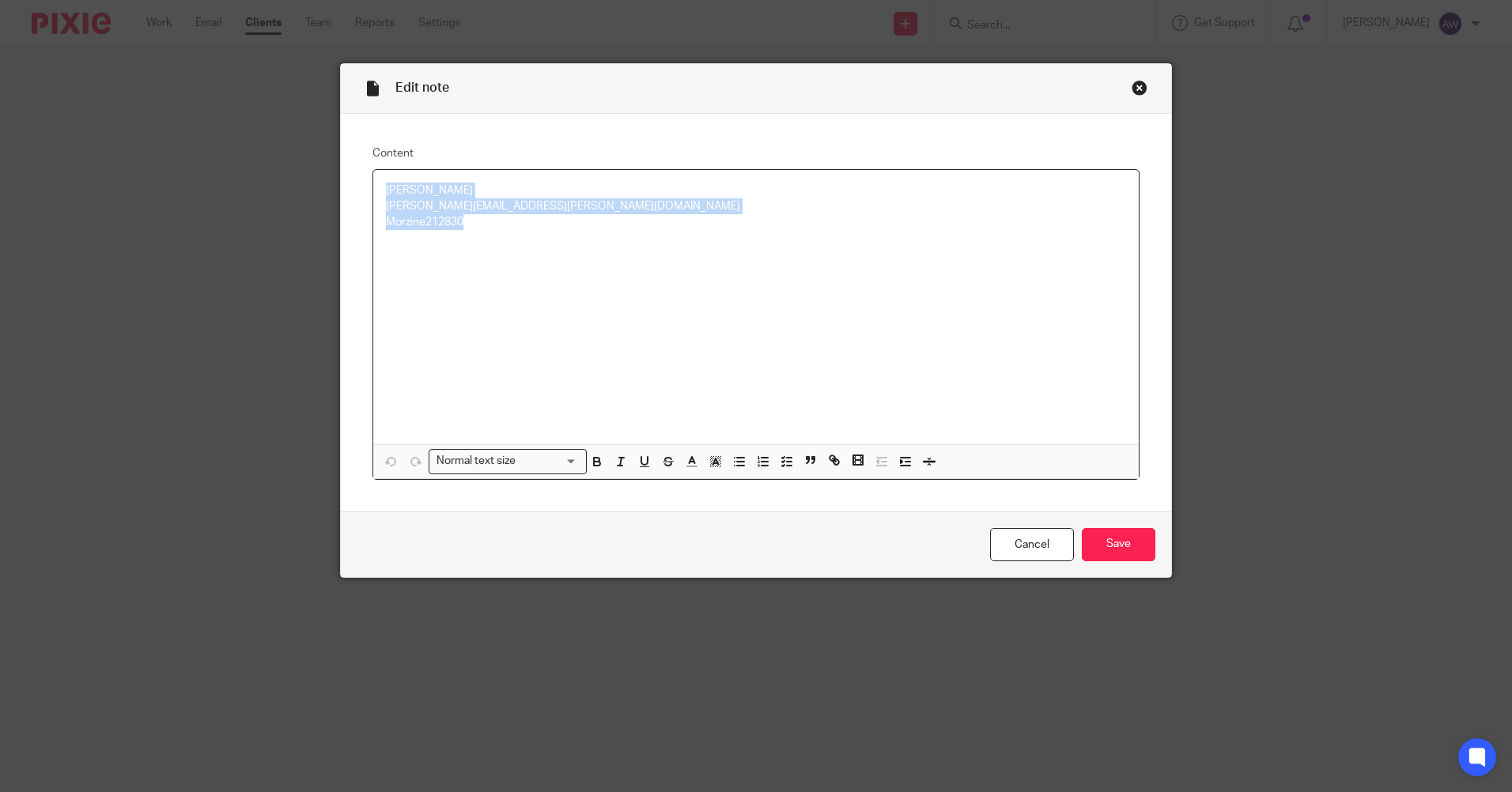
drag, startPoint x: 378, startPoint y: 192, endPoint x: 510, endPoint y: 228, distance: 136.8
click at [510, 228] on div "Gradwell [EMAIL_ADDRESS][PERSON_NAME][DOMAIN_NAME] Morzine212830" at bounding box center [756, 306] width 765 height 274
copy div "Gradwell [EMAIL_ADDRESS][PERSON_NAME][DOMAIN_NAME] Morzine212830"
click at [1035, 540] on link "Cancel" at bounding box center [1032, 544] width 84 height 34
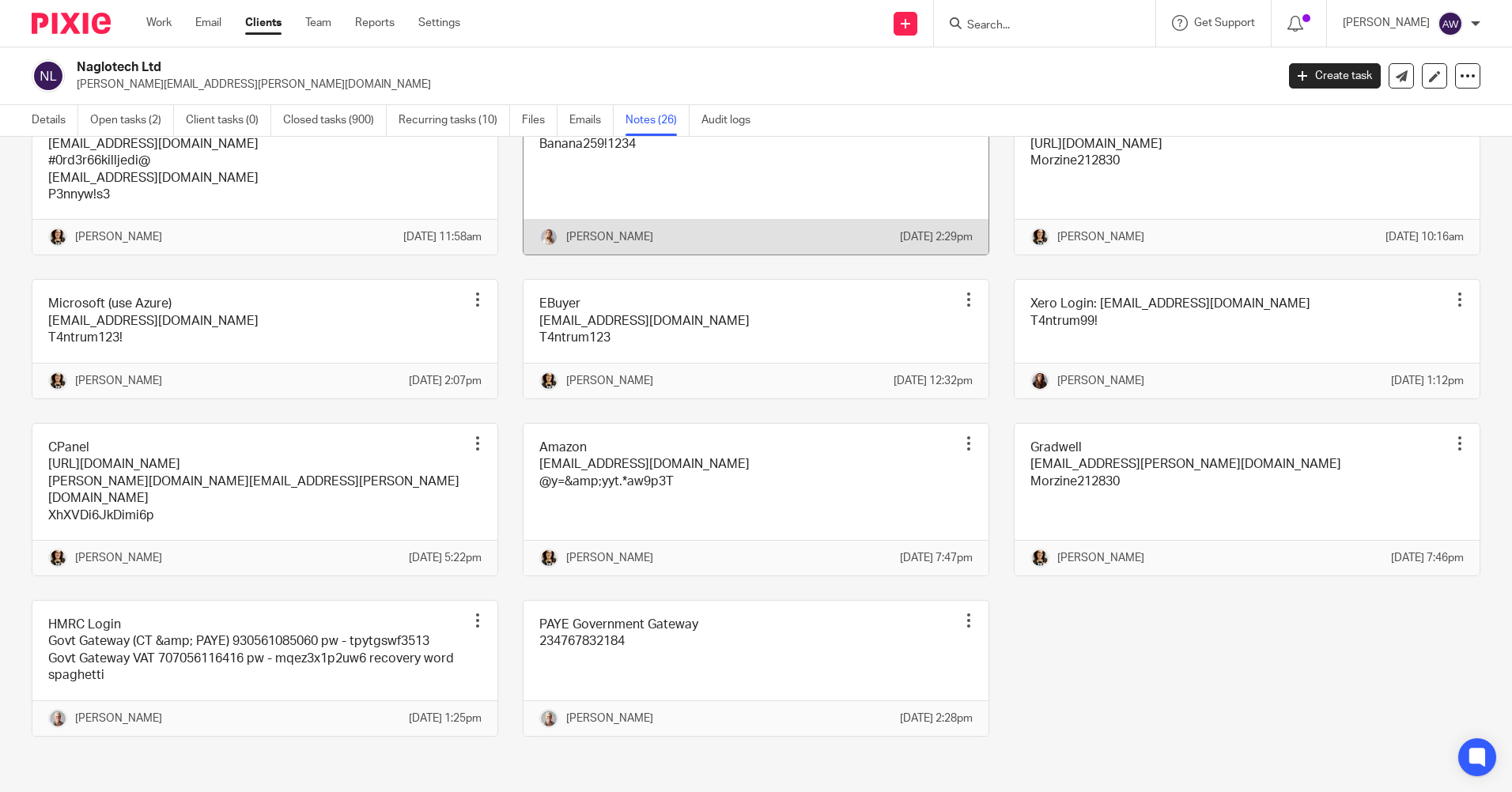
scroll to position [1113, 0]
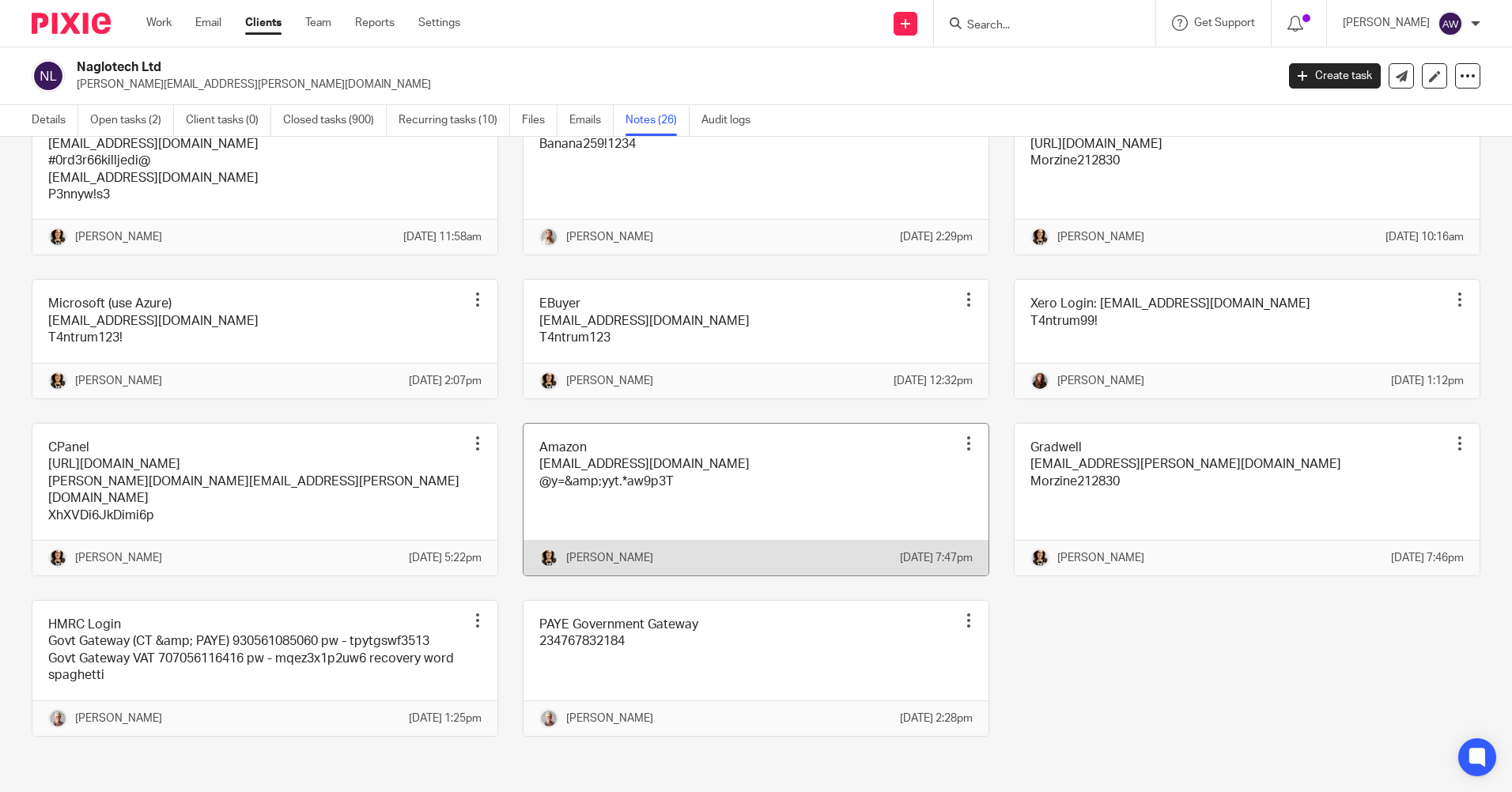
click at [960, 435] on div at bounding box center [968, 443] width 16 height 16
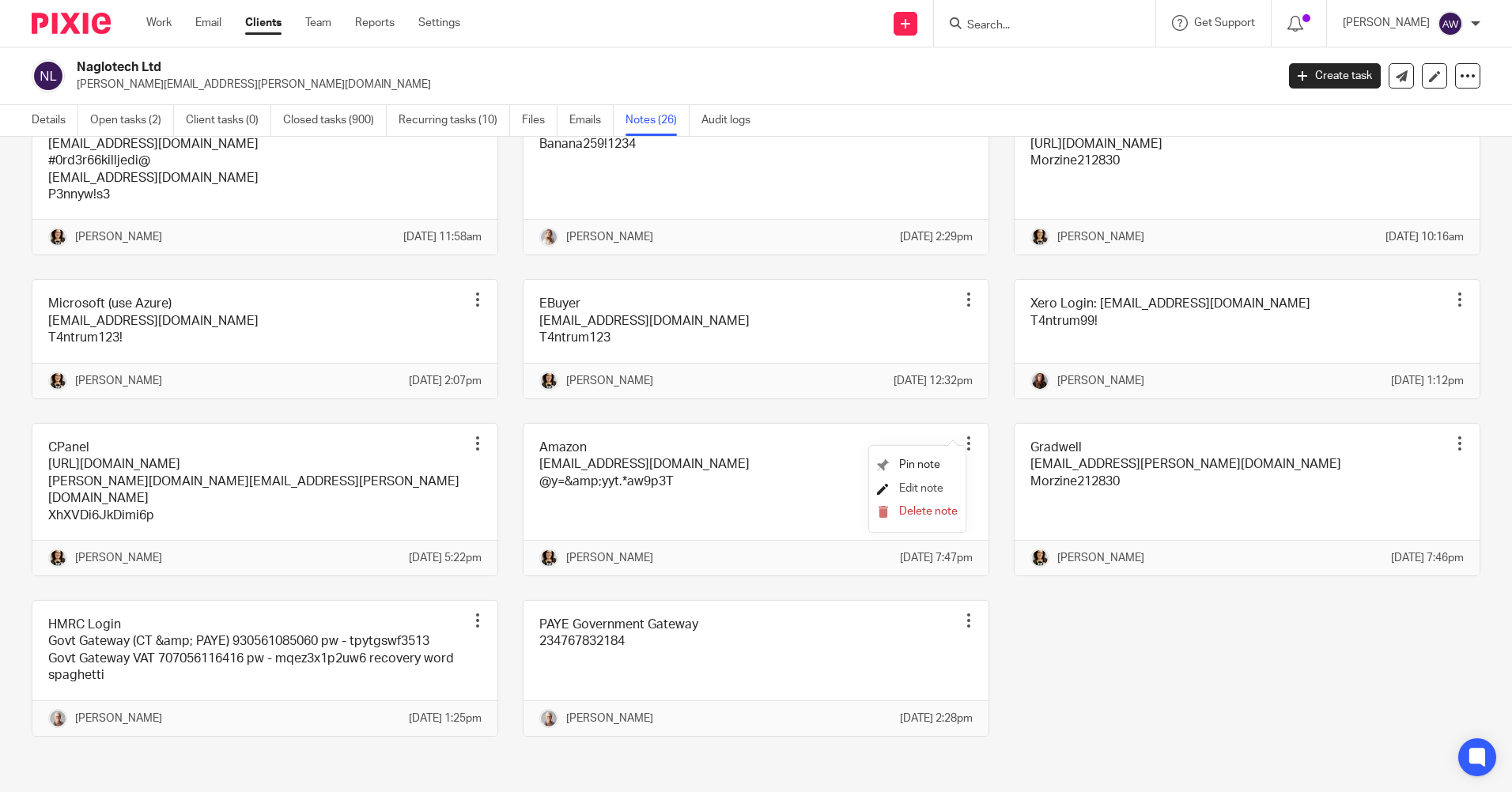
click at [921, 486] on span "Edit note" at bounding box center [921, 488] width 44 height 11
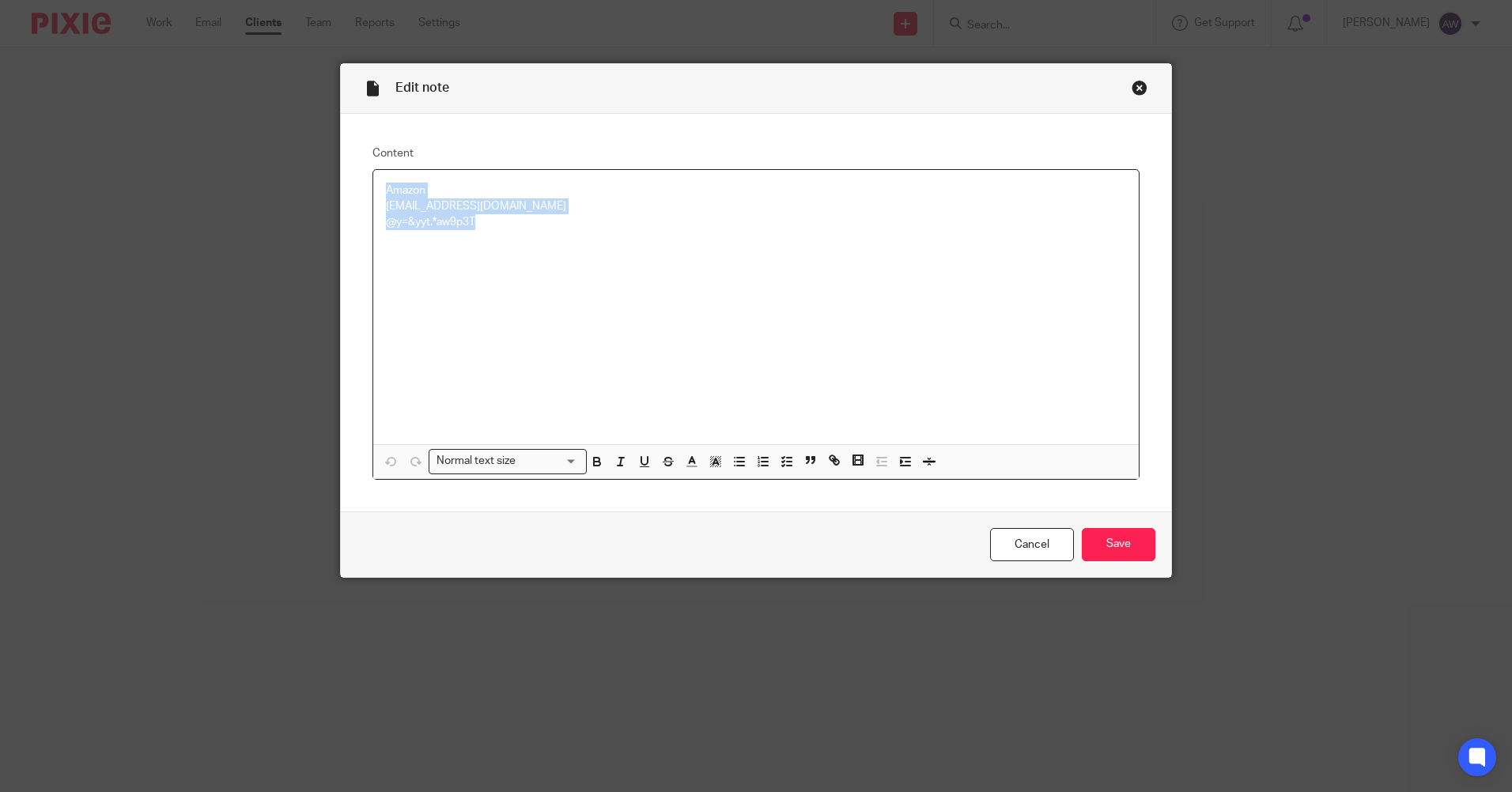
drag, startPoint x: 376, startPoint y: 188, endPoint x: 536, endPoint y: 231, distance: 165.7
click at [536, 231] on div "Amazon [EMAIL_ADDRESS][DOMAIN_NAME] @y=&yyt.*aw9p3T" at bounding box center [756, 306] width 765 height 274
copy div "Amazon [EMAIL_ADDRESS][DOMAIN_NAME] @y=&yyt.*aw9p3T"
click at [1008, 538] on link "Cancel" at bounding box center [1032, 544] width 84 height 34
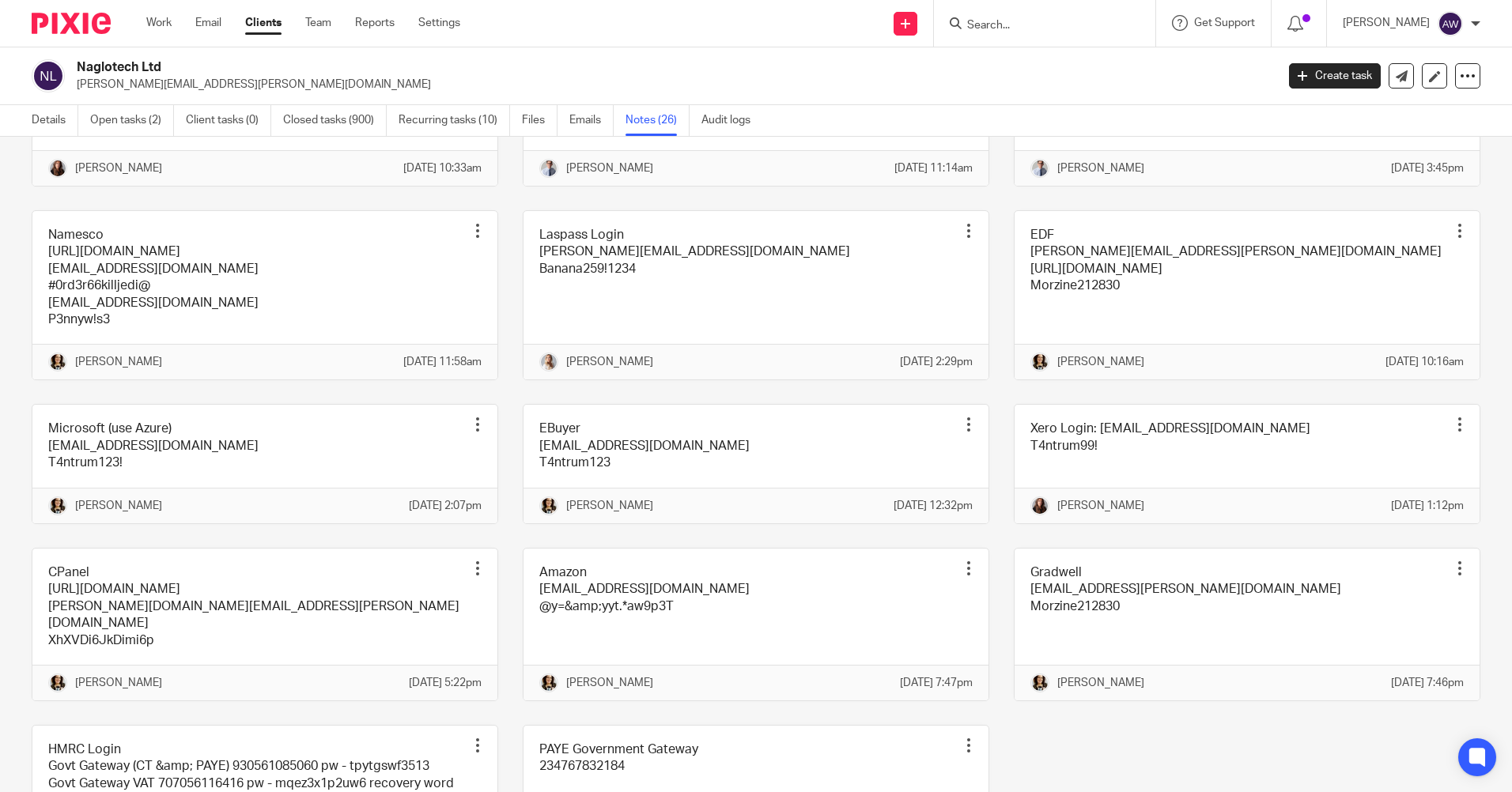
scroll to position [1113, 0]
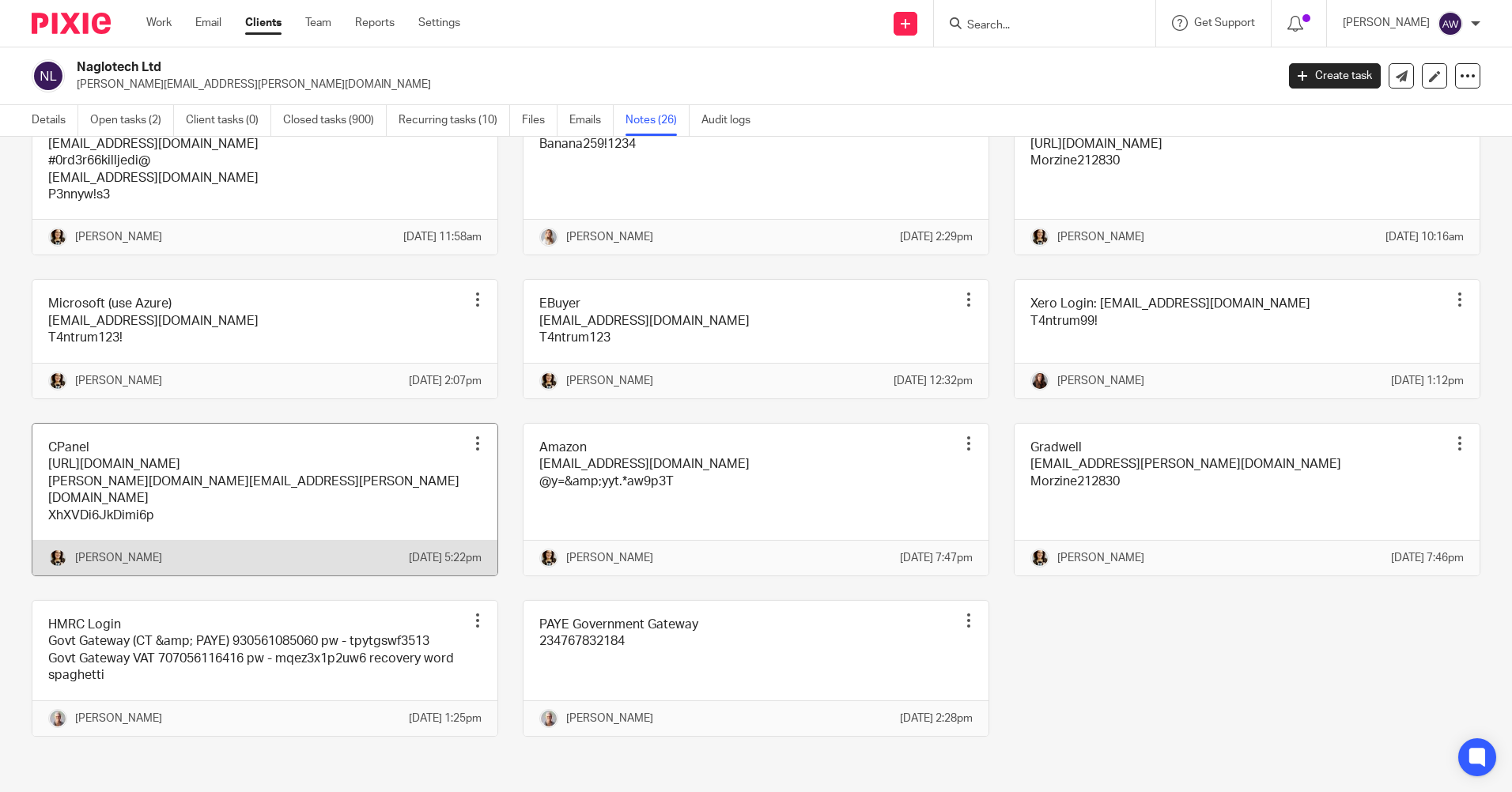
click at [469, 435] on div at bounding box center [477, 443] width 16 height 16
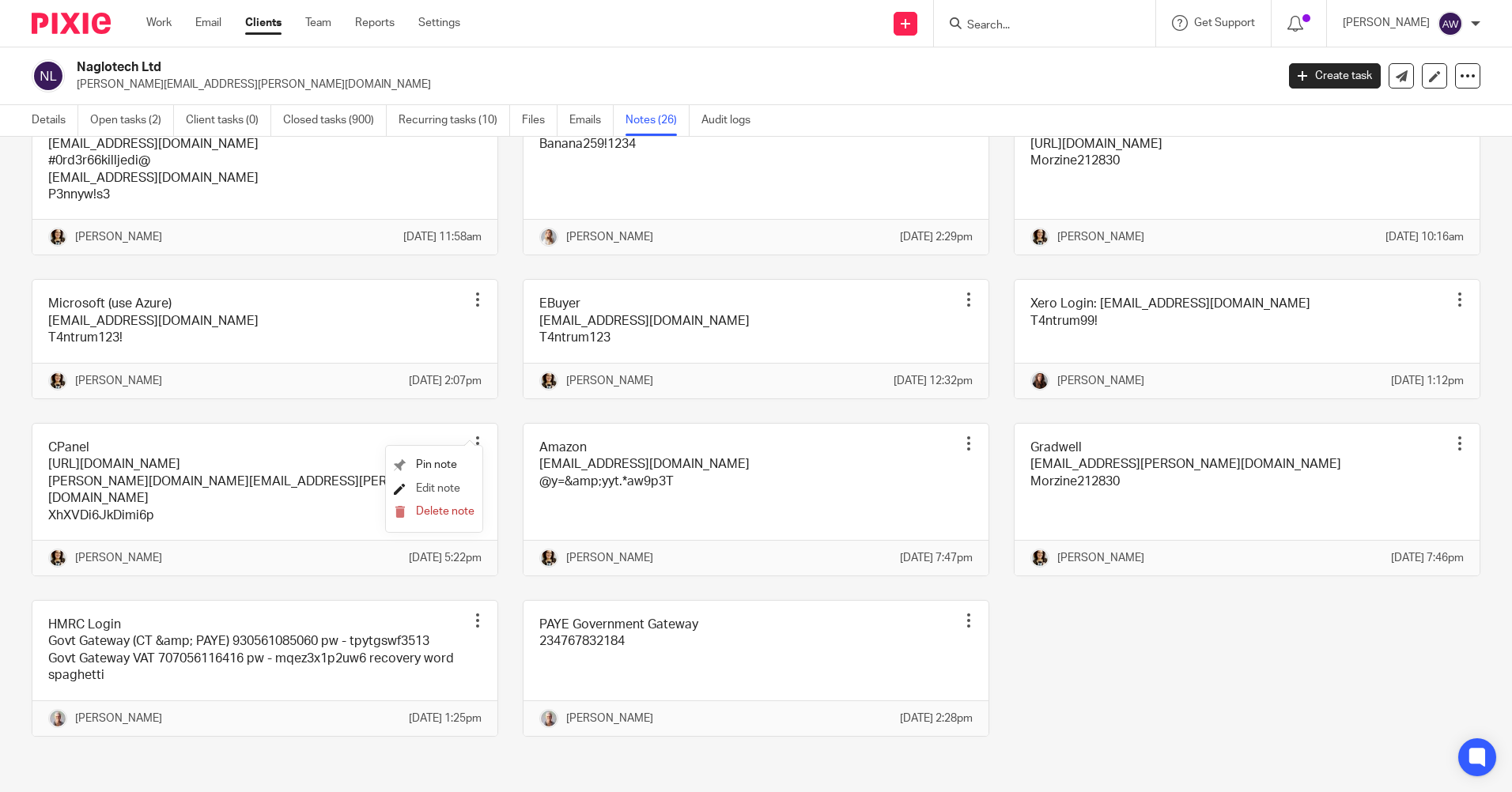
click at [434, 492] on span "Edit note" at bounding box center [438, 488] width 44 height 11
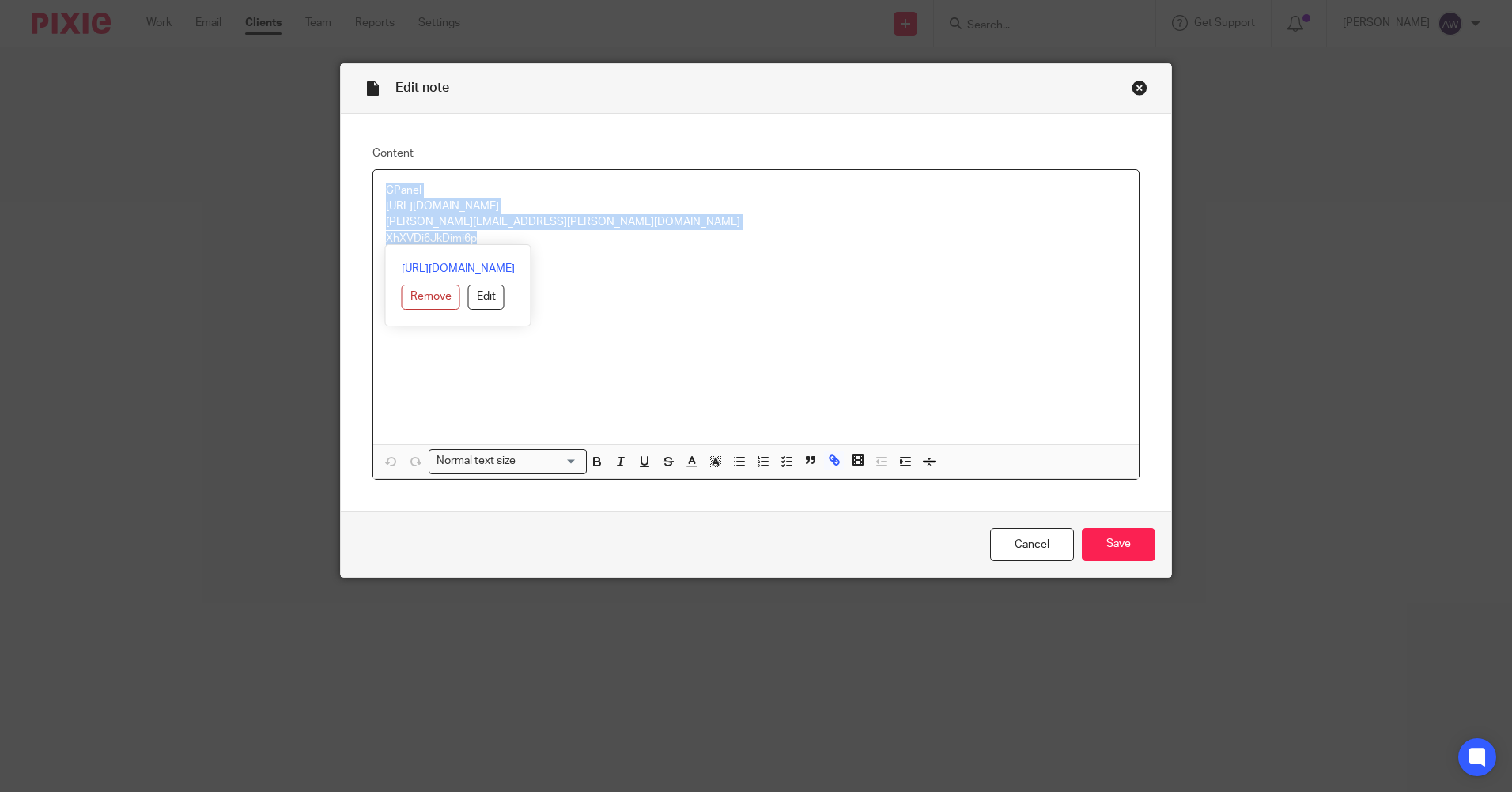
drag, startPoint x: 382, startPoint y: 191, endPoint x: 536, endPoint y: 231, distance: 159.1
click at [536, 231] on div "CPanel [URL][DOMAIN_NAME] [PERSON_NAME][DOMAIN_NAME][EMAIL_ADDRESS][PERSON_NAME…" at bounding box center [756, 306] width 765 height 274
click at [460, 390] on div "CPanel [URL][DOMAIN_NAME] [PERSON_NAME][DOMAIN_NAME][EMAIL_ADDRESS][PERSON_NAME…" at bounding box center [756, 306] width 765 height 274
drag, startPoint x: 377, startPoint y: 188, endPoint x: 571, endPoint y: 264, distance: 208.4
click at [571, 264] on div "CPanel https://store.cpanel.net/my/ andy.booth@naglotech.com XhXVDi6JkDimi6p" at bounding box center [756, 306] width 765 height 274
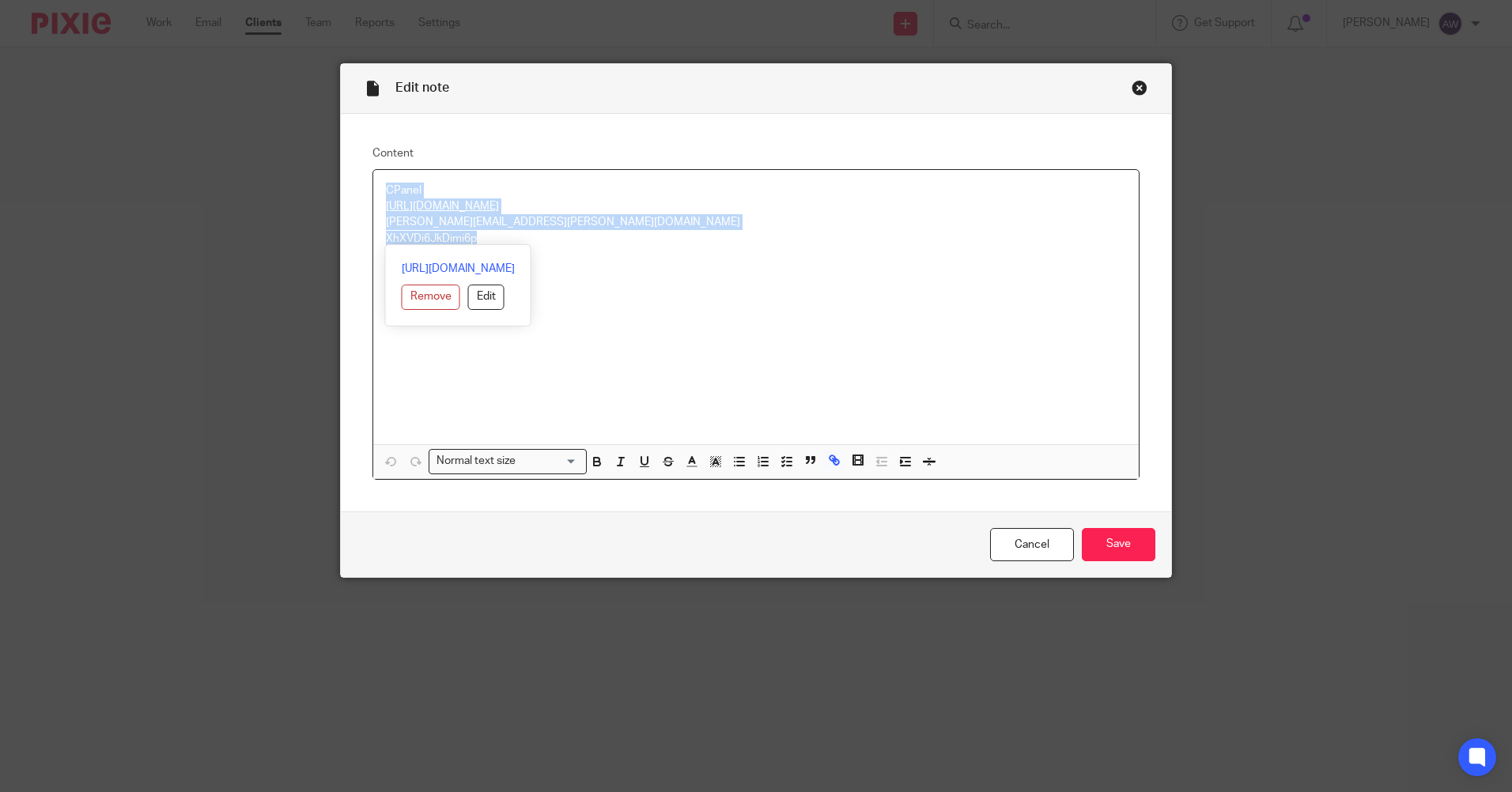
copy div "CPanel https://store.cpanel.net/my/ andy.booth@naglotech.com XhXVDi6JkDimi6p"
click at [1033, 545] on link "Cancel" at bounding box center [1032, 544] width 84 height 34
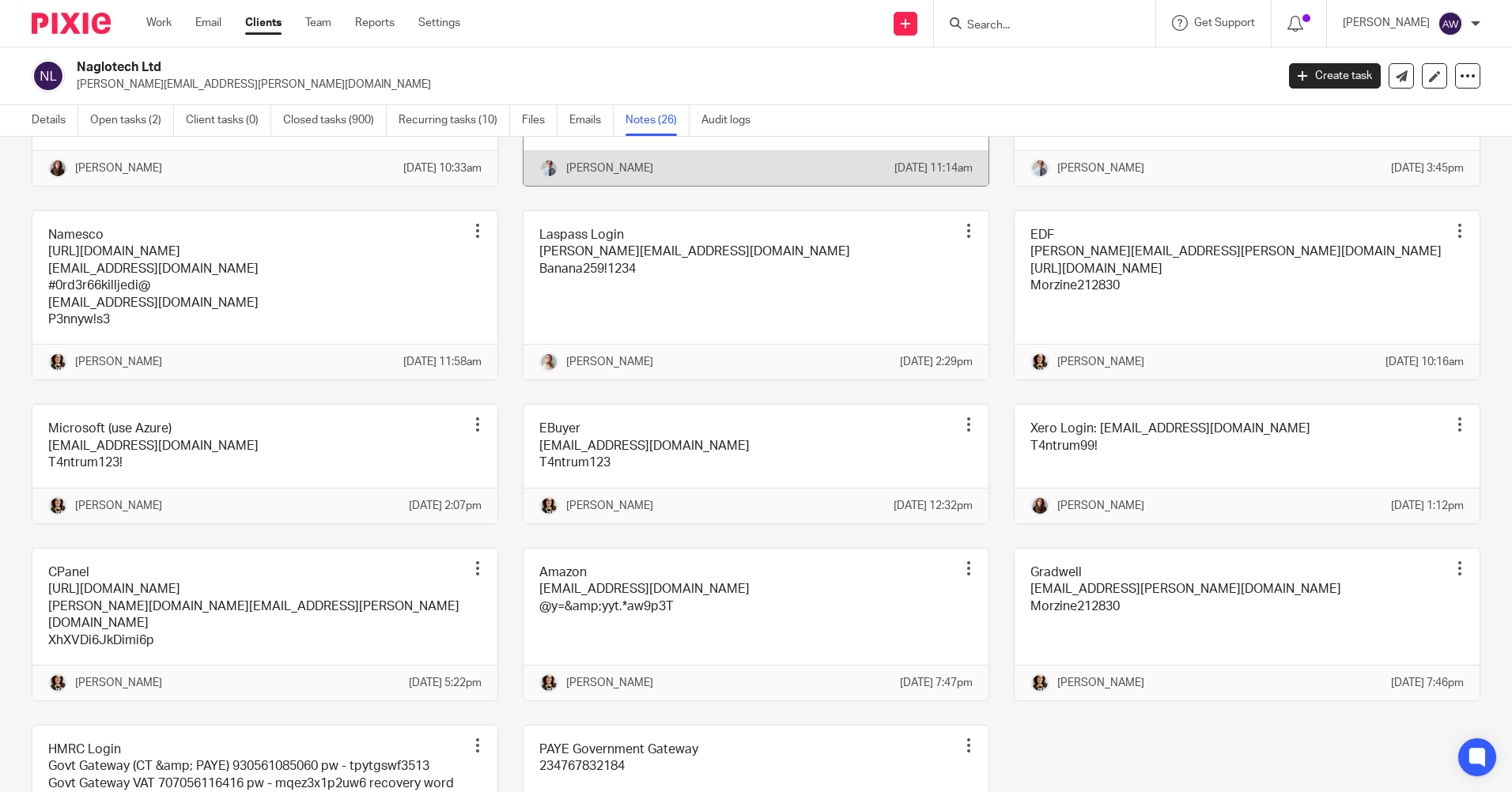
scroll to position [1113, 0]
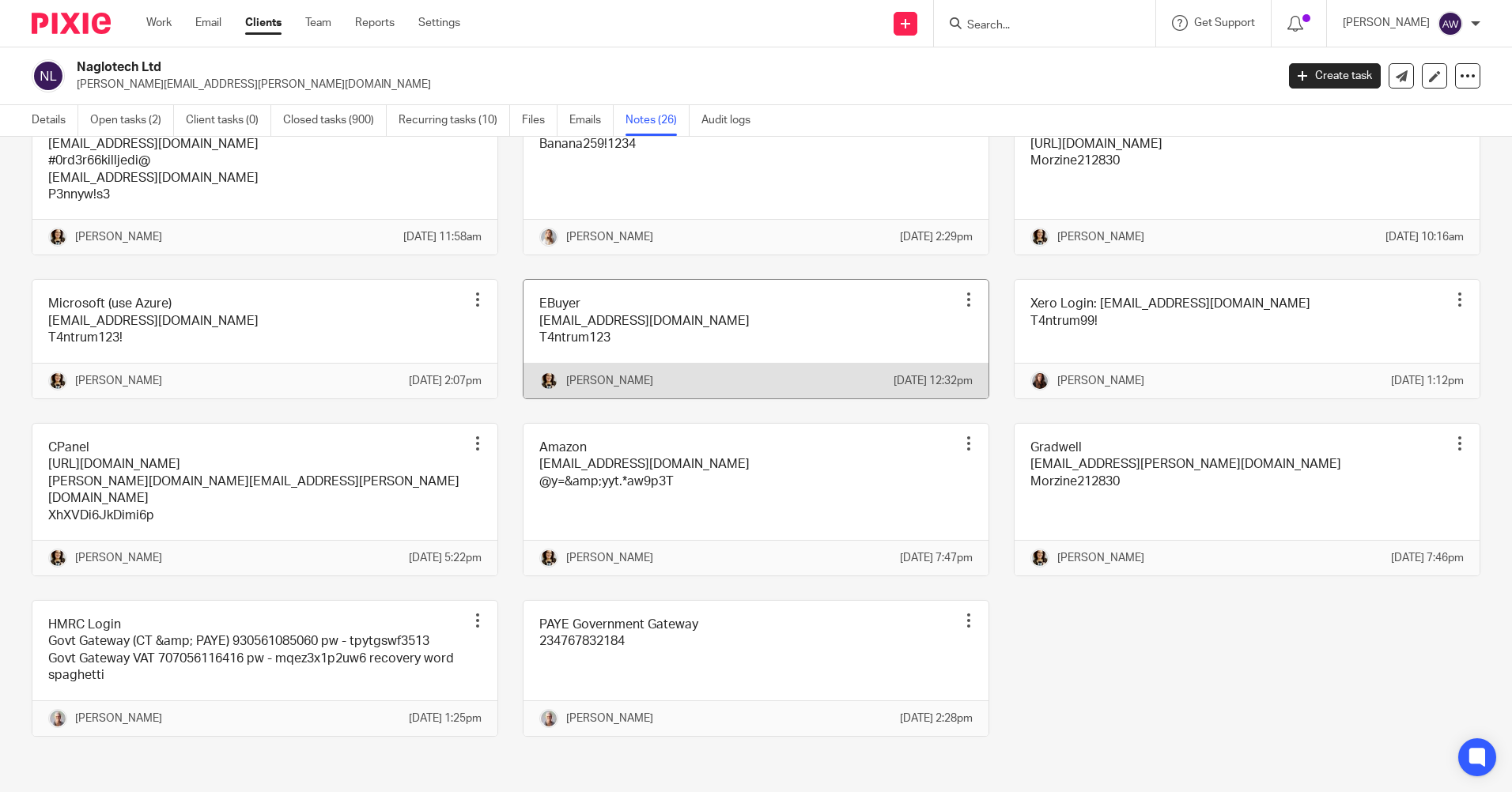
click at [960, 292] on div at bounding box center [968, 299] width 16 height 16
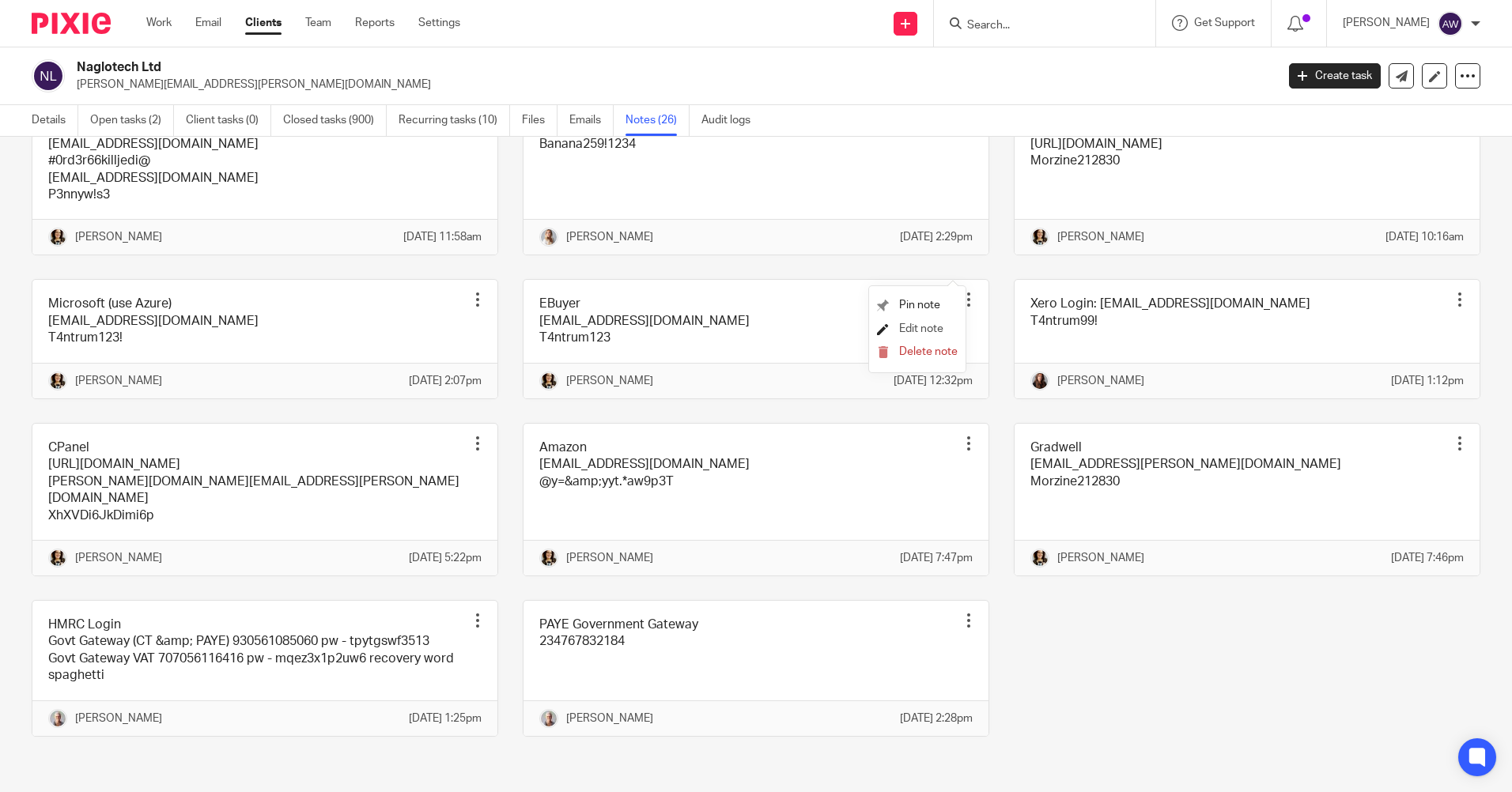
click at [929, 326] on span "Edit note" at bounding box center [921, 328] width 44 height 11
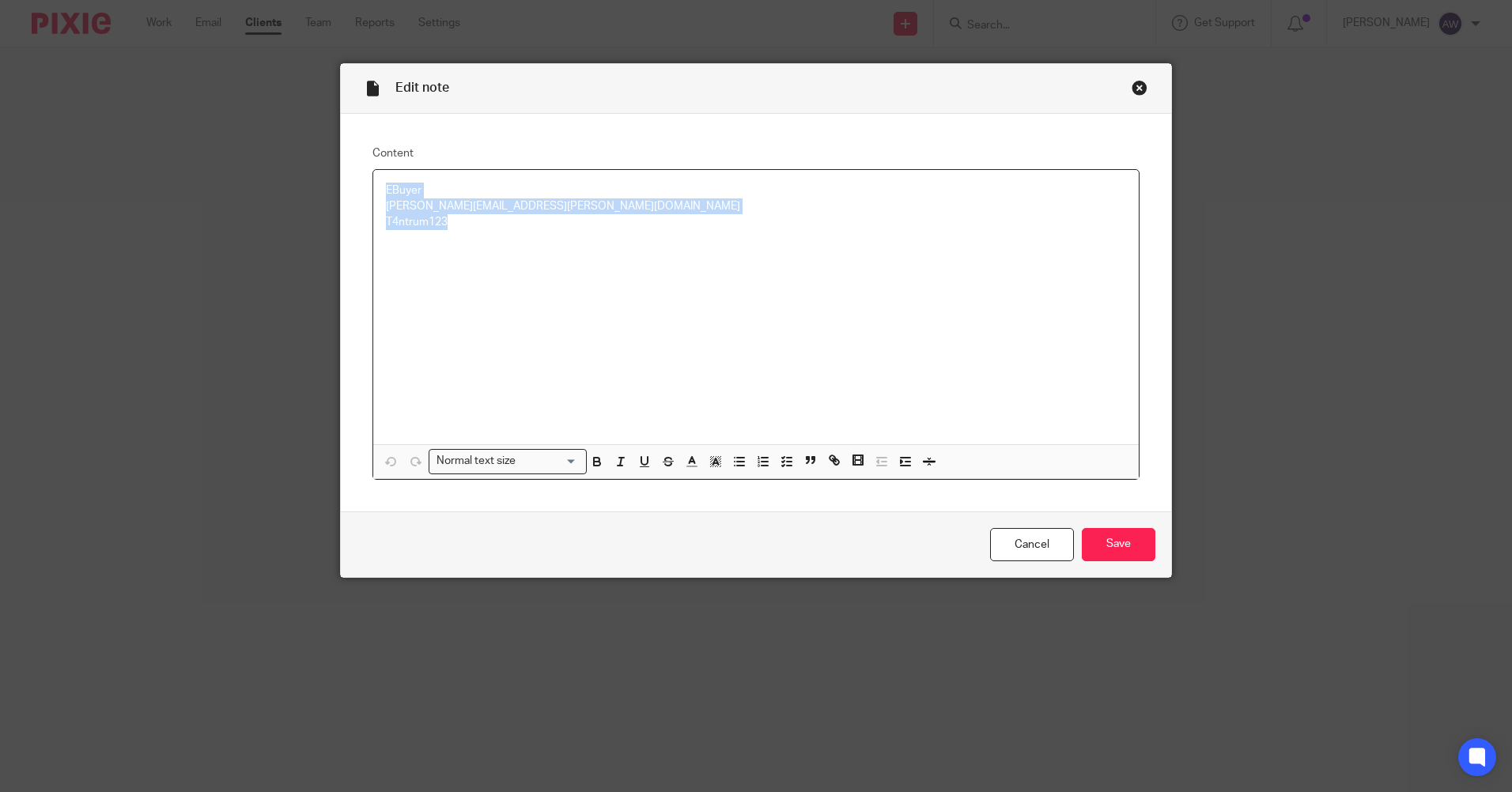
drag, startPoint x: 380, startPoint y: 188, endPoint x: 492, endPoint y: 229, distance: 119.3
click at [492, 229] on div "EBuyer [EMAIL_ADDRESS][DOMAIN_NAME] T4ntrum123" at bounding box center [756, 306] width 765 height 274
copy div "EBuyer andy.booth@naglotech.com T4ntrum123"
click at [1009, 538] on link "Cancel" at bounding box center [1032, 544] width 84 height 34
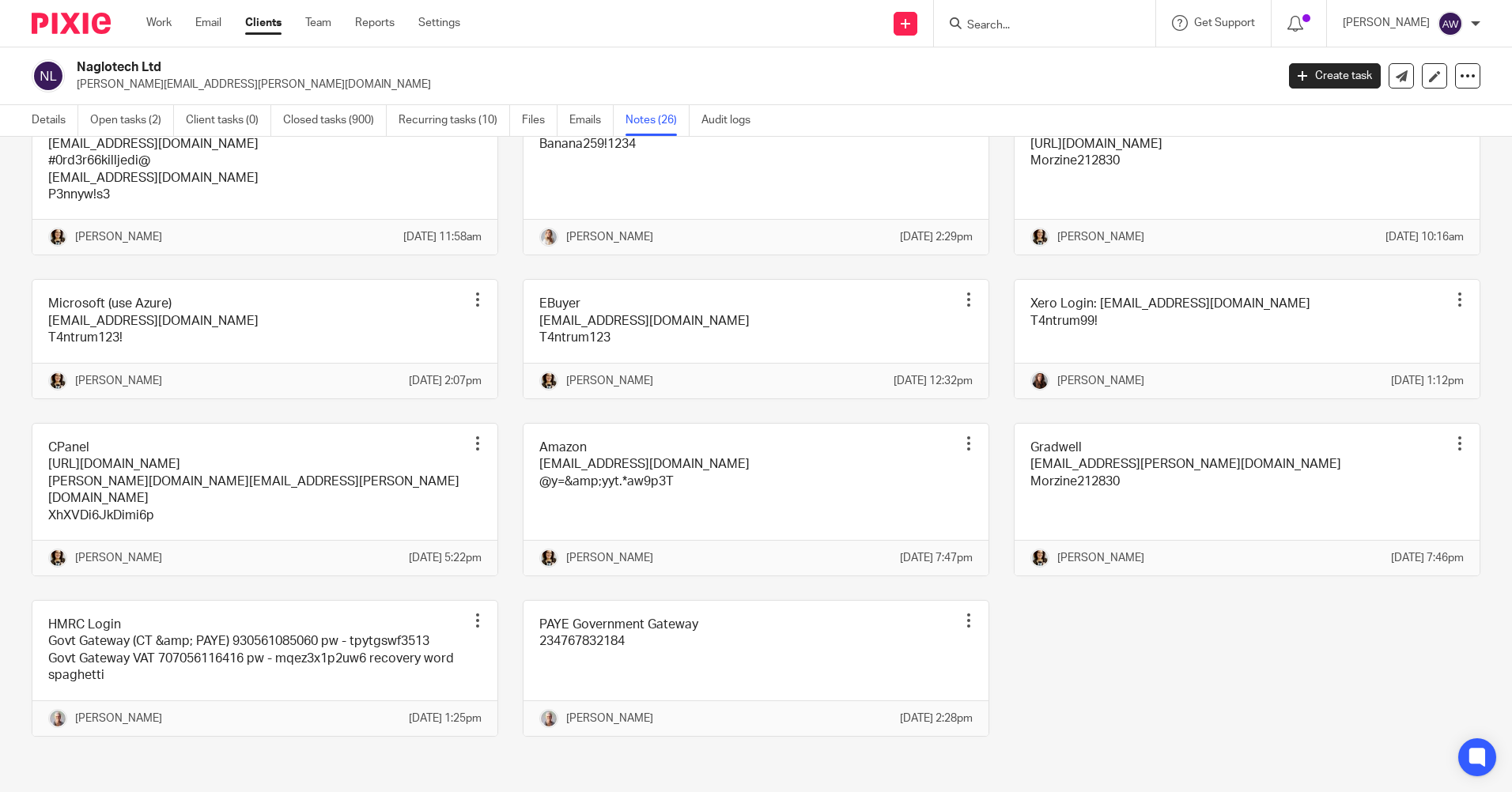
scroll to position [1113, 0]
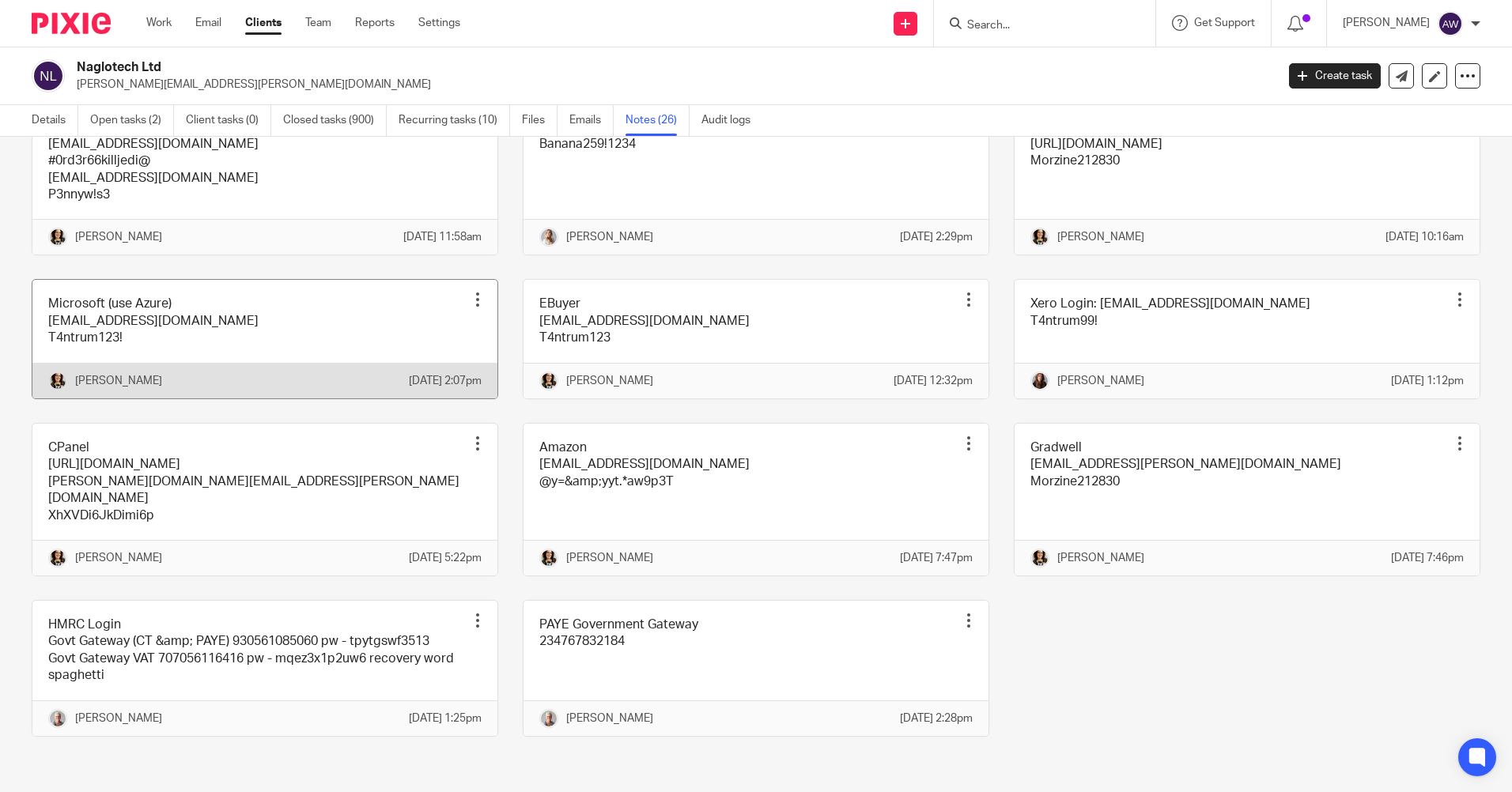
click at [469, 292] on div at bounding box center [477, 299] width 16 height 16
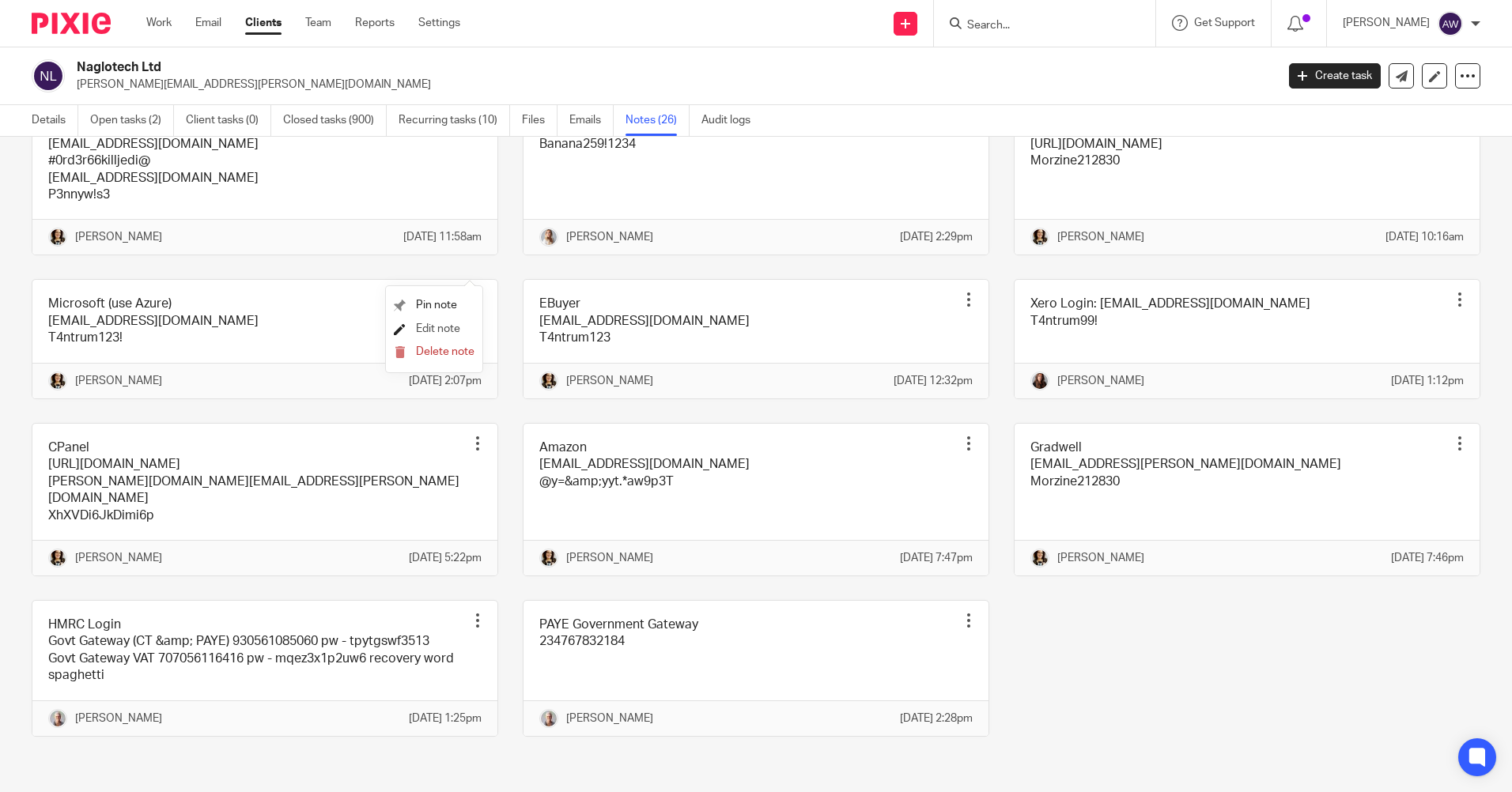
click at [438, 330] on span "Edit note" at bounding box center [438, 328] width 44 height 11
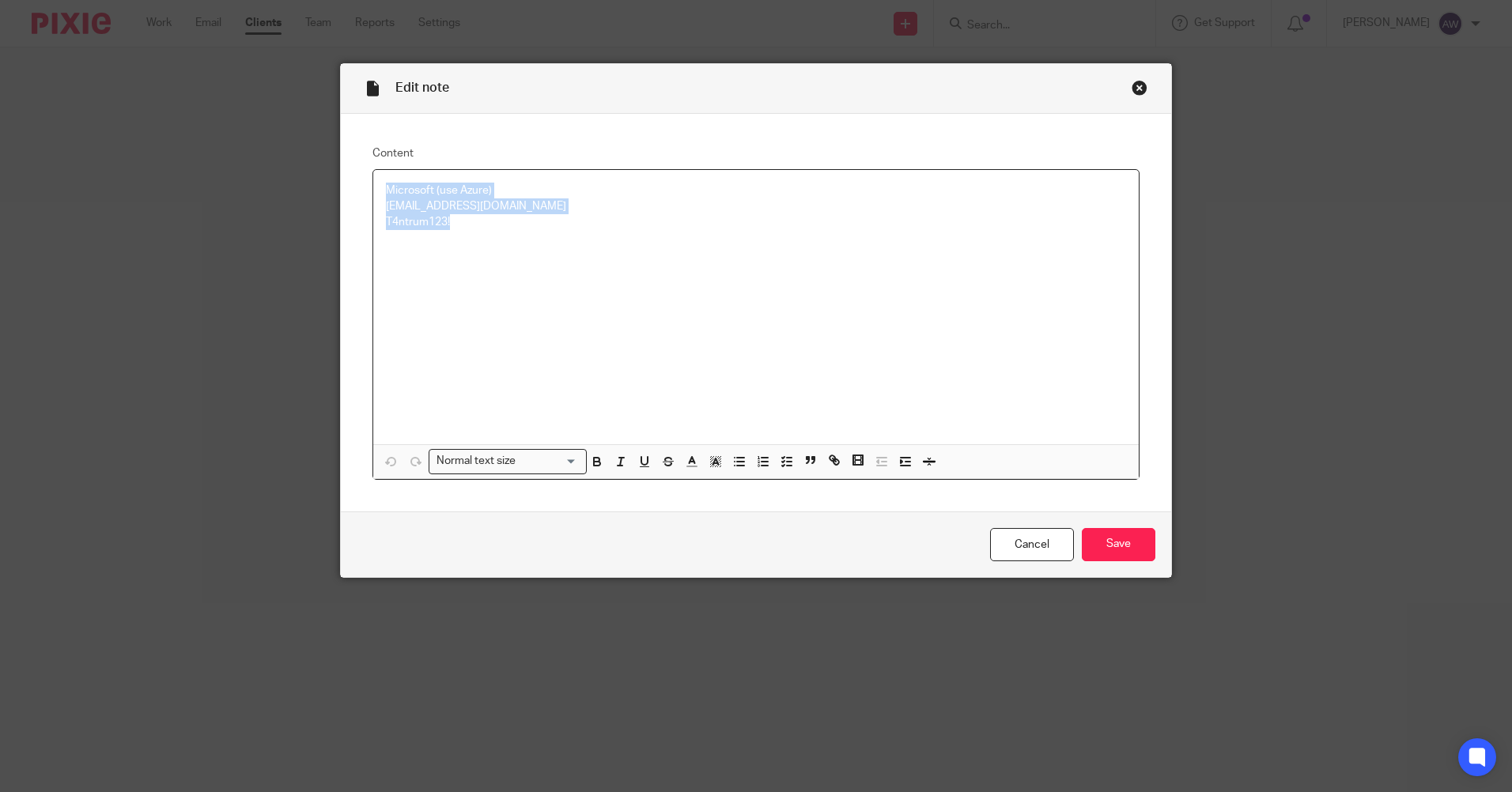
drag, startPoint x: 383, startPoint y: 189, endPoint x: 516, endPoint y: 230, distance: 139.2
click at [523, 235] on div "Microsoft (use Azure) [EMAIL_ADDRESS][DOMAIN_NAME] T4ntrum123!" at bounding box center [756, 306] width 765 height 274
copy div "Microsoft (use Azure) [EMAIL_ADDRESS][DOMAIN_NAME] T4ntrum123!"
click at [1005, 548] on link "Cancel" at bounding box center [1032, 544] width 84 height 34
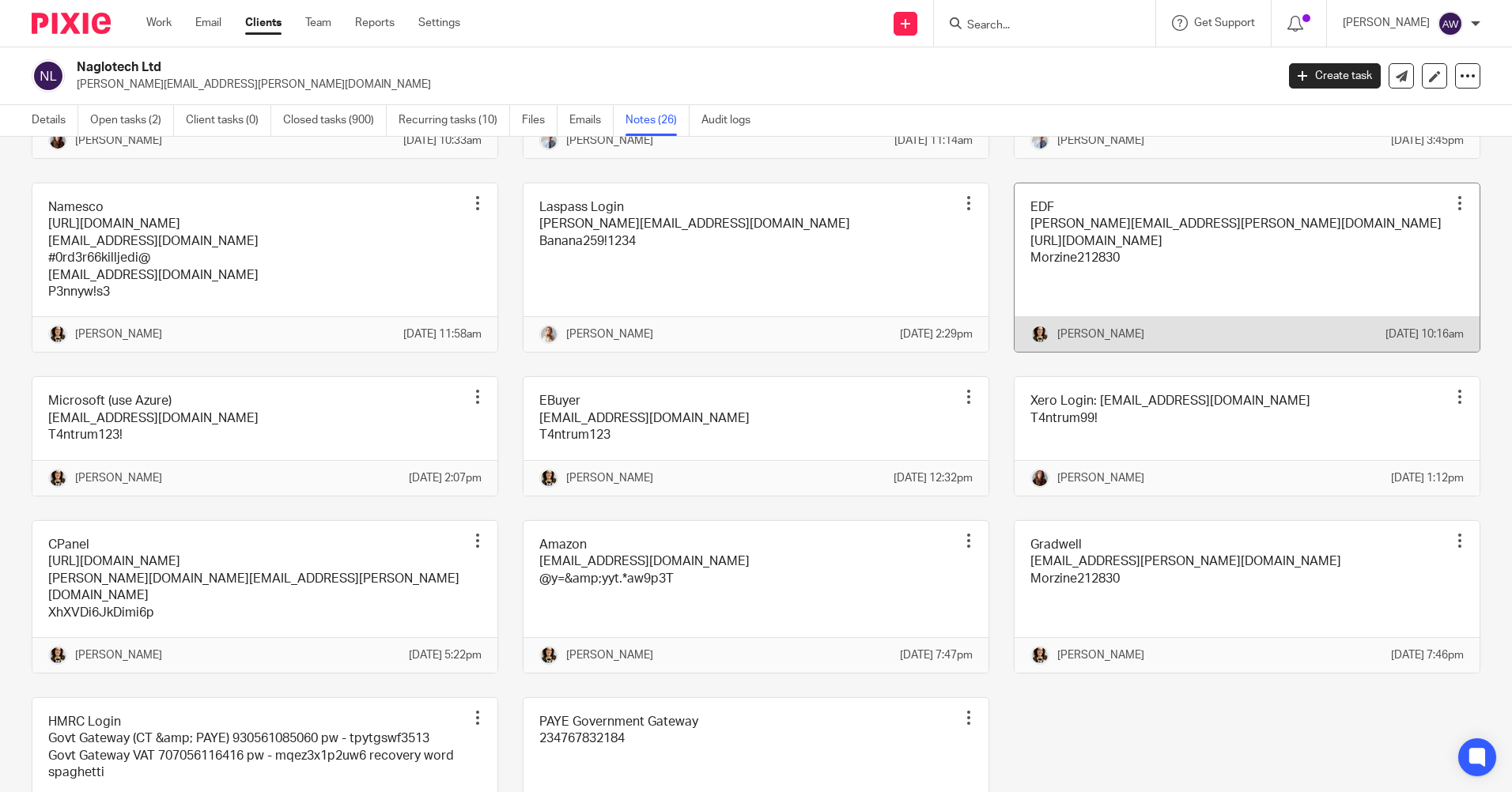
scroll to position [869, 0]
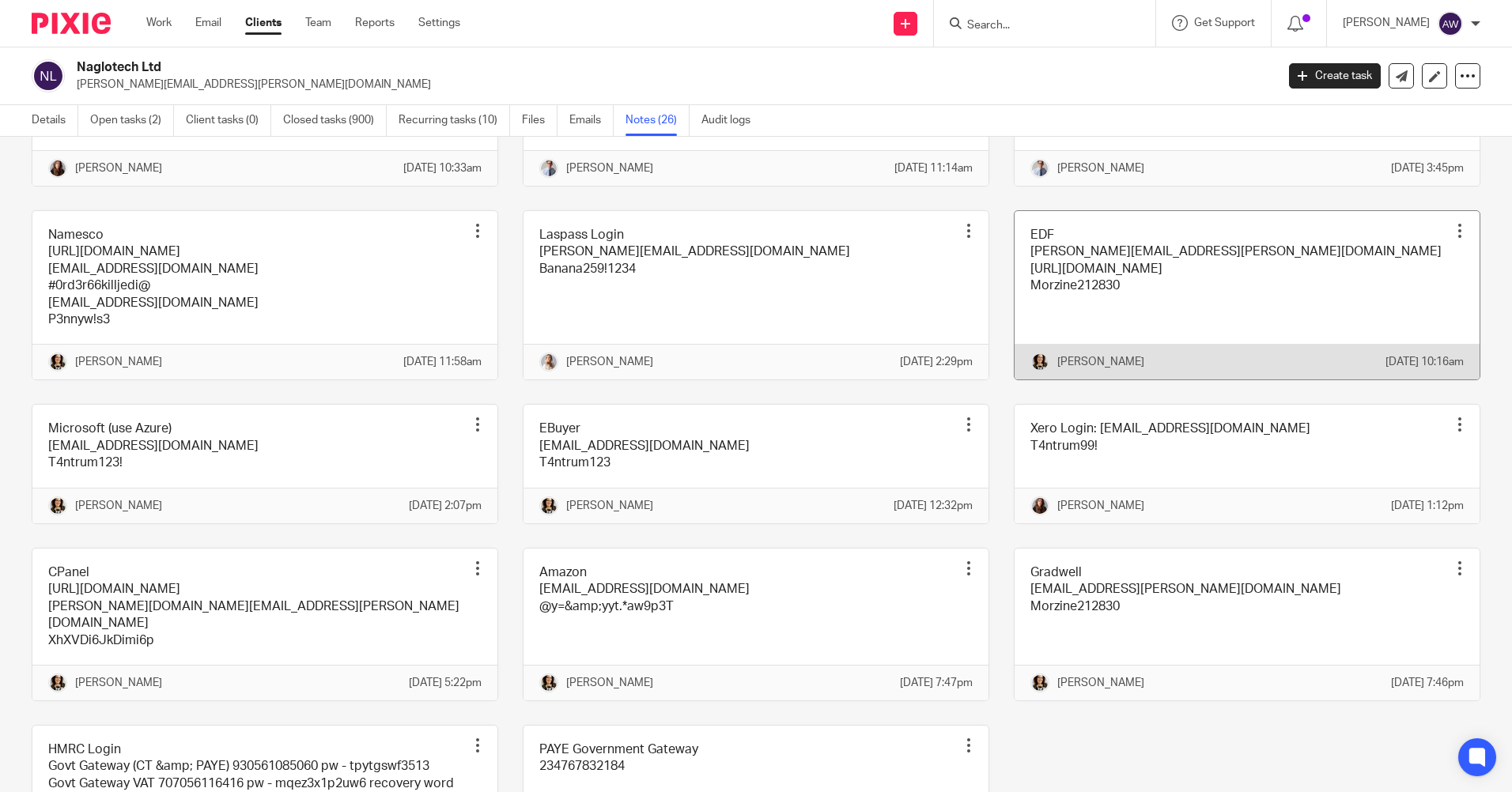
click at [1452, 238] on div at bounding box center [1459, 231] width 16 height 16
click at [1400, 356] on span "Edit note" at bounding box center [1404, 360] width 44 height 11
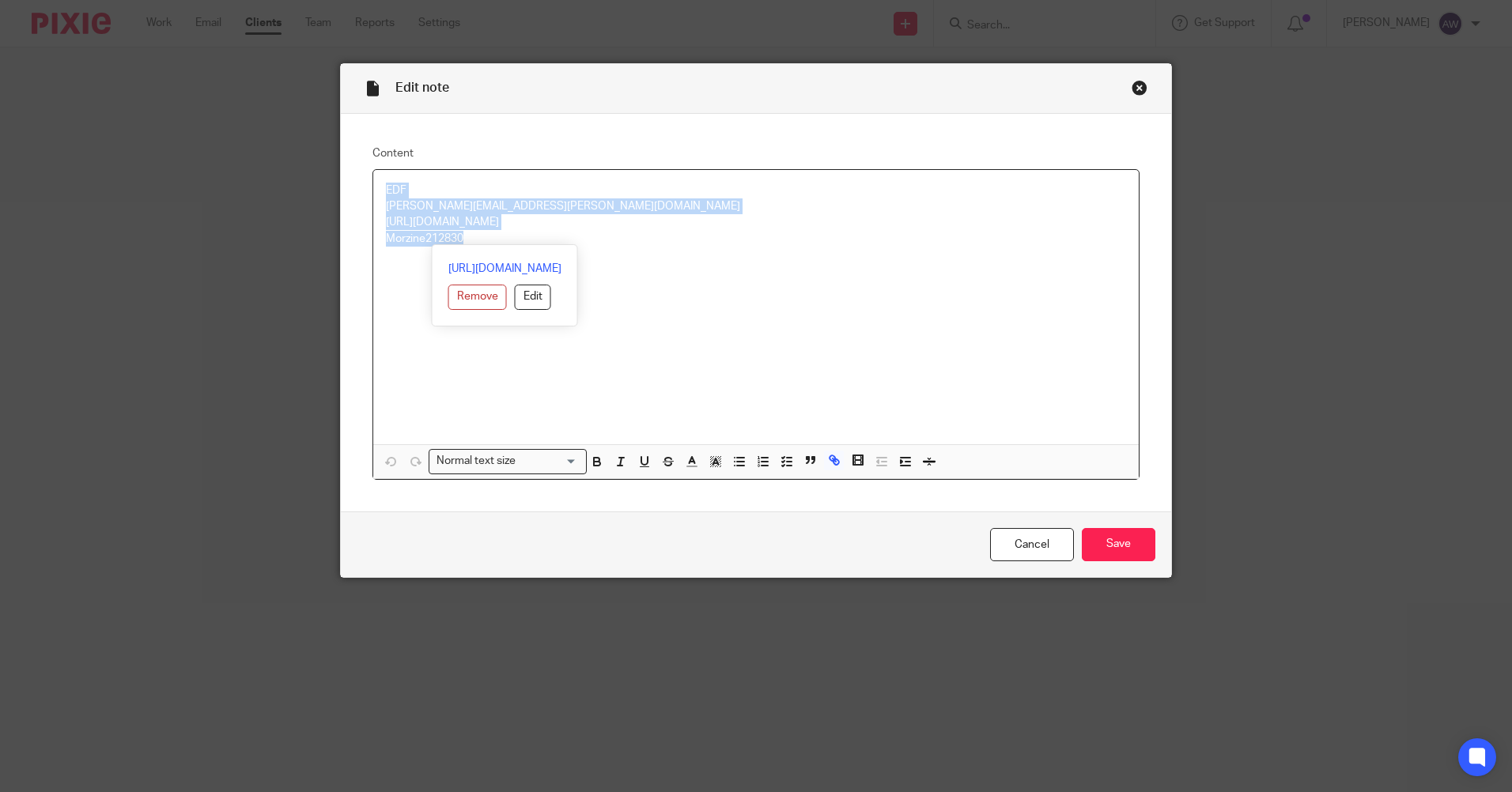
drag, startPoint x: 377, startPoint y: 187, endPoint x: 585, endPoint y: 249, distance: 217.0
click at [585, 249] on div "EDF [PERSON_NAME][EMAIL_ADDRESS][PERSON_NAME][DOMAIN_NAME] [URL][DOMAIN_NAME] M…" at bounding box center [756, 324] width 765 height 309
copy div "EDF [PERSON_NAME][EMAIL_ADDRESS][PERSON_NAME][DOMAIN_NAME] [URL][DOMAIN_NAME] M…"
click at [1054, 549] on link "Cancel" at bounding box center [1032, 544] width 84 height 34
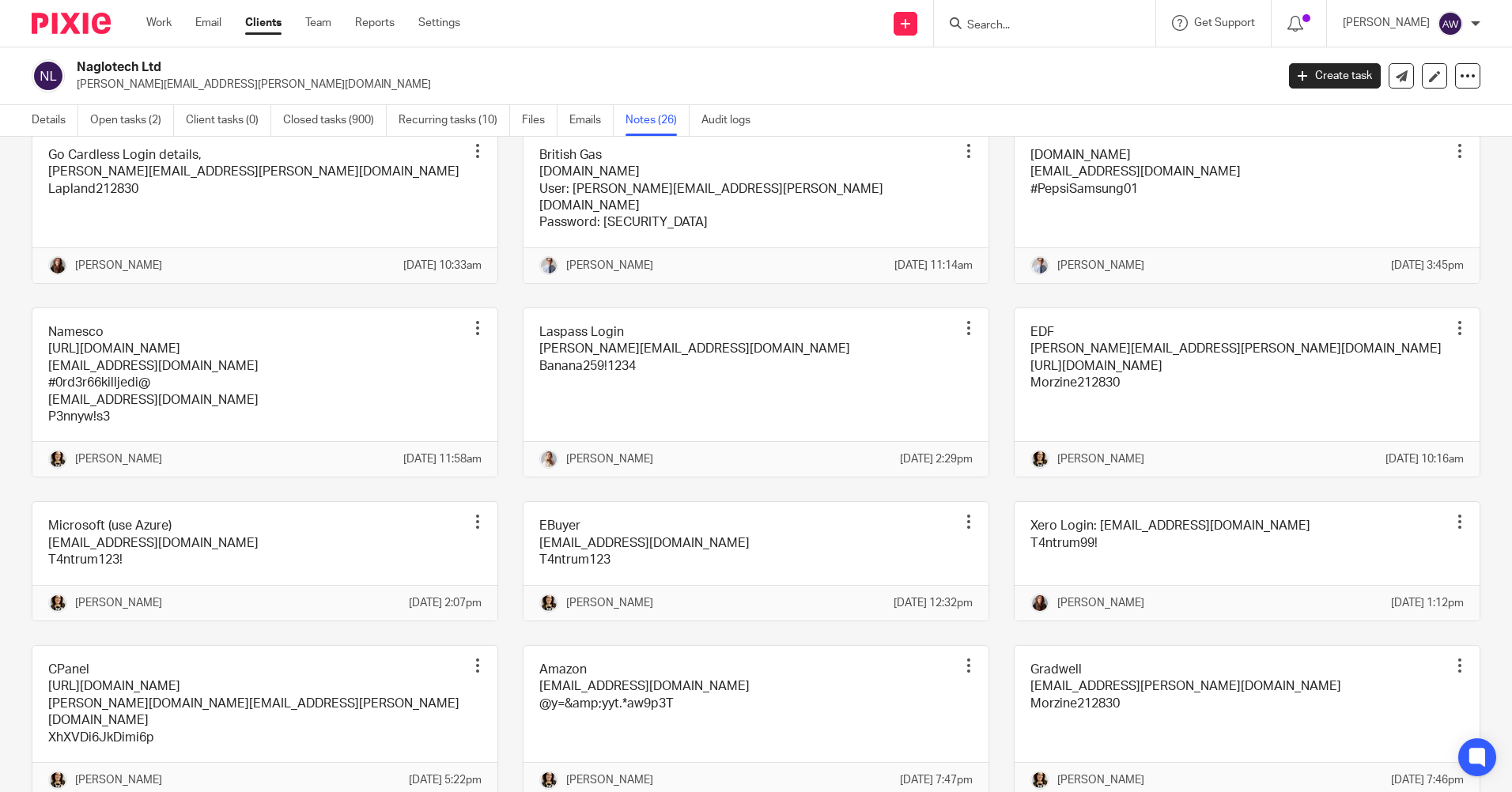
scroll to position [790, 0]
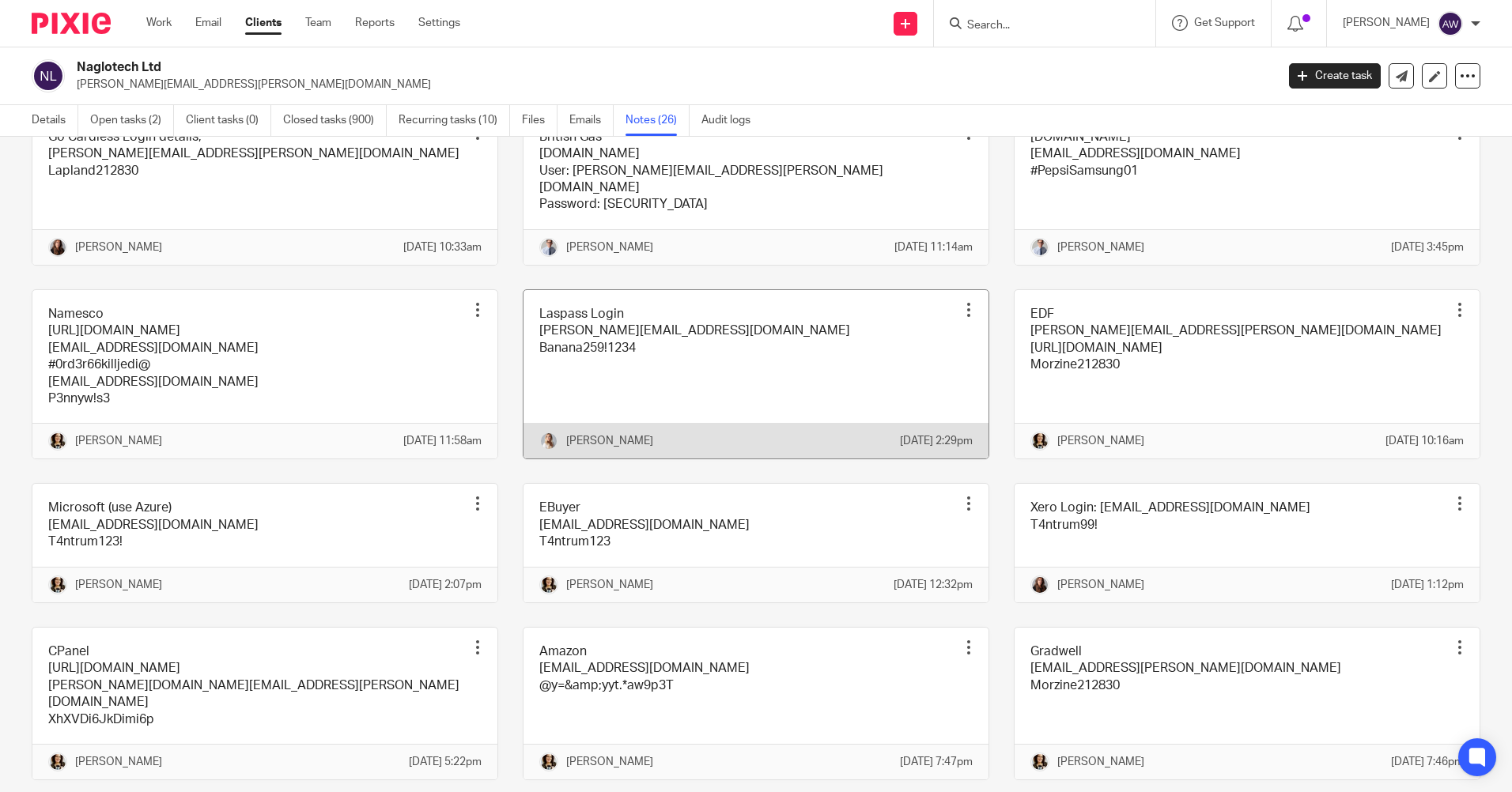
click at [960, 318] on div at bounding box center [968, 310] width 16 height 16
click at [903, 434] on span "Edit note" at bounding box center [921, 439] width 44 height 11
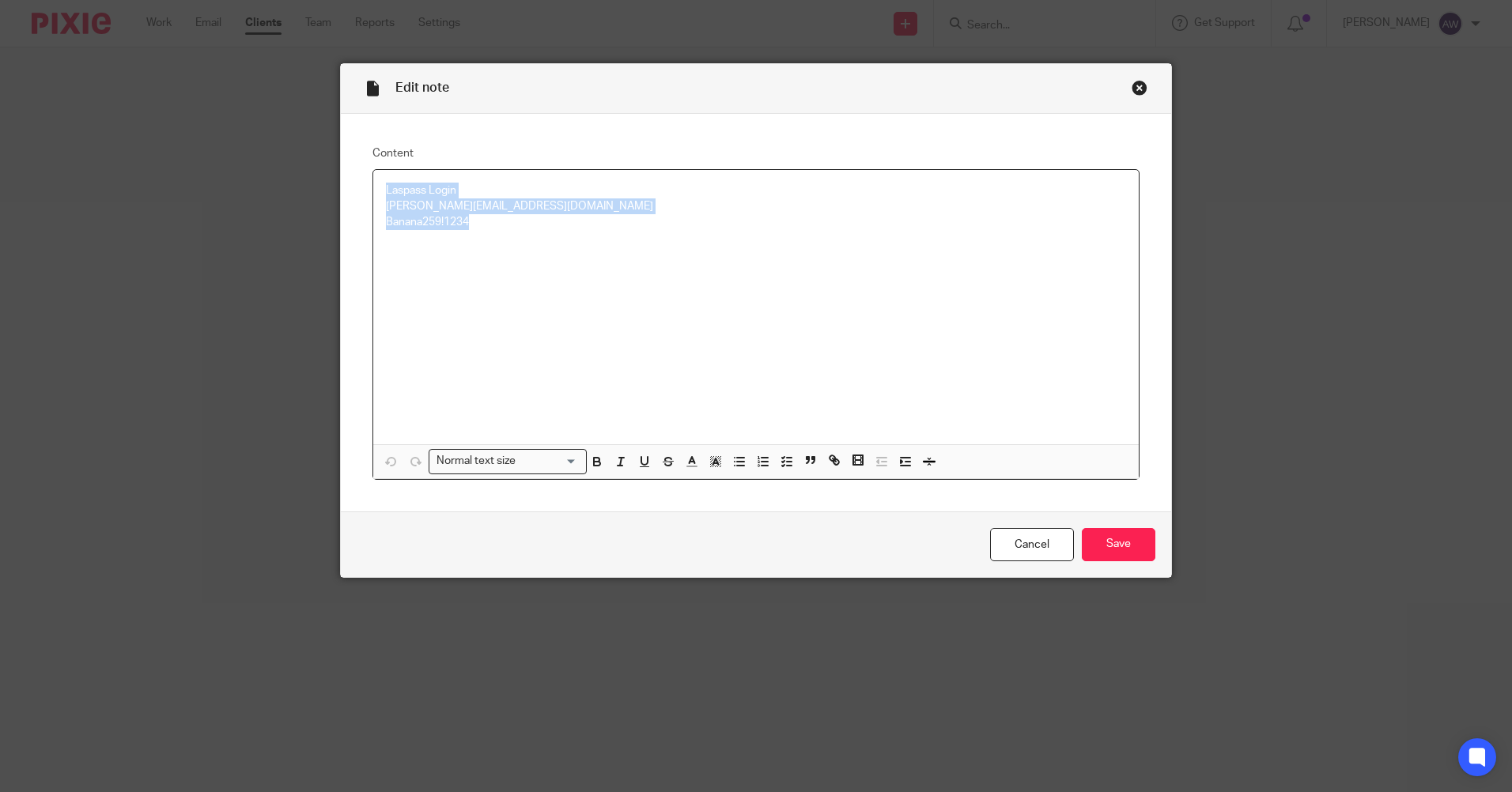
drag, startPoint x: 378, startPoint y: 191, endPoint x: 560, endPoint y: 229, distance: 185.9
click at [560, 229] on div "Laspass Login michelle@ellacottmorris.co.uk Banana259!1234" at bounding box center [756, 306] width 765 height 274
copy div "Laspass Login michelle@ellacottmorris.co.uk Banana259!1234"
drag, startPoint x: 1014, startPoint y: 533, endPoint x: 20, endPoint y: 524, distance: 994.0
click at [1015, 533] on link "Cancel" at bounding box center [1032, 544] width 84 height 34
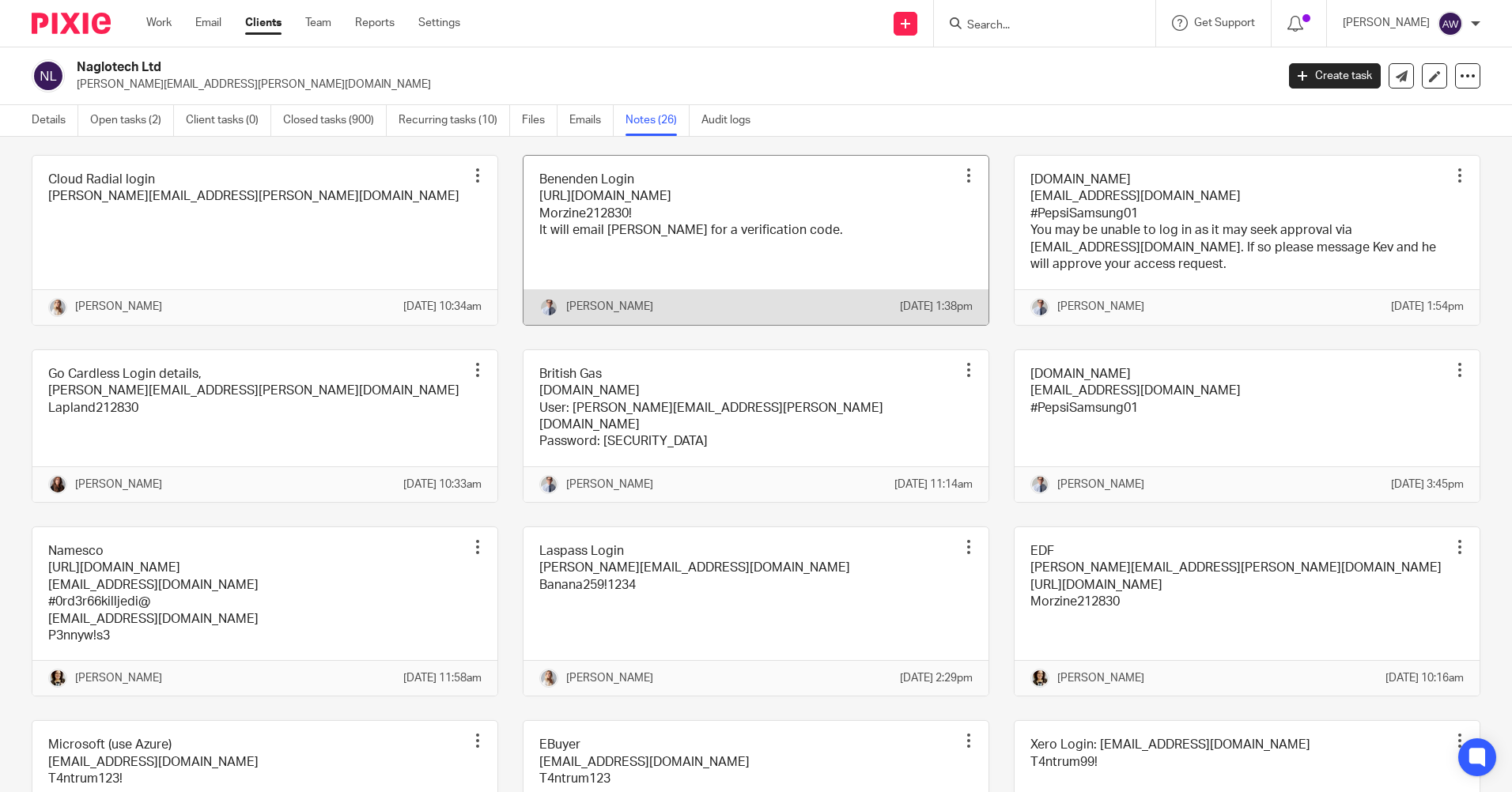
scroll to position [632, 0]
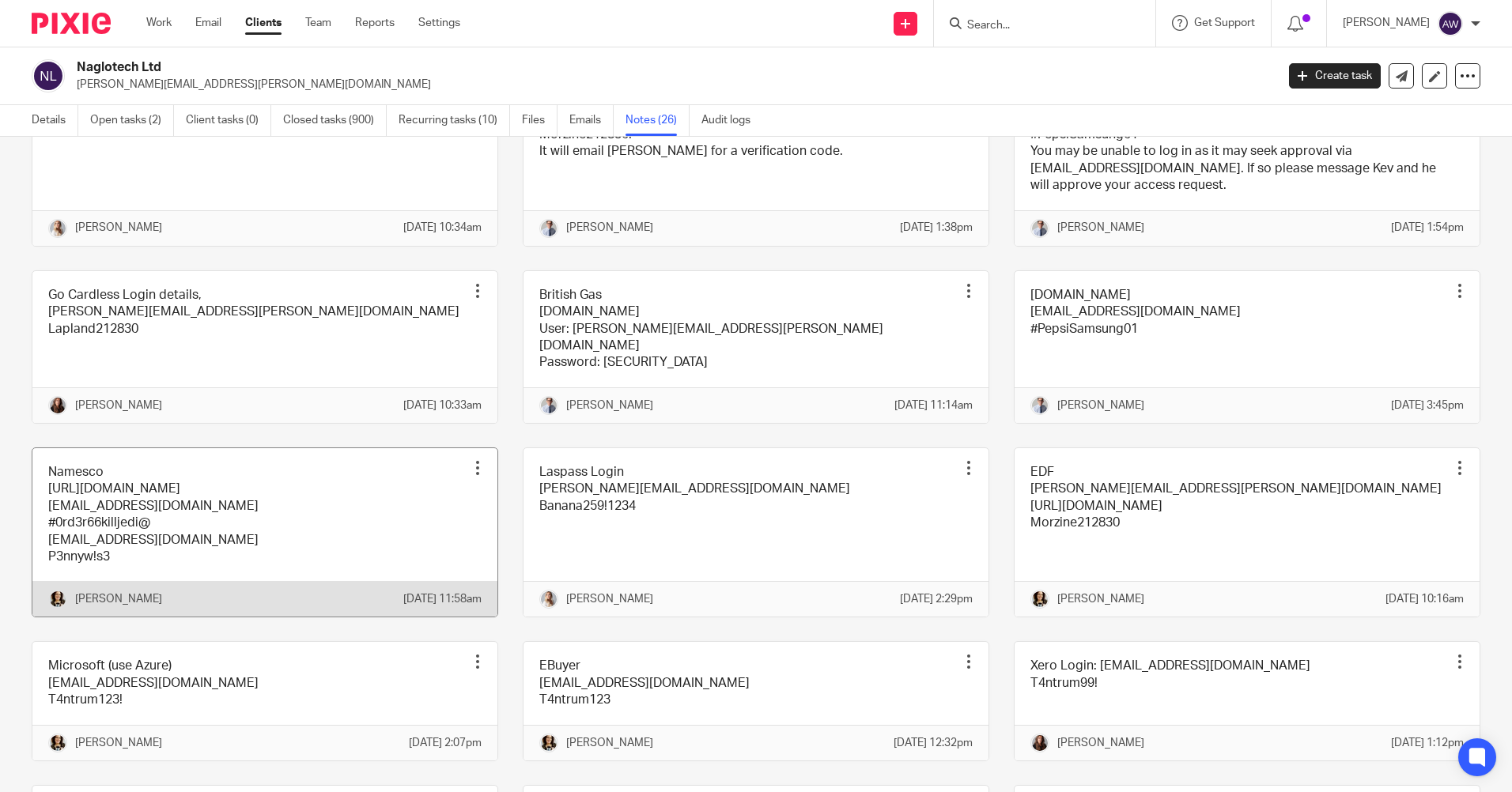
click at [471, 476] on div at bounding box center [477, 467] width 16 height 16
click at [437, 594] on span "Edit note" at bounding box center [438, 598] width 44 height 11
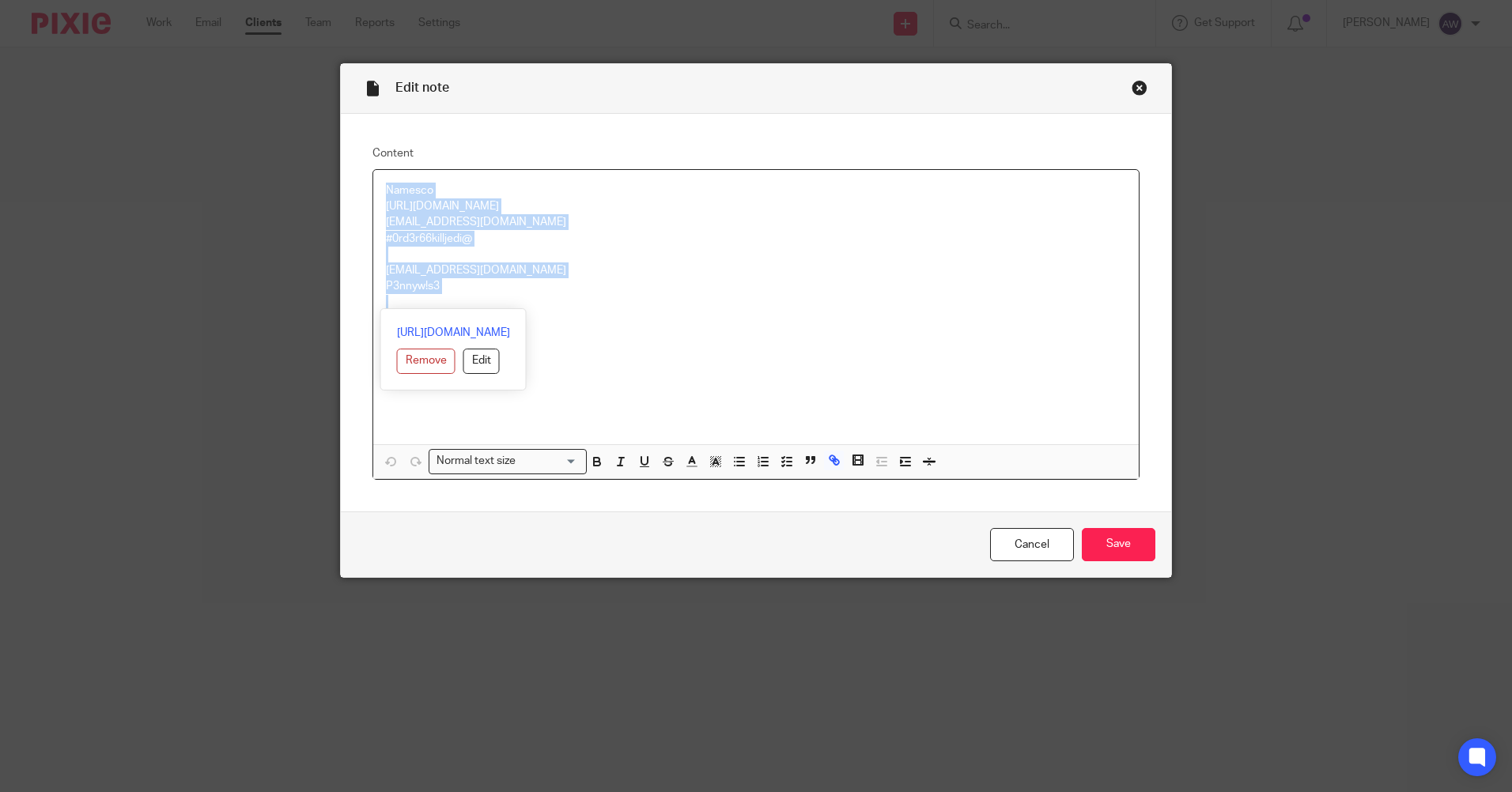
drag, startPoint x: 380, startPoint y: 188, endPoint x: 479, endPoint y: 297, distance: 147.2
click at [479, 297] on div "Namesco https://www.names.co.uk/ nag5@naglotech.com #0rd3r66killjedi@ abooth@na…" at bounding box center [756, 306] width 765 height 274
copy div "Namesco https://www.names.co.uk/ nag5@naglotech.com #0rd3r66killjedi@ abooth@na…"
click at [1038, 544] on link "Cancel" at bounding box center [1032, 544] width 84 height 34
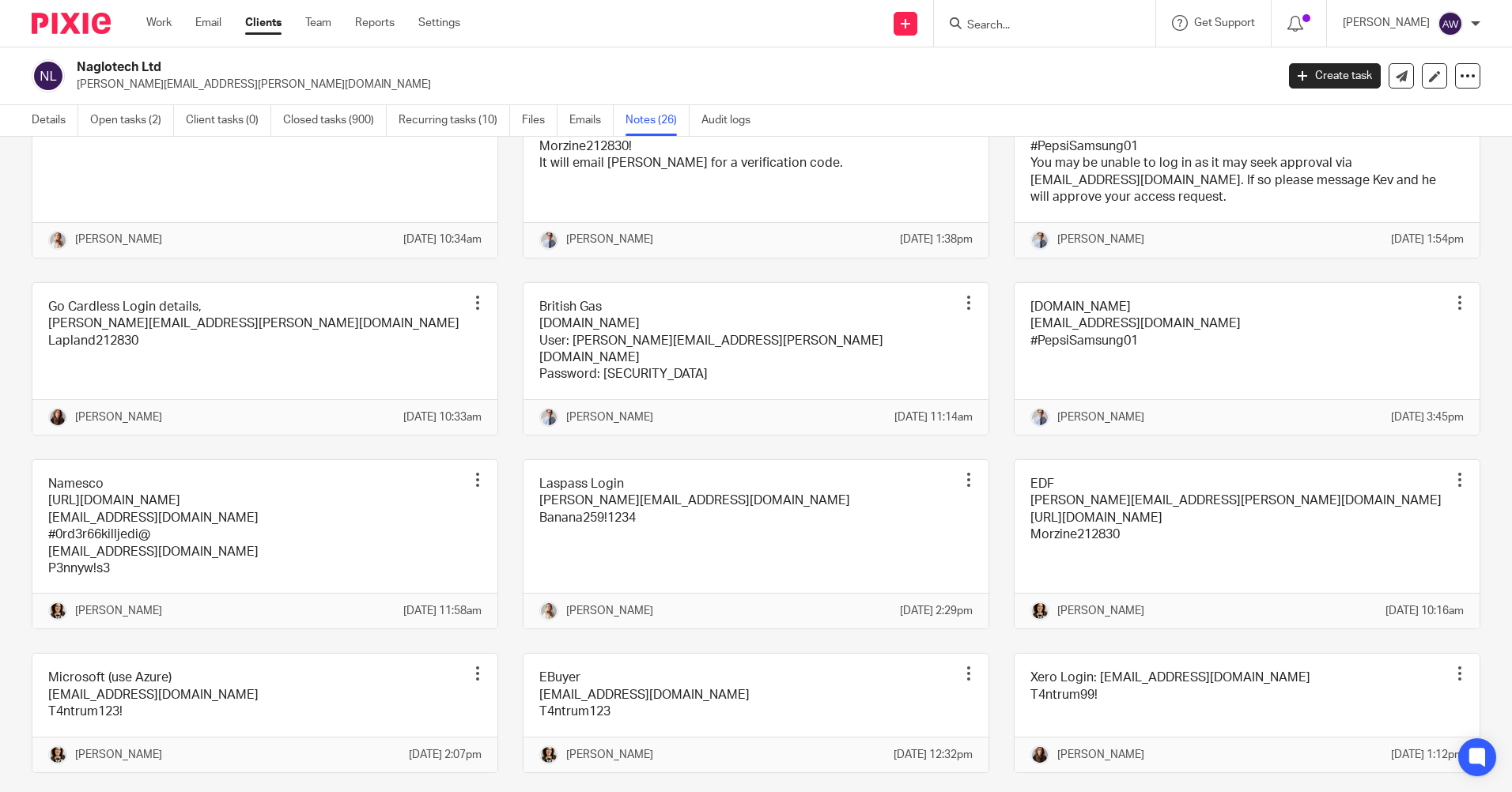
scroll to position [632, 0]
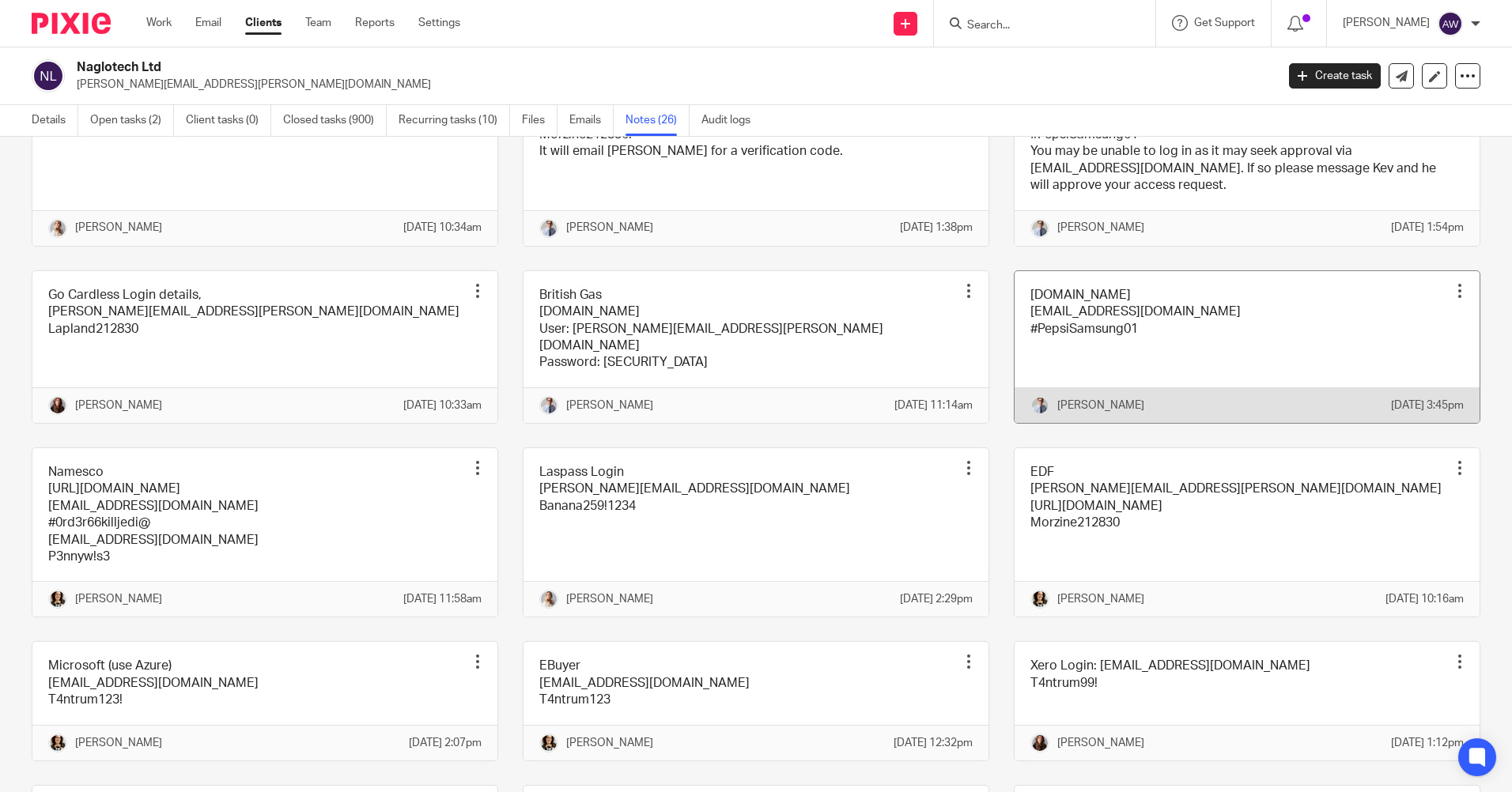
click at [1452, 298] on div at bounding box center [1459, 291] width 16 height 16
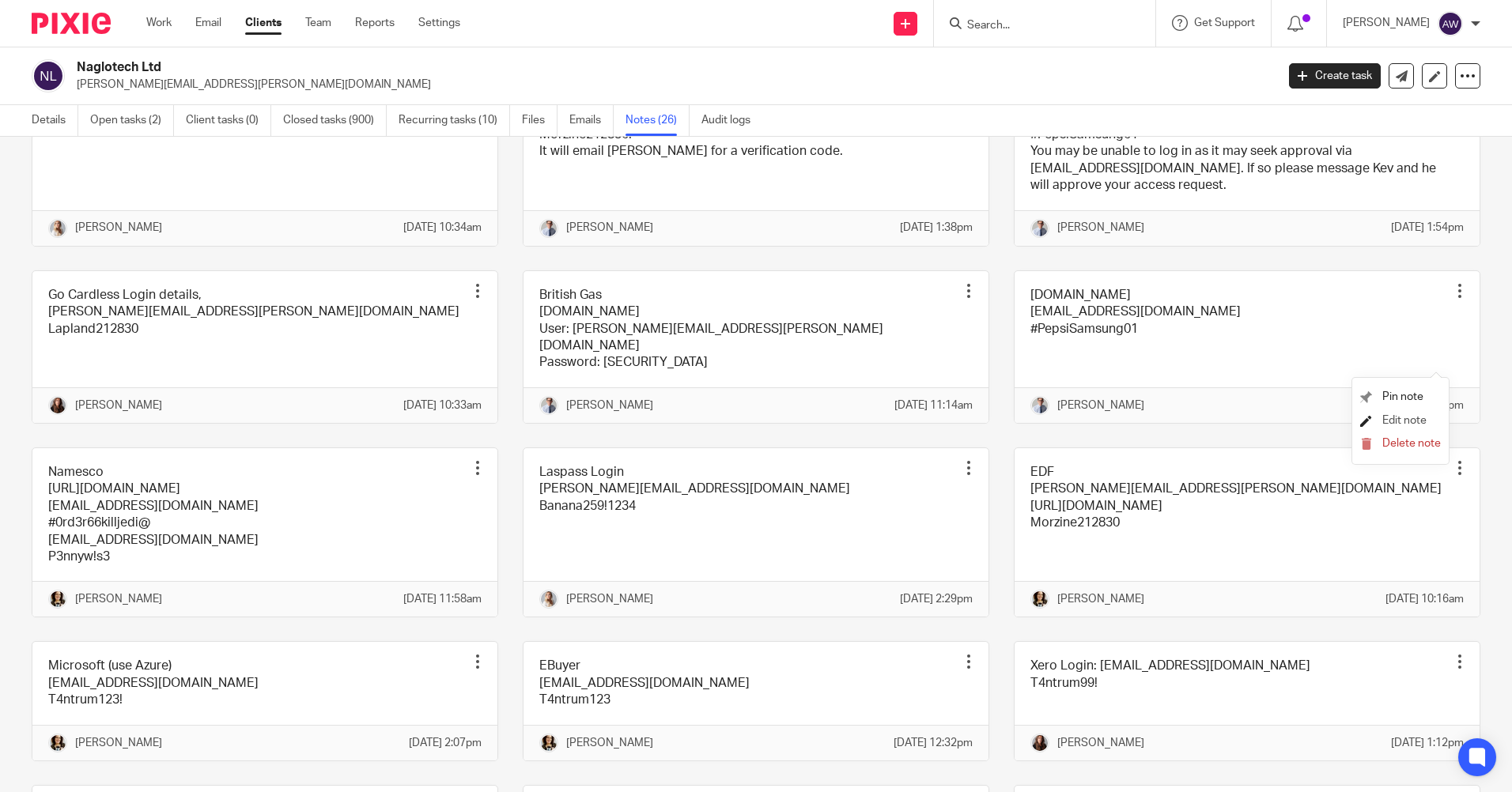
click at [1408, 421] on span "Edit note" at bounding box center [1404, 420] width 44 height 11
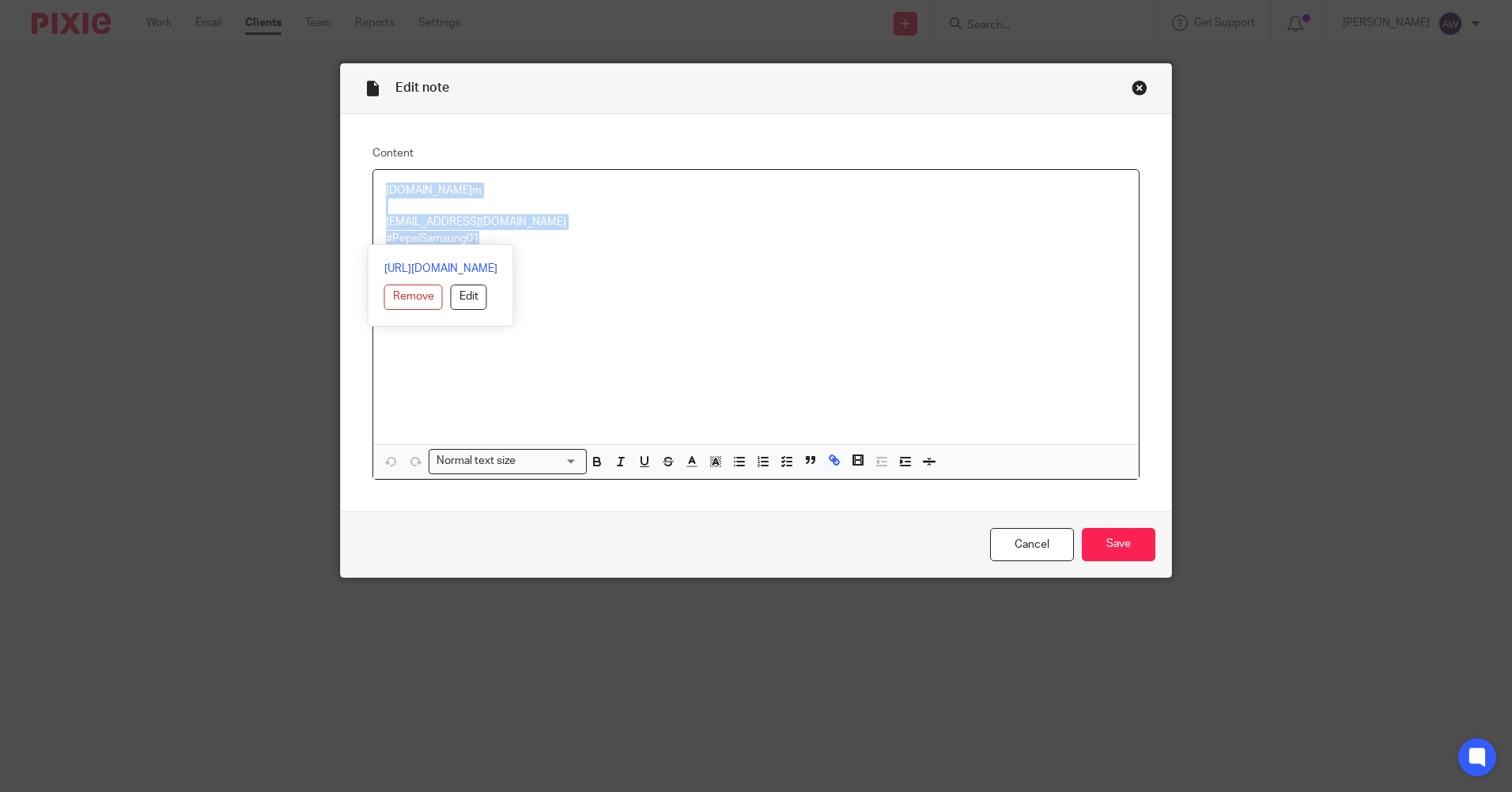
drag, startPoint x: 379, startPoint y: 189, endPoint x: 516, endPoint y: 248, distance: 149.2
click at [516, 248] on div "[DOMAIN_NAME] m [EMAIL_ADDRESS][DOMAIN_NAME] #PepsiSamsung01" at bounding box center [756, 306] width 765 height 274
copy div "[DOMAIN_NAME] m [EMAIL_ADDRESS][DOMAIN_NAME] #PepsiSamsung01"
click at [1034, 544] on link "Cancel" at bounding box center [1032, 544] width 84 height 34
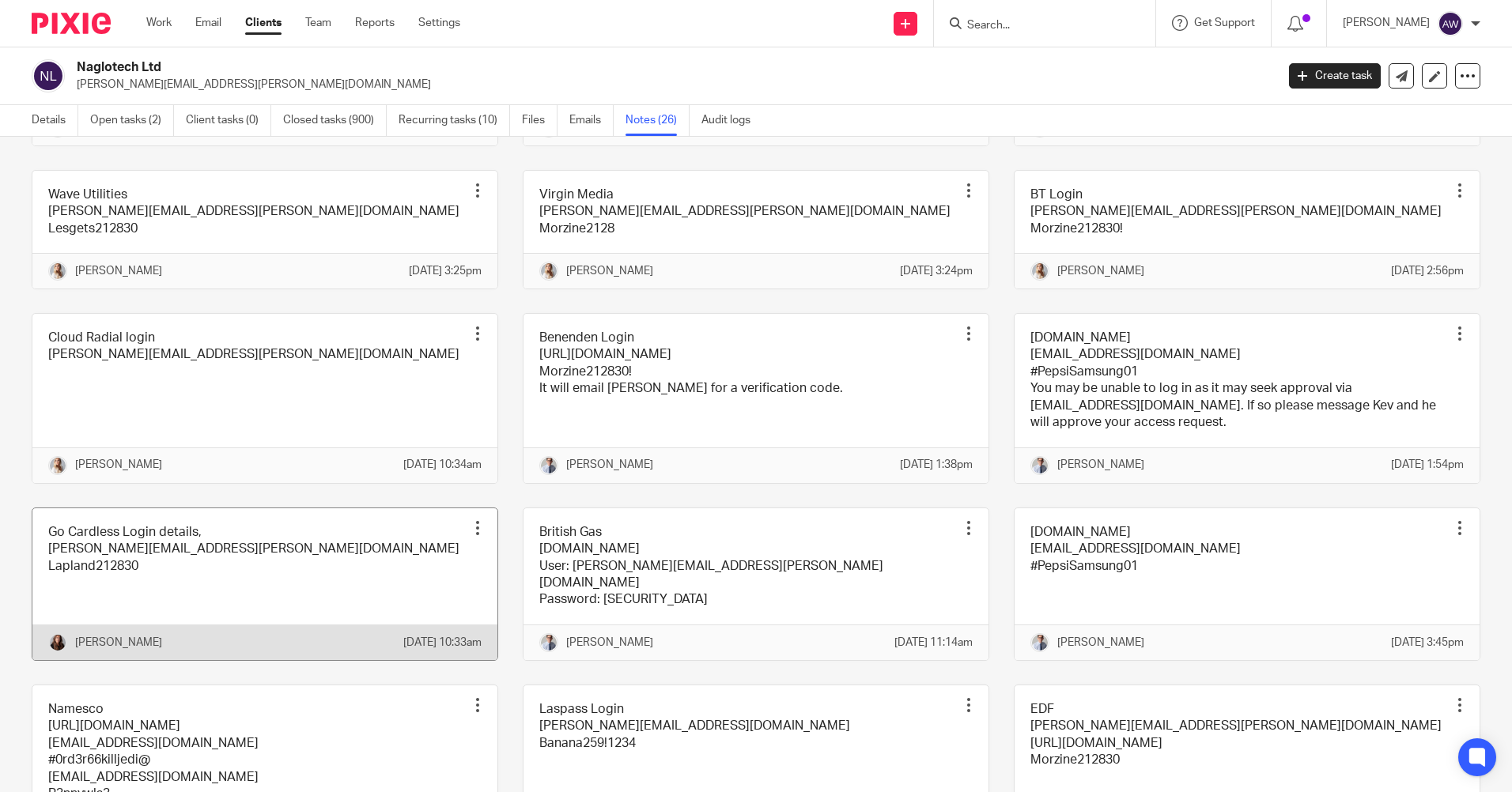
scroll to position [474, 0]
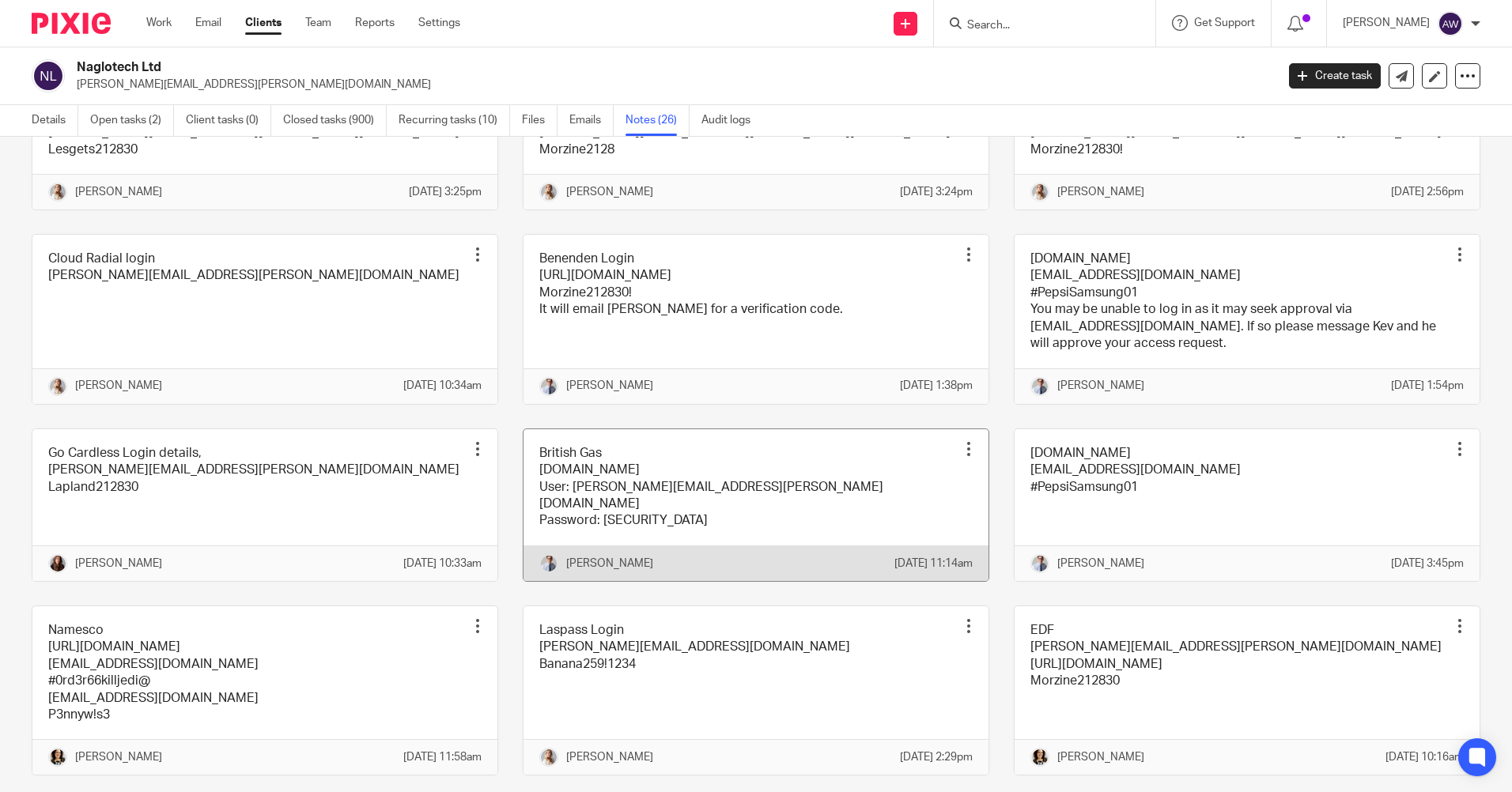
click at [960, 457] on div at bounding box center [968, 449] width 16 height 16
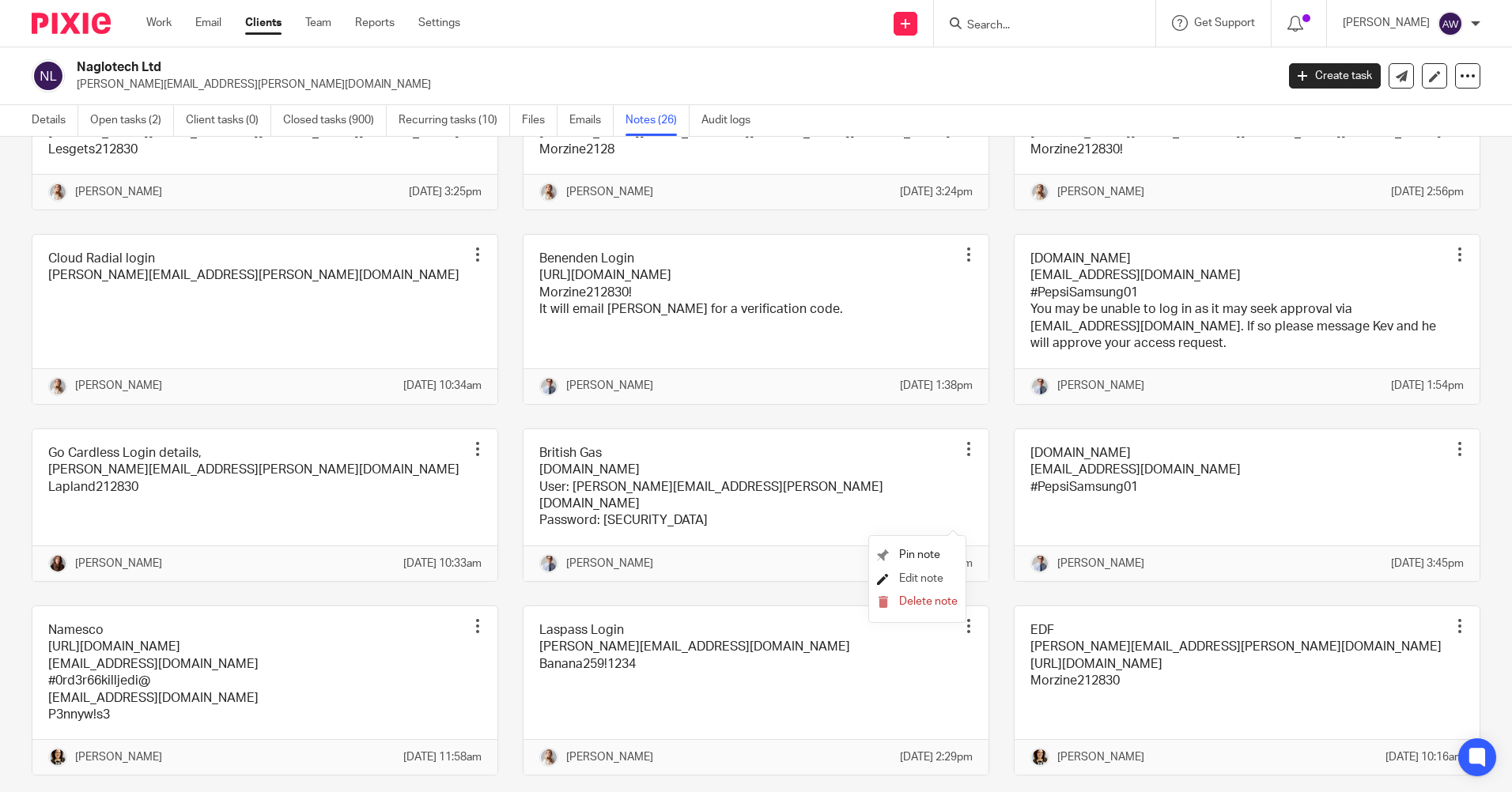
click at [911, 578] on span "Edit note" at bounding box center [921, 578] width 44 height 11
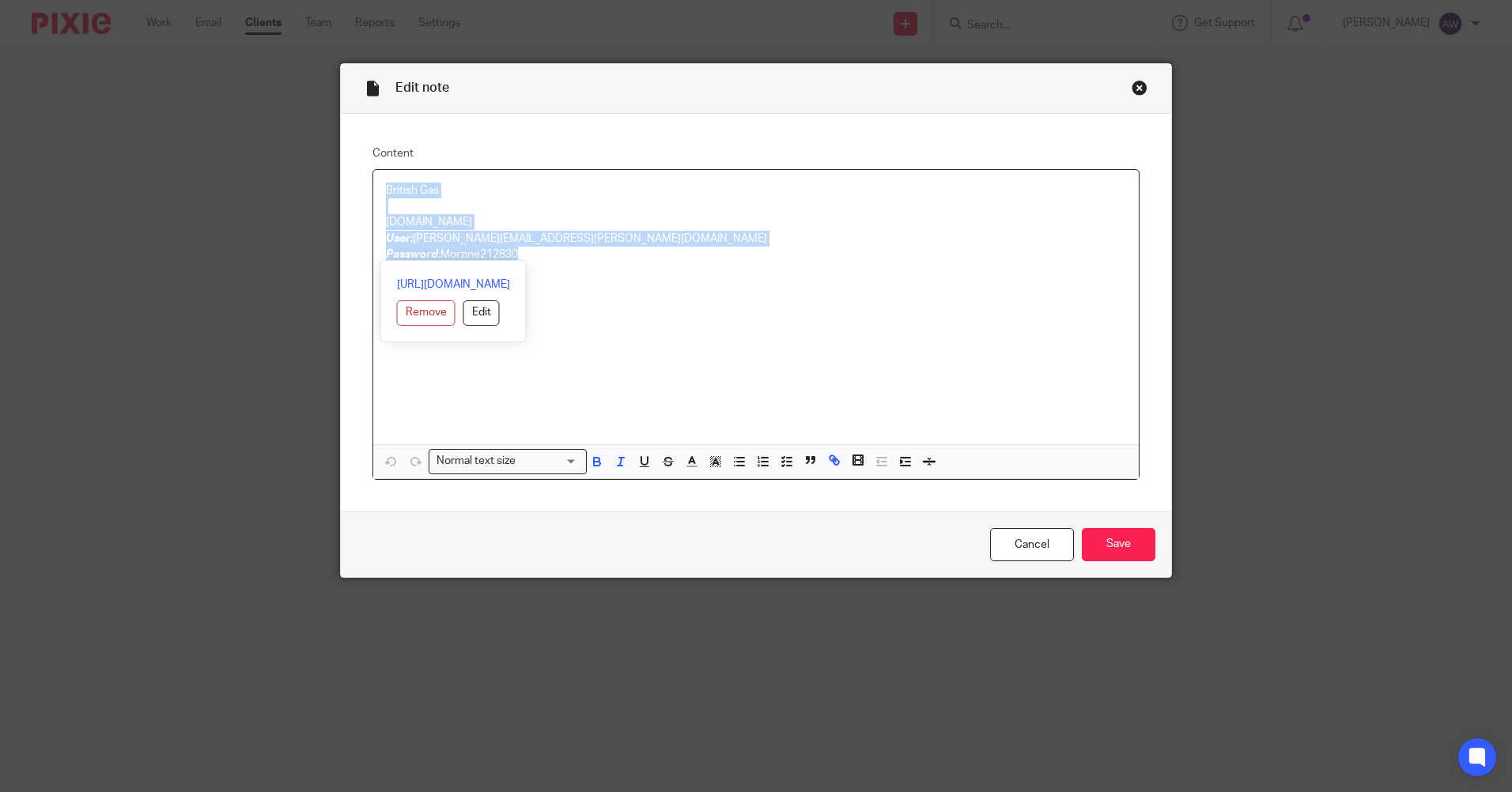
drag, startPoint x: 377, startPoint y: 188, endPoint x: 563, endPoint y: 259, distance: 199.1
click at [563, 259] on div "British Gas britishgaslite.co.uk User: Sam.booth@naglotech.com Password: Morzin…" at bounding box center [756, 306] width 765 height 274
copy div "British Gas britishgaslite.co.uk User: Sam.booth@naglotech.com Password: Morzin…"
click at [1017, 539] on link "Cancel" at bounding box center [1032, 544] width 84 height 34
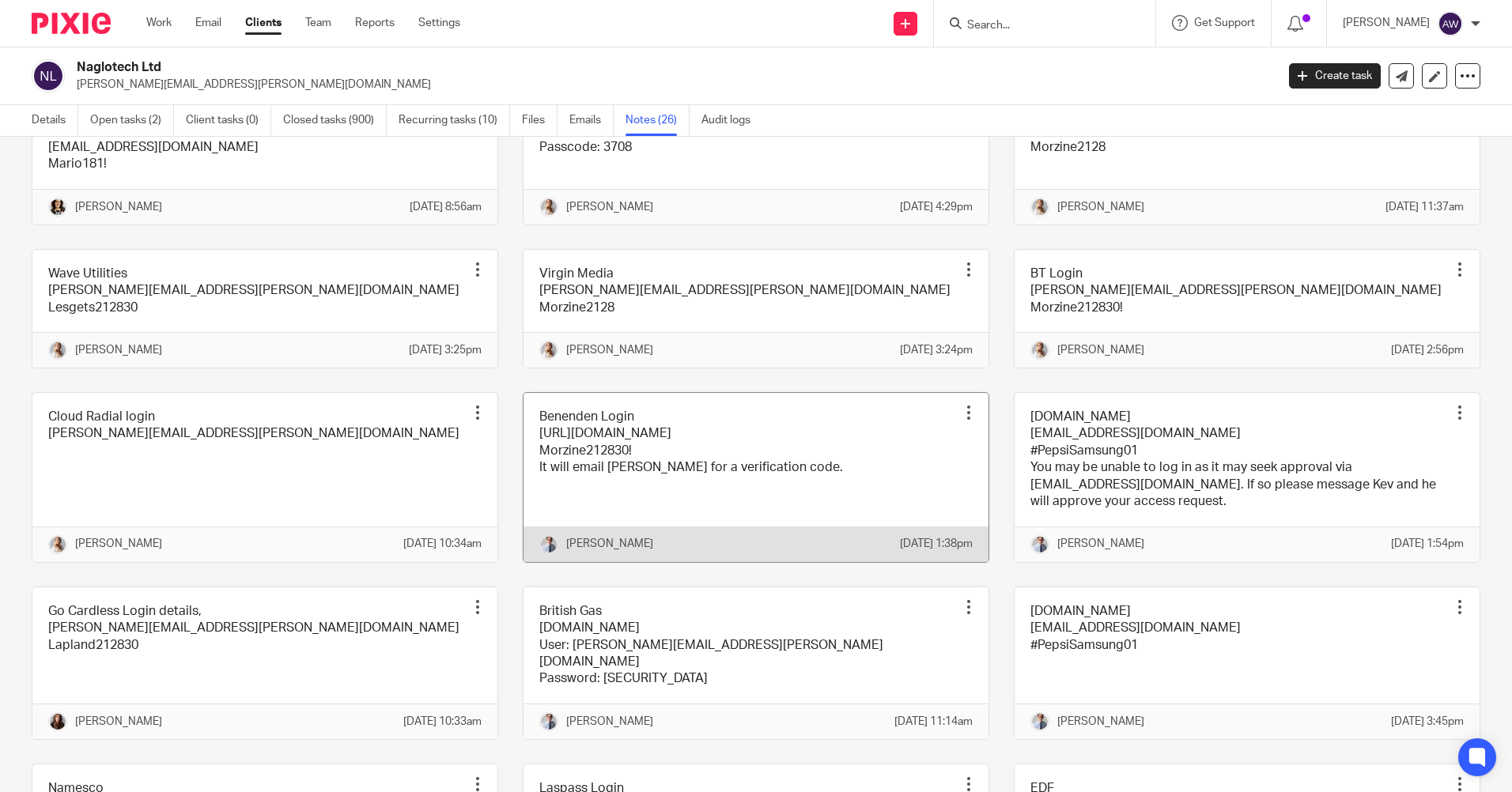
scroll to position [395, 0]
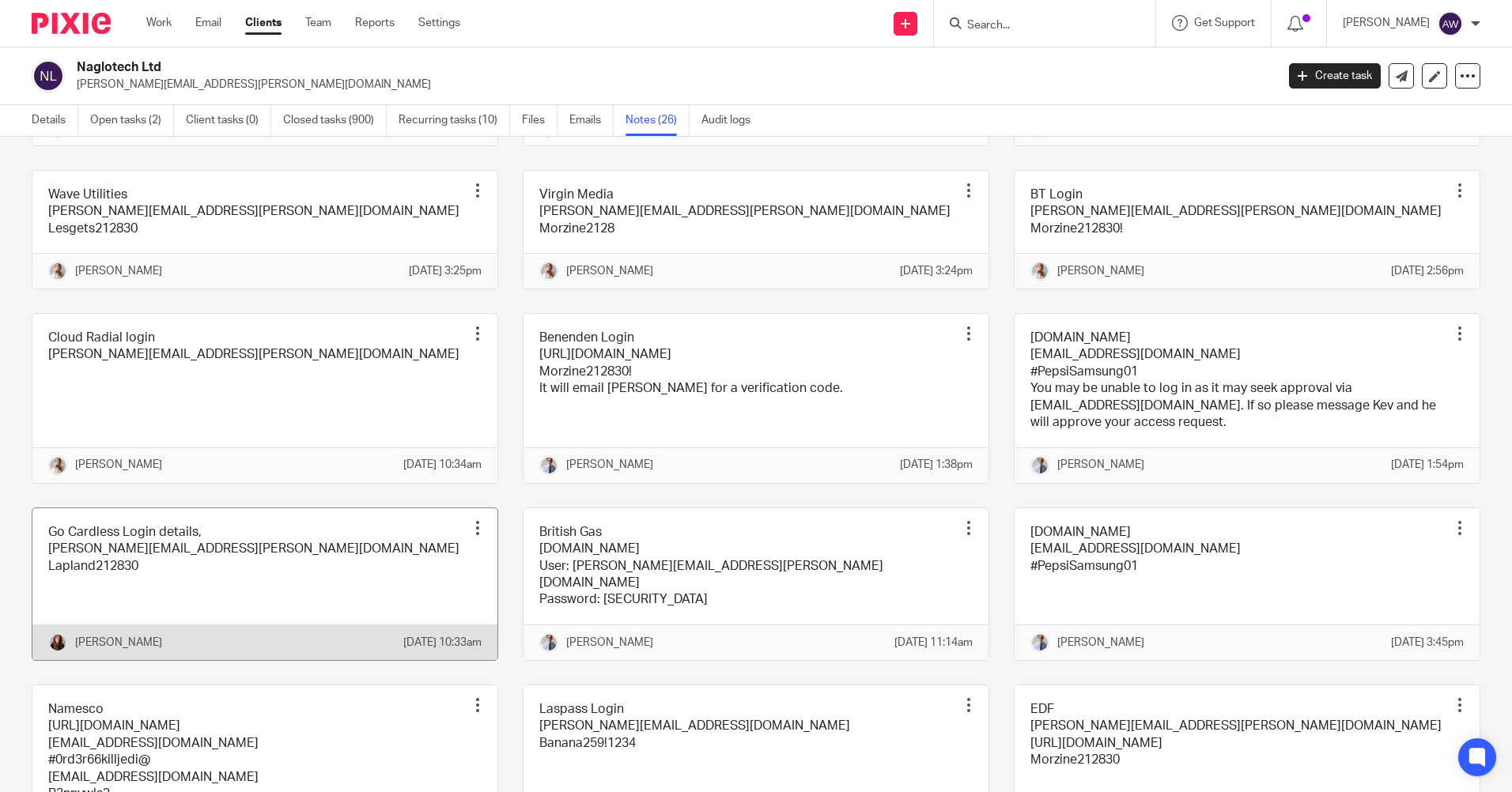
click at [472, 536] on div at bounding box center [477, 527] width 16 height 16
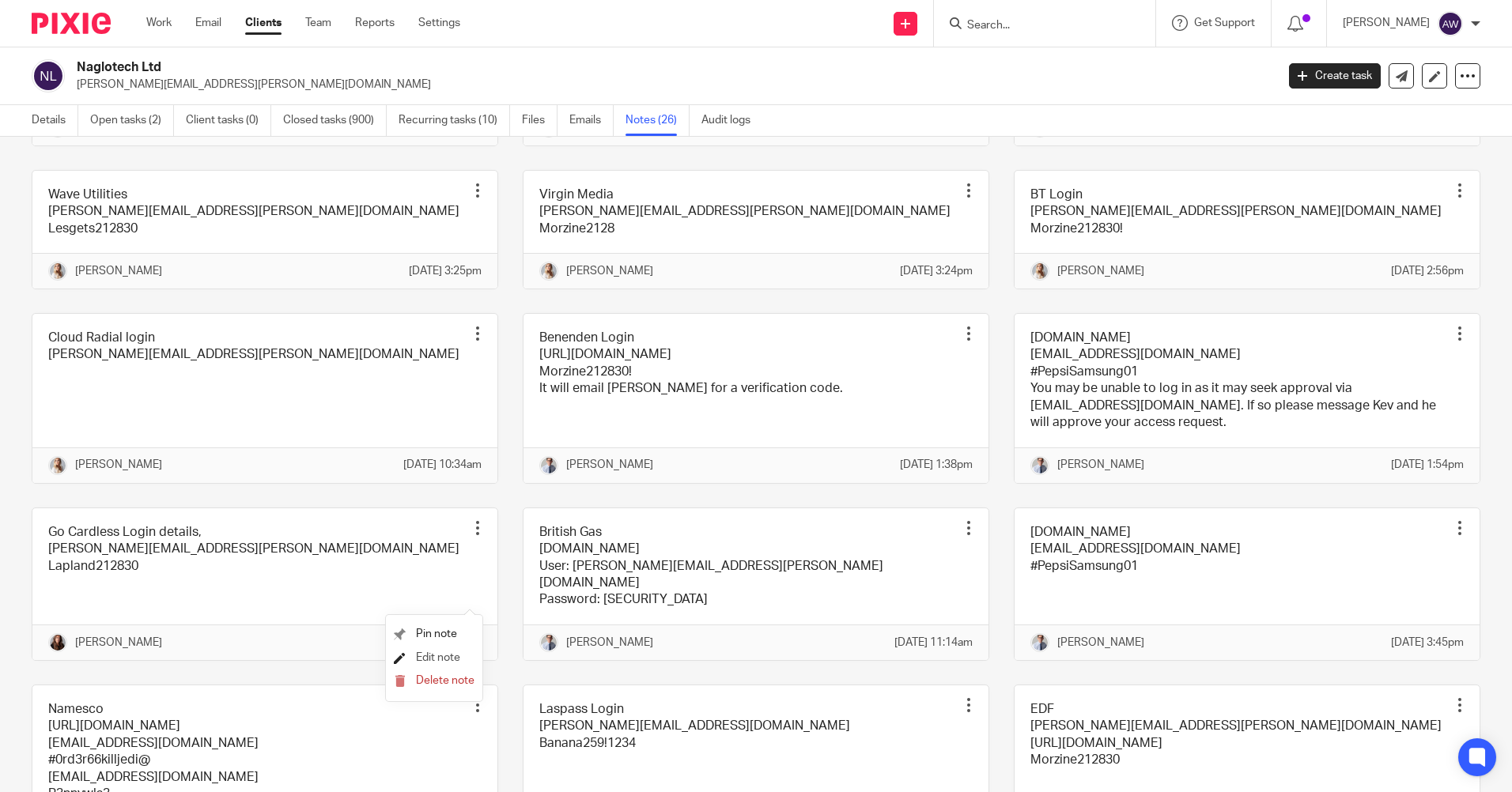
click at [446, 661] on span "Edit note" at bounding box center [438, 657] width 44 height 11
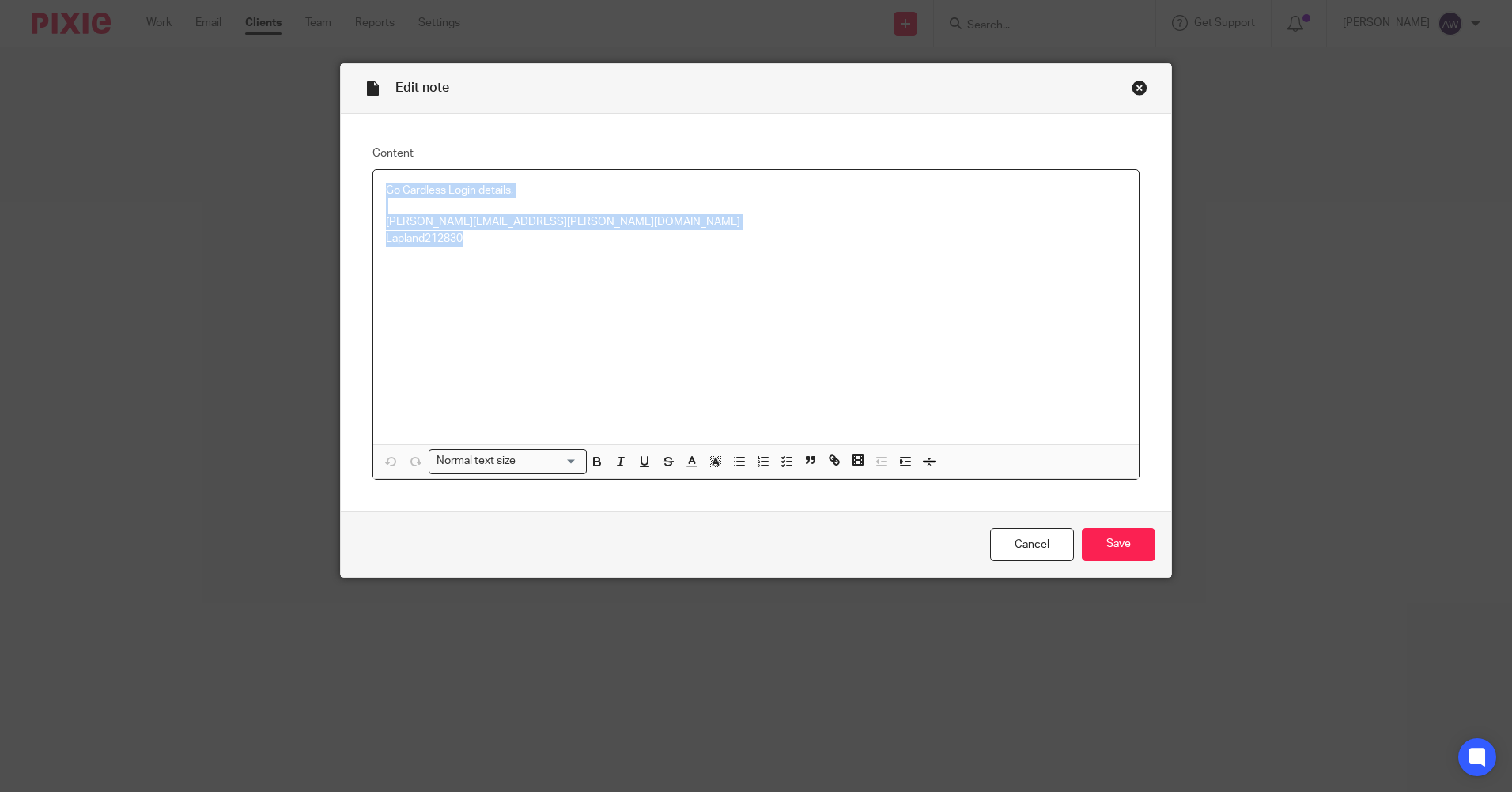
drag, startPoint x: 378, startPoint y: 192, endPoint x: 534, endPoint y: 249, distance: 166.1
click at [534, 249] on div "Go Cardless Login details, sam.booth@naglotech.com Lapland212830" at bounding box center [756, 306] width 765 height 274
copy div "Go Cardless Login details, sam.booth@naglotech.com Lapland212830"
click at [1037, 545] on link "Cancel" at bounding box center [1032, 544] width 84 height 34
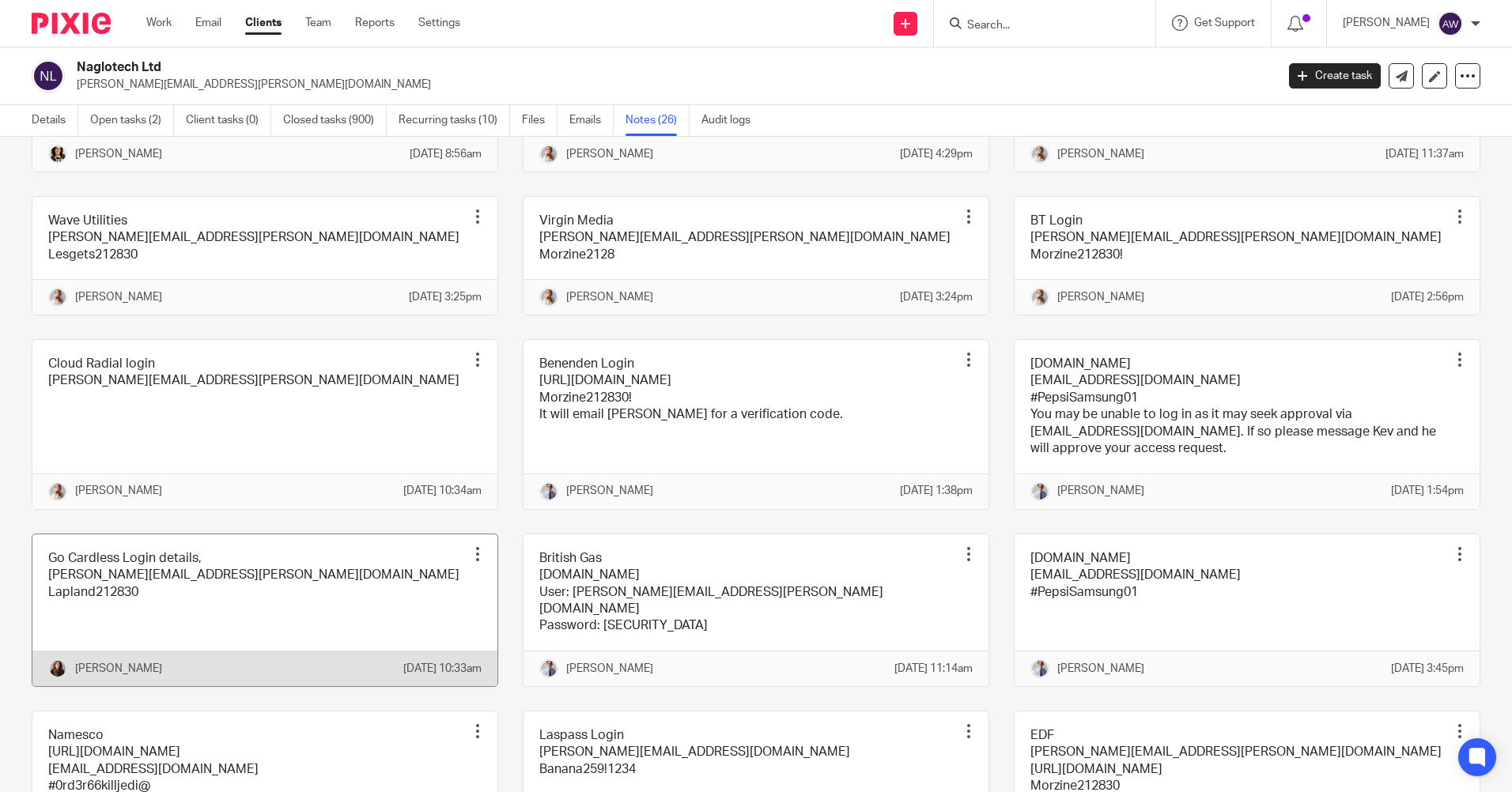
scroll to position [395, 0]
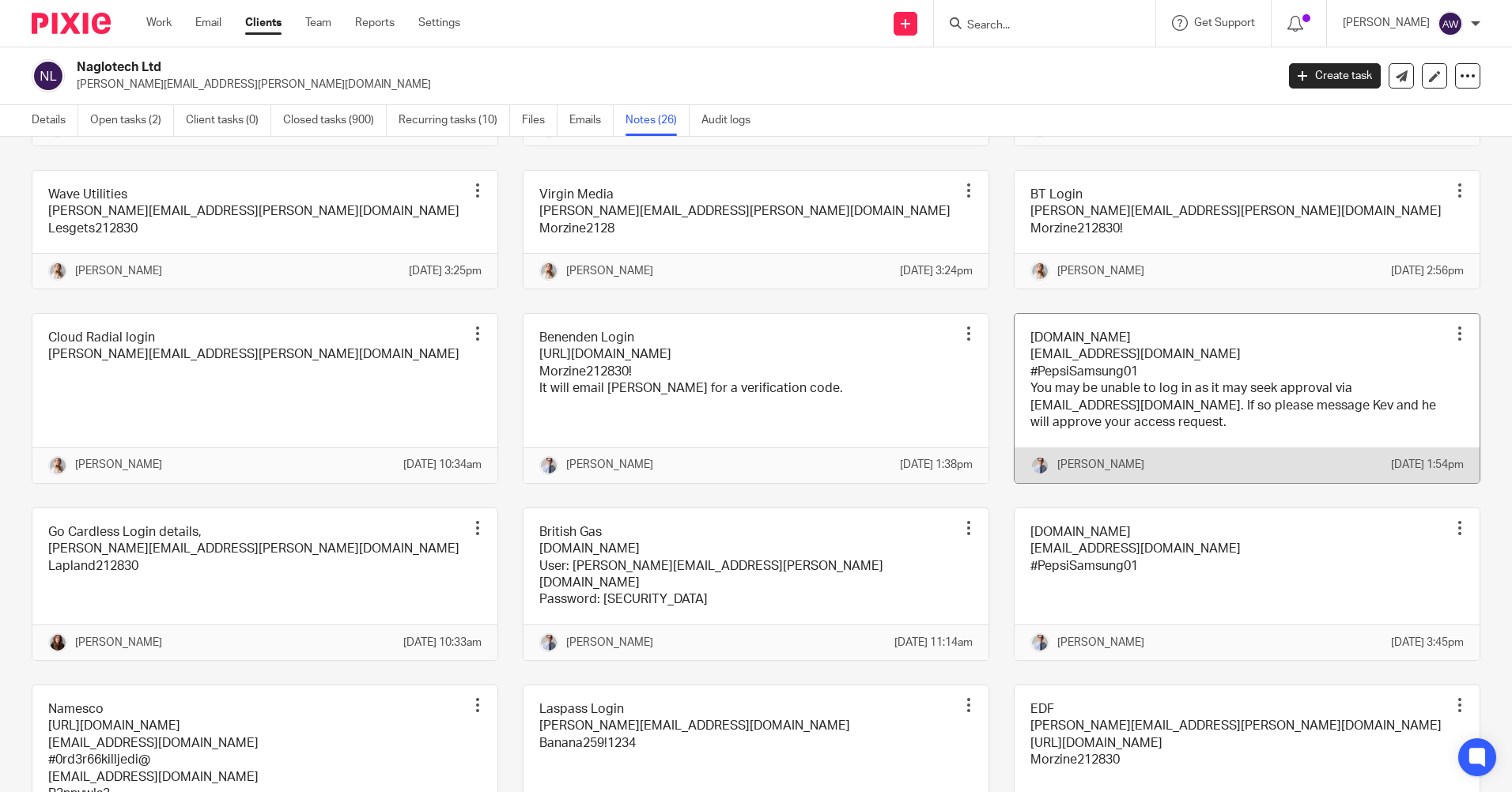
click at [1452, 342] on div at bounding box center [1459, 333] width 16 height 16
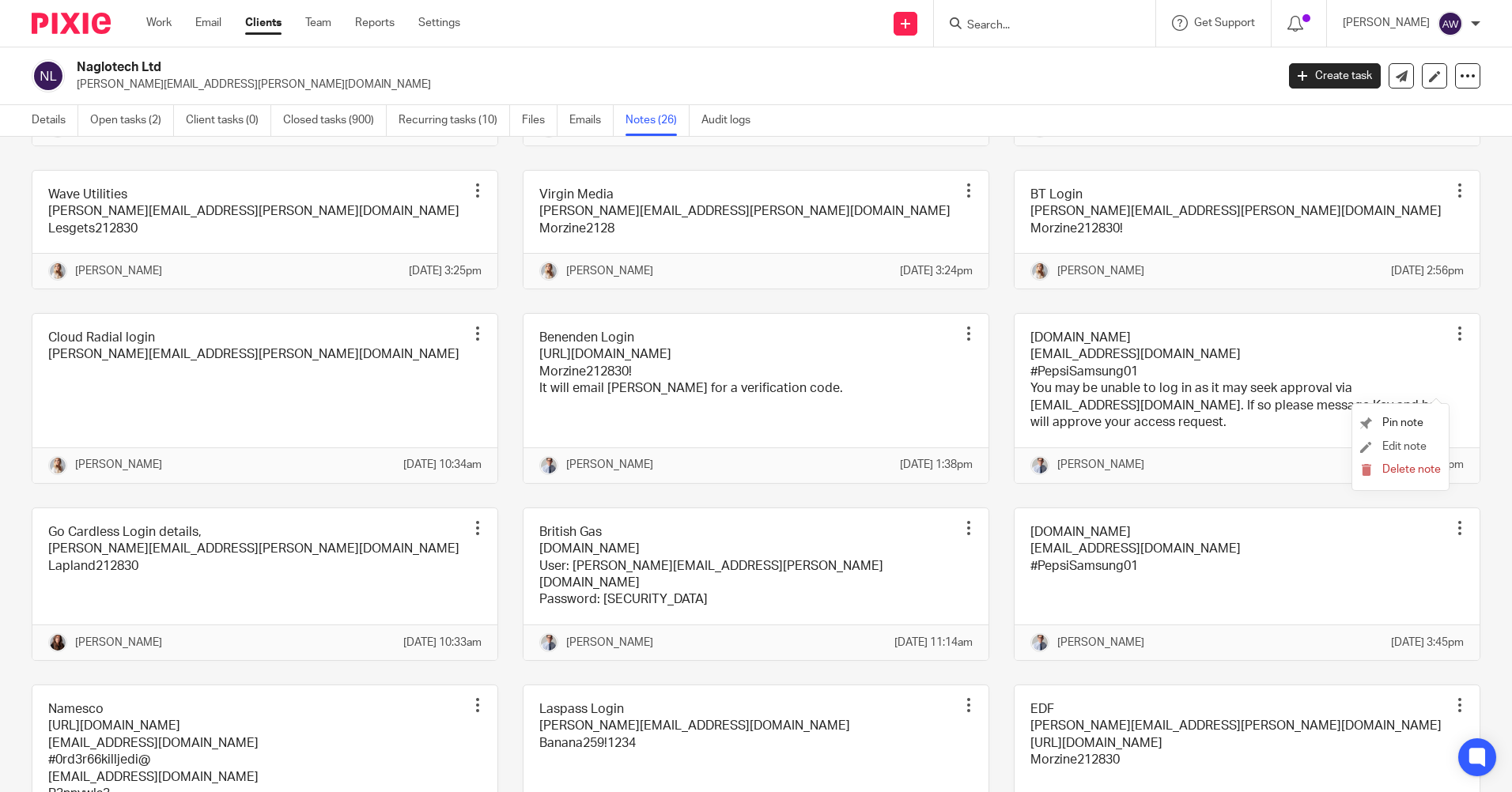
click at [1414, 438] on li "Edit note" at bounding box center [1400, 447] width 81 height 24
click at [1412, 444] on span "Edit note" at bounding box center [1404, 446] width 44 height 11
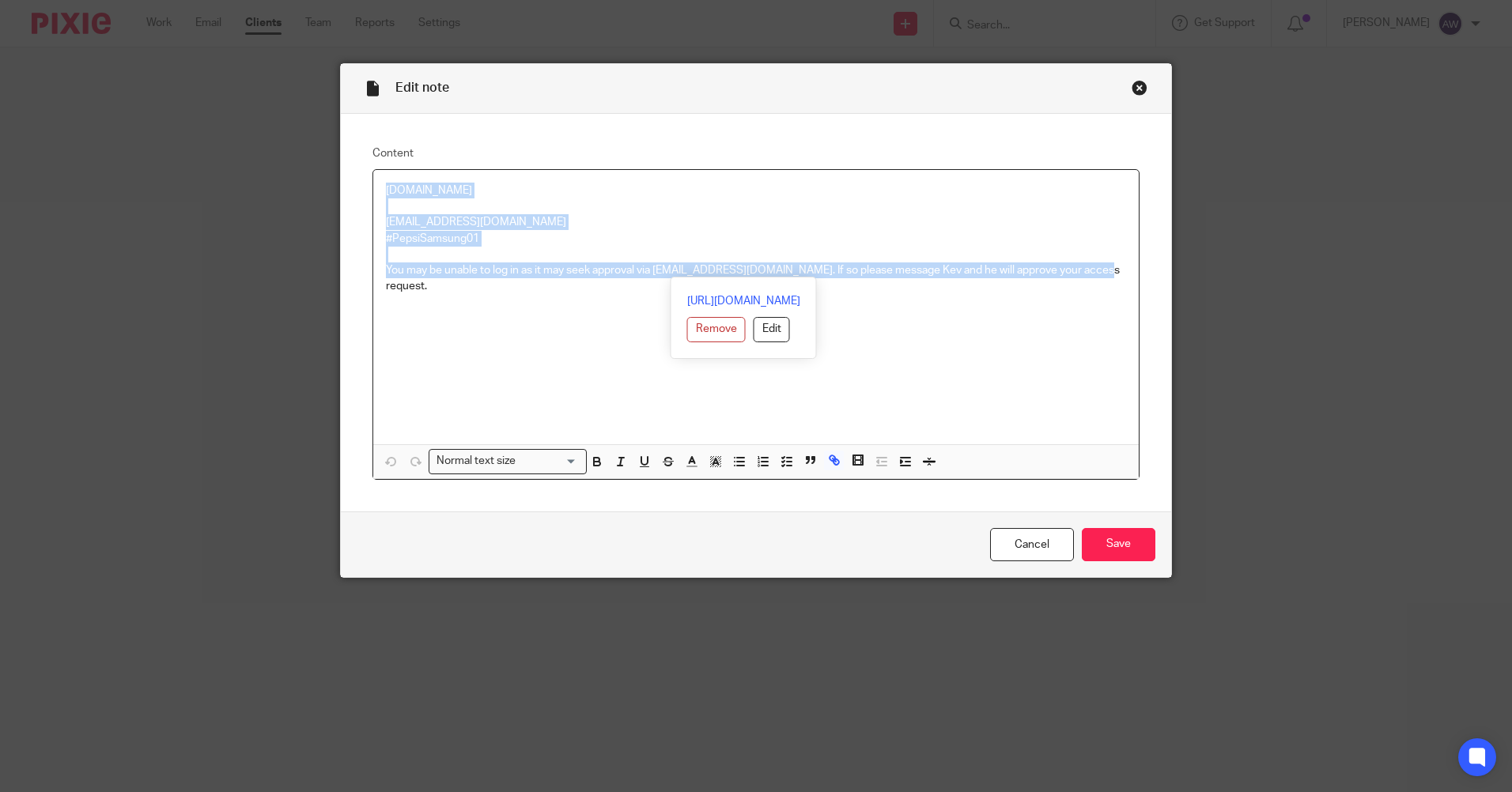
drag, startPoint x: 380, startPoint y: 190, endPoint x: 1116, endPoint y: 313, distance: 746.2
click at [1116, 313] on div "[DOMAIN_NAME] [EMAIL_ADDRESS][DOMAIN_NAME] #PepsiSamsung01 You may be unable to…" at bounding box center [756, 306] width 765 height 274
copy div "[DOMAIN_NAME] [EMAIL_ADDRESS][DOMAIN_NAME] #PepsiSamsung01 You may be unable to…"
click at [1026, 541] on link "Cancel" at bounding box center [1032, 544] width 84 height 34
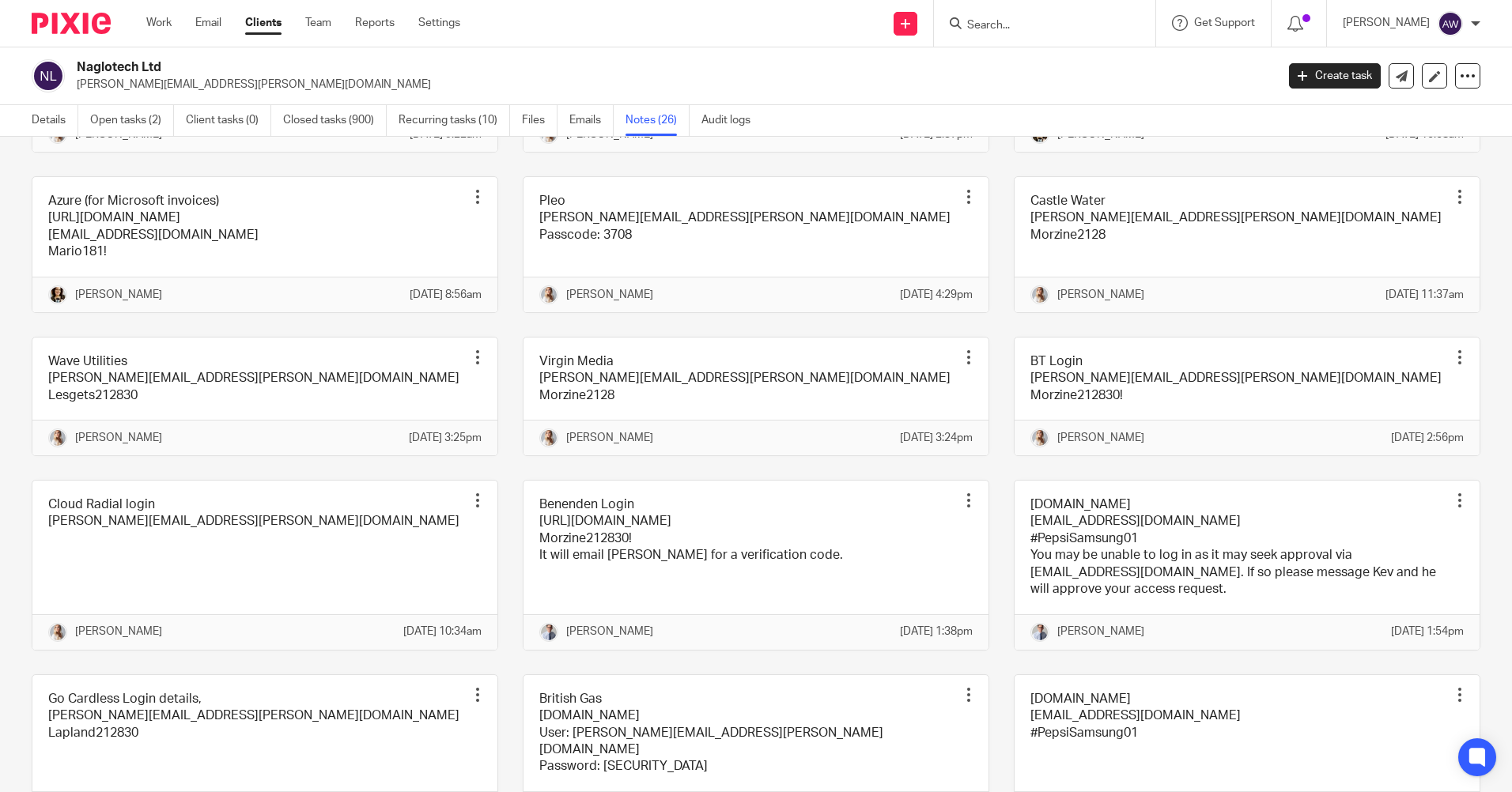
scroll to position [237, 0]
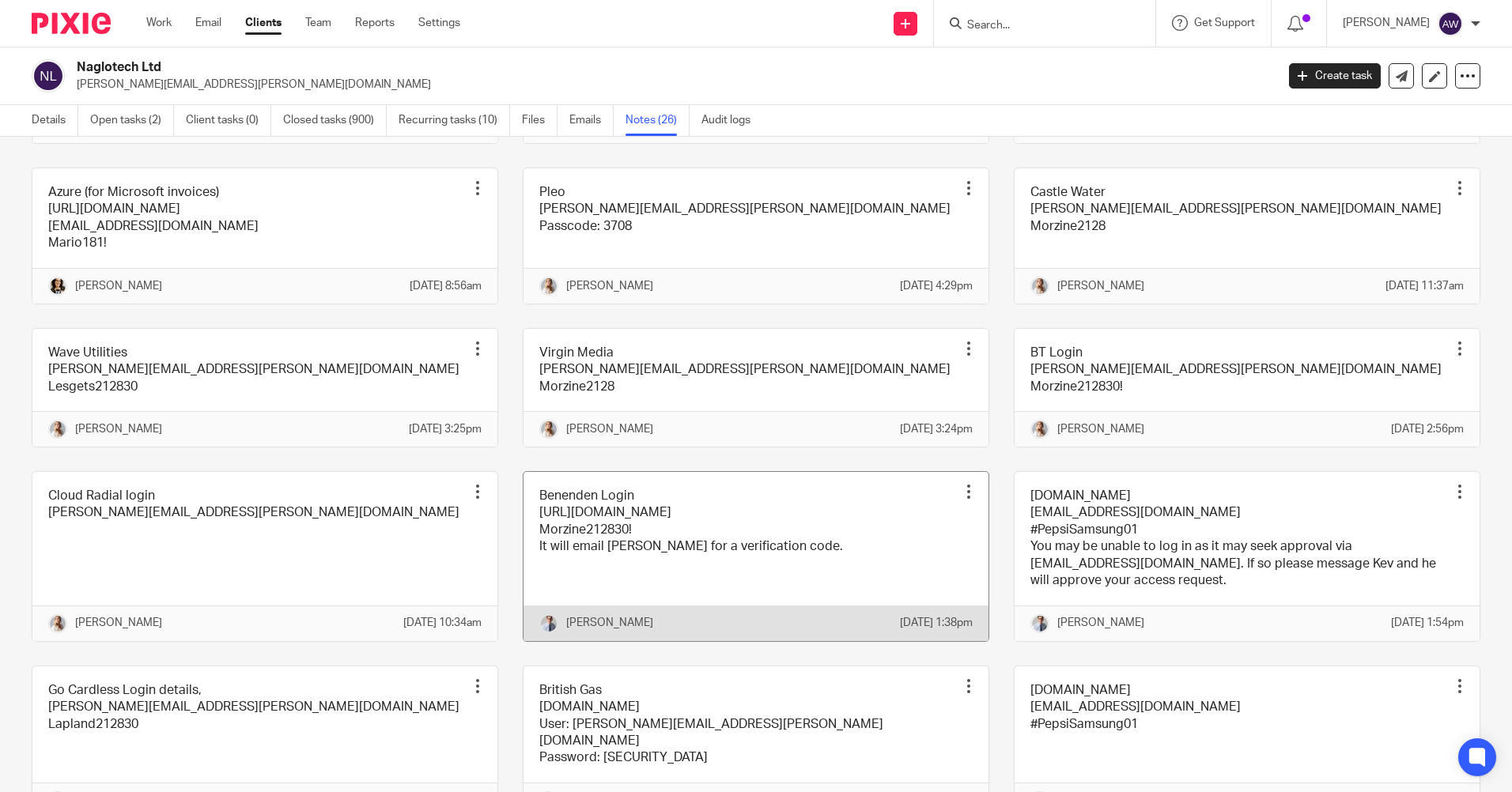
click at [963, 504] on div "Pin note Edit note Delete note" at bounding box center [968, 492] width 24 height 24
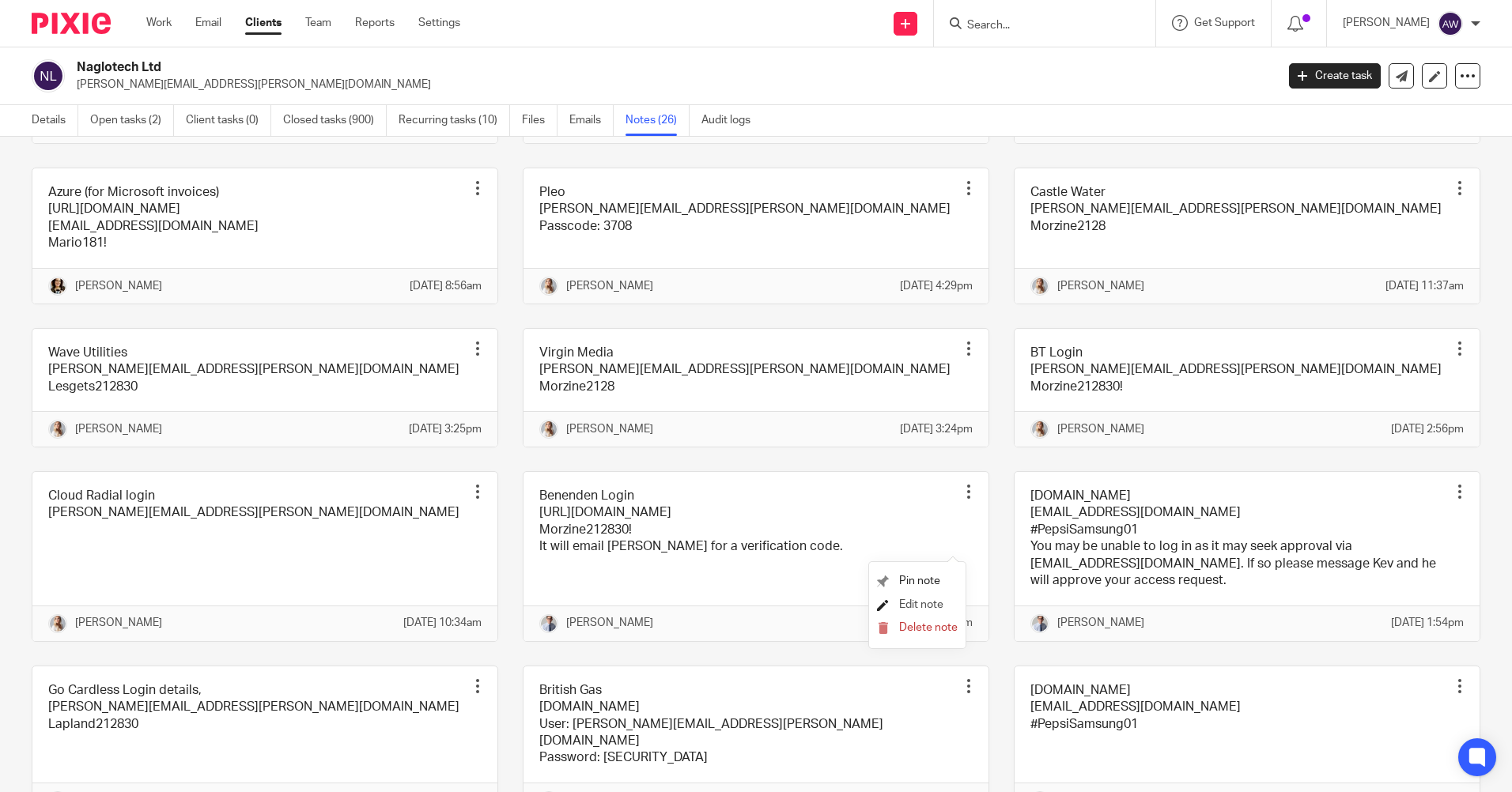
click at [936, 602] on span "Edit note" at bounding box center [921, 604] width 44 height 11
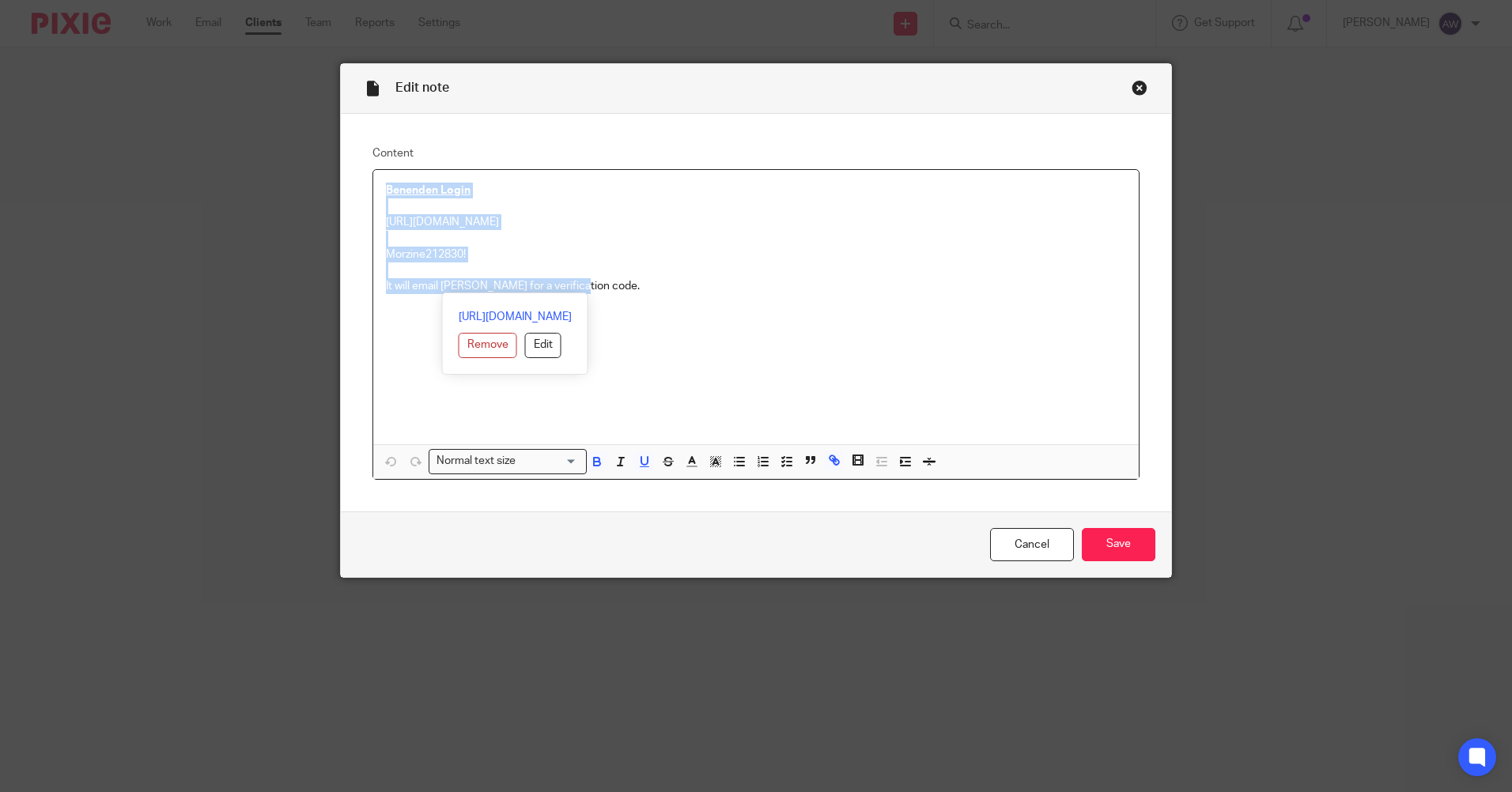
drag, startPoint x: 377, startPoint y: 184, endPoint x: 627, endPoint y: 332, distance: 290.5
click at [627, 332] on div "Benenden Login https://www.benenden.co.uk/b2b/corporate-portal Morzine212830! I…" at bounding box center [756, 324] width 765 height 309
copy div "Benenden Login https://www.benenden.co.uk/b2b/corporate-portal Morzine212830! I…"
click at [1021, 542] on link "Cancel" at bounding box center [1032, 544] width 84 height 34
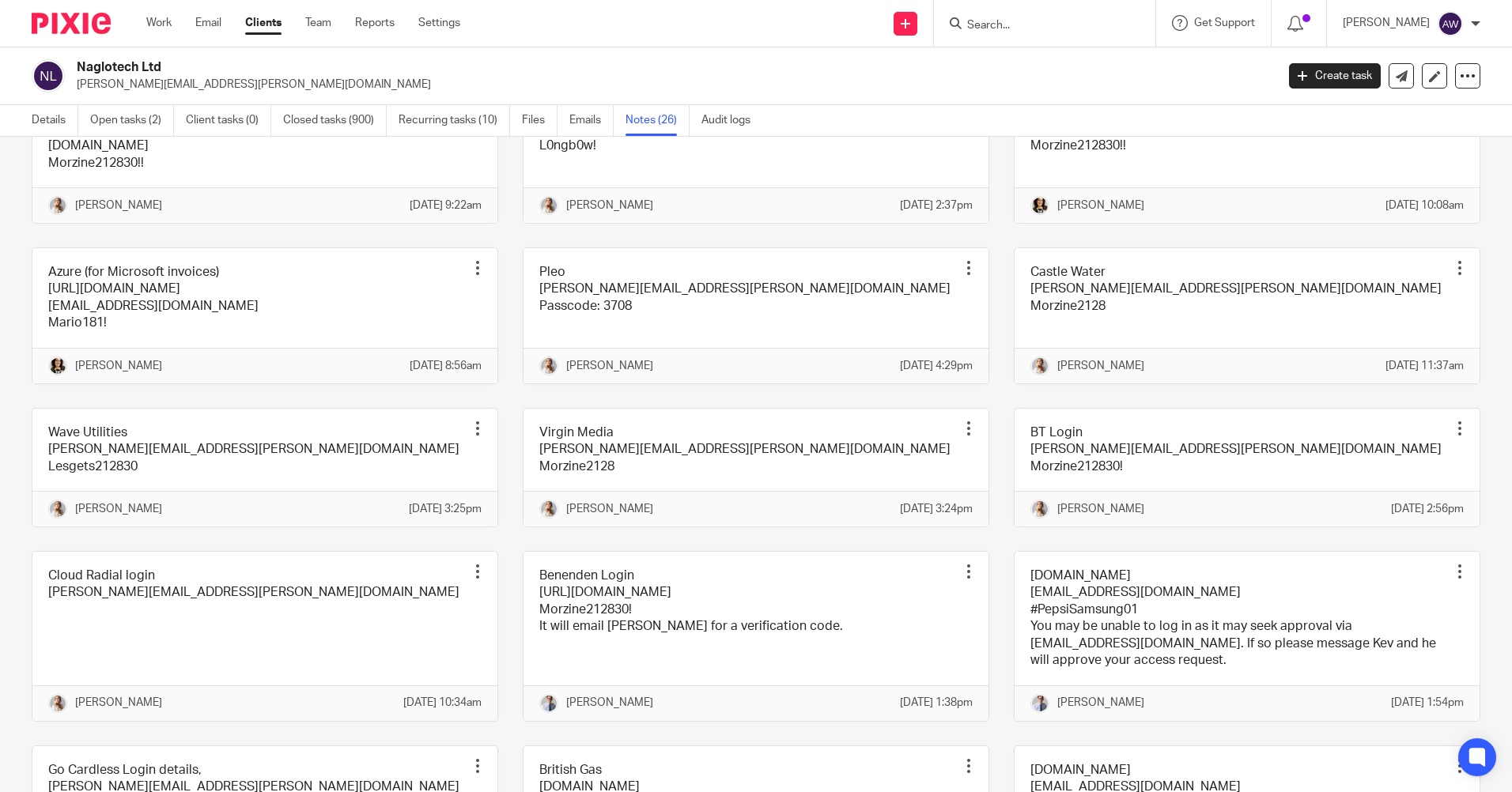
scroll to position [158, 0]
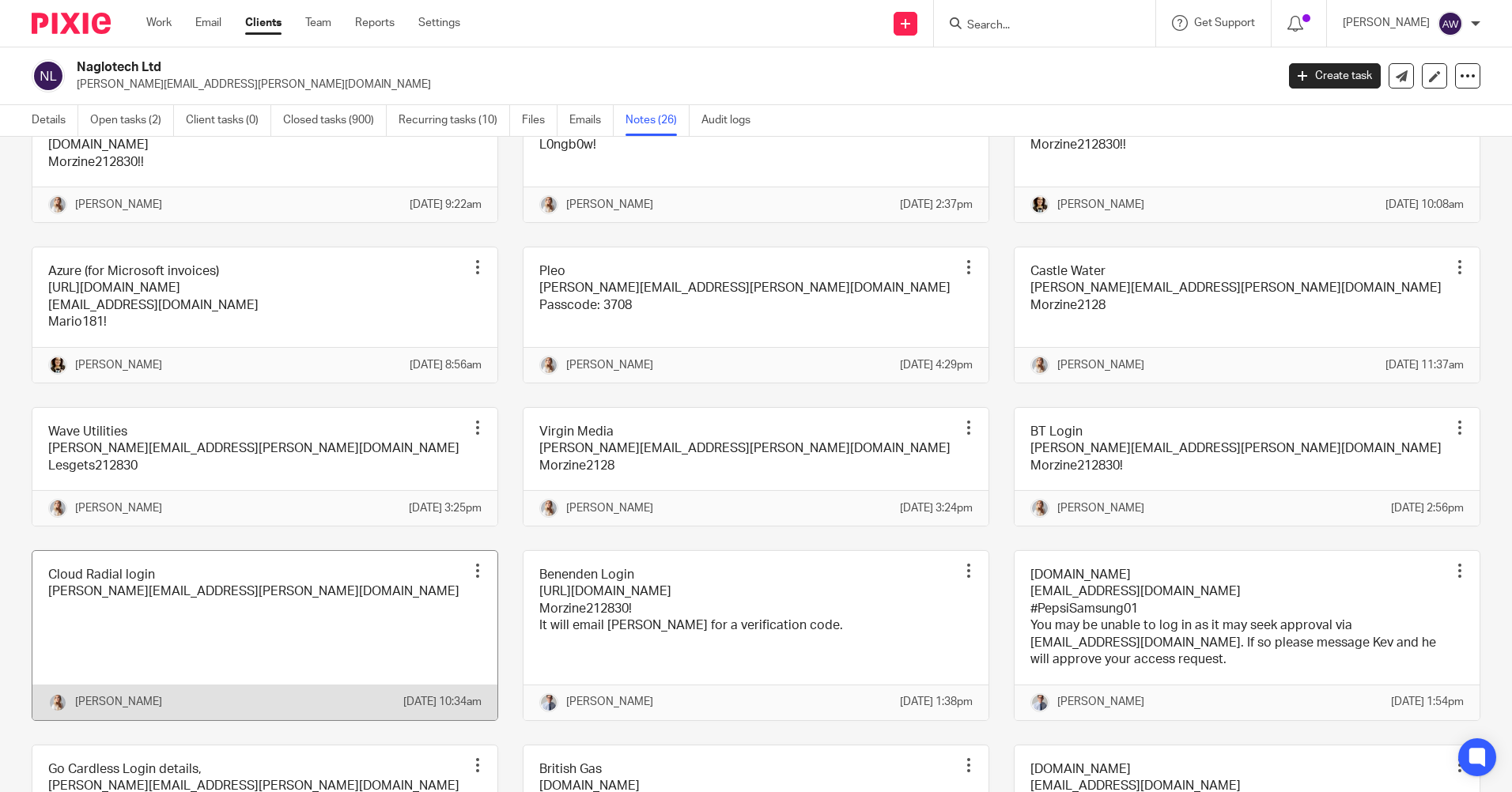
click at [469, 578] on div at bounding box center [477, 570] width 16 height 16
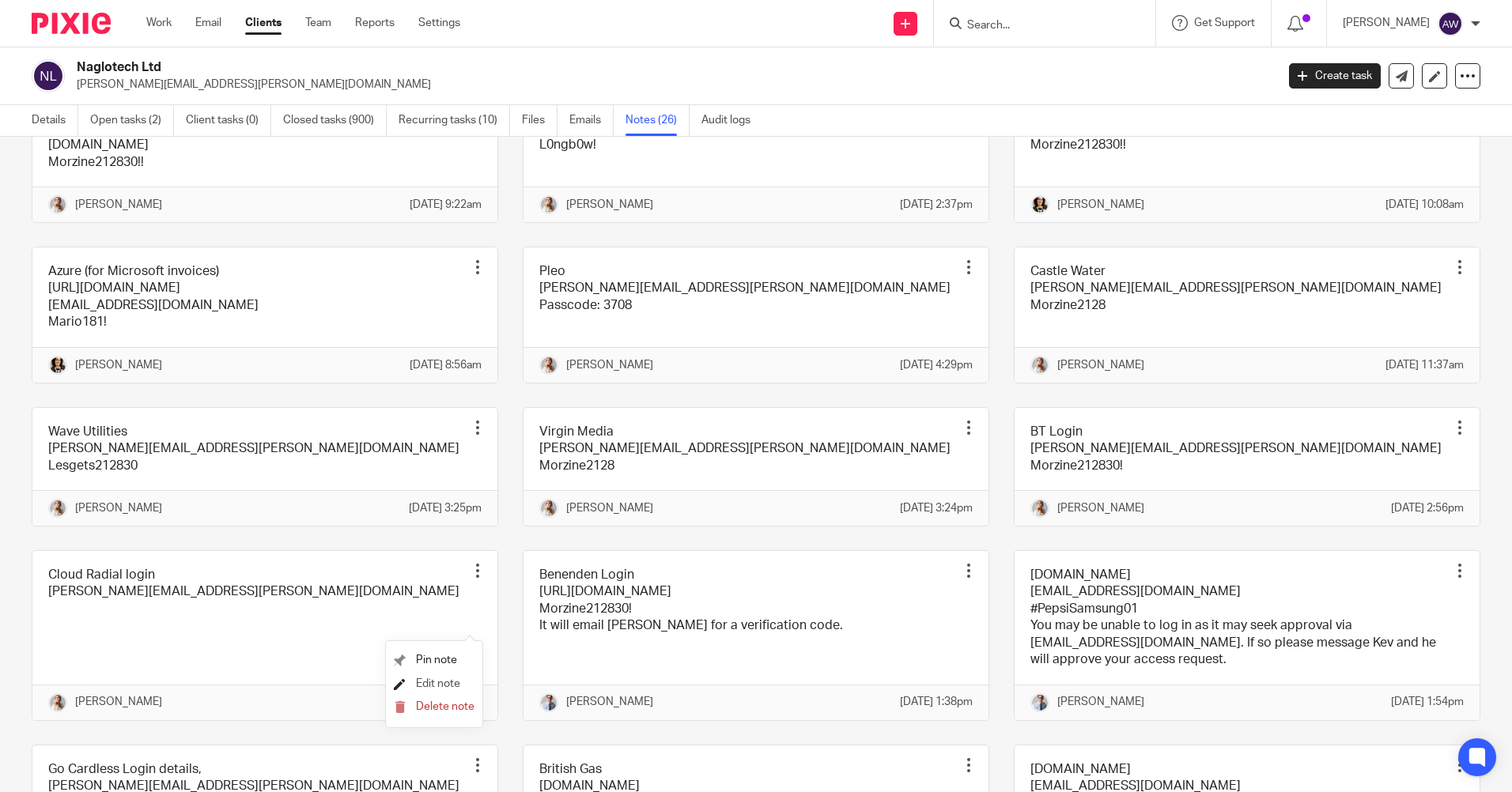
click at [457, 678] on span "Edit note" at bounding box center [438, 683] width 44 height 11
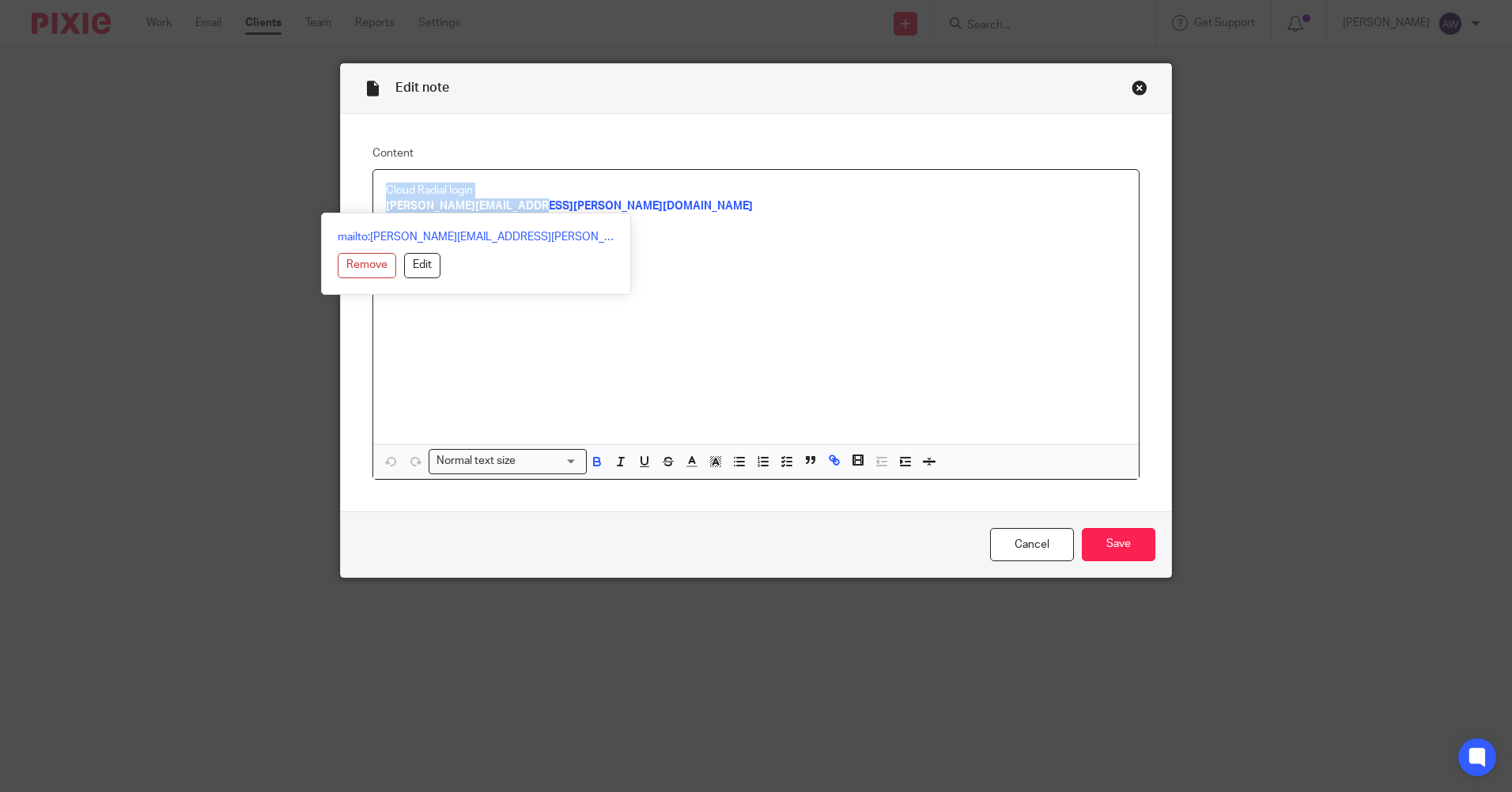
drag, startPoint x: 384, startPoint y: 192, endPoint x: 566, endPoint y: 209, distance: 182.8
click at [566, 209] on div "Cloud Radial login [PERSON_NAME][EMAIL_ADDRESS][PERSON_NAME][DOMAIN_NAME]" at bounding box center [756, 306] width 765 height 274
copy div "Cloud Radial login andy.booth@naglotech.com"
click at [1007, 547] on link "Cancel" at bounding box center [1032, 544] width 84 height 34
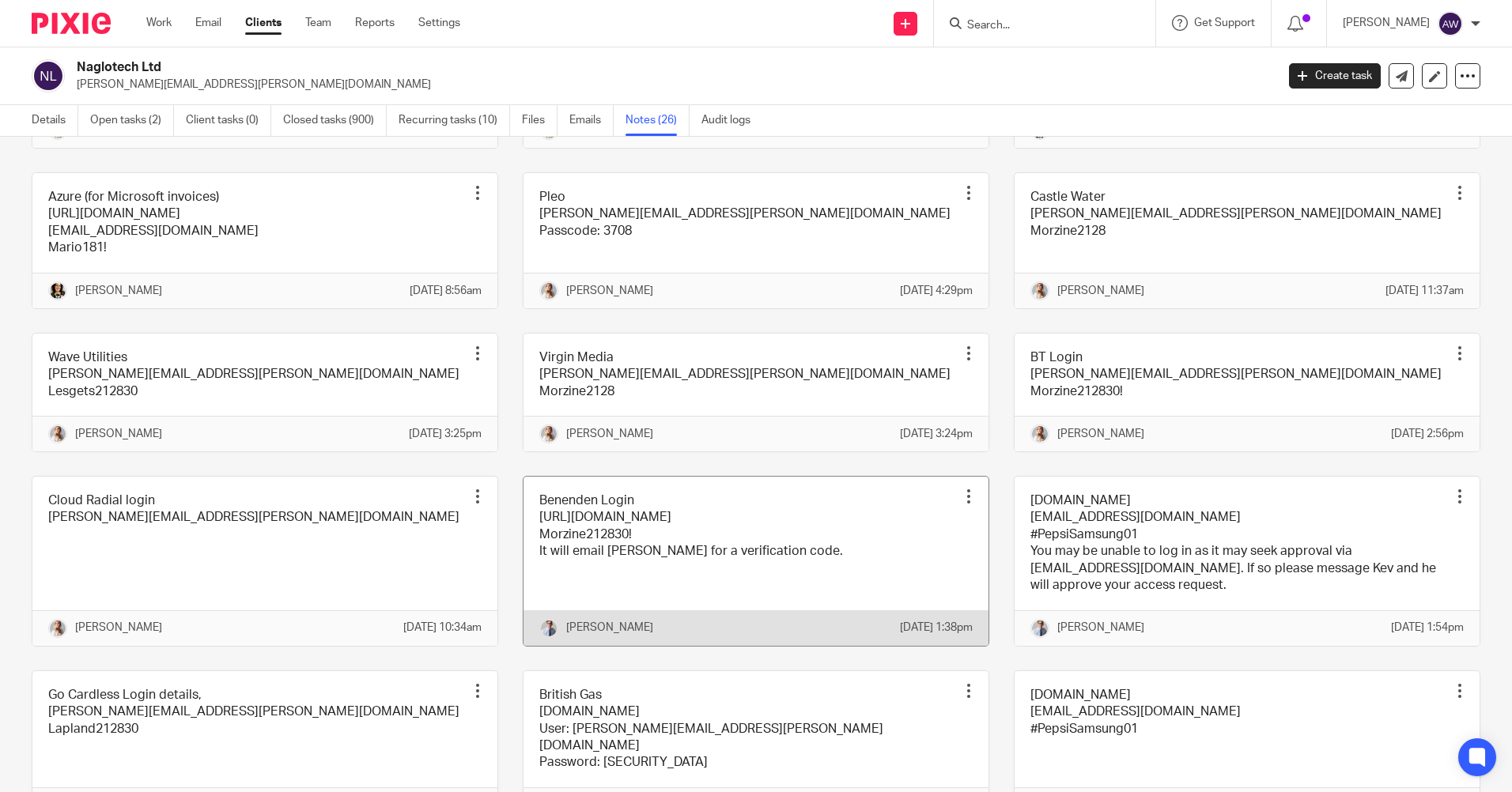
scroll to position [237, 0]
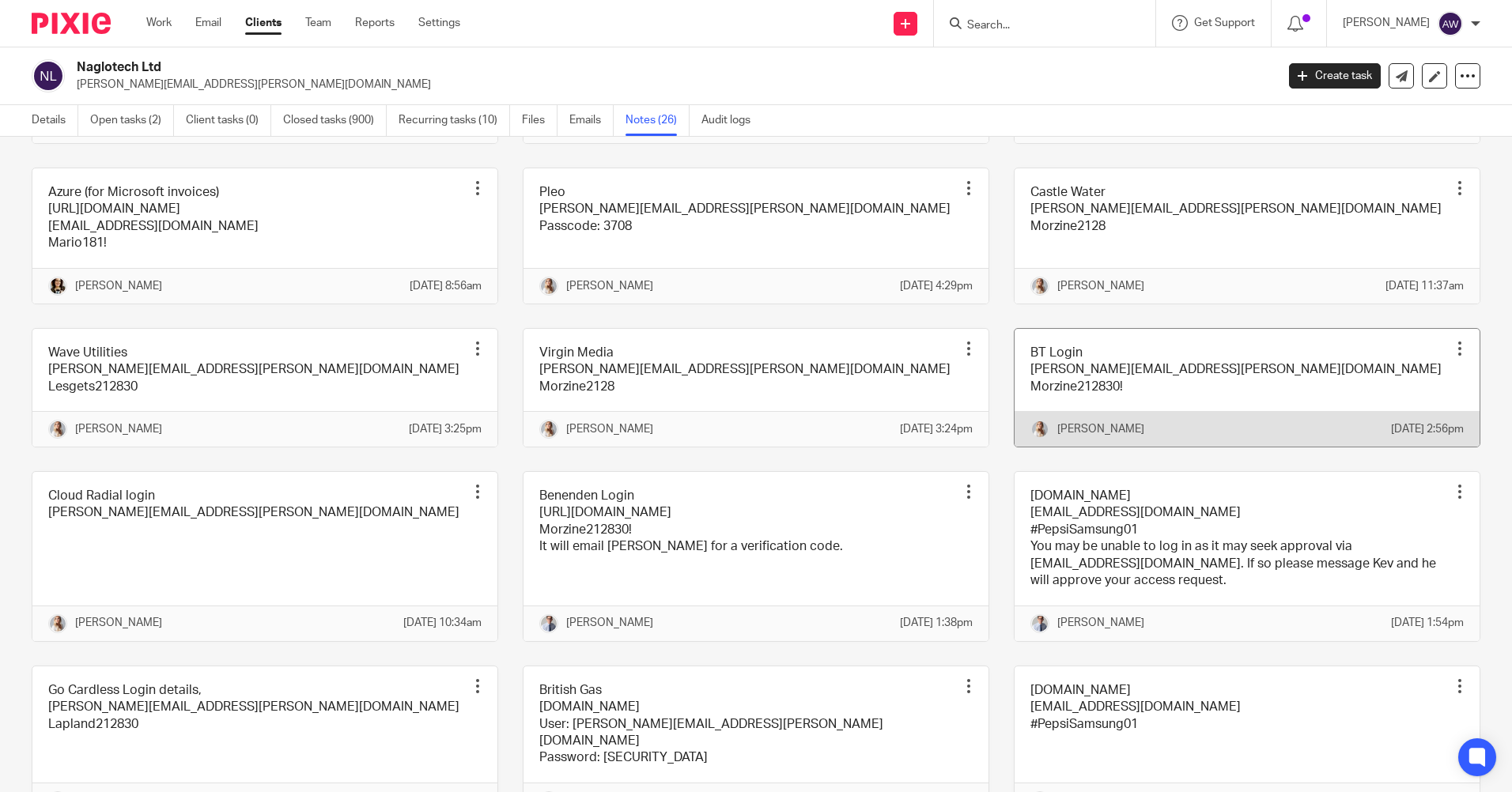
click at [1448, 360] on div "Pin note Edit note Delete note" at bounding box center [1459, 349] width 24 height 24
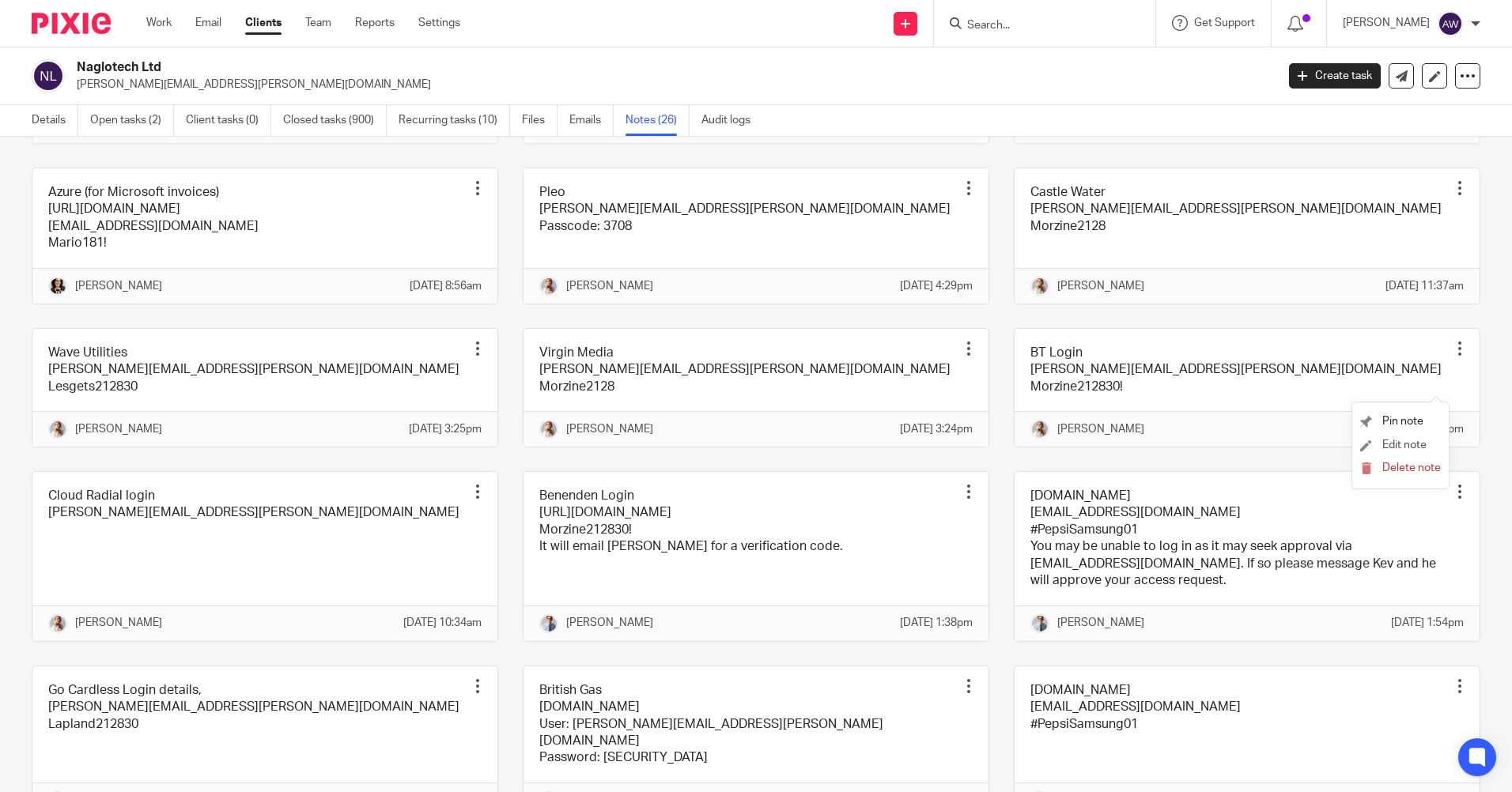
click at [1406, 436] on li "Edit note" at bounding box center [1400, 446] width 81 height 24
click at [1403, 449] on span "Edit note" at bounding box center [1404, 444] width 44 height 11
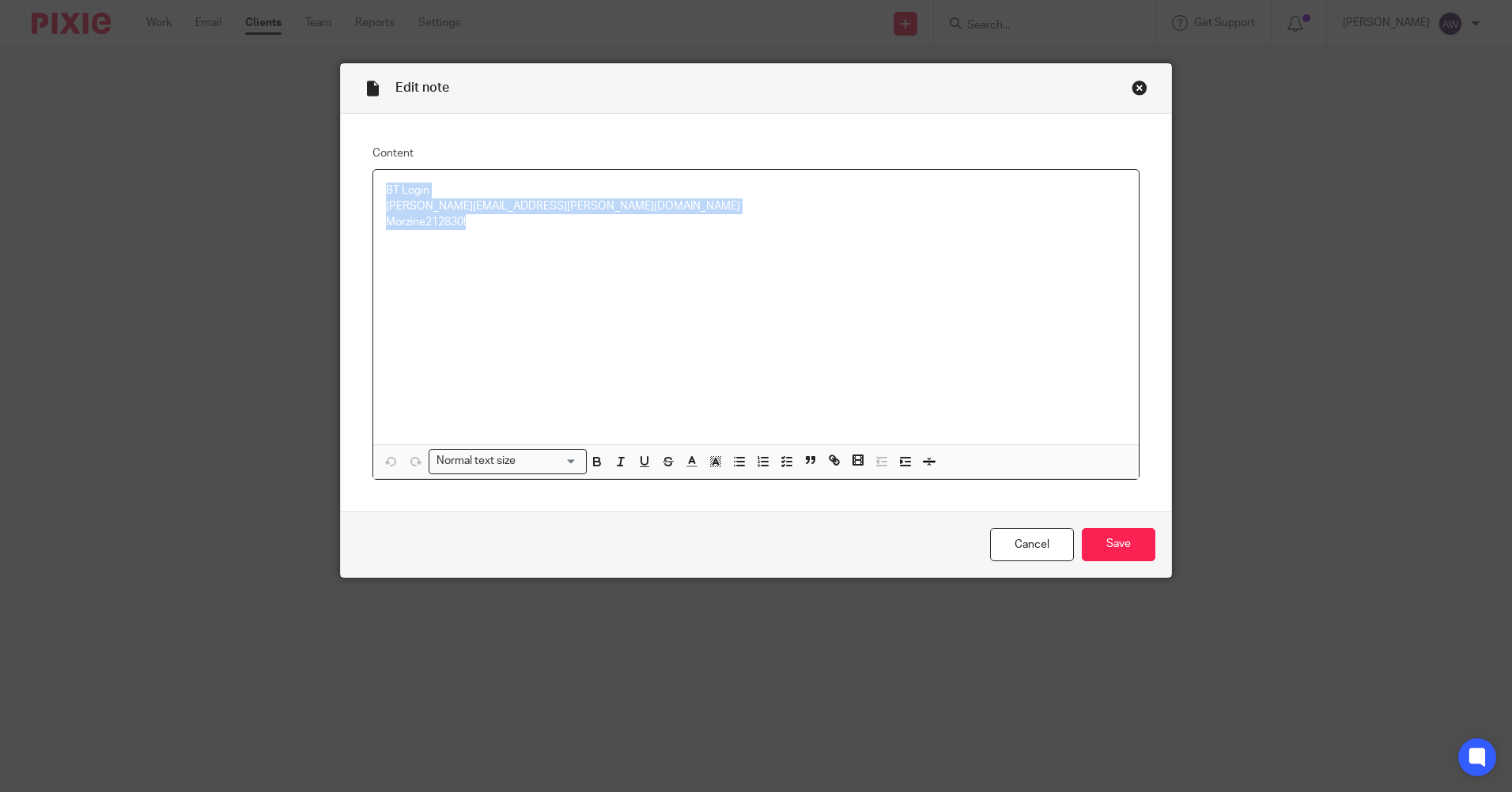
drag, startPoint x: 383, startPoint y: 189, endPoint x: 510, endPoint y: 238, distance: 136.1
click at [510, 238] on div "BT Login [PERSON_NAME][EMAIL_ADDRESS][PERSON_NAME][DOMAIN_NAME] Morzine212830!" at bounding box center [756, 306] width 765 height 274
copy div "BT Login [PERSON_NAME][EMAIL_ADDRESS][PERSON_NAME][DOMAIN_NAME] Morzine212830!"
click at [1031, 534] on link "Cancel" at bounding box center [1032, 544] width 84 height 34
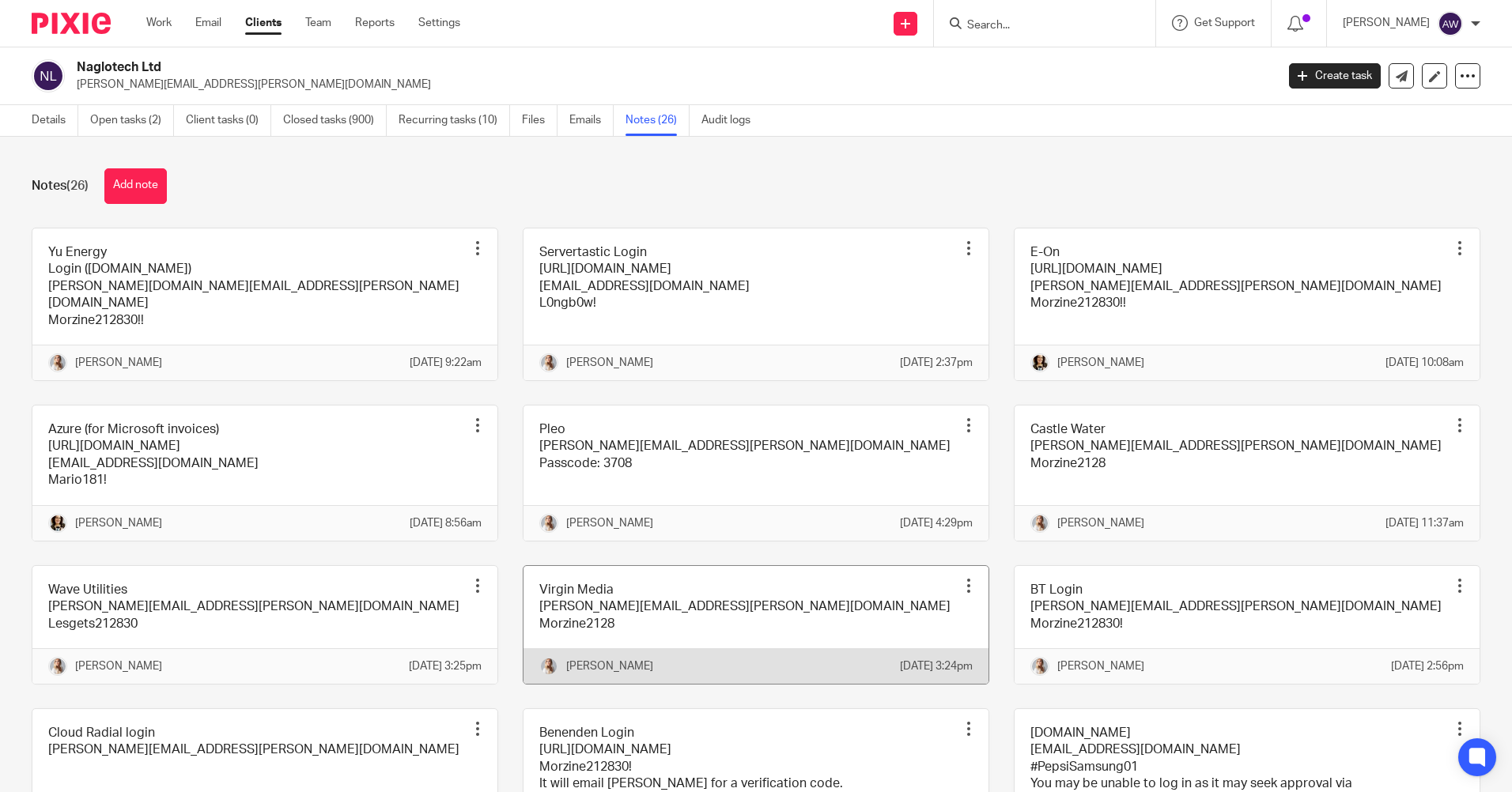
click at [960, 594] on div at bounding box center [968, 585] width 16 height 16
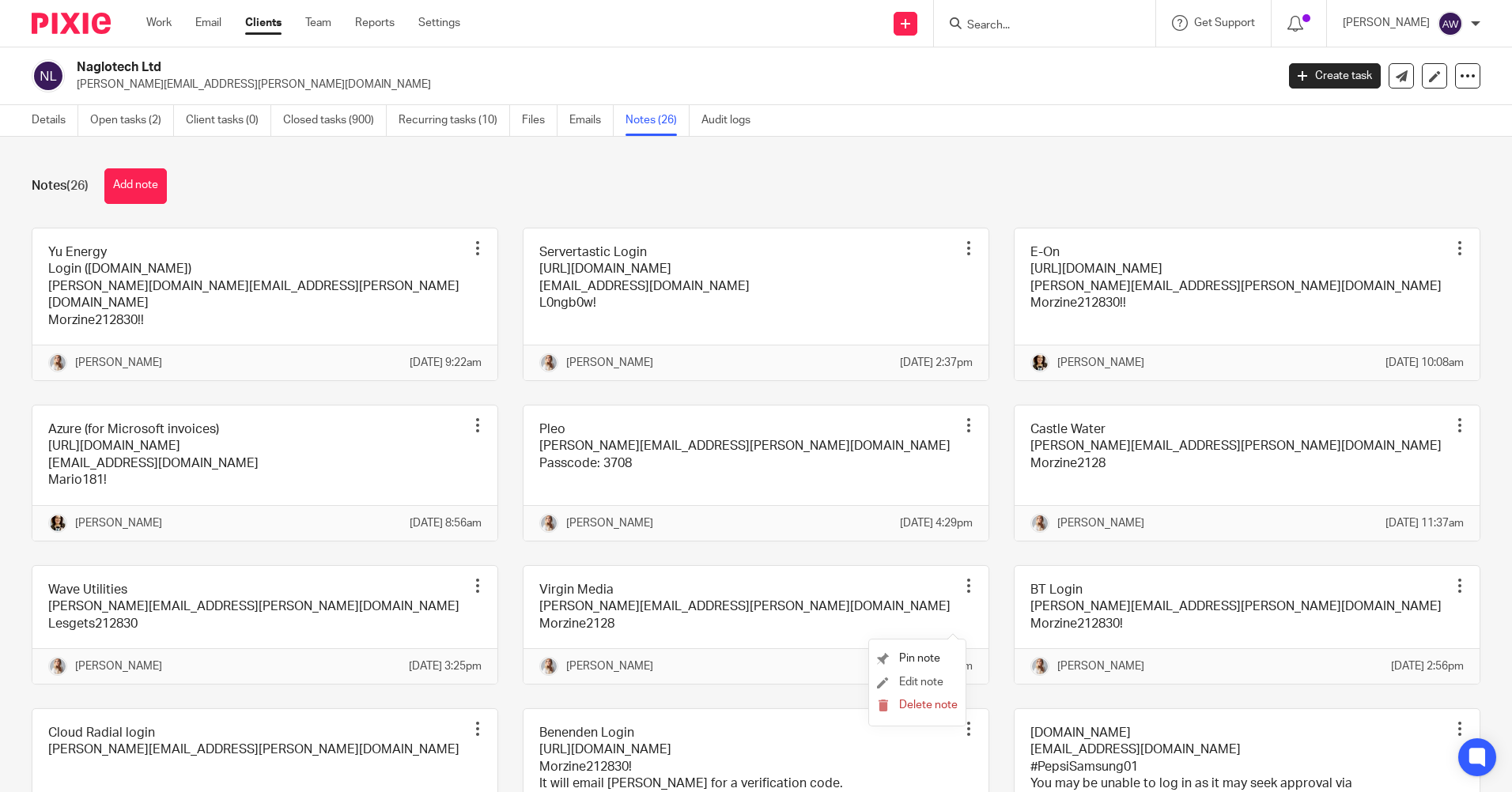
click at [944, 675] on li "Edit note" at bounding box center [916, 683] width 81 height 24
click at [927, 681] on span "Edit note" at bounding box center [921, 682] width 44 height 11
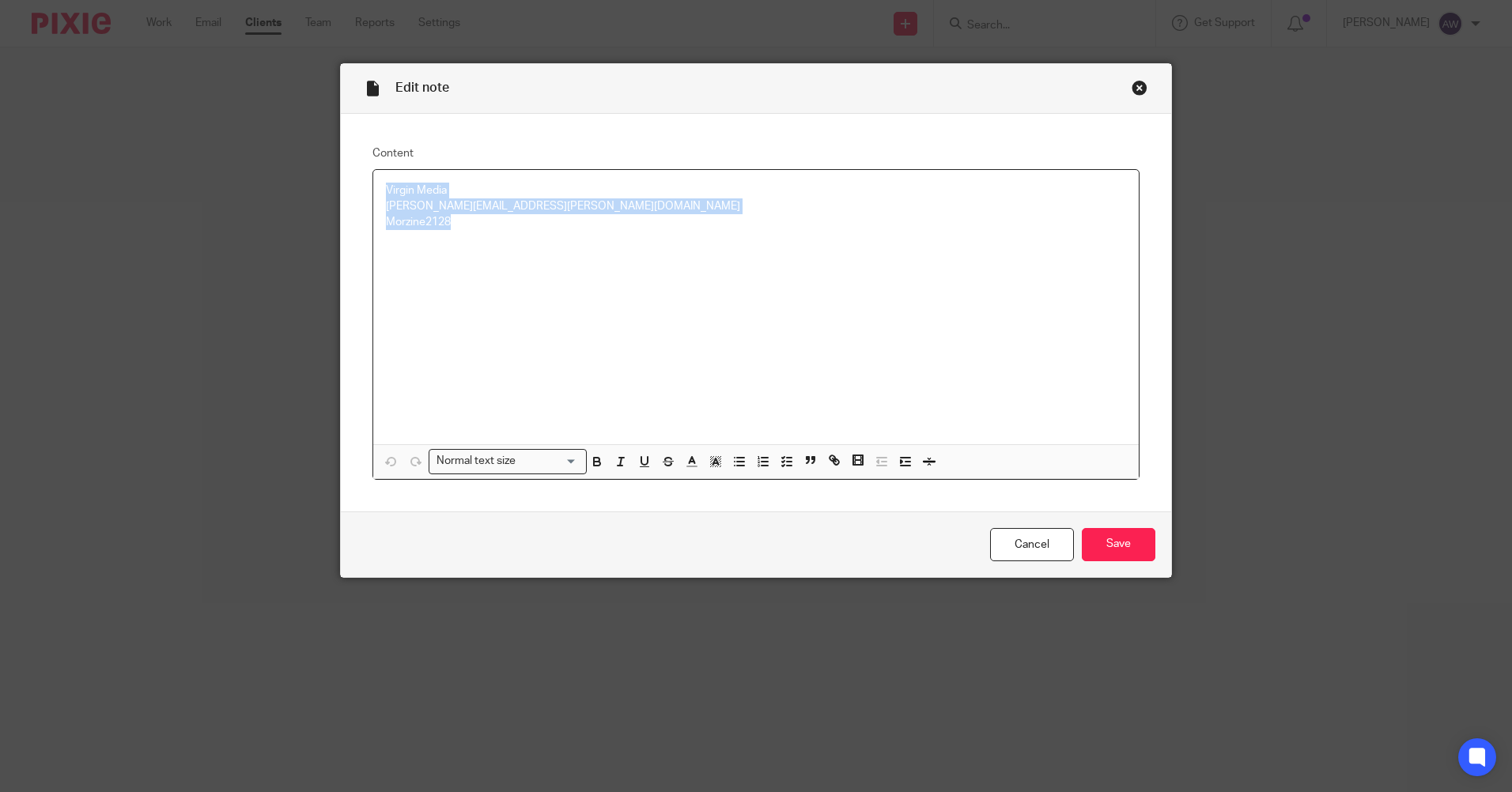
drag, startPoint x: 379, startPoint y: 187, endPoint x: 509, endPoint y: 237, distance: 139.3
click at [509, 237] on div "Virgin Media [PERSON_NAME][EMAIL_ADDRESS][PERSON_NAME][DOMAIN_NAME] Morzine2128" at bounding box center [756, 306] width 765 height 274
copy div "Virgin Media sam.booth@naglotech.com Morzine2128"
click at [1055, 541] on link "Cancel" at bounding box center [1032, 544] width 84 height 34
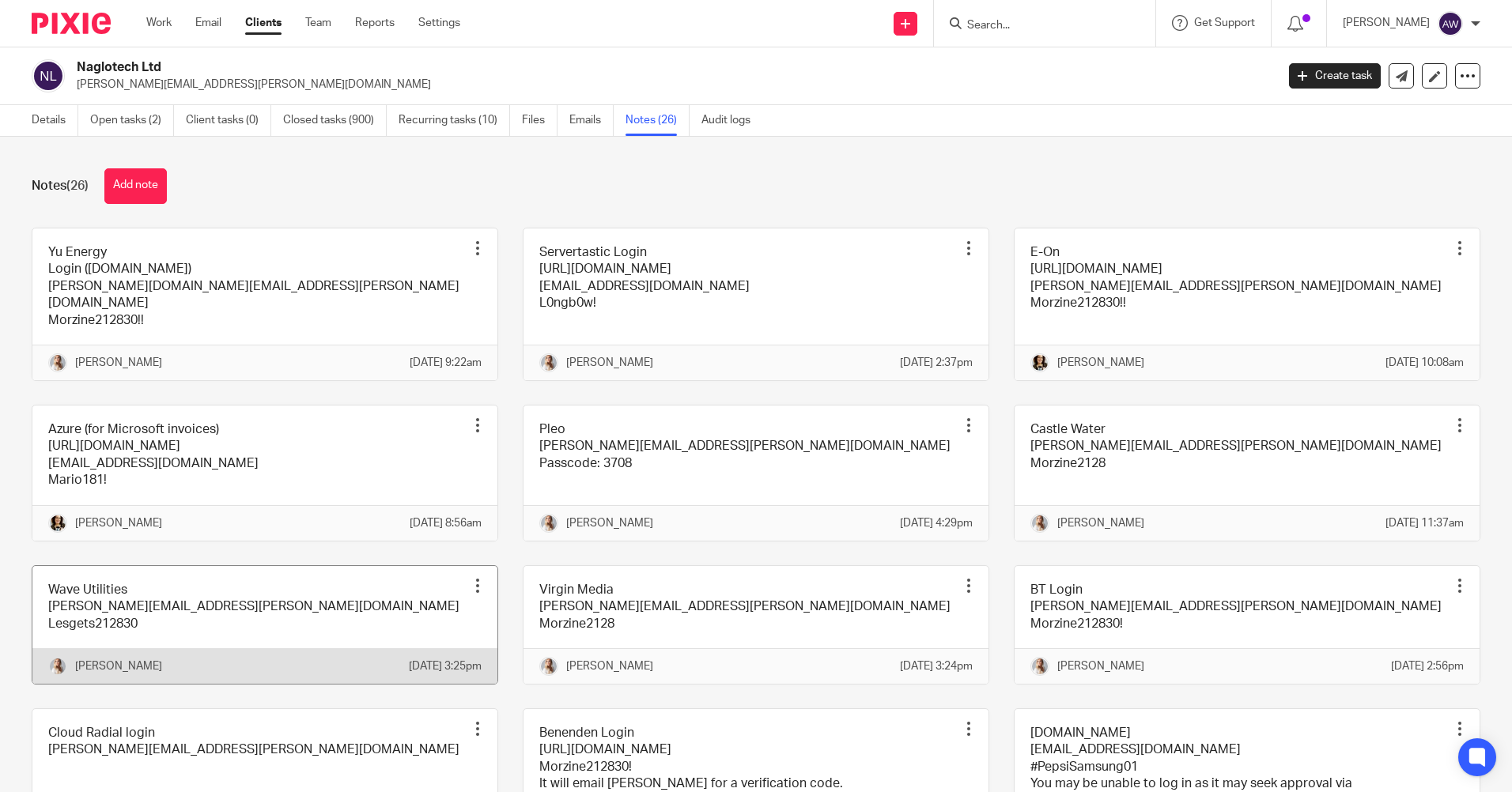
click at [469, 594] on div at bounding box center [477, 585] width 16 height 16
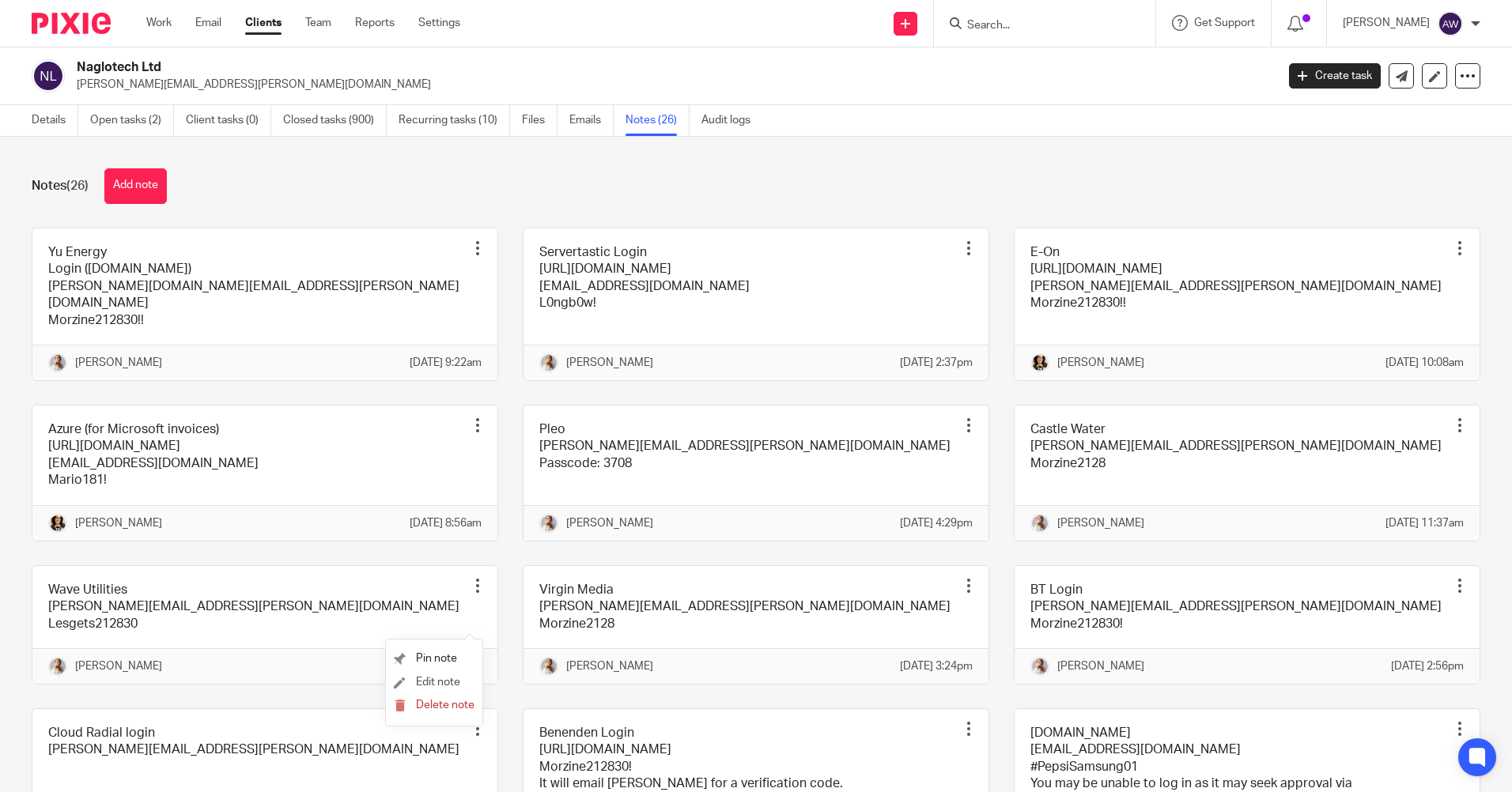
click at [450, 673] on li "Edit note" at bounding box center [434, 683] width 81 height 24
click at [426, 678] on span "Edit note" at bounding box center [438, 682] width 44 height 11
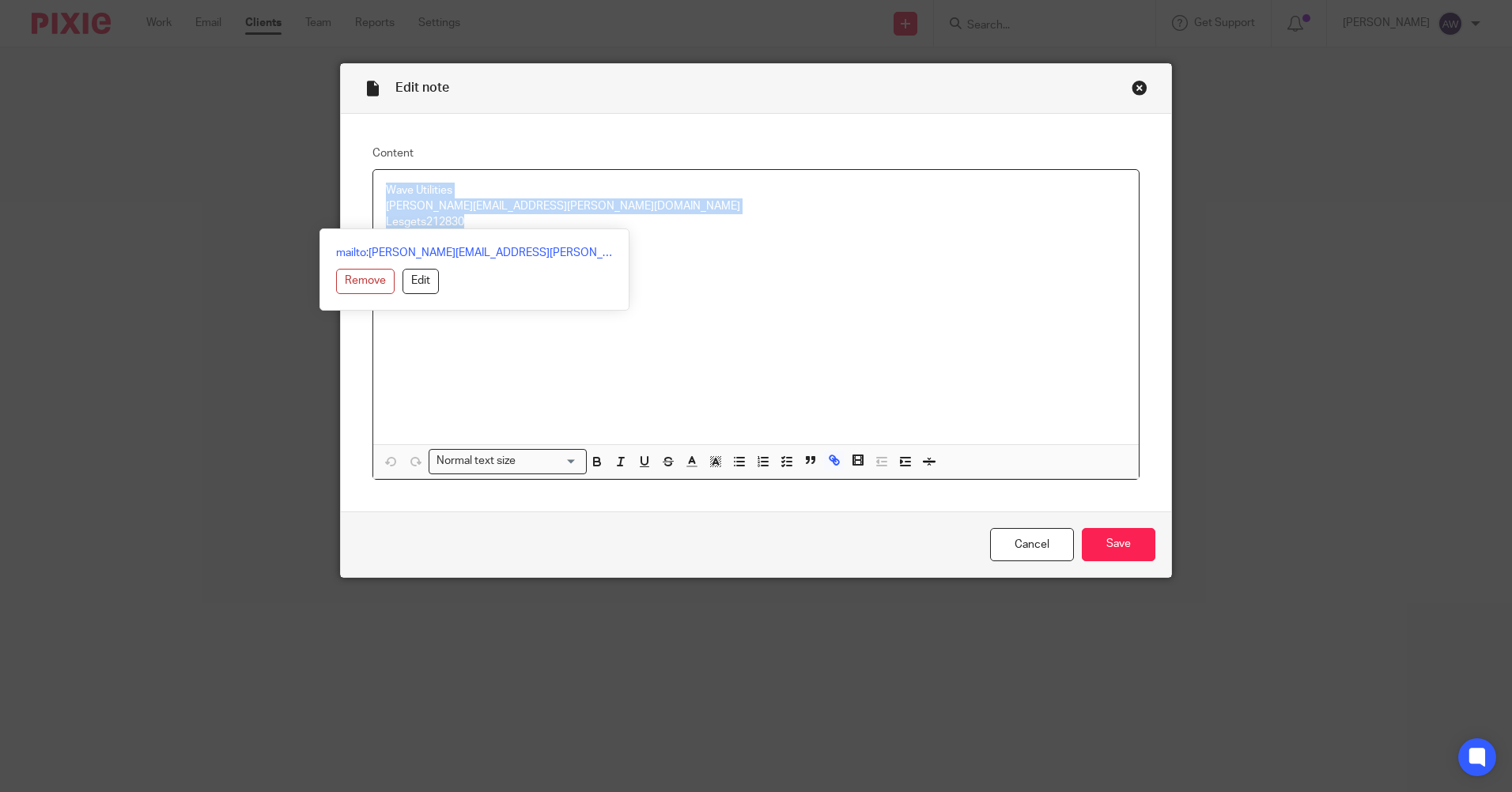
drag, startPoint x: 377, startPoint y: 186, endPoint x: 511, endPoint y: 226, distance: 139.8
click at [511, 226] on div "Wave Utilities sam.booth@naglotech.com Lesgets212830" at bounding box center [756, 306] width 765 height 274
copy div "Wave Utilities sam.booth@naglotech.com Lesgets212830"
click at [998, 526] on div "Cancel Save" at bounding box center [756, 544] width 830 height 66
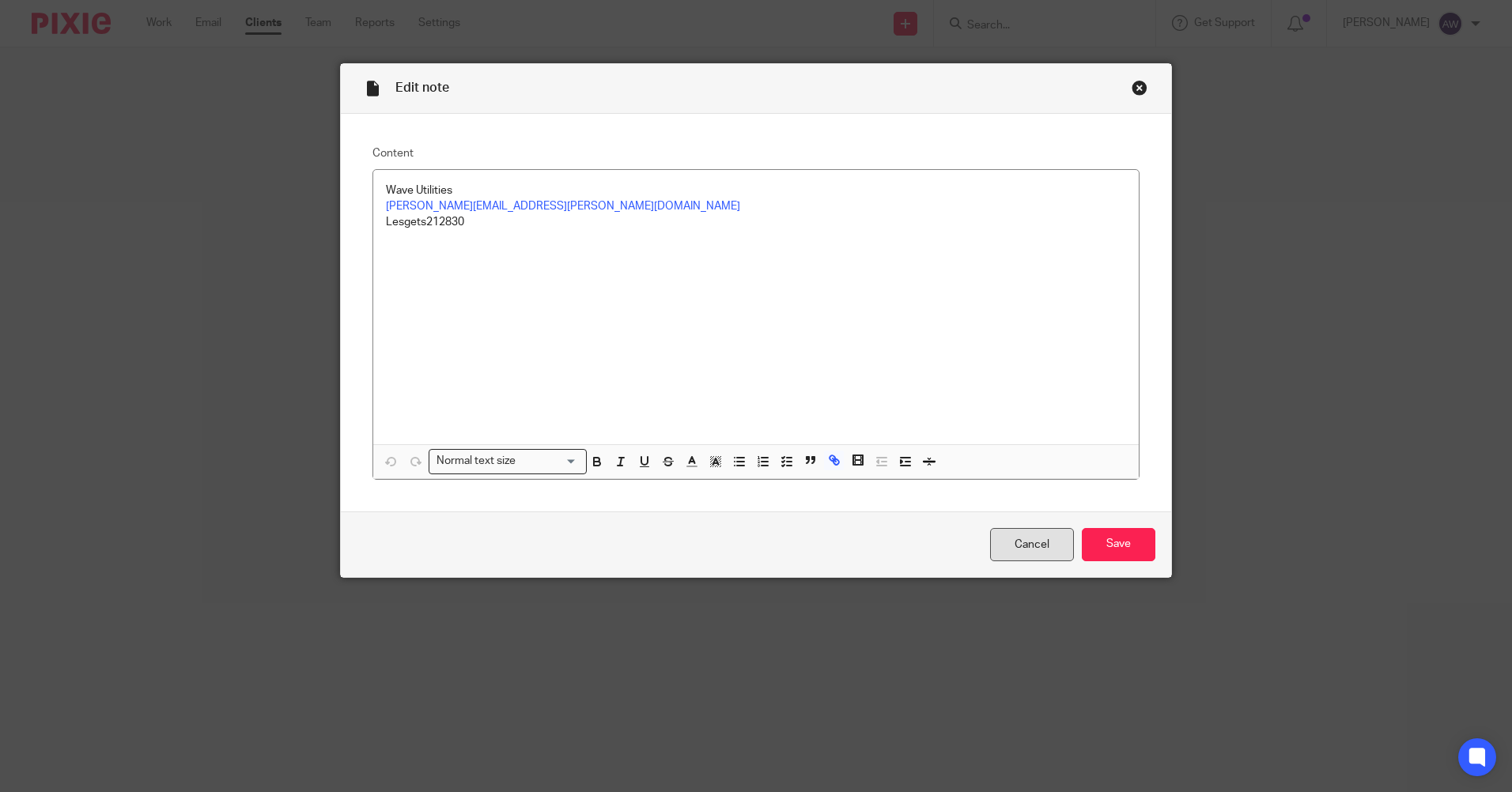
click at [1023, 549] on link "Cancel" at bounding box center [1032, 544] width 84 height 34
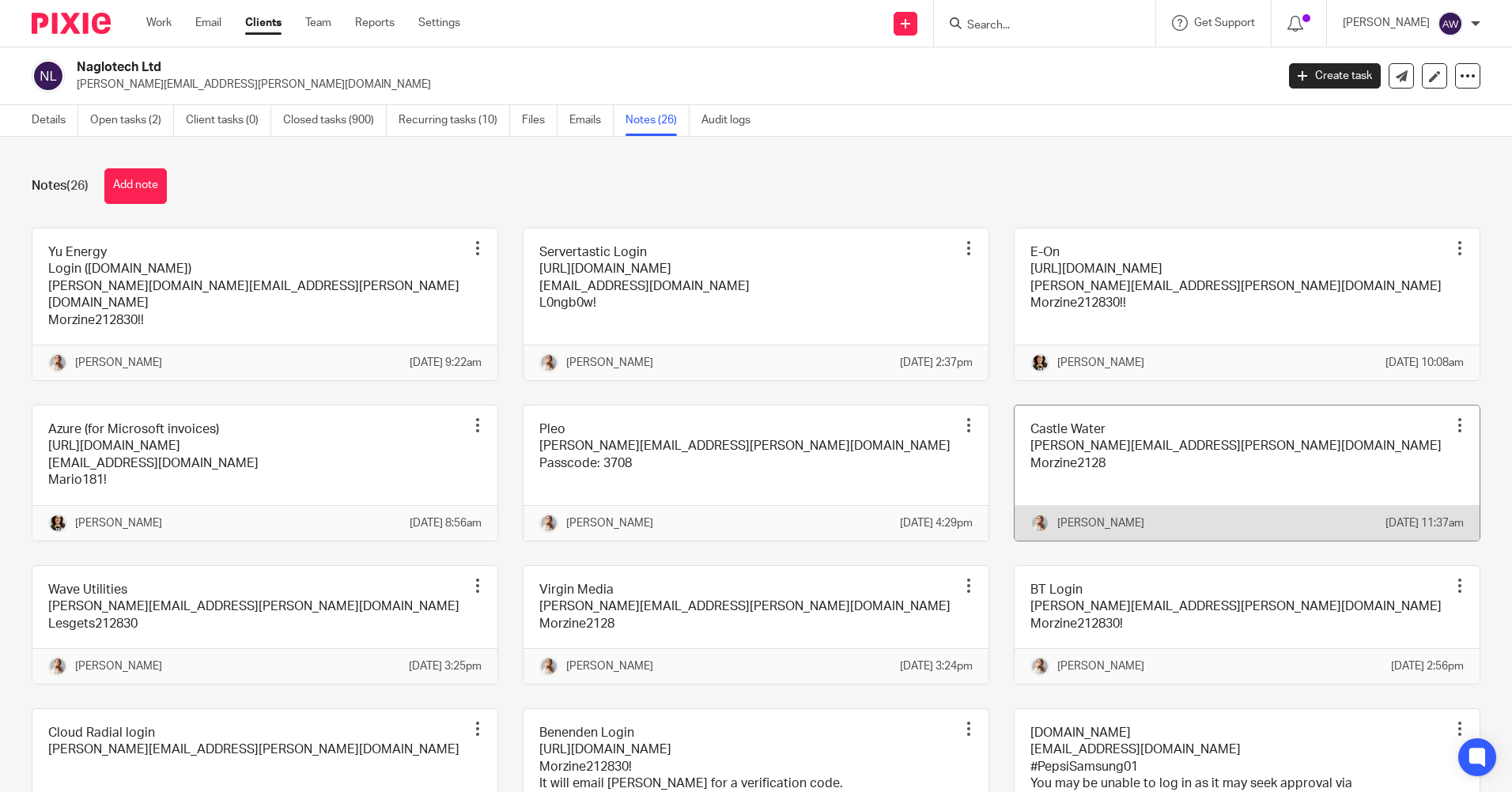
click at [1452, 433] on div at bounding box center [1459, 425] width 16 height 16
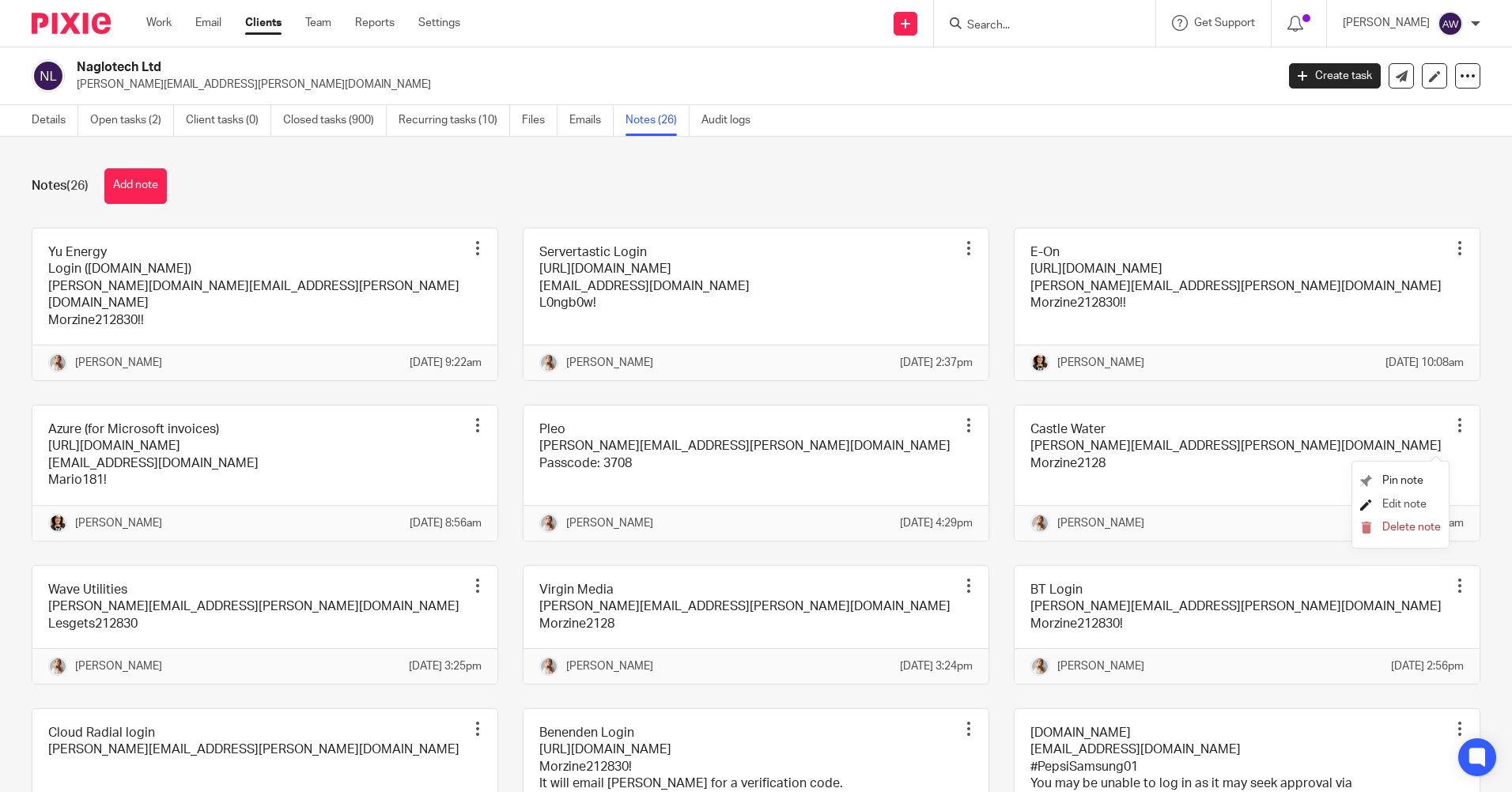
click at [1416, 507] on span "Edit note" at bounding box center [1404, 504] width 44 height 11
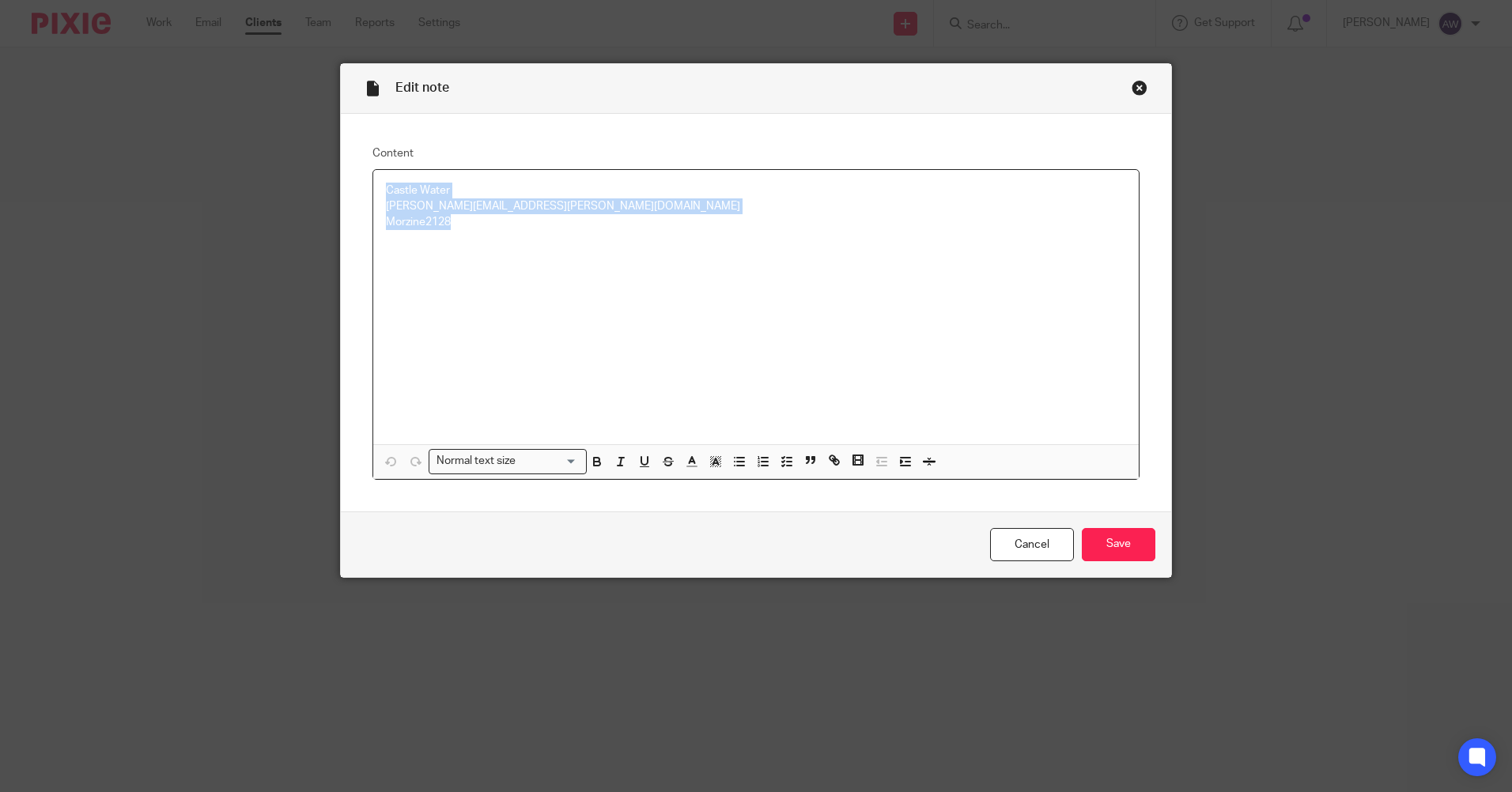
drag, startPoint x: 382, startPoint y: 191, endPoint x: 499, endPoint y: 226, distance: 122.1
click at [499, 226] on div "Castle Water [PERSON_NAME][EMAIL_ADDRESS][PERSON_NAME][DOMAIN_NAME] Morzine2128" at bounding box center [756, 306] width 765 height 274
copy div "Castle Water [PERSON_NAME][EMAIL_ADDRESS][PERSON_NAME][DOMAIN_NAME] Morzine2128"
click at [1011, 535] on link "Cancel" at bounding box center [1032, 544] width 84 height 34
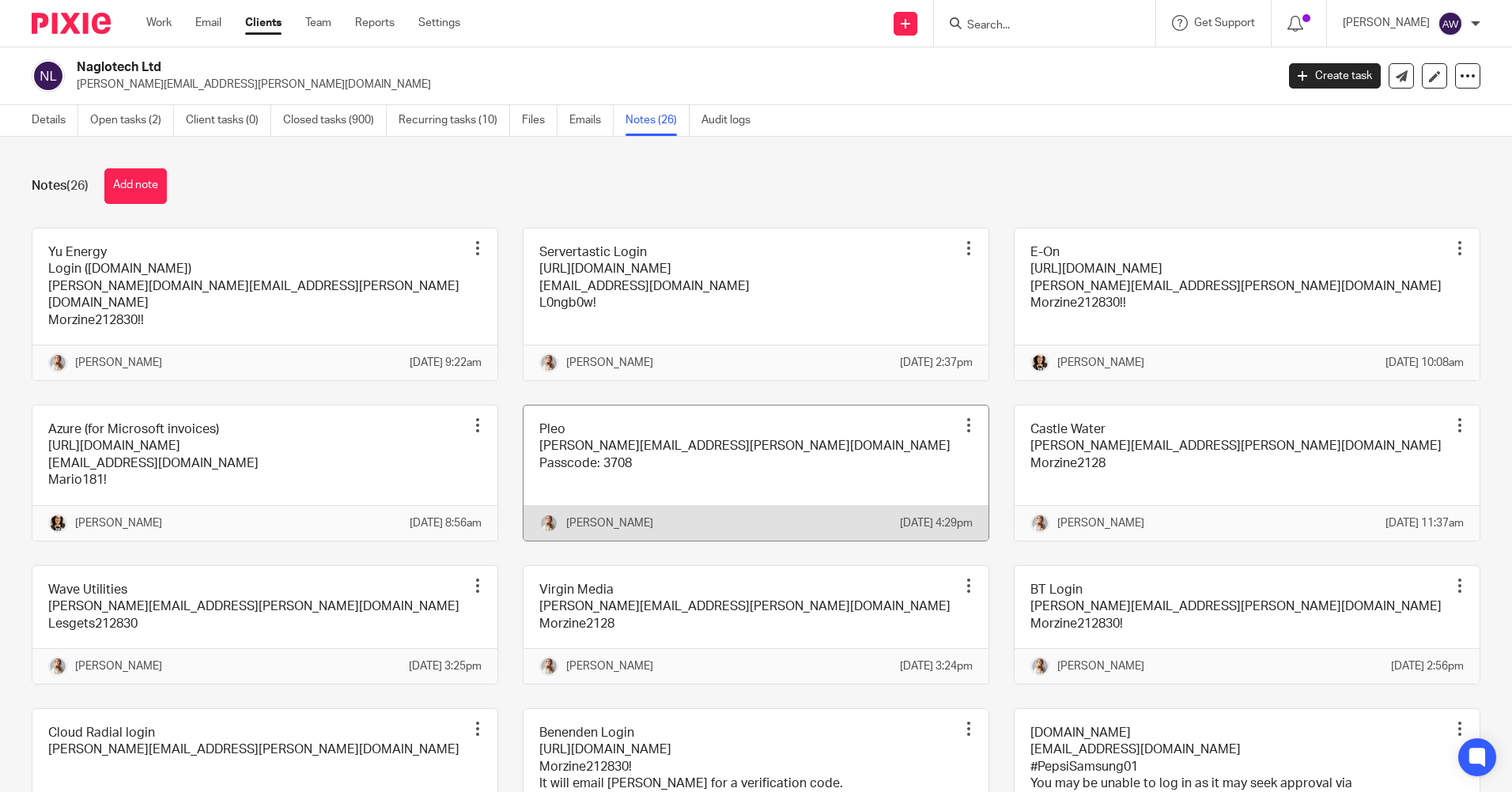
click at [960, 433] on div at bounding box center [968, 425] width 16 height 16
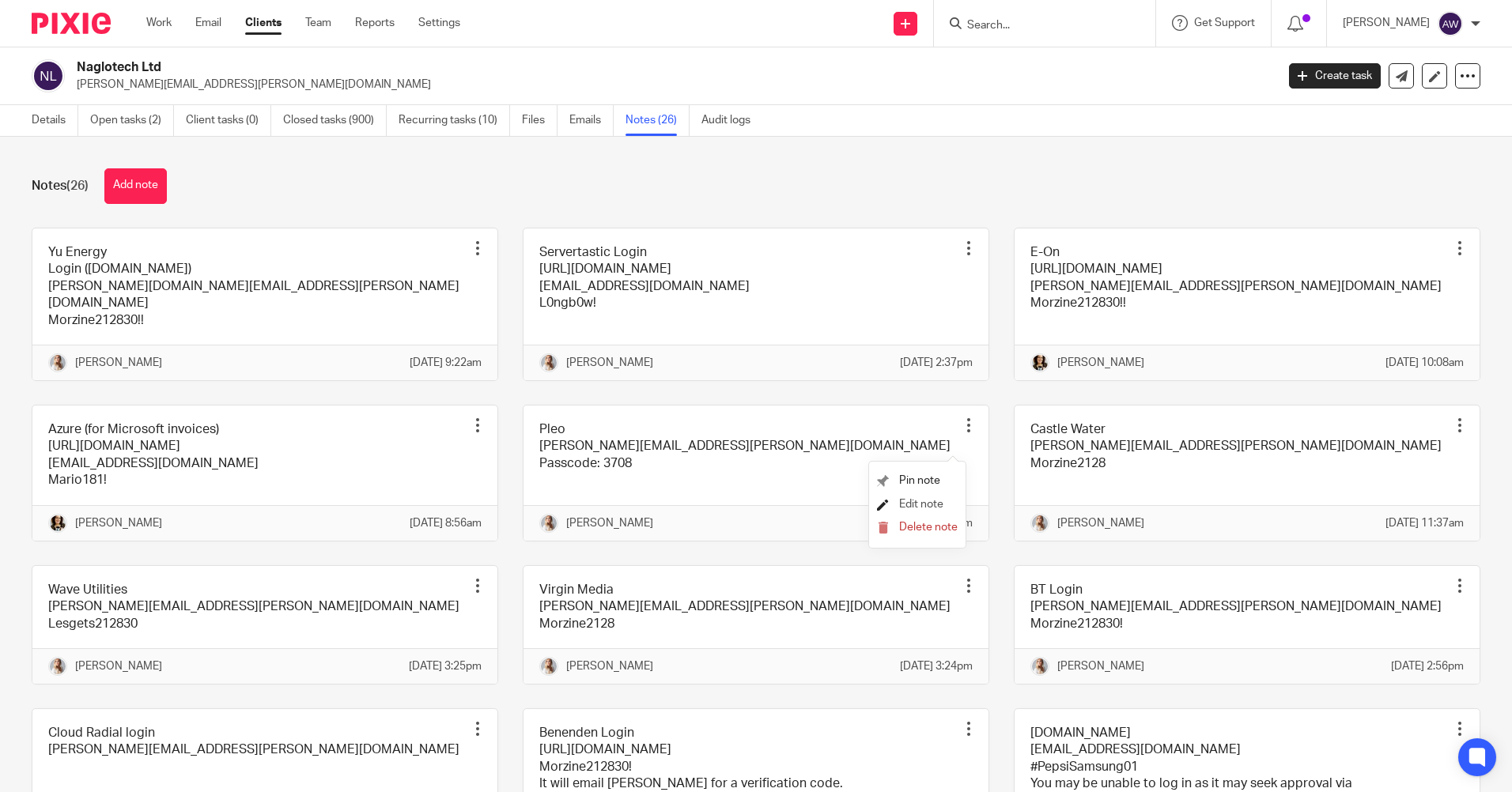
click at [929, 504] on span "Edit note" at bounding box center [921, 504] width 44 height 11
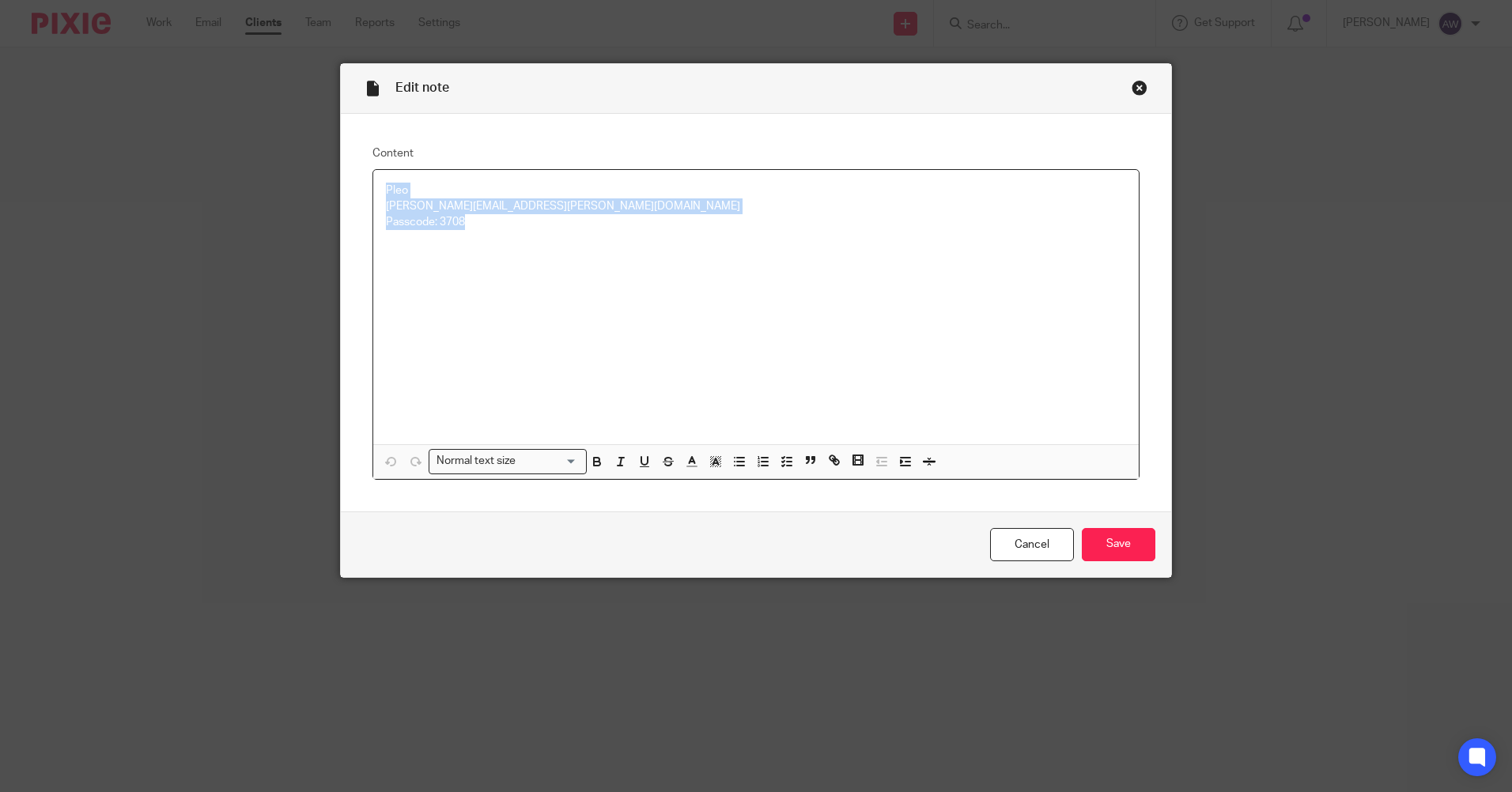
drag, startPoint x: 379, startPoint y: 188, endPoint x: 512, endPoint y: 233, distance: 140.4
click at [512, 233] on div "Pleo sam.booth@naglotech.com Passcode: 3708" at bounding box center [756, 306] width 765 height 274
copy div "Pleo sam.booth@naglotech.com Passcode: 3708"
click at [1035, 542] on link "Cancel" at bounding box center [1032, 544] width 84 height 34
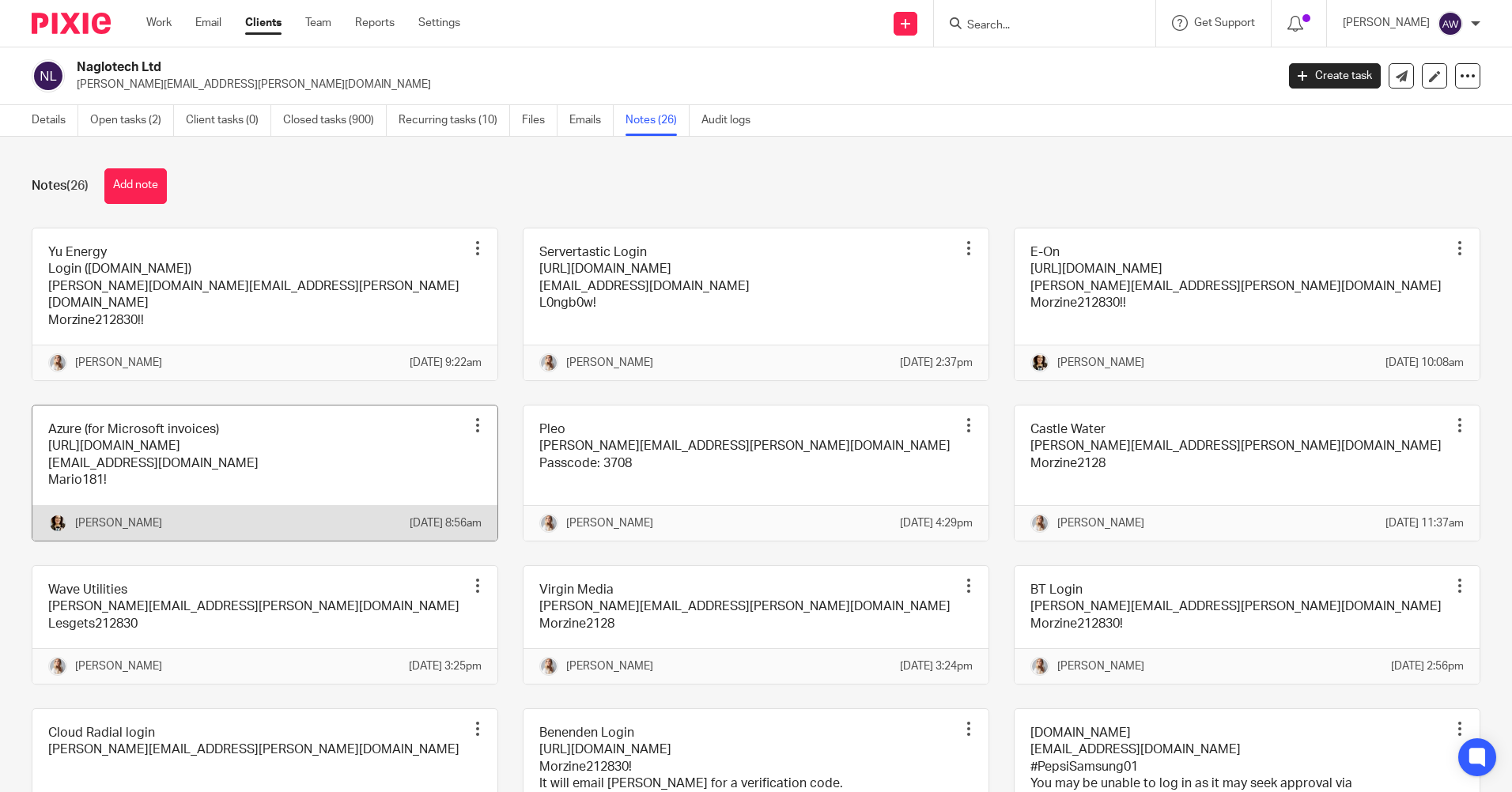
click at [470, 433] on div at bounding box center [477, 425] width 16 height 16
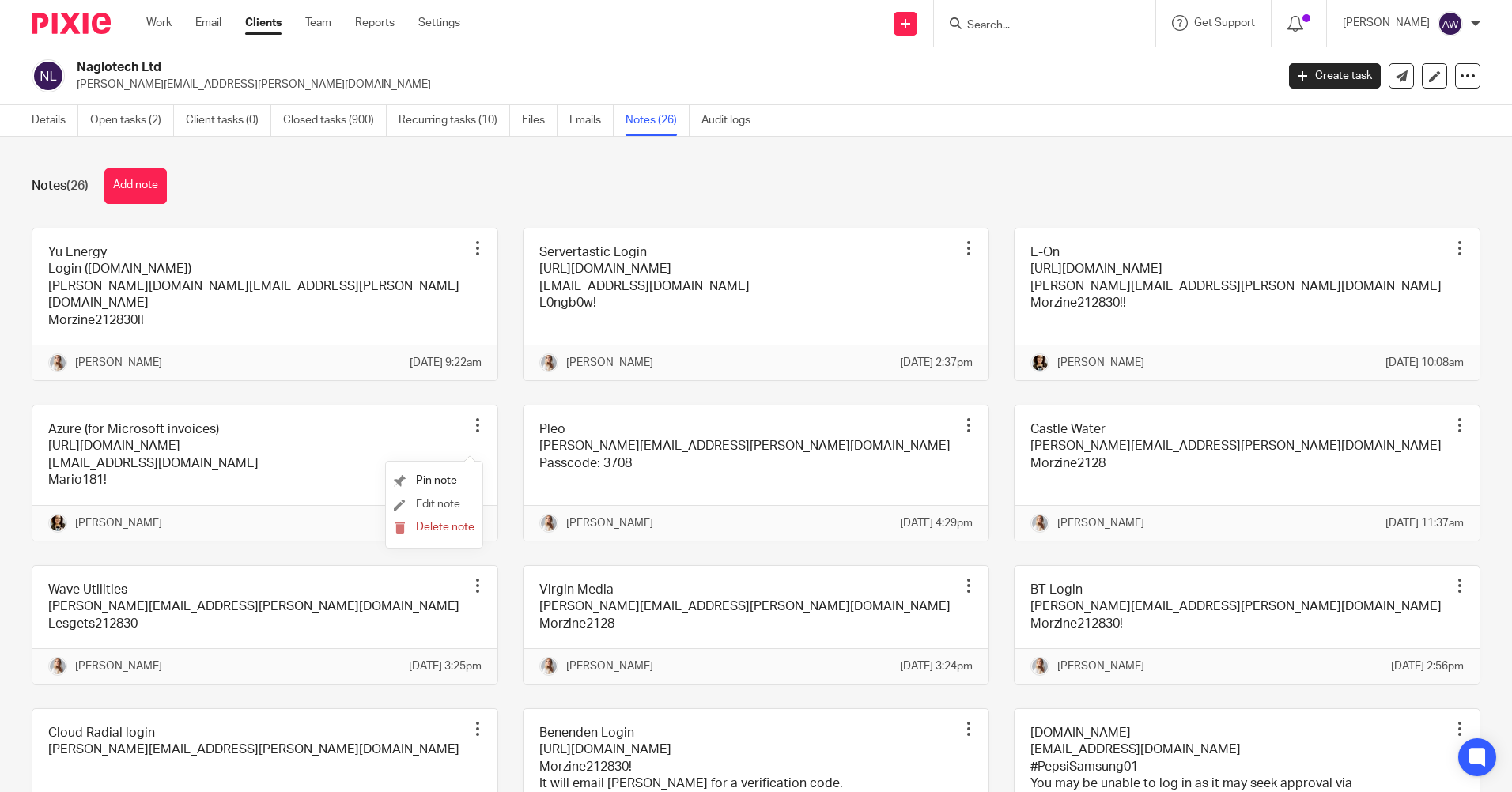
click at [450, 496] on li "Edit note" at bounding box center [434, 505] width 81 height 24
click at [434, 499] on span "Edit note" at bounding box center [438, 504] width 44 height 11
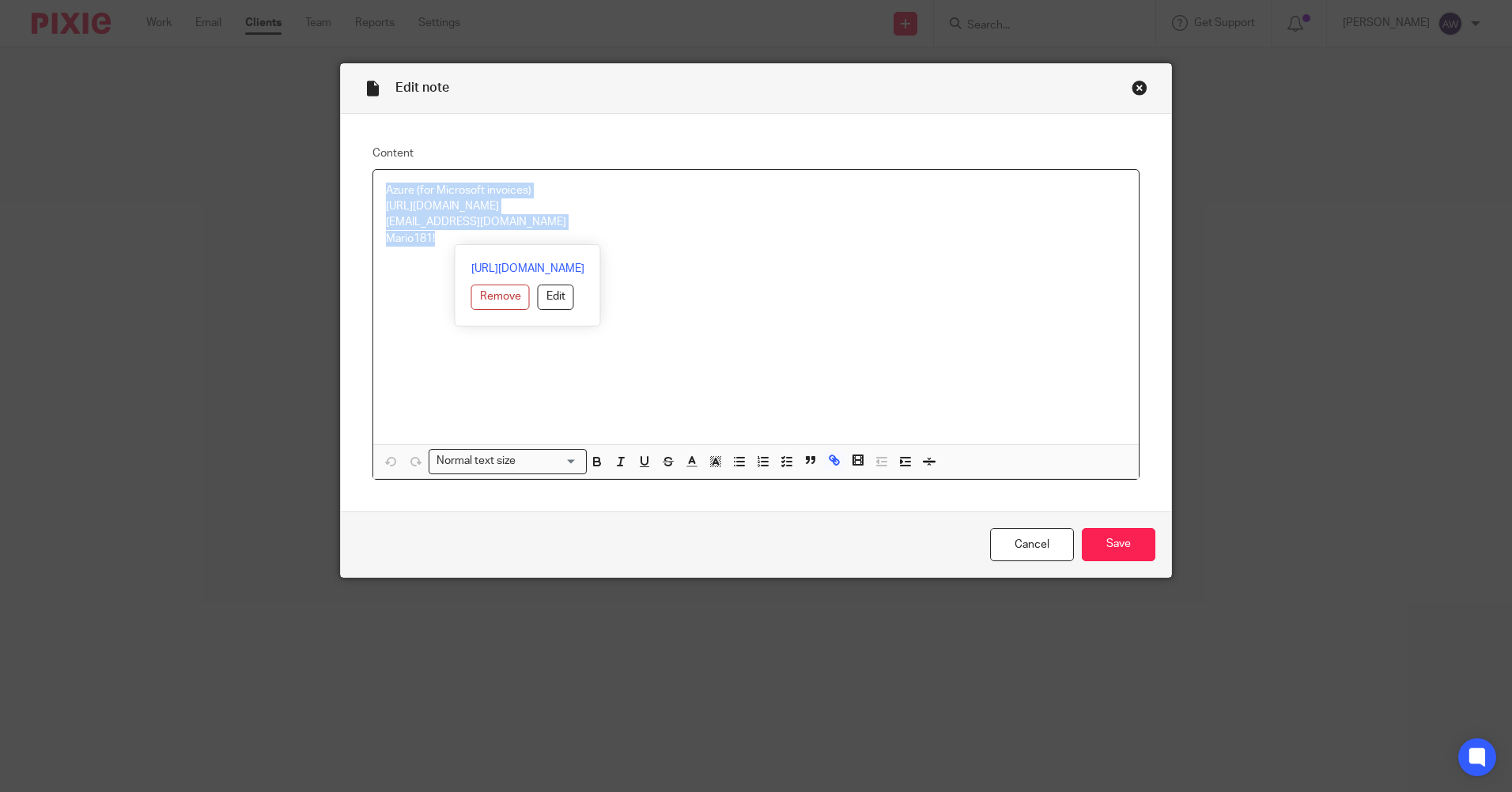
drag, startPoint x: 378, startPoint y: 188, endPoint x: 496, endPoint y: 237, distance: 127.8
click at [496, 237] on div "Azure (for Microsoft invoices) [URL][DOMAIN_NAME] [EMAIL_ADDRESS][DOMAIN_NAME] …" at bounding box center [756, 306] width 765 height 274
copy div "Azure (for Microsoft invoices) [URL][DOMAIN_NAME] [EMAIL_ADDRESS][DOMAIN_NAME] …"
click at [1008, 543] on link "Cancel" at bounding box center [1032, 544] width 84 height 34
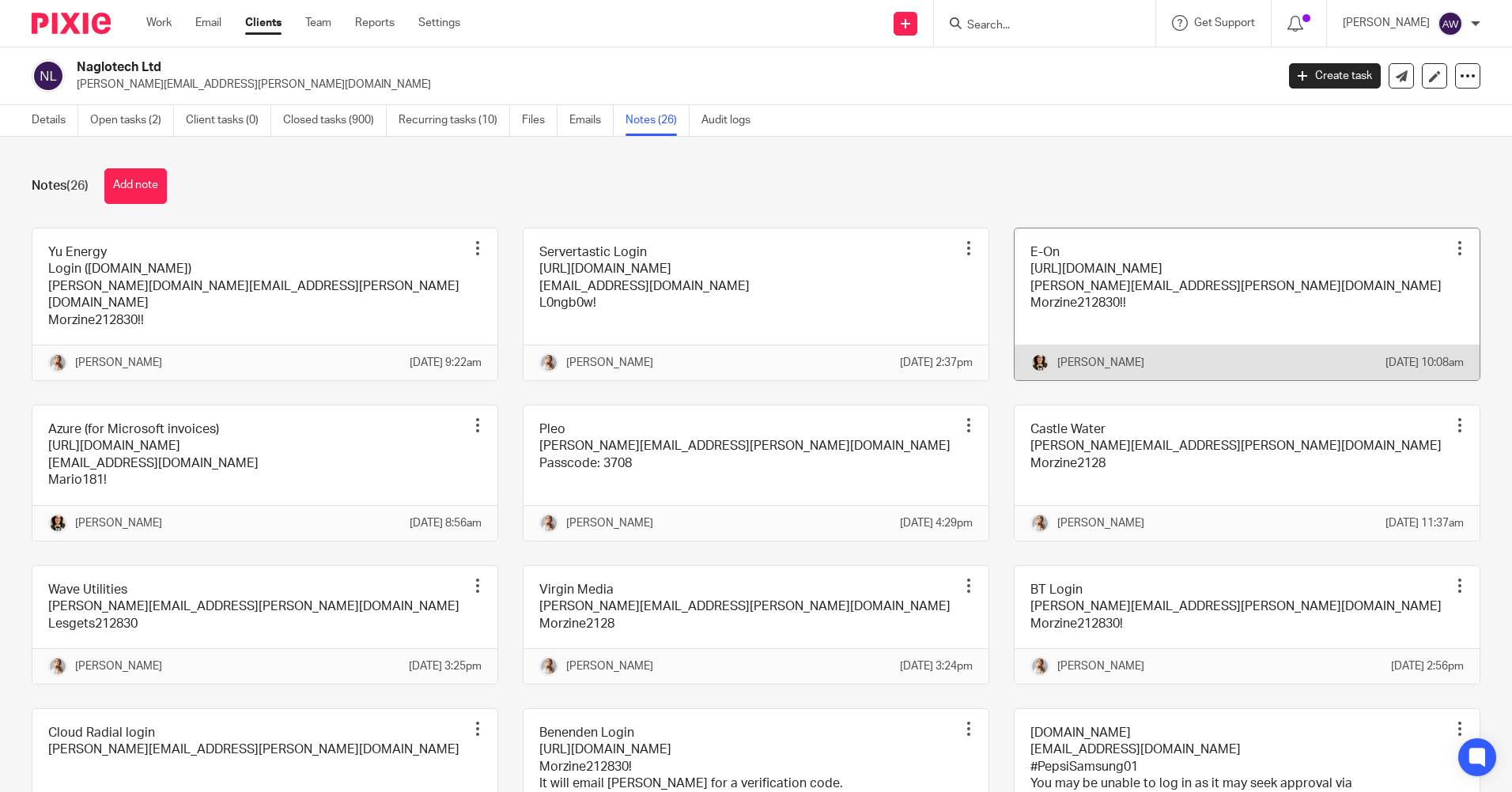
click at [1452, 246] on div at bounding box center [1459, 248] width 16 height 16
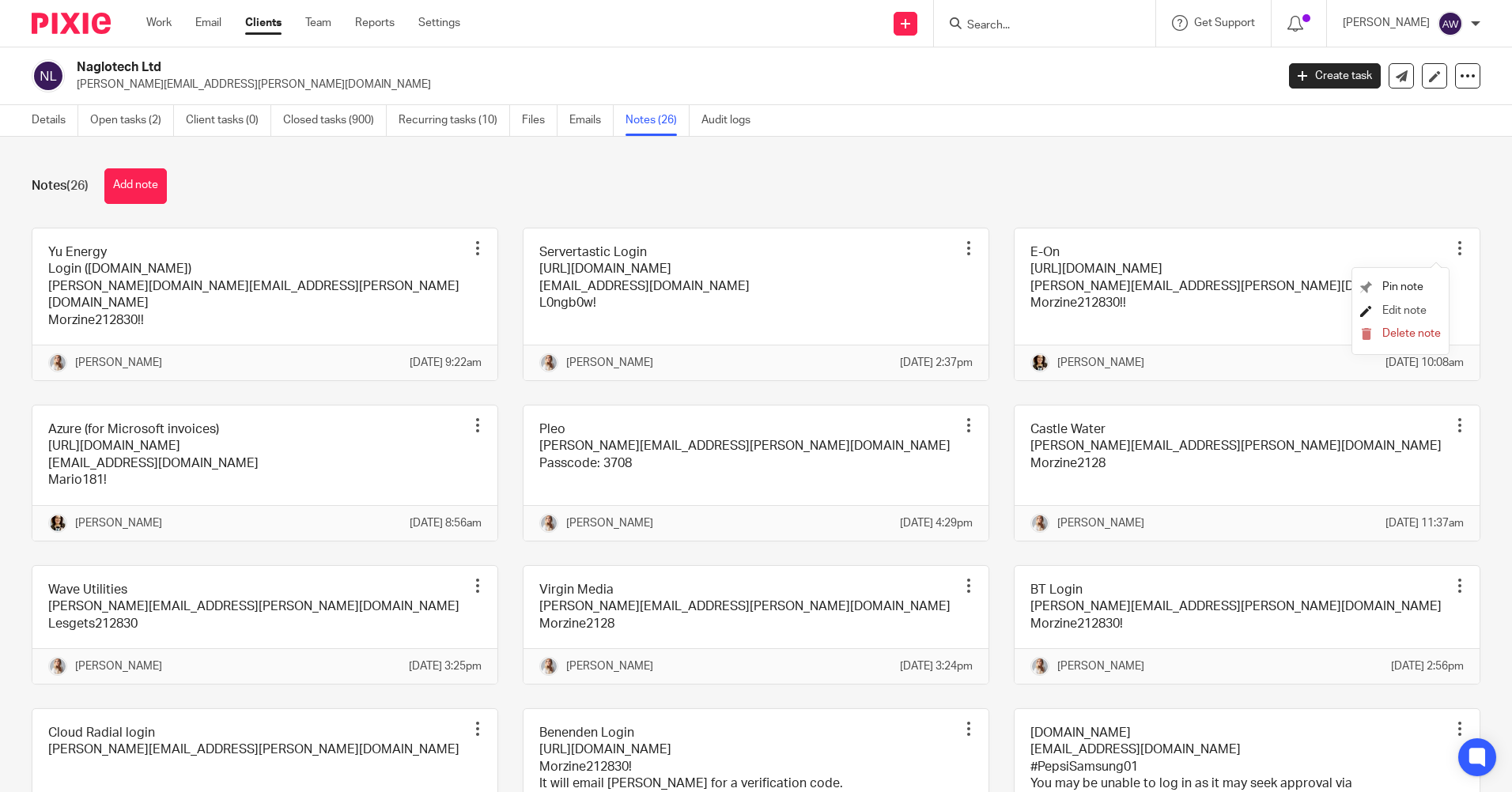
click at [1382, 308] on span "Edit note" at bounding box center [1404, 310] width 44 height 11
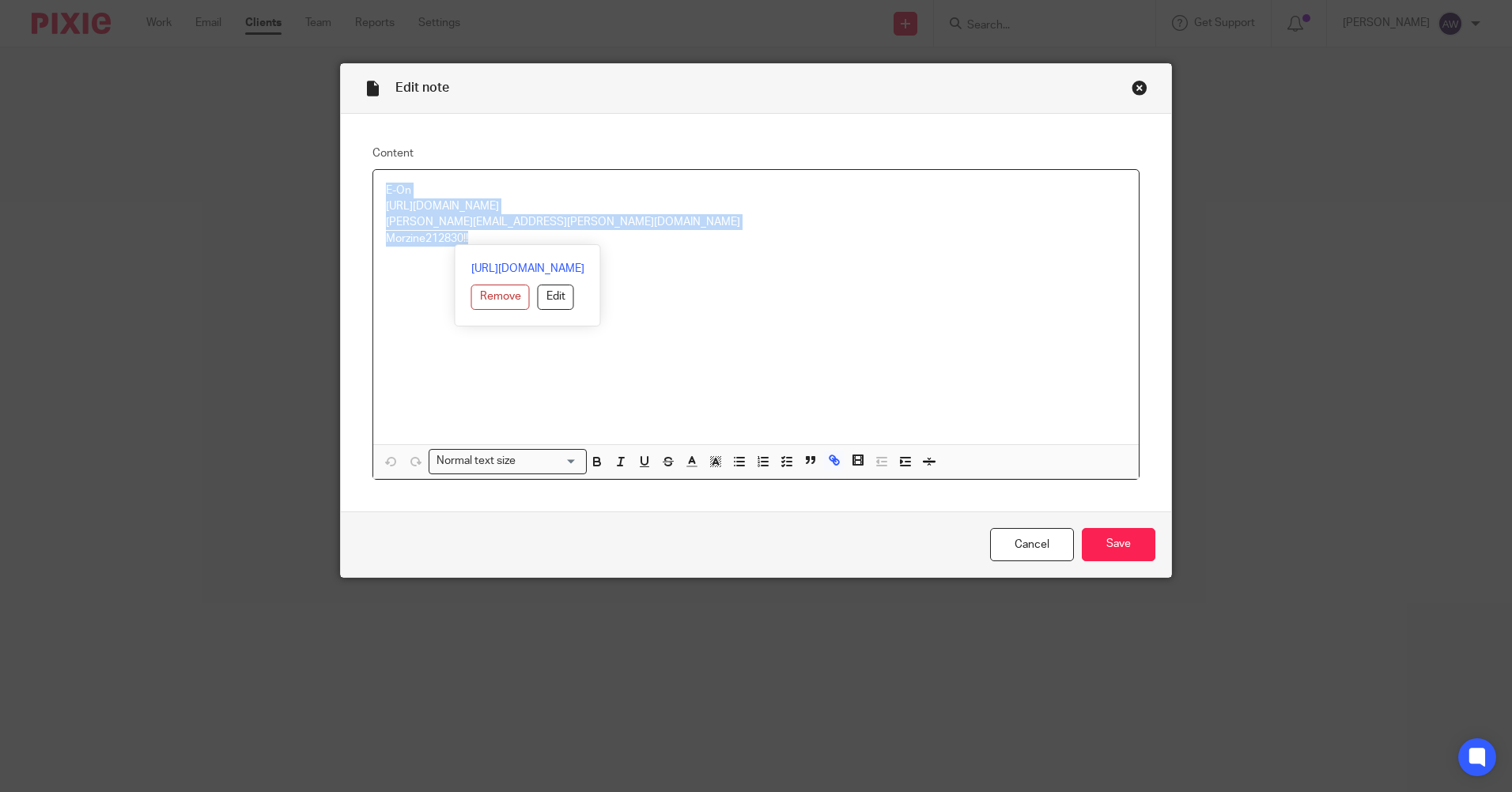
drag, startPoint x: 380, startPoint y: 190, endPoint x: 550, endPoint y: 241, distance: 177.5
click at [550, 241] on div "E-On https://www.eonnext.com/dashboard/accounts/A-E643759D/dashboard sam.booth@…" at bounding box center [756, 306] width 765 height 274
copy div "E-On https://www.eonnext.com/dashboard/accounts/A-E643759D/dashboard sam.booth@…"
click at [1022, 541] on link "Cancel" at bounding box center [1032, 544] width 84 height 34
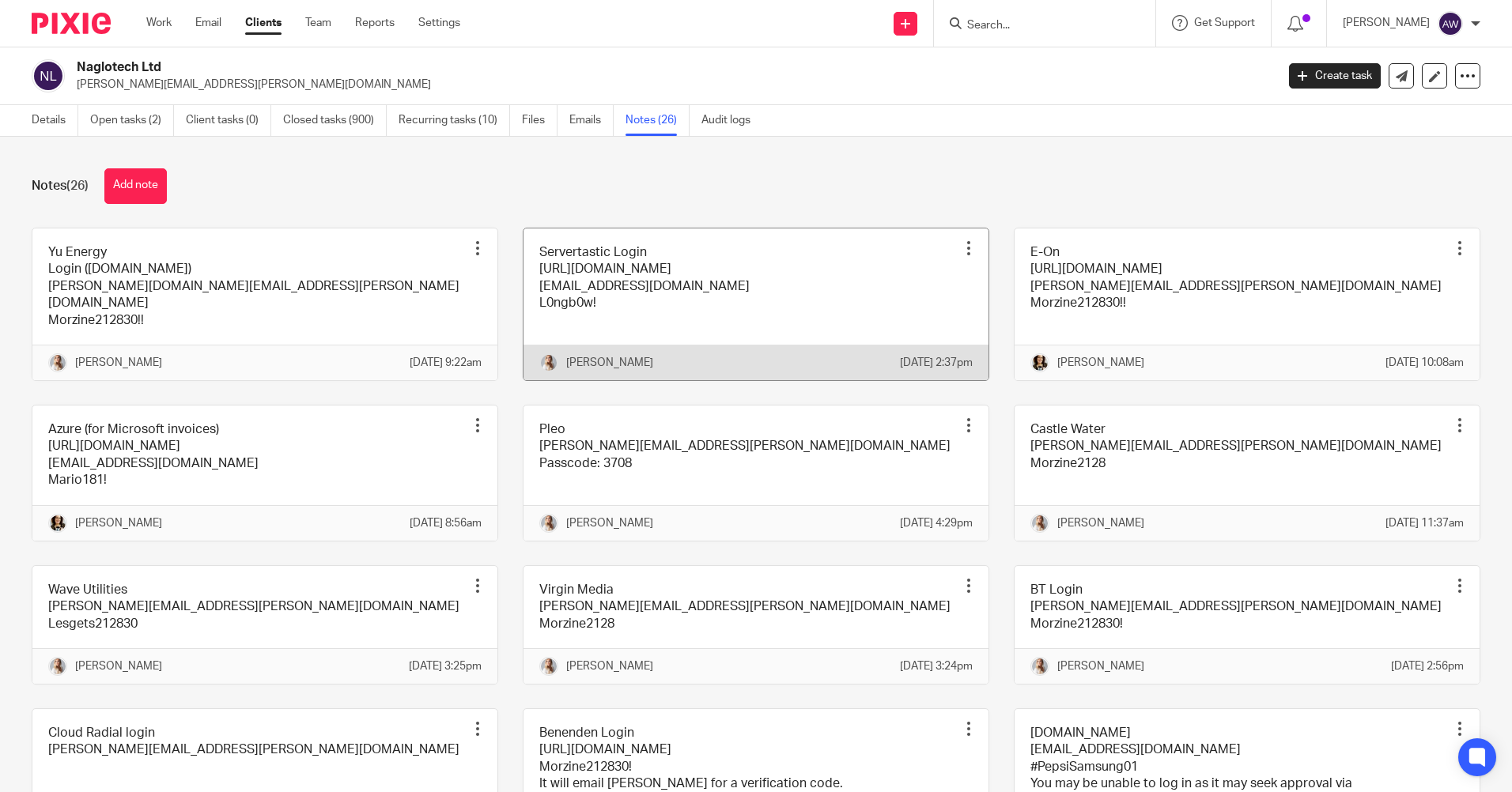
click at [960, 244] on div at bounding box center [968, 248] width 16 height 16
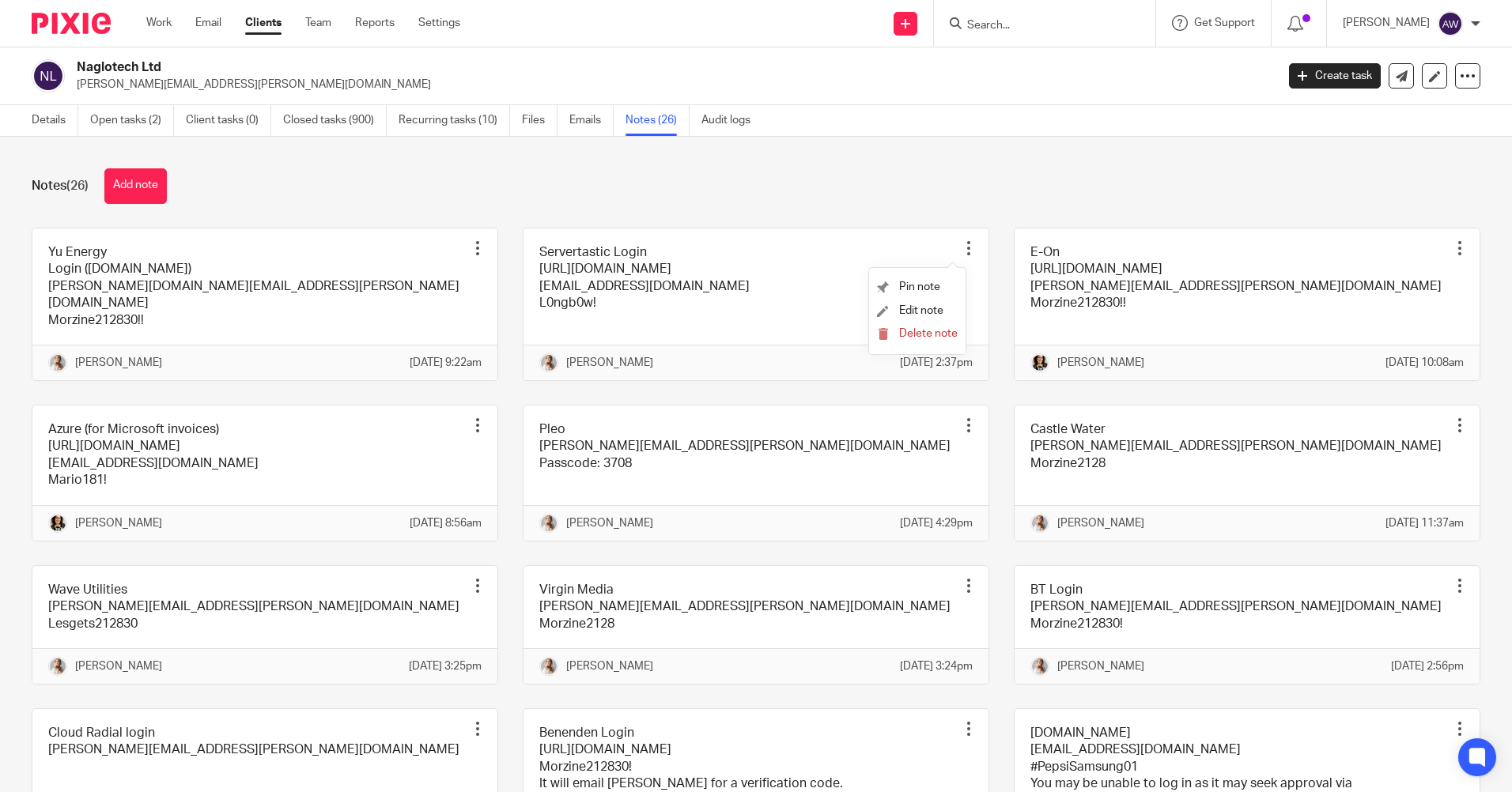
drag, startPoint x: 906, startPoint y: 307, endPoint x: 871, endPoint y: 313, distance: 35.5
click at [907, 307] on span "Edit note" at bounding box center [921, 310] width 44 height 11
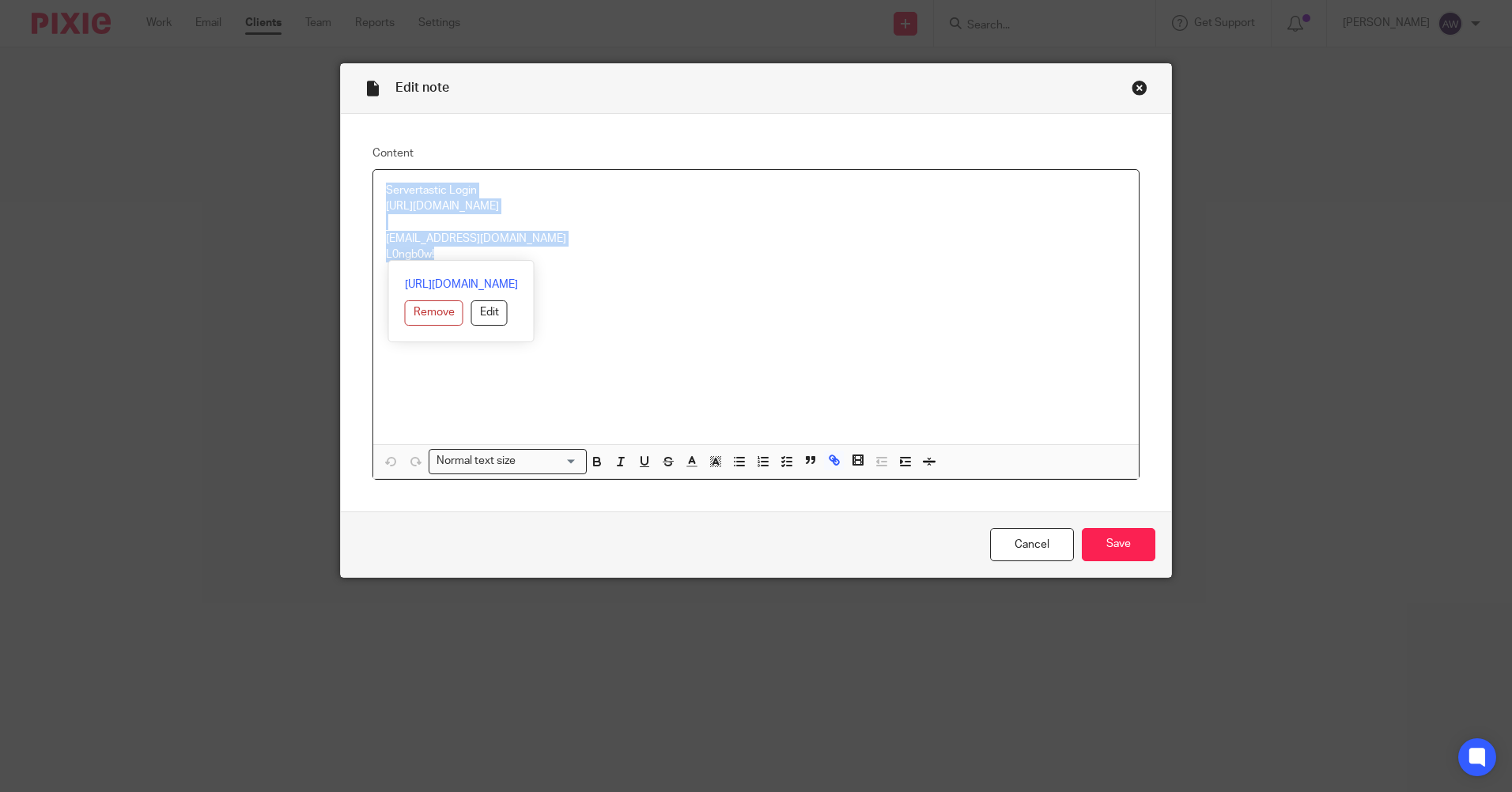
drag, startPoint x: 380, startPoint y: 188, endPoint x: 473, endPoint y: 260, distance: 117.6
click at [473, 260] on div "Servertastic Login https://app.servertastic.com/ abooth@naglotech.com L0ngb0w! …" at bounding box center [756, 324] width 765 height 309
copy div "Servertastic Login https://app.servertastic.com/ abooth@naglotech.com L0ngb0w!"
click at [1002, 545] on link "Cancel" at bounding box center [1032, 544] width 84 height 34
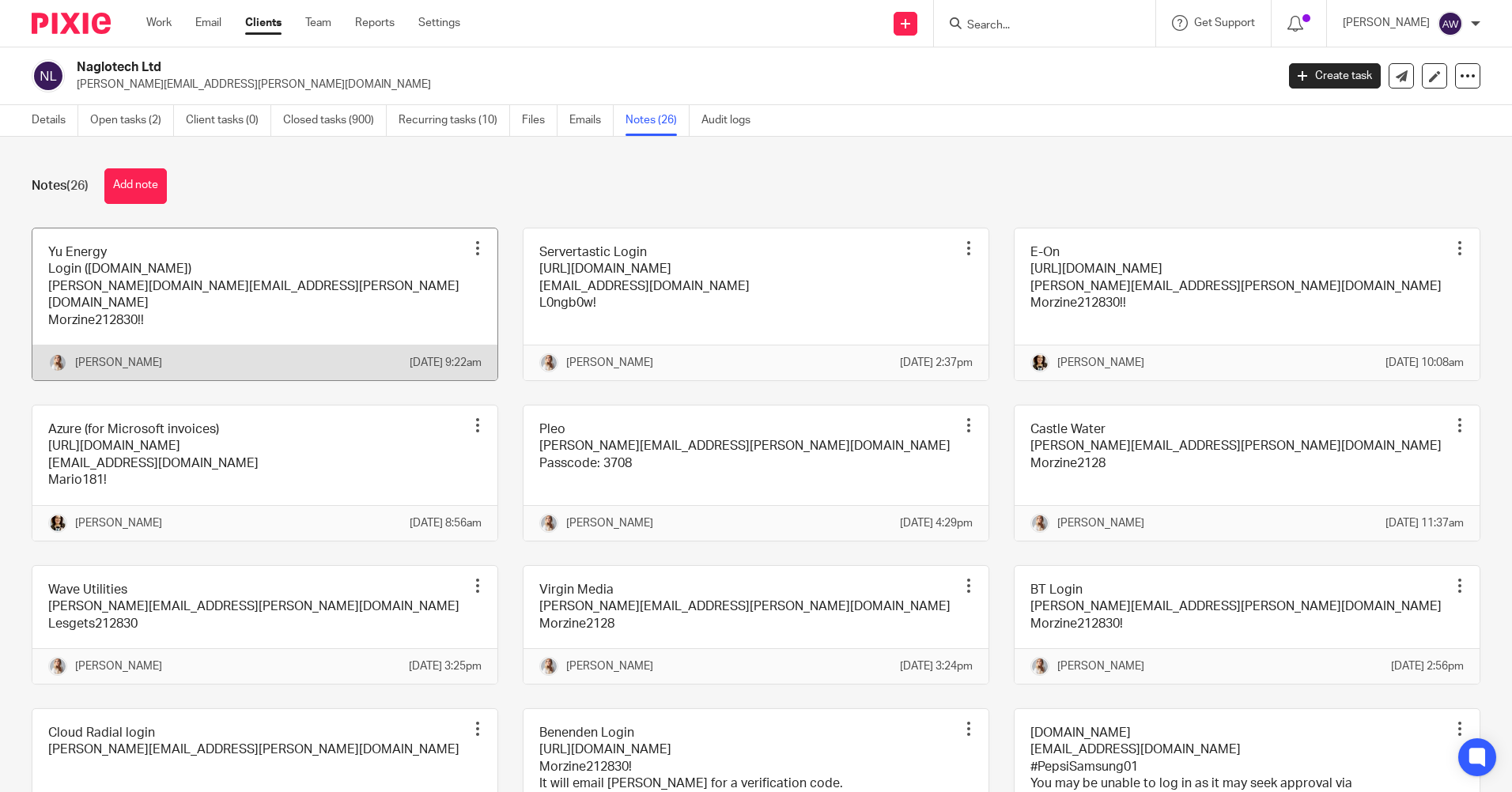
click at [473, 241] on div at bounding box center [477, 248] width 16 height 16
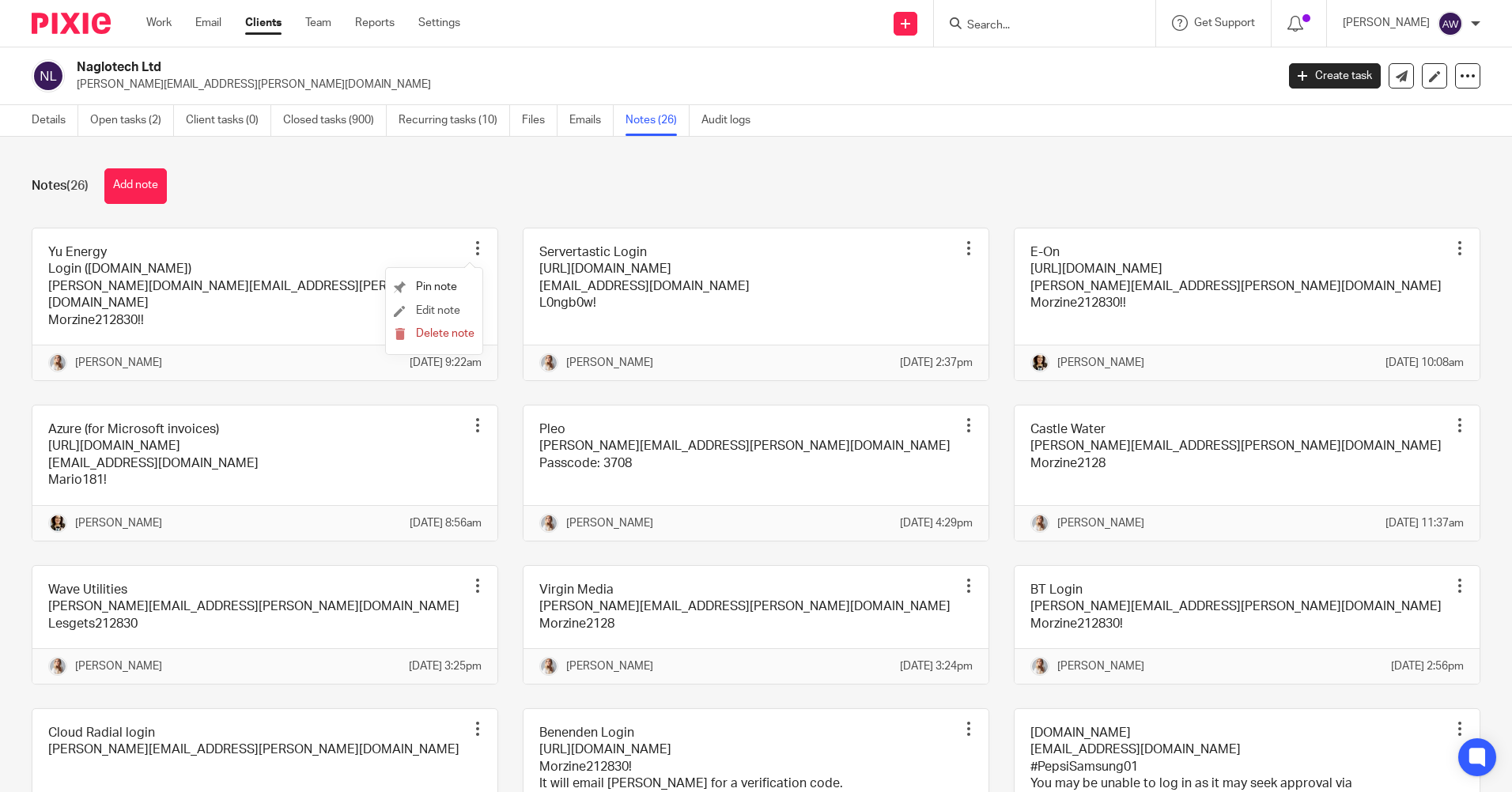
click at [444, 304] on li "Edit note" at bounding box center [434, 311] width 81 height 24
click at [417, 306] on span "Edit note" at bounding box center [438, 310] width 44 height 11
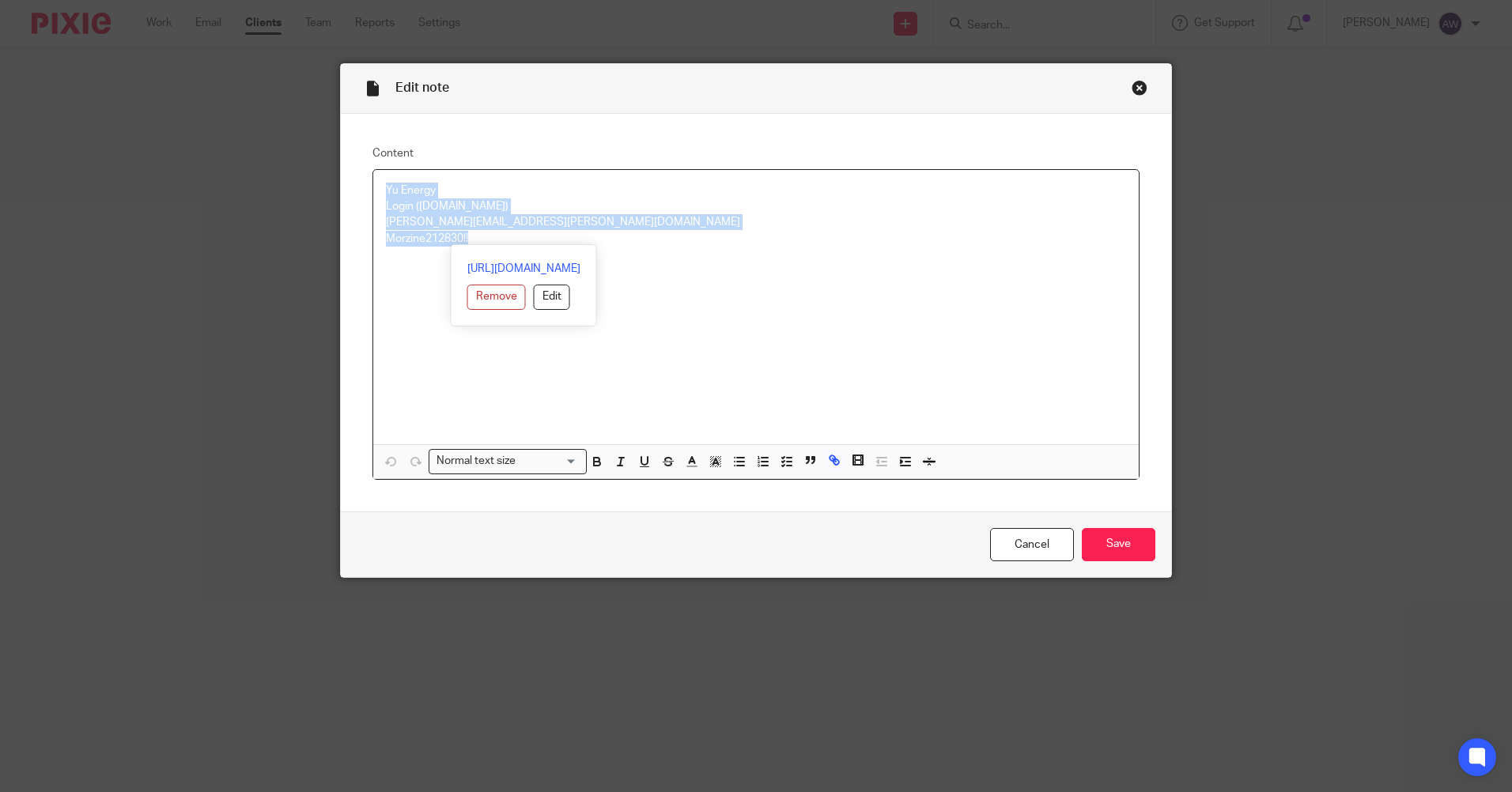
drag, startPoint x: 382, startPoint y: 184, endPoint x: 514, endPoint y: 232, distance: 140.5
click at [514, 232] on div "Yu Energy Login ([DOMAIN_NAME]) [PERSON_NAME][DOMAIN_NAME][EMAIL_ADDRESS][PERSO…" at bounding box center [756, 306] width 765 height 274
copy div "Yu Energy Login ([DOMAIN_NAME]) [PERSON_NAME][DOMAIN_NAME][EMAIL_ADDRESS][PERSO…"
click at [1039, 550] on link "Cancel" at bounding box center [1032, 544] width 84 height 34
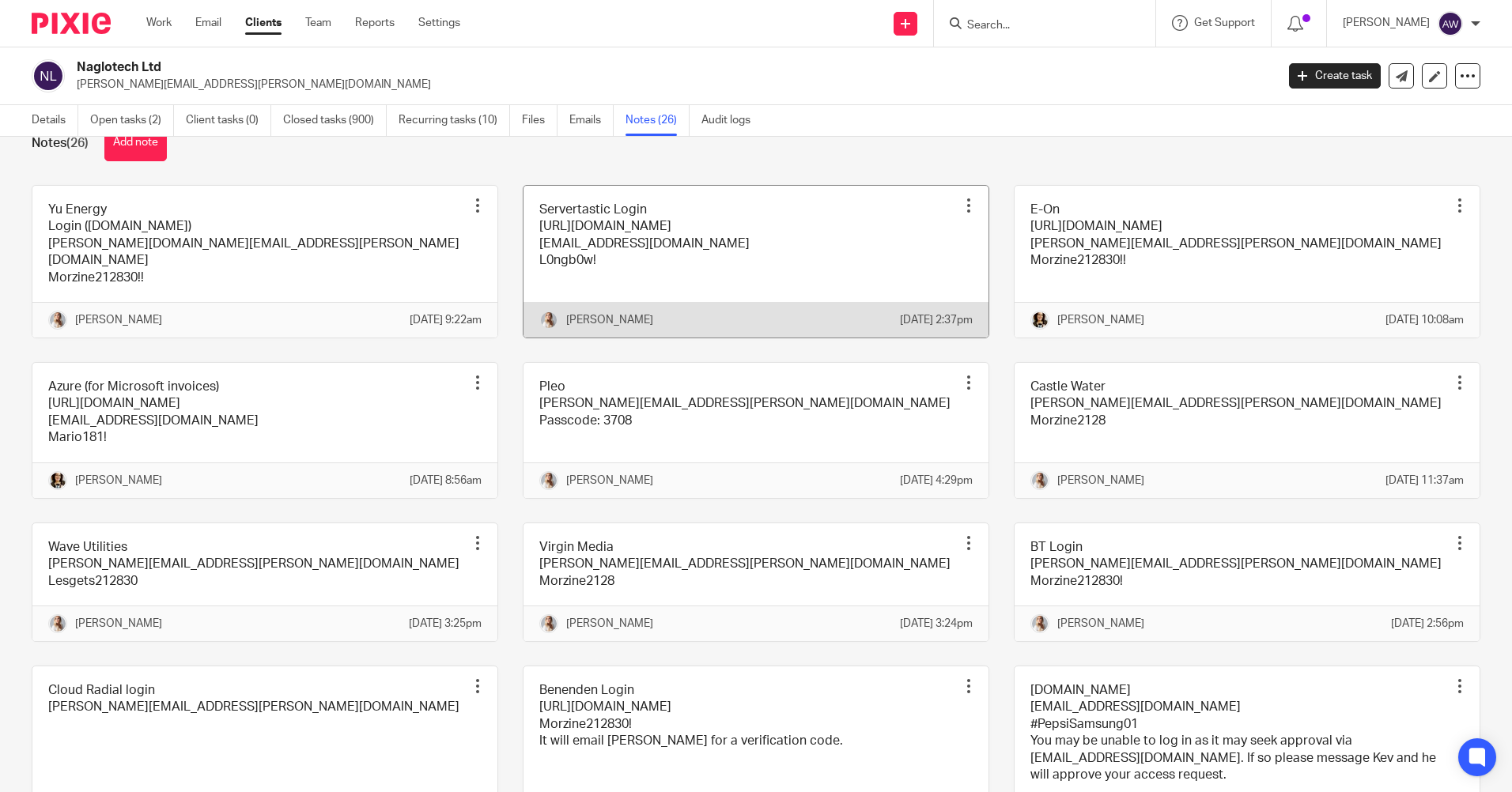
scroll to position [6, 0]
